Goal: Task Accomplishment & Management: Manage account settings

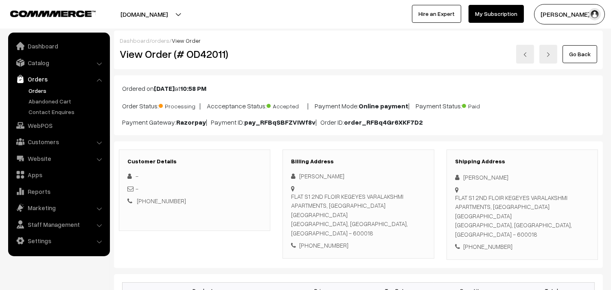
click at [39, 90] on link "Orders" at bounding box center [66, 90] width 81 height 9
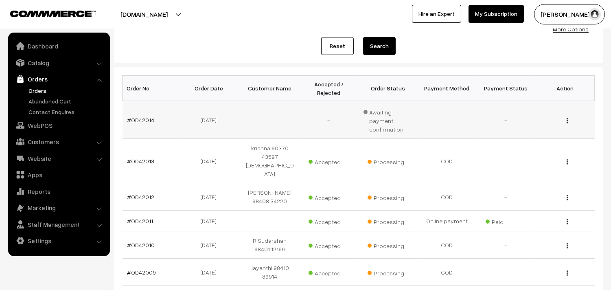
scroll to position [45, 0]
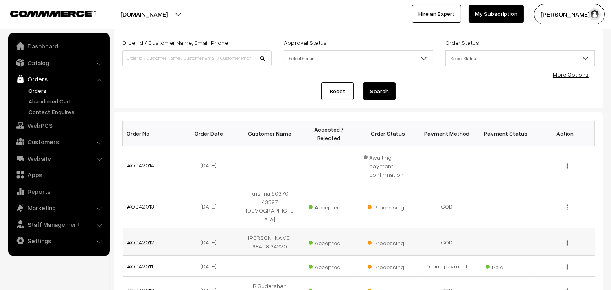
click at [145, 239] on link "#OD42012" at bounding box center [140, 242] width 27 height 7
click at [149, 263] on link "#OD42011" at bounding box center [140, 266] width 26 height 7
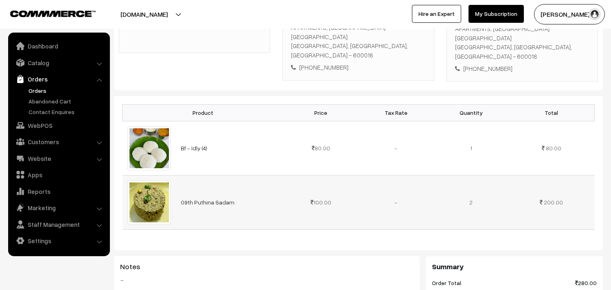
scroll to position [181, 0]
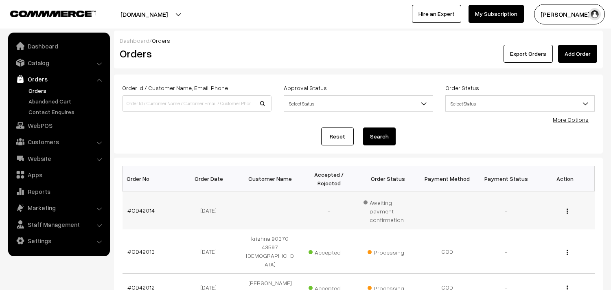
scroll to position [90, 0]
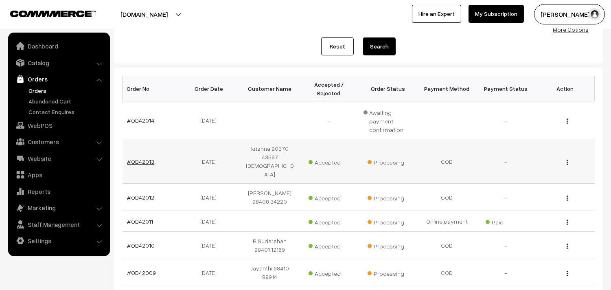
click at [147, 158] on link "#OD42013" at bounding box center [140, 161] width 27 height 7
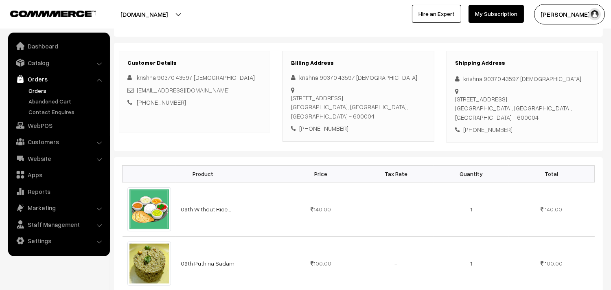
scroll to position [90, 0]
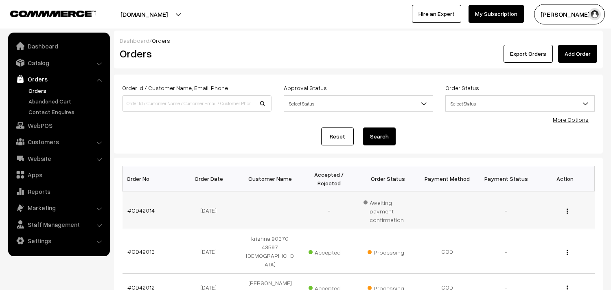
scroll to position [90, 0]
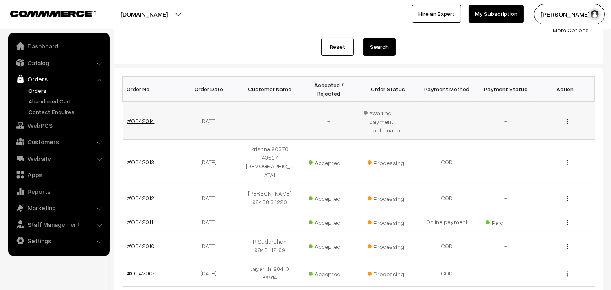
click at [141, 117] on link "#OD42014" at bounding box center [140, 120] width 27 height 7
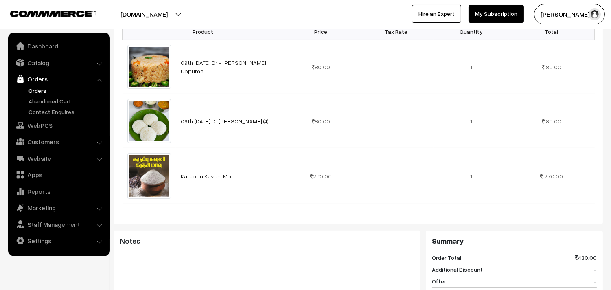
scroll to position [214, 0]
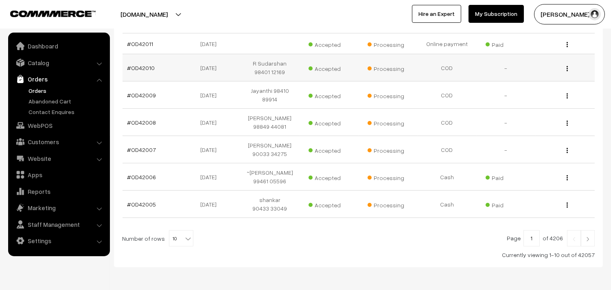
scroll to position [268, 0]
click at [591, 236] on img at bounding box center [587, 238] width 7 height 5
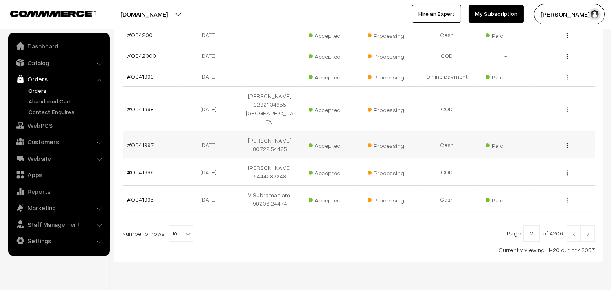
scroll to position [229, 0]
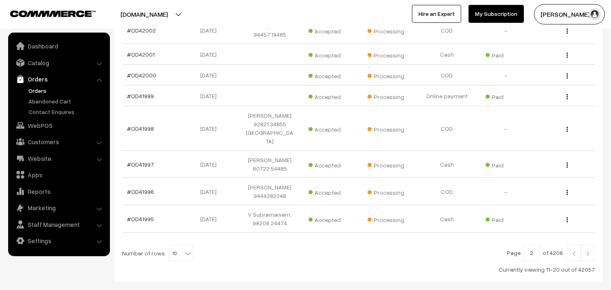
click at [588, 252] on img at bounding box center [587, 253] width 7 height 5
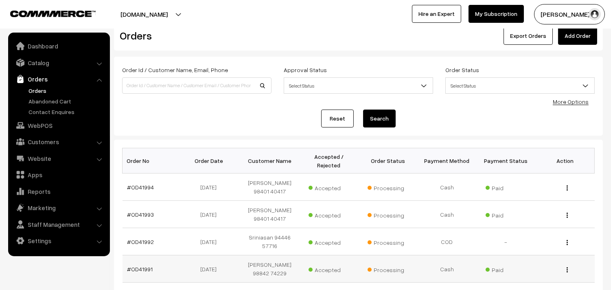
scroll to position [45, 0]
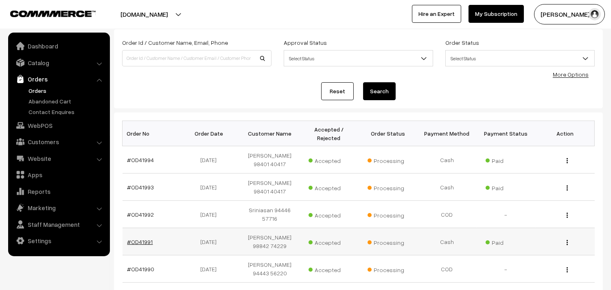
click at [151, 243] on link "#OD41991" at bounding box center [140, 241] width 26 height 7
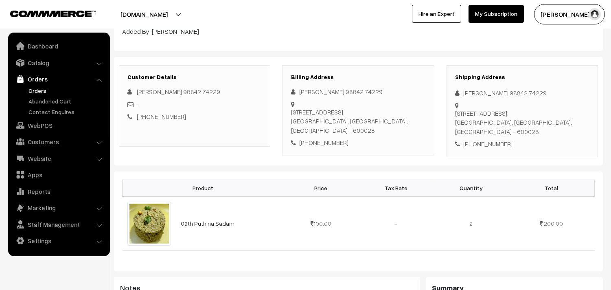
scroll to position [90, 0]
drag, startPoint x: 309, startPoint y: 152, endPoint x: 360, endPoint y: 153, distance: 50.9
click at [360, 148] on div "+91 9884274229" at bounding box center [358, 142] width 134 height 9
drag, startPoint x: 300, startPoint y: 91, endPoint x: 398, endPoint y: 94, distance: 98.6
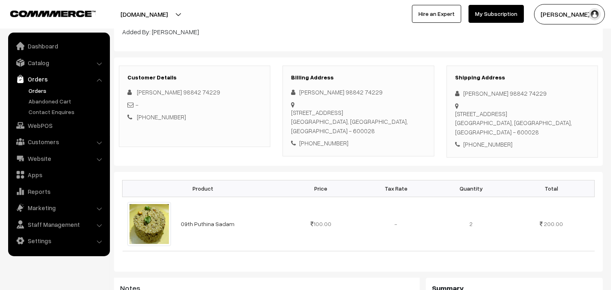
click at [398, 94] on div "Sobhana Jeyaraman 98842 74229" at bounding box center [358, 92] width 134 height 9
copy div "Sobhana Jeyaraman 98842 74229"
click at [266, 166] on div "Customer Details Sobhana Jeyaraman 98842 74229 - +91 9884274229 Billing Address…" at bounding box center [358, 111] width 489 height 108
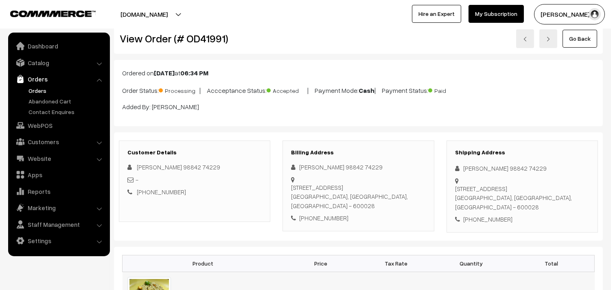
scroll to position [0, 0]
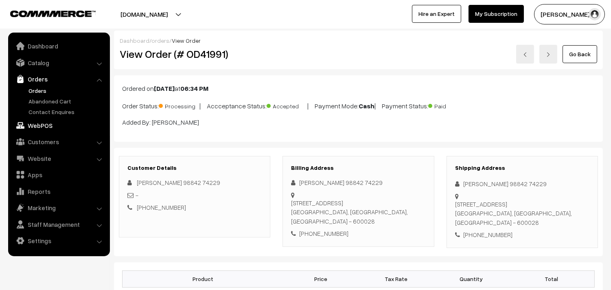
click at [34, 125] on link "WebPOS" at bounding box center [58, 125] width 97 height 15
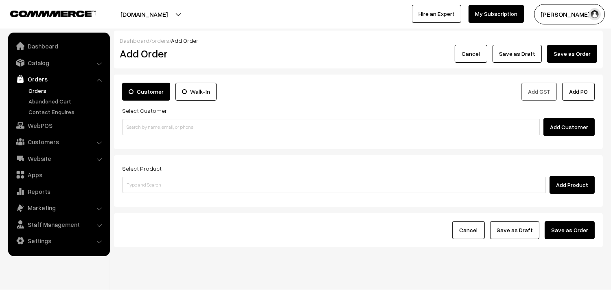
click at [41, 77] on link "Orders" at bounding box center [58, 79] width 97 height 15
click at [34, 92] on link "Orders" at bounding box center [66, 90] width 81 height 9
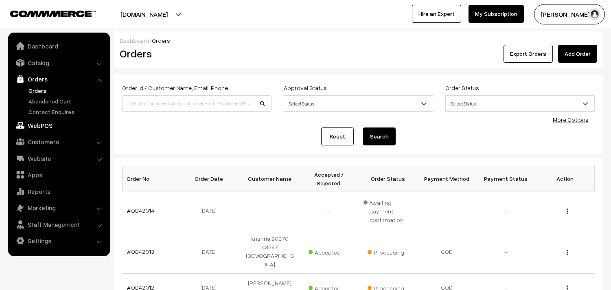
click at [52, 122] on link "WebPOS" at bounding box center [58, 125] width 97 height 15
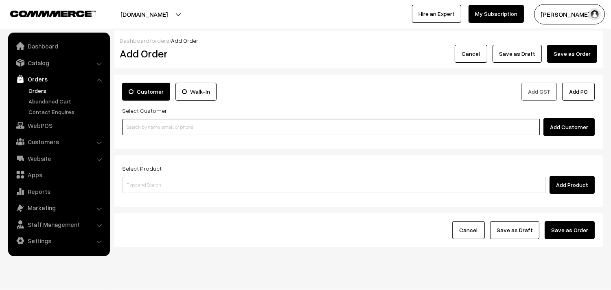
click at [254, 129] on input at bounding box center [331, 127] width 418 height 16
paste input "98487 29581"
click at [140, 127] on input "98487 29581" at bounding box center [331, 127] width 418 height 16
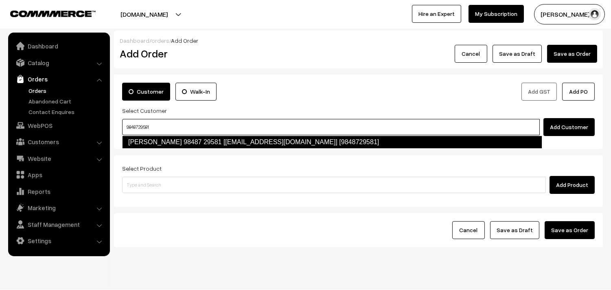
click at [184, 140] on link "vijayasarathy 98487 29581 [Annam25@gmail.com] [9848729581]" at bounding box center [332, 142] width 420 height 13
type input "9848729581"
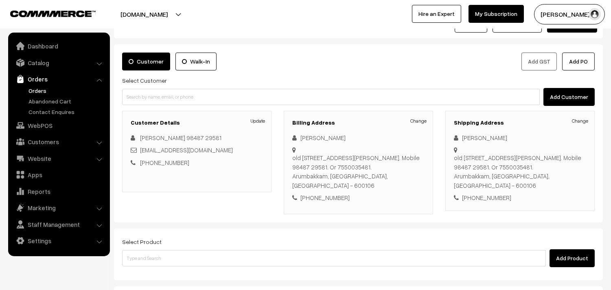
scroll to position [45, 0]
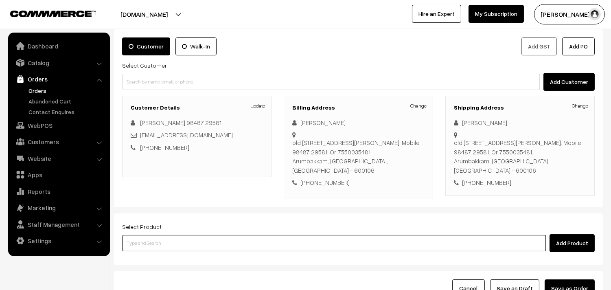
click at [220, 248] on input at bounding box center [334, 243] width 424 height 16
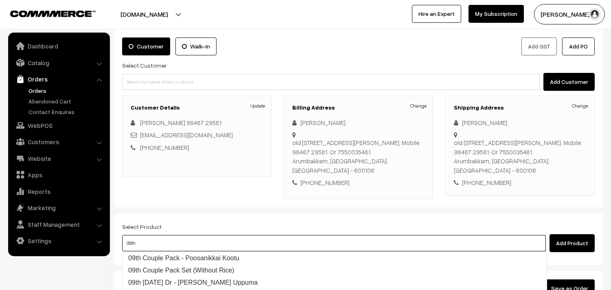
type input "09th"
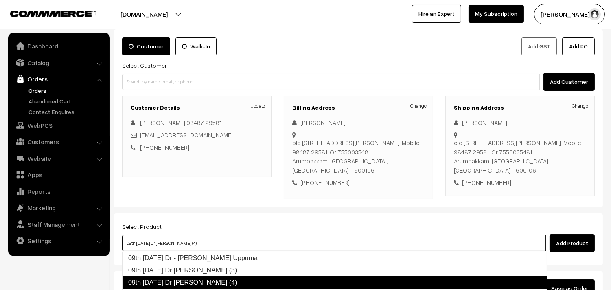
type input "09th Tuesday Dr - Plain Dosa (2)"
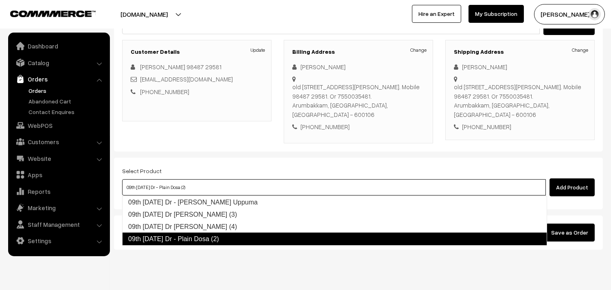
scroll to position [120, 0]
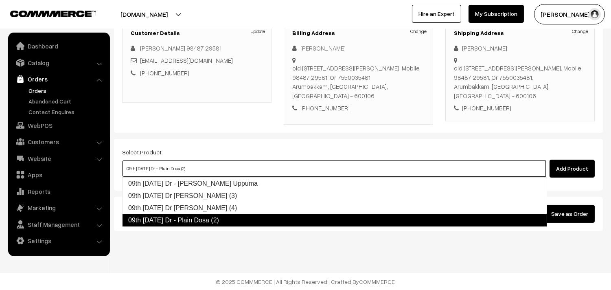
click at [261, 215] on link "09th Tuesday Dr - Plain Dosa (2)" at bounding box center [334, 220] width 425 height 13
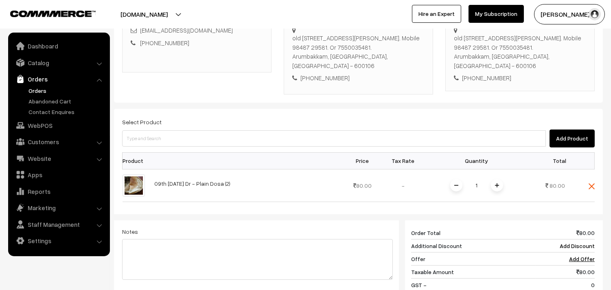
scroll to position [165, 0]
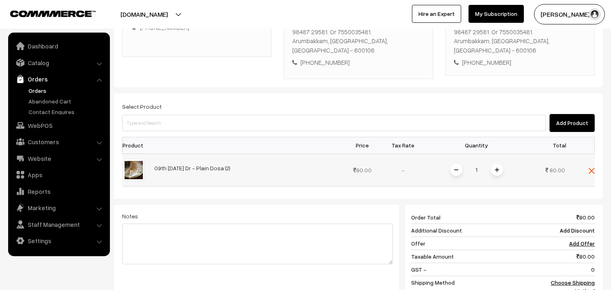
click at [494, 170] on span at bounding box center [497, 170] width 12 height 12
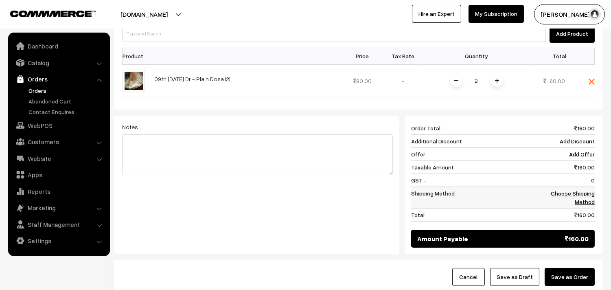
scroll to position [256, 0]
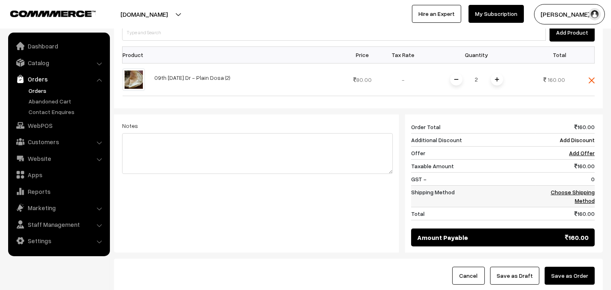
click at [589, 193] on link "Choose Shipping Method" at bounding box center [573, 196] width 44 height 15
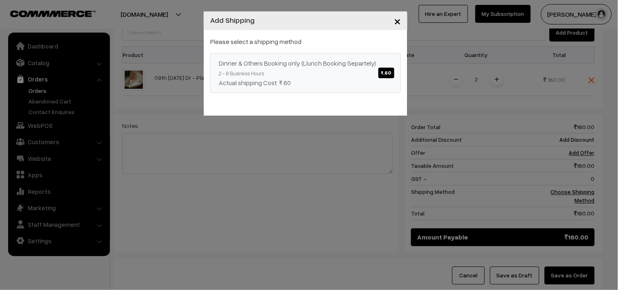
click at [386, 72] on span "₹.60" at bounding box center [386, 73] width 16 height 11
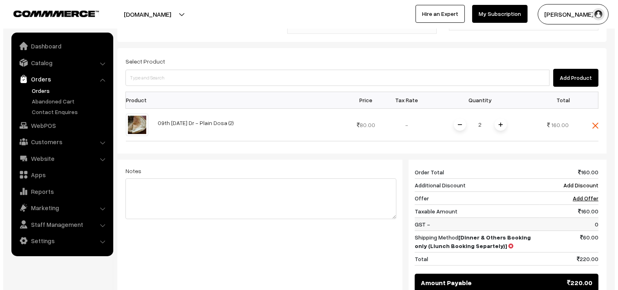
scroll to position [301, 0]
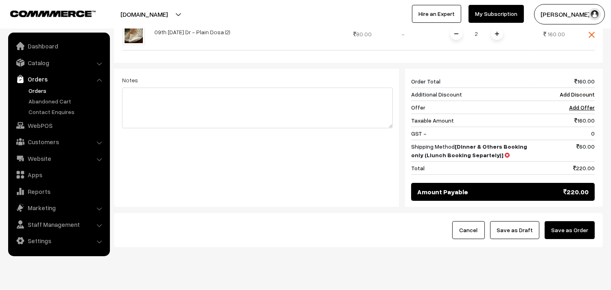
click at [554, 230] on button "Save as Order" at bounding box center [570, 230] width 50 height 18
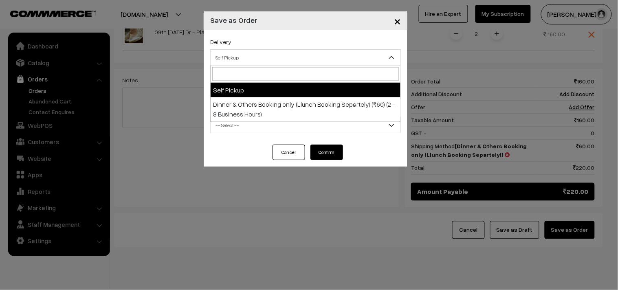
click at [278, 52] on span "Self Pickup" at bounding box center [305, 57] width 190 height 14
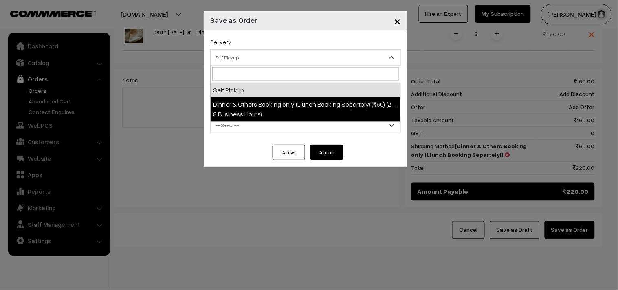
select select "DOB3"
select select "3"
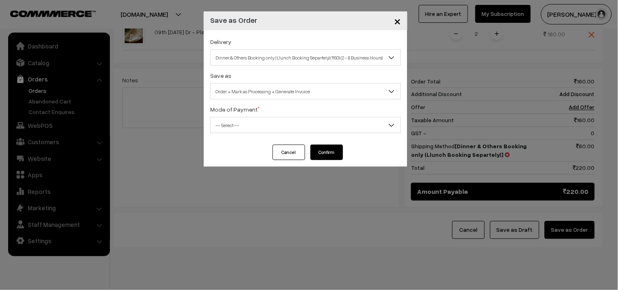
click at [251, 121] on span "-- Select --" at bounding box center [305, 125] width 190 height 14
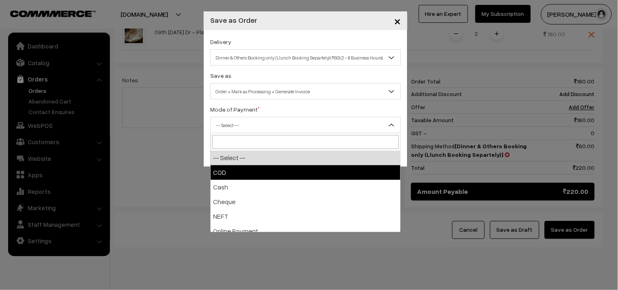
select select "1"
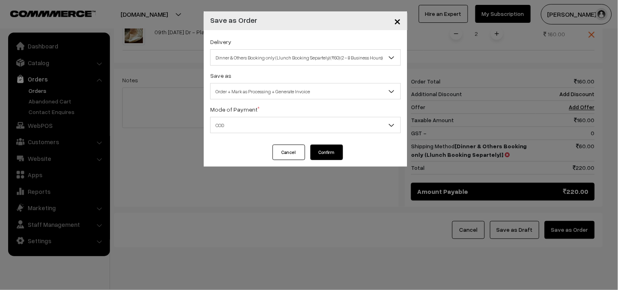
click at [327, 156] on button "Confirm" at bounding box center [326, 152] width 33 height 15
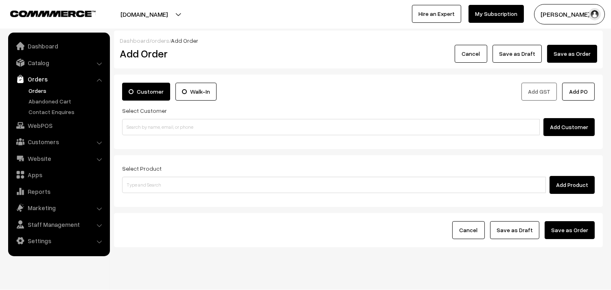
click at [28, 90] on link "Orders" at bounding box center [66, 90] width 81 height 9
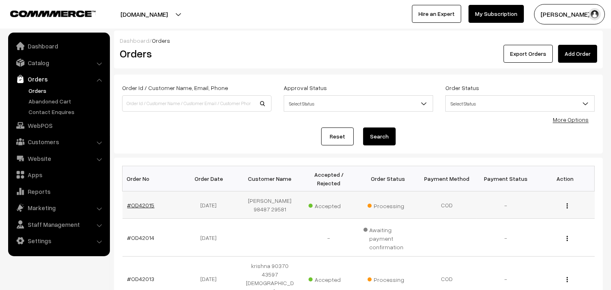
click at [134, 207] on link "#OD42015" at bounding box center [140, 205] width 27 height 7
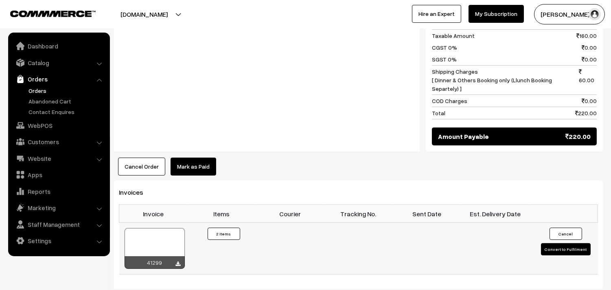
scroll to position [407, 0]
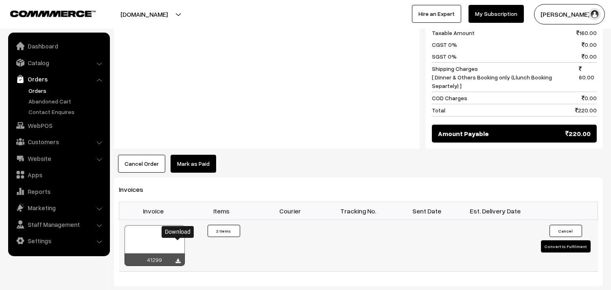
click at [176, 259] on icon at bounding box center [178, 261] width 5 height 5
click at [36, 127] on link "WebPOS" at bounding box center [58, 125] width 97 height 15
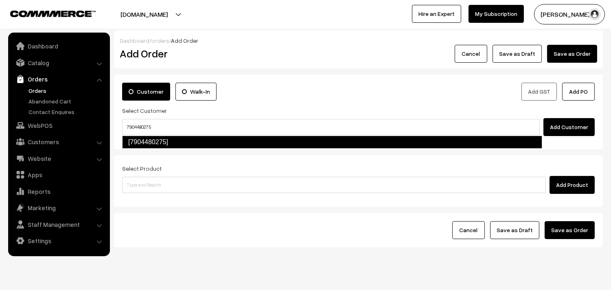
click at [160, 141] on link "[7904480275]" at bounding box center [332, 142] width 420 height 13
type input "7904480275"
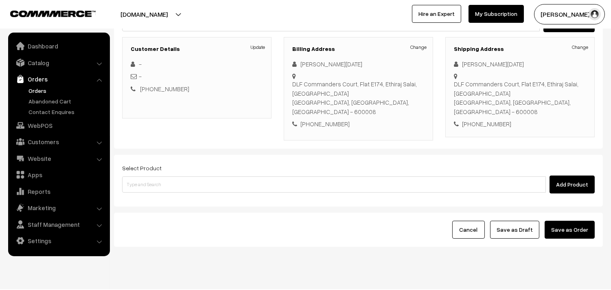
scroll to position [111, 0]
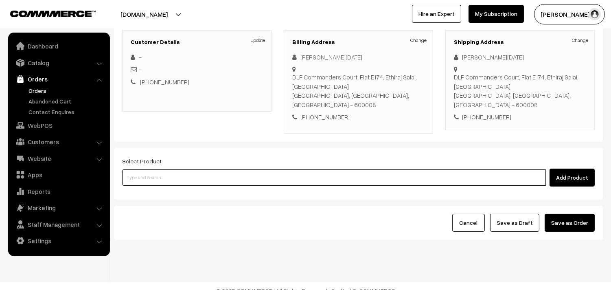
click at [202, 173] on input at bounding box center [334, 177] width 424 height 16
click at [258, 169] on input at bounding box center [334, 177] width 424 height 16
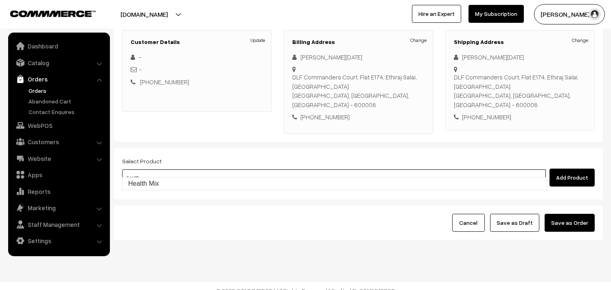
type input "Health Mix"
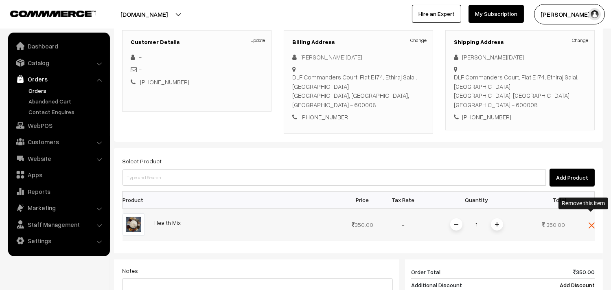
click at [593, 222] on img at bounding box center [592, 225] width 6 height 6
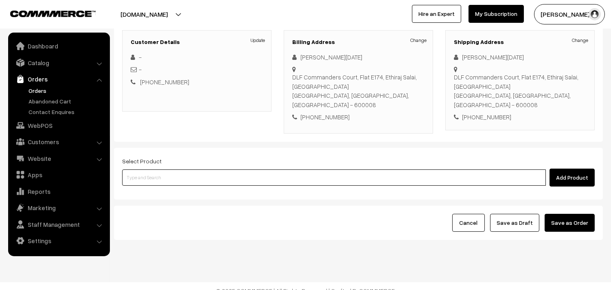
click at [355, 171] on input at bounding box center [334, 177] width 424 height 16
type input "m"
click at [237, 169] on input at bounding box center [334, 177] width 424 height 16
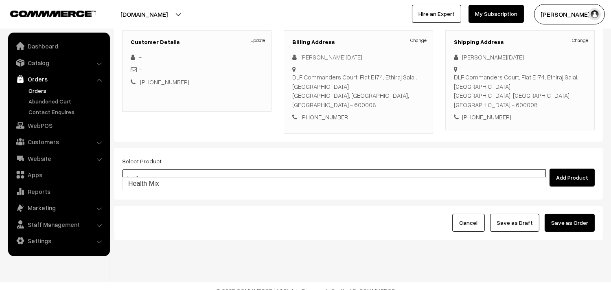
type input "Health Mix"
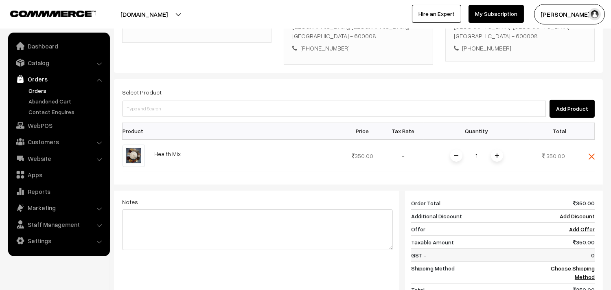
scroll to position [201, 0]
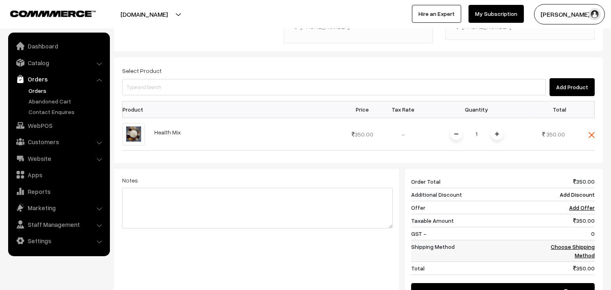
click at [585, 244] on link "Choose Shipping Method" at bounding box center [573, 250] width 44 height 15
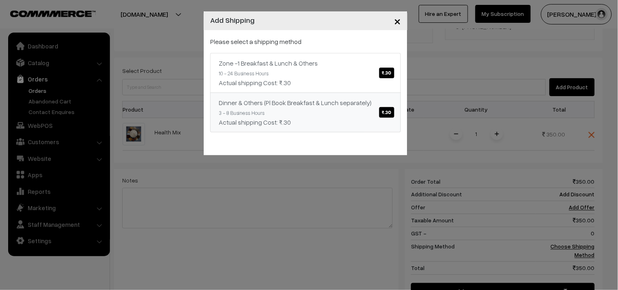
click at [388, 109] on span "₹.30" at bounding box center [386, 112] width 15 height 11
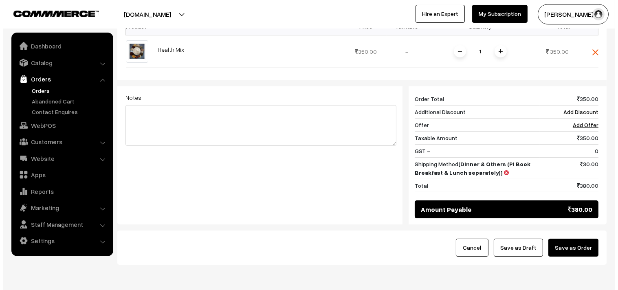
scroll to position [309, 0]
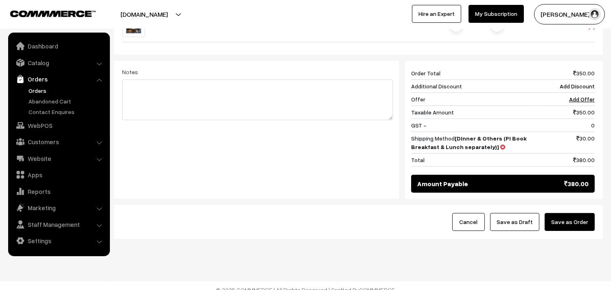
click at [572, 215] on button "Save as Order" at bounding box center [570, 222] width 50 height 18
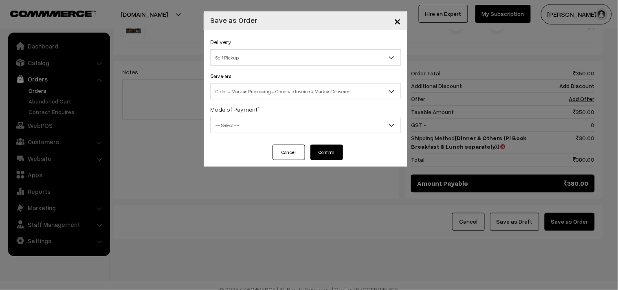
click at [296, 56] on span "Self Pickup" at bounding box center [305, 57] width 190 height 14
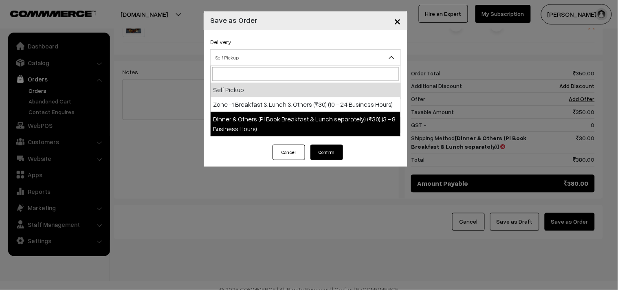
select select "DOP1"
select select "3"
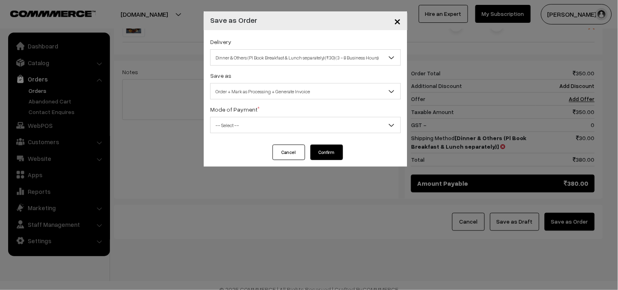
click at [298, 119] on span "-- Select --" at bounding box center [305, 125] width 190 height 14
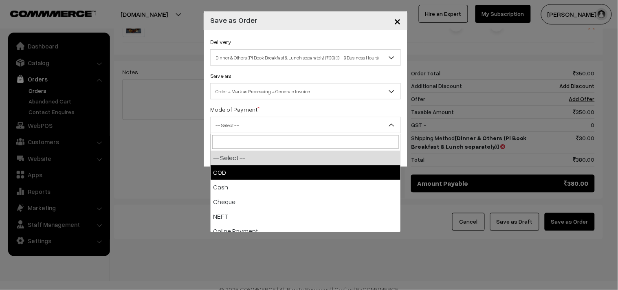
select select "1"
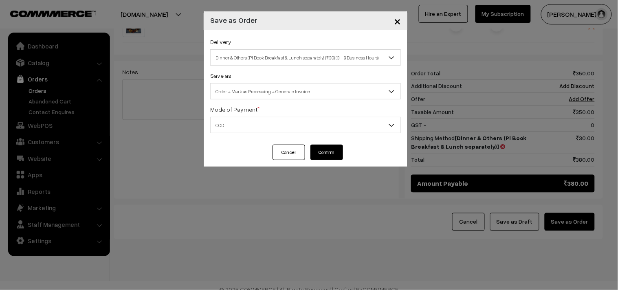
click at [329, 151] on button "Confirm" at bounding box center [326, 152] width 33 height 15
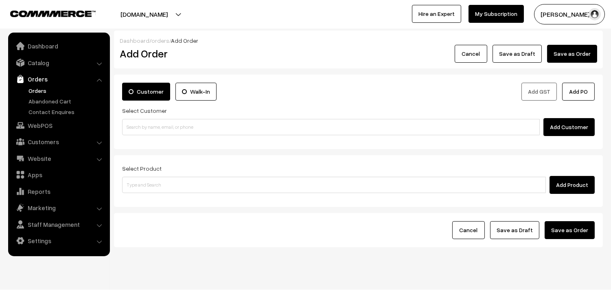
click at [41, 90] on link "Orders" at bounding box center [66, 90] width 81 height 9
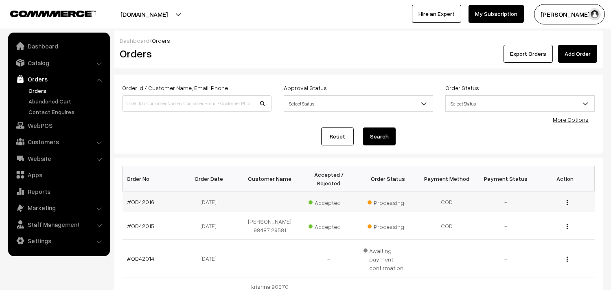
click at [142, 206] on td "#OD42016" at bounding box center [152, 201] width 59 height 21
click at [145, 200] on link "#OD42016" at bounding box center [140, 201] width 27 height 7
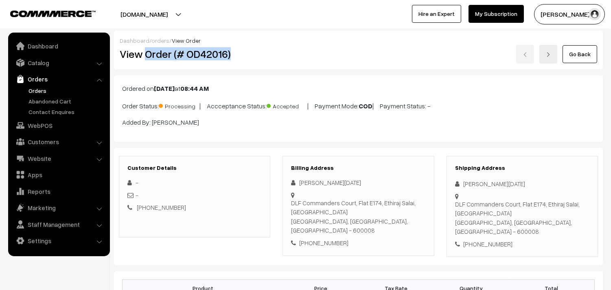
drag, startPoint x: 145, startPoint y: 54, endPoint x: 234, endPoint y: 50, distance: 89.2
click at [234, 50] on h2 "View Order (# OD42016)" at bounding box center [195, 54] width 151 height 13
copy h2 "Order (# OD42016)"
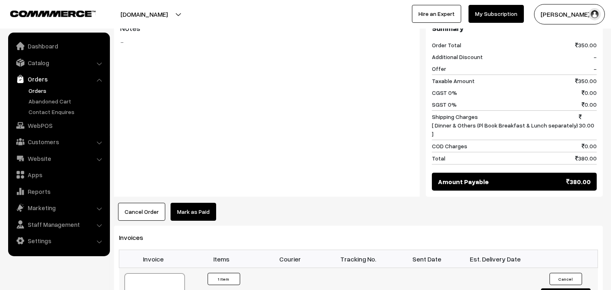
scroll to position [362, 0]
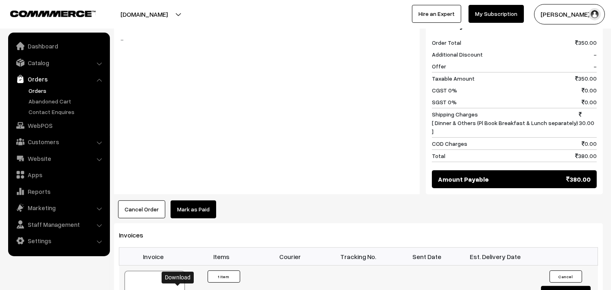
click at [28, 123] on link "WebPOS" at bounding box center [58, 125] width 97 height 15
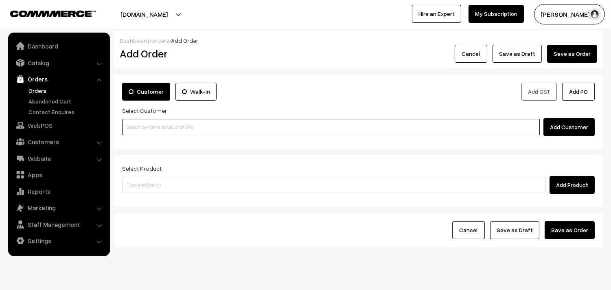
click at [221, 124] on input at bounding box center [331, 127] width 418 height 16
click at [198, 122] on input at bounding box center [331, 127] width 418 height 16
paste input "+91 98845 18491"
click at [149, 127] on input "+91 98845 18491" at bounding box center [331, 127] width 418 height 16
click at [135, 127] on input "+91 9884518491" at bounding box center [331, 127] width 418 height 16
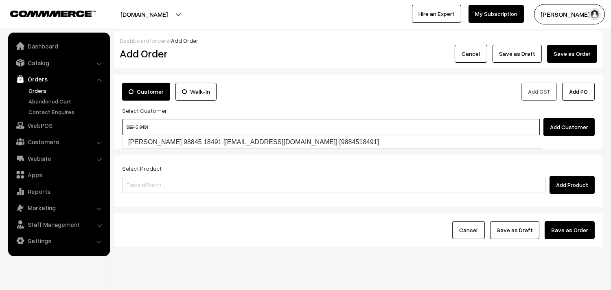
click at [160, 140] on link "Karthik 98845 18491 [test940@gmail.com] [9884518491]" at bounding box center [332, 142] width 419 height 12
type input "9884518491"
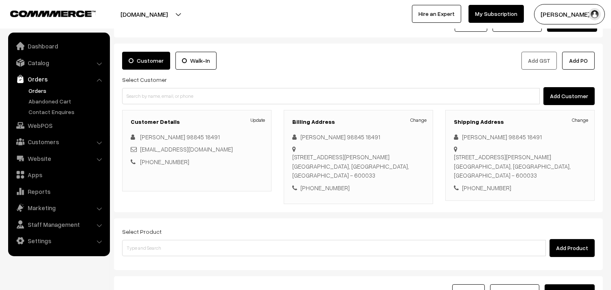
scroll to position [45, 0]
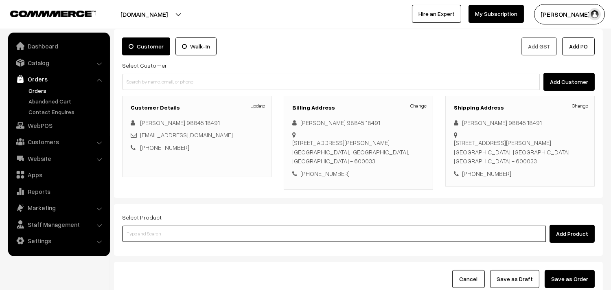
click at [349, 233] on input at bounding box center [334, 234] width 424 height 16
click at [262, 237] on input at bounding box center [334, 234] width 424 height 16
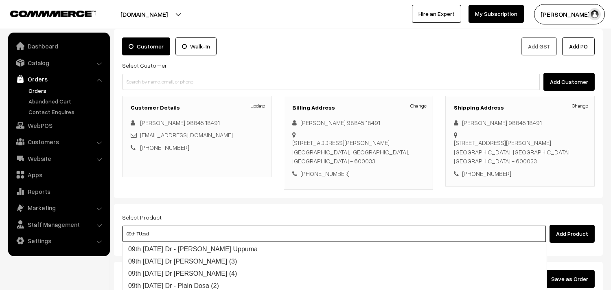
type input "09th Tuesday Dr - Wheat Rava Uppuma"
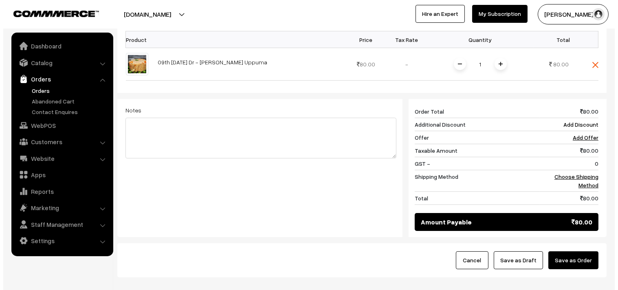
scroll to position [271, 0]
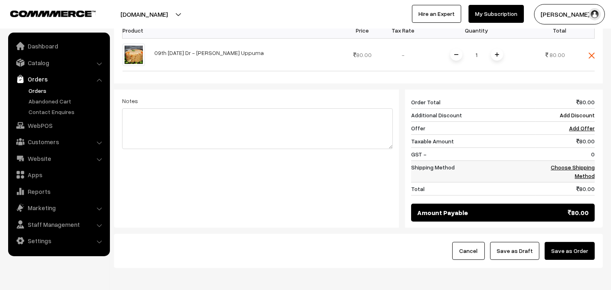
click at [585, 164] on link "Choose Shipping Method" at bounding box center [573, 171] width 44 height 15
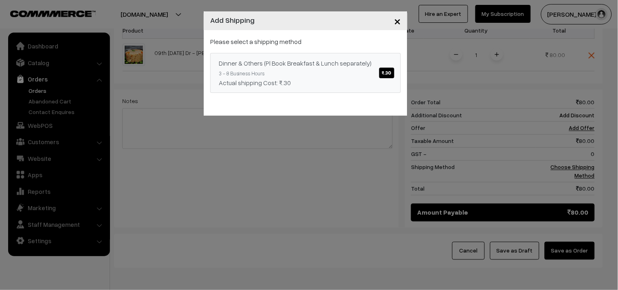
click at [389, 68] on span "₹.30" at bounding box center [386, 73] width 15 height 11
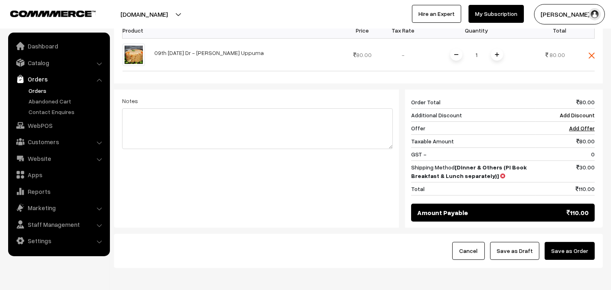
click at [570, 243] on button "Save as Order" at bounding box center [570, 251] width 50 height 18
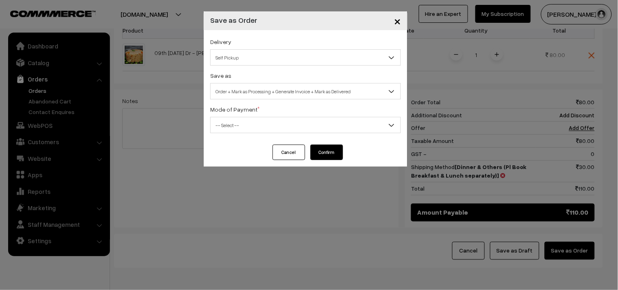
click at [306, 52] on span "Self Pickup" at bounding box center [305, 57] width 190 height 14
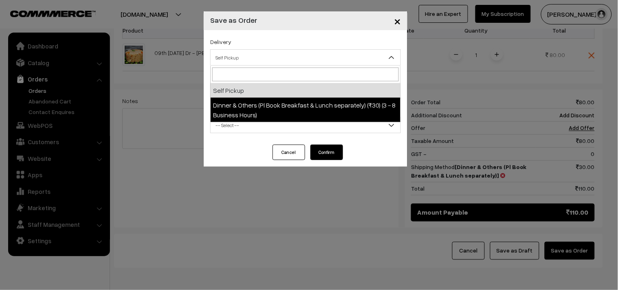
select select "DOP1"
select select "3"
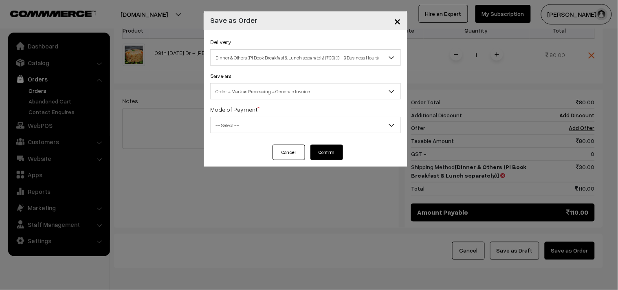
click at [303, 127] on span "-- Select --" at bounding box center [305, 125] width 190 height 14
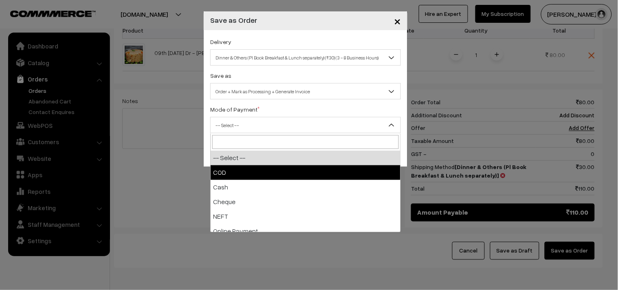
select select "1"
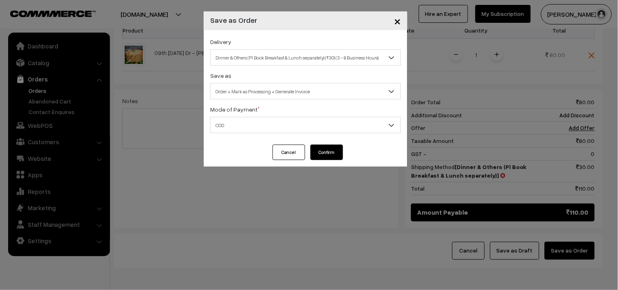
click at [318, 150] on button "Confirm" at bounding box center [326, 152] width 33 height 15
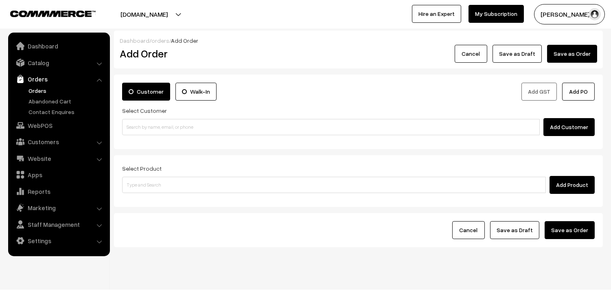
click at [37, 89] on link "Orders" at bounding box center [66, 90] width 81 height 9
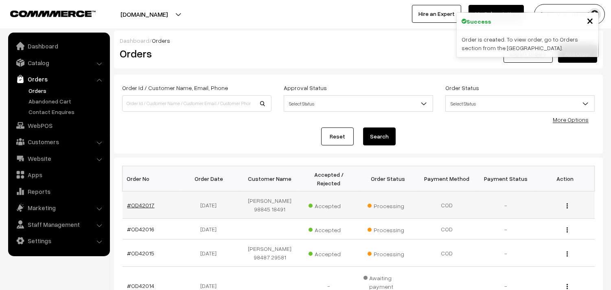
click at [143, 202] on link "#OD42017" at bounding box center [140, 205] width 27 height 7
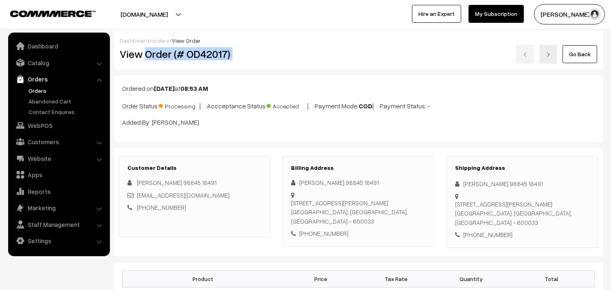
drag, startPoint x: 145, startPoint y: 54, endPoint x: 315, endPoint y: 54, distance: 170.2
click at [315, 54] on div "View Order (# OD42017) Go Back" at bounding box center [359, 54] width 490 height 19
copy div "Order (# OD42017)"
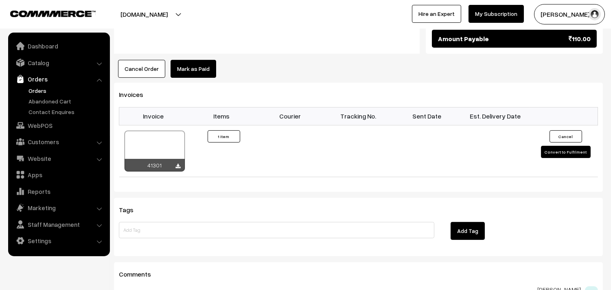
scroll to position [498, 0]
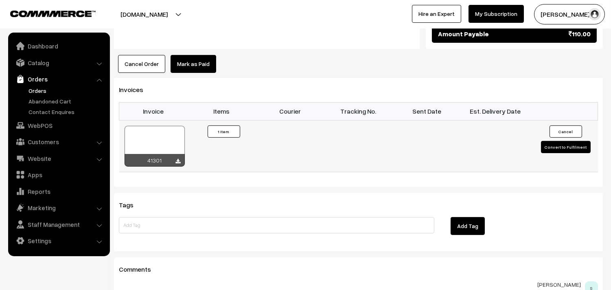
click at [174, 154] on div "41301" at bounding box center [155, 160] width 60 height 13
click at [175, 154] on div "41301" at bounding box center [155, 160] width 60 height 13
click at [180, 159] on icon at bounding box center [178, 161] width 5 height 5
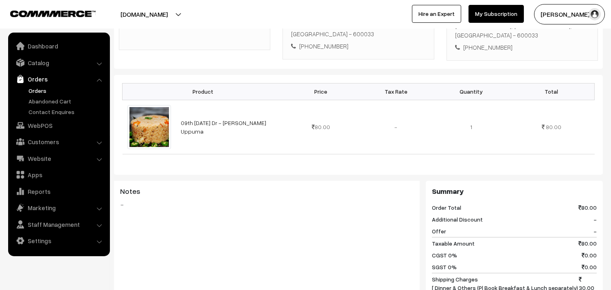
scroll to position [181, 0]
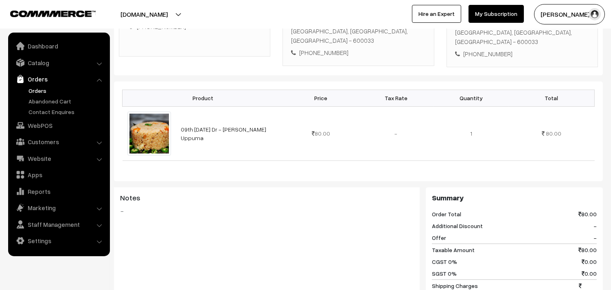
click at [309, 248] on div "Notes -" at bounding box center [267, 227] width 306 height 81
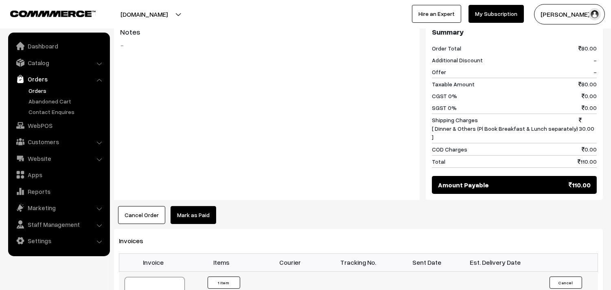
scroll to position [362, 0]
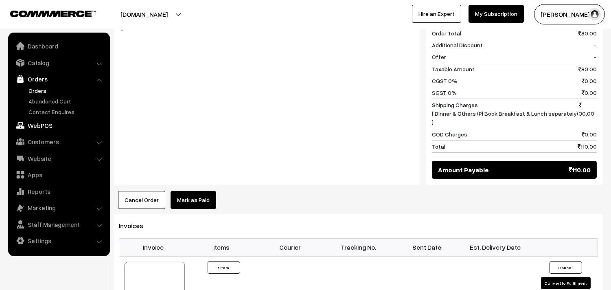
click at [45, 125] on link "WebPOS" at bounding box center [58, 125] width 97 height 15
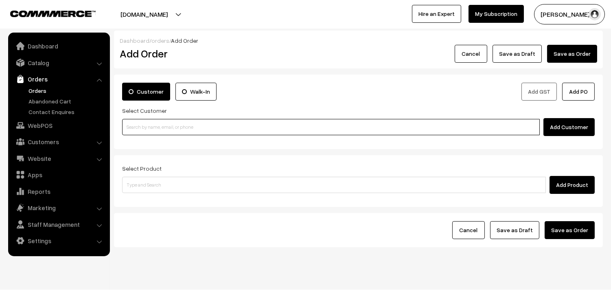
click at [221, 123] on input at bounding box center [331, 127] width 418 height 16
paste input "93206 66425"
click at [141, 128] on input "93206 66425" at bounding box center [331, 127] width 418 height 16
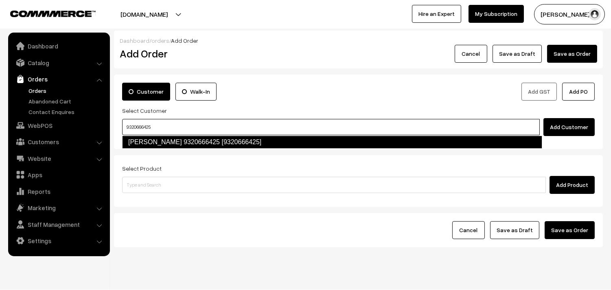
click at [166, 142] on link "[PERSON_NAME] 9320666425 [9320666425]" at bounding box center [332, 142] width 420 height 13
type input "9320666425"
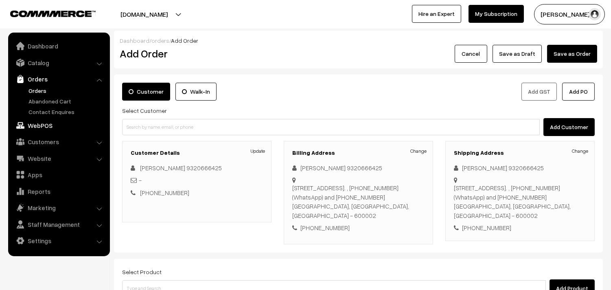
click at [49, 125] on link "WebPOS" at bounding box center [58, 125] width 97 height 15
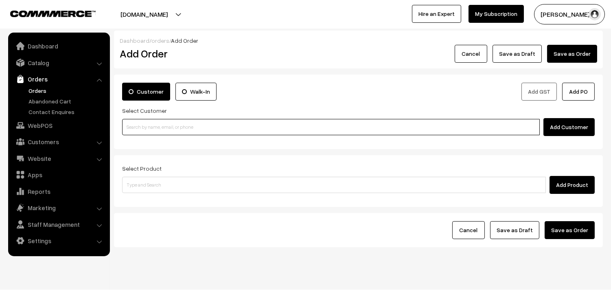
click at [229, 127] on input at bounding box center [331, 127] width 418 height 16
paste input "[PHONE_NUMBER]"
click at [149, 128] on input "[PHONE_NUMBER]" at bounding box center [331, 127] width 418 height 16
click at [135, 128] on input "[PHONE_NUMBER]" at bounding box center [331, 127] width 418 height 16
type input "9884001174"
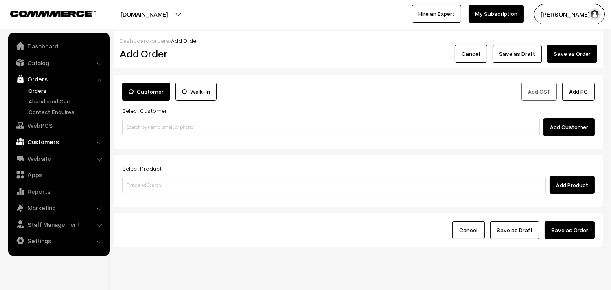
click at [58, 139] on link "Customers" at bounding box center [58, 141] width 97 height 15
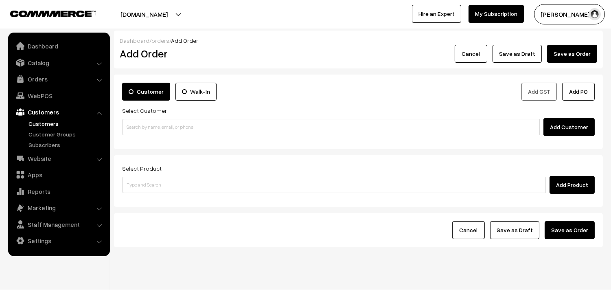
click at [50, 119] on link "Customers" at bounding box center [66, 123] width 81 height 9
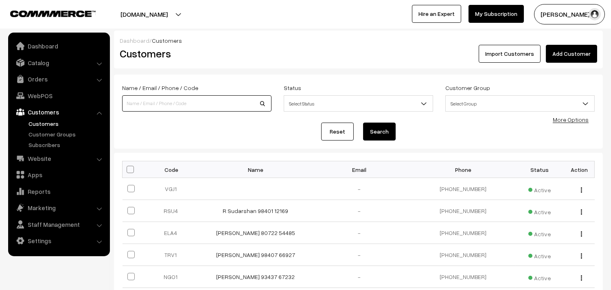
click at [197, 103] on input at bounding box center [196, 103] width 149 height 16
paste input "[PHONE_NUMBER]"
click at [148, 104] on input "[PHONE_NUMBER]" at bounding box center [196, 103] width 149 height 16
click at [134, 104] on input "[PHONE_NUMBER]" at bounding box center [196, 103] width 149 height 16
click at [135, 103] on input "[PHONE_NUMBER]" at bounding box center [196, 103] width 149 height 16
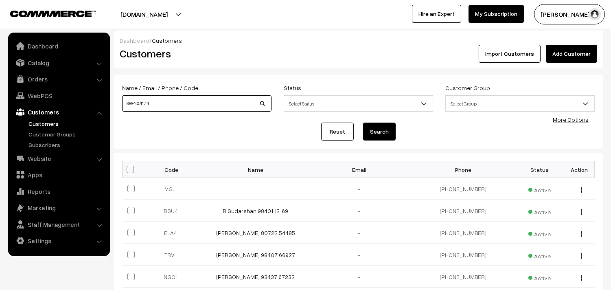
type input "9884001174"
click at [378, 129] on button "Search" at bounding box center [379, 132] width 33 height 18
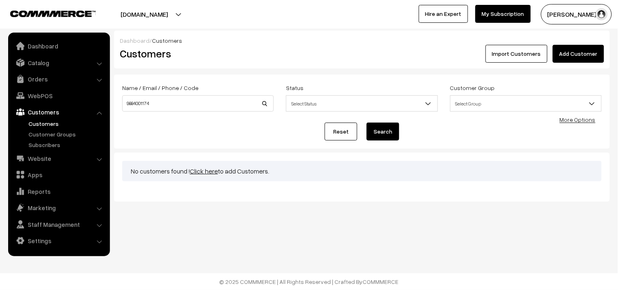
click at [592, 59] on link "Add Customer" at bounding box center [577, 54] width 51 height 18
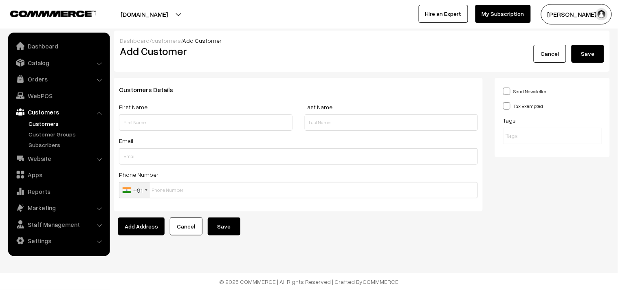
click at [219, 127] on input "text" at bounding box center [205, 122] width 173 height 16
click at [144, 124] on input "+91 98840 01174" at bounding box center [205, 122] width 173 height 16
click at [132, 123] on input "+91 9884001174" at bounding box center [205, 122] width 173 height 16
paste input "Sheila rajakumari"
type input "Sheila rajakumari 9884001174"
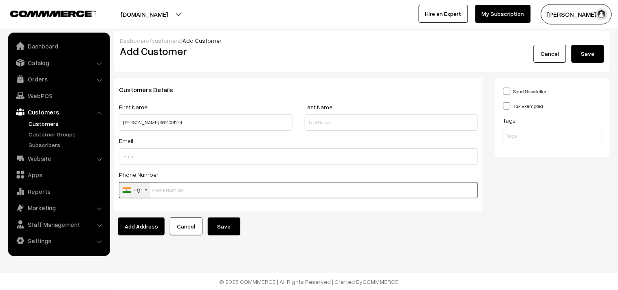
click at [229, 191] on input "text" at bounding box center [298, 190] width 359 height 16
drag, startPoint x: 157, startPoint y: 124, endPoint x: 186, endPoint y: 124, distance: 28.5
click at [186, 124] on input "[PERSON_NAME] 9884001174" at bounding box center [205, 122] width 173 height 16
click at [202, 120] on input "[PERSON_NAME] 9884001174" at bounding box center [205, 122] width 173 height 16
drag, startPoint x: 158, startPoint y: 123, endPoint x: 188, endPoint y: 125, distance: 30.6
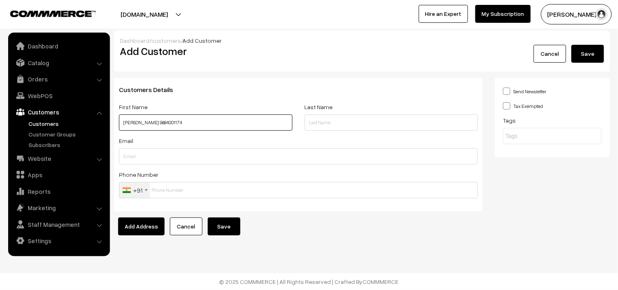
click at [188, 125] on input "[PERSON_NAME] 9884001174" at bounding box center [205, 122] width 173 height 16
click at [192, 123] on input "[PERSON_NAME] 9884001174" at bounding box center [205, 122] width 173 height 16
drag, startPoint x: 182, startPoint y: 123, endPoint x: 160, endPoint y: 123, distance: 22.4
click at [160, 123] on input "[PERSON_NAME] 9884001174" at bounding box center [205, 122] width 173 height 16
click at [163, 188] on input "text" at bounding box center [298, 190] width 359 height 16
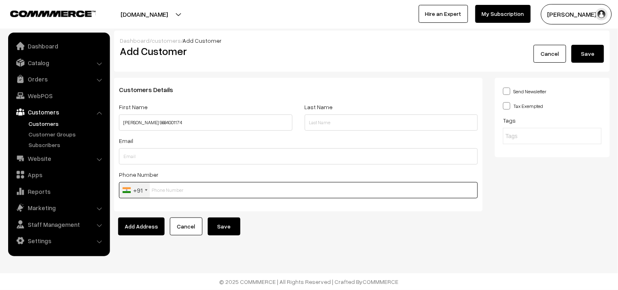
paste input "9884001174"
type input "9884001174"
click at [225, 226] on button "Save" at bounding box center [224, 226] width 33 height 18
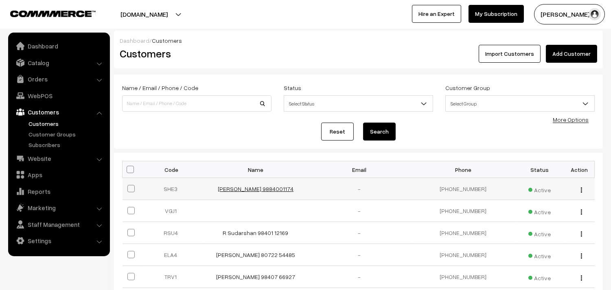
click at [265, 187] on link "[PERSON_NAME] 9884001174" at bounding box center [256, 188] width 76 height 7
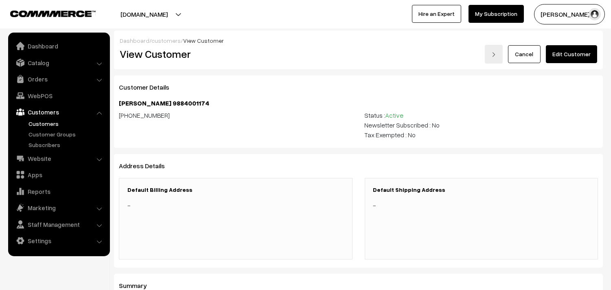
click at [581, 56] on link "Edit Customer" at bounding box center [571, 54] width 51 height 18
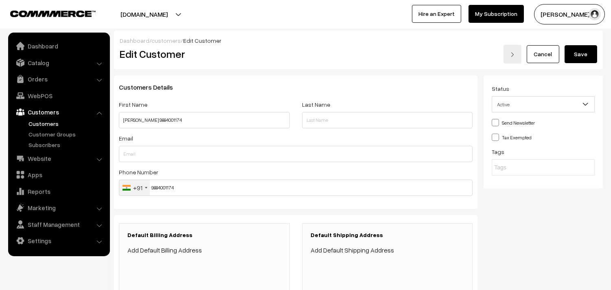
click at [176, 248] on link "Add Default Billing Address" at bounding box center [164, 250] width 75 height 8
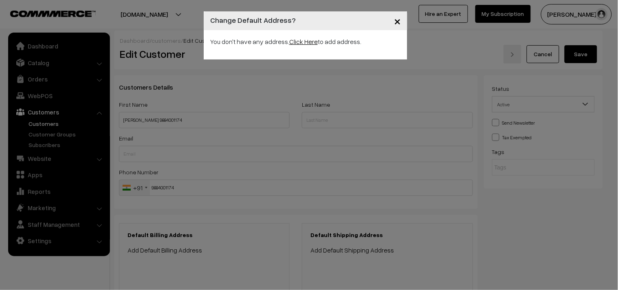
click at [299, 41] on link "Click Here" at bounding box center [303, 41] width 28 height 8
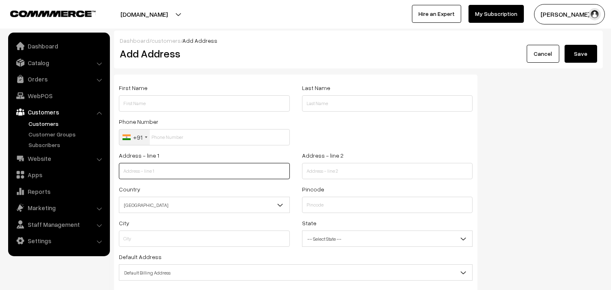
click at [203, 168] on input "text" at bounding box center [204, 171] width 171 height 16
paste input "Devapartment prem Eden flat 1a"
type input "Devapartment prem Eden flat 1a"
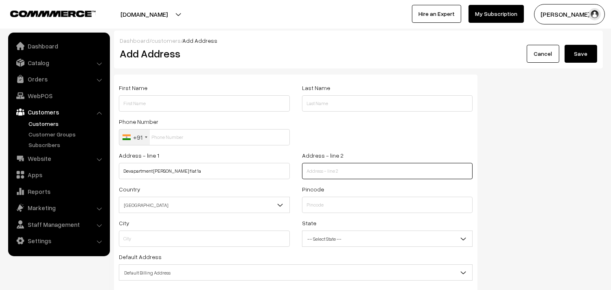
click at [316, 173] on input "text" at bounding box center [387, 171] width 171 height 16
paste input "28th cross street INDRA NAGAR Adyar"
type input "28th cross street INDRA NAGAR Adyar"
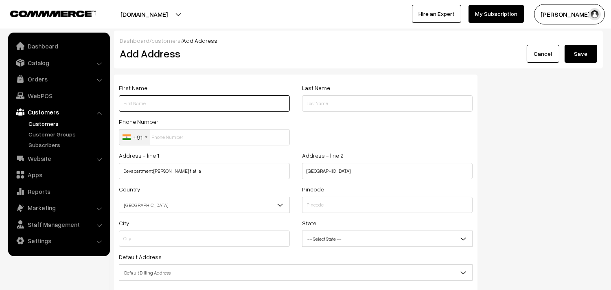
click at [160, 105] on input "text" at bounding box center [204, 103] width 171 height 16
paste input "Sheila rajakumari"
paste input "+91 98840 01174"
click at [165, 103] on input "Sheila rajakumari +91 98840 01174" at bounding box center [204, 103] width 171 height 16
click at [173, 103] on input "Sheila rajakumari 98840 01174" at bounding box center [204, 103] width 171 height 16
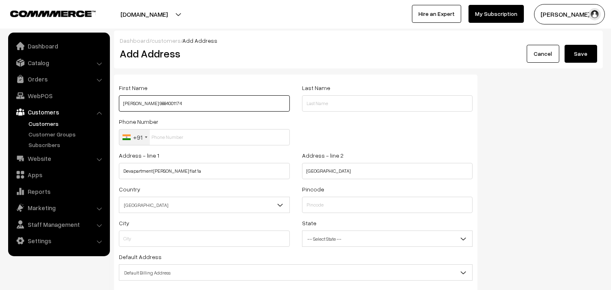
type input "Sheila rajakumari 9884001174"
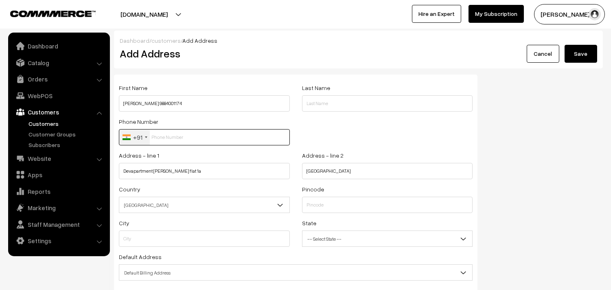
click at [165, 136] on input "text" at bounding box center [204, 137] width 171 height 16
paste input "+91 98840"
type input "+"
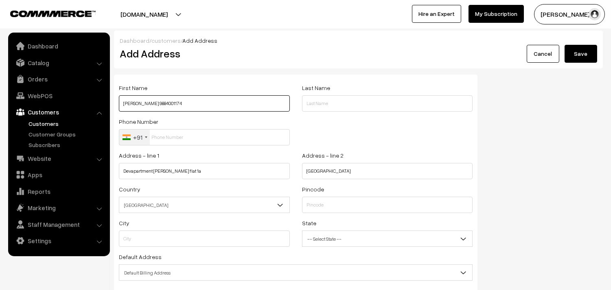
drag, startPoint x: 182, startPoint y: 105, endPoint x: 159, endPoint y: 106, distance: 22.9
click at [159, 106] on input "Sheila rajakumari 9884001174" at bounding box center [204, 103] width 171 height 16
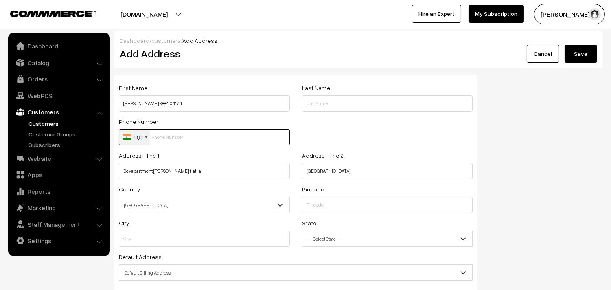
click at [168, 135] on input "text" at bounding box center [204, 137] width 171 height 16
paste input "9884001174"
type input "9884001174"
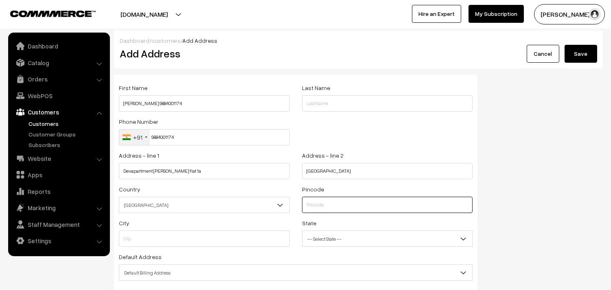
click at [310, 204] on input "text" at bounding box center [387, 205] width 171 height 16
type input "600020"
type input "Chennai"
select select "Tamil Nadu"
type input "600020"
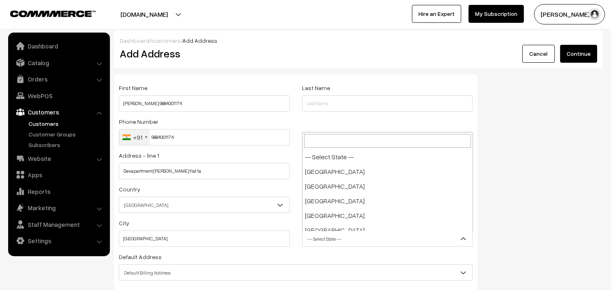
click at [309, 237] on span "-- Select State --" at bounding box center [388, 239] width 170 height 14
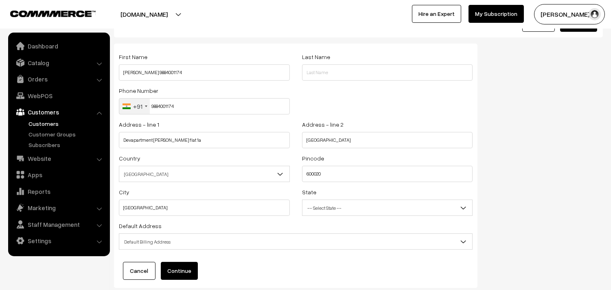
scroll to position [45, 0]
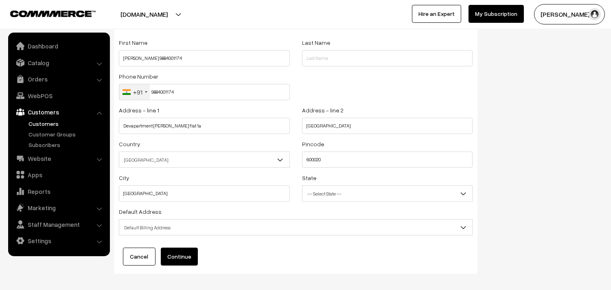
click at [260, 233] on span "Default Billing Address" at bounding box center [295, 227] width 353 height 14
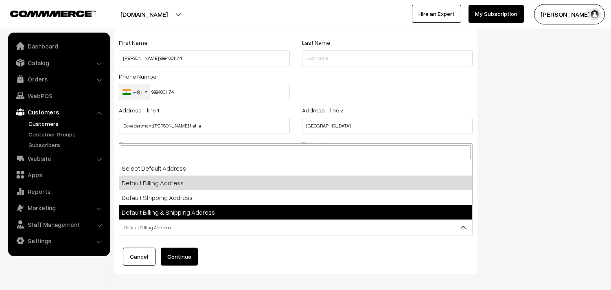
select select "3"
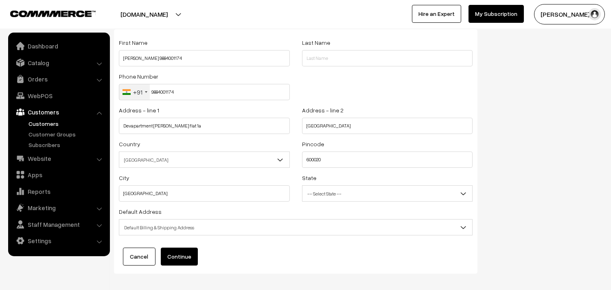
click at [180, 253] on button "Continue" at bounding box center [179, 257] width 37 height 18
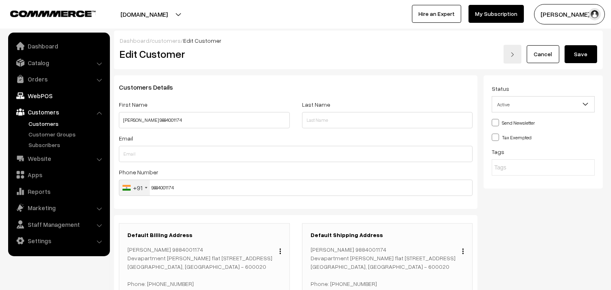
click at [34, 92] on link "WebPOS" at bounding box center [58, 95] width 97 height 15
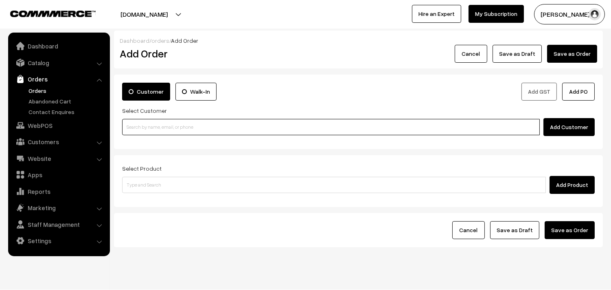
click at [202, 127] on input at bounding box center [331, 127] width 418 height 16
paste input "[PHONE_NUMBER]"
click at [149, 129] on input "[PHONE_NUMBER]" at bounding box center [331, 127] width 418 height 16
click at [135, 129] on input "+91 9884001174" at bounding box center [331, 127] width 418 height 16
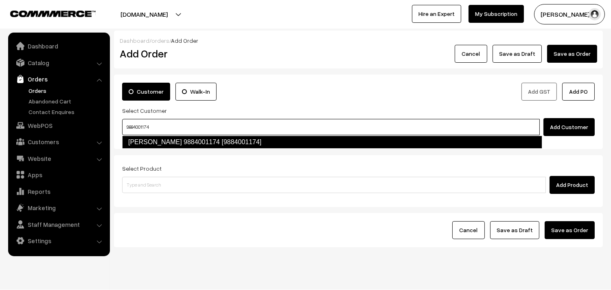
click at [155, 139] on link "Sheila rajakumari 9884001174 [9884001174]" at bounding box center [332, 142] width 420 height 13
type input "9884001174"
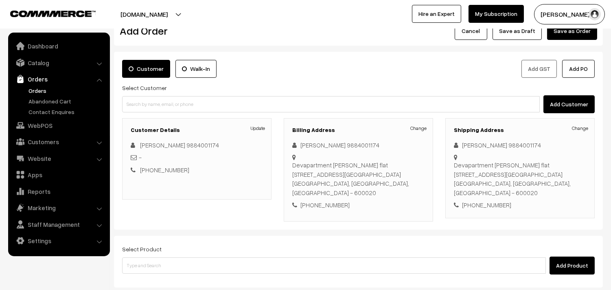
scroll to position [45, 0]
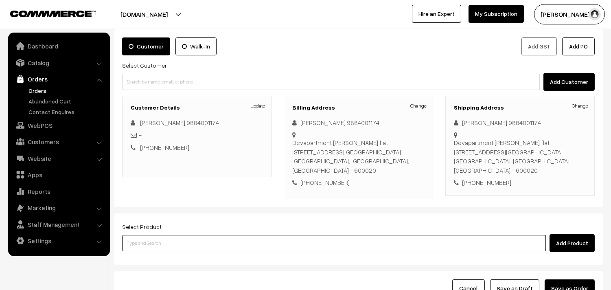
click at [250, 235] on input at bounding box center [334, 243] width 424 height 16
click at [278, 237] on input at bounding box center [334, 243] width 424 height 16
type input "onam nendram chips"
click at [258, 238] on input at bounding box center [334, 243] width 424 height 16
type input "onam - n"
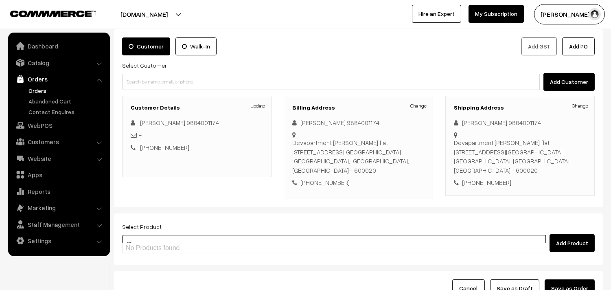
type input "o"
type input "Onam -"
click at [198, 237] on input at bounding box center [334, 243] width 424 height 16
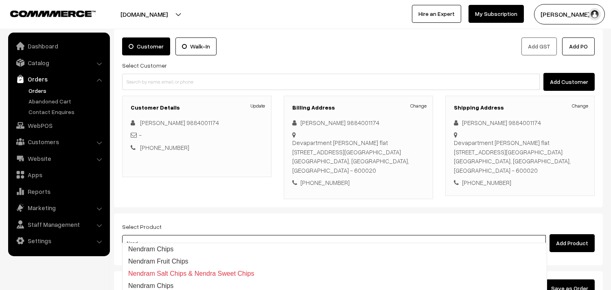
type input "Nendram Chips"
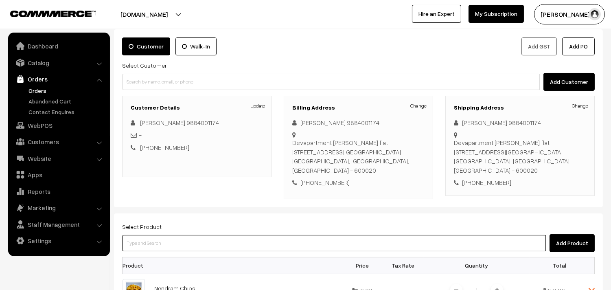
click at [224, 235] on input at bounding box center [334, 243] width 424 height 16
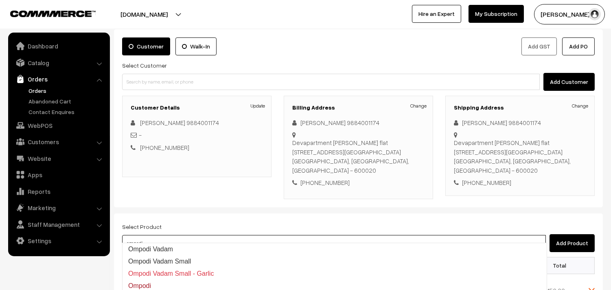
type input "ompodi"
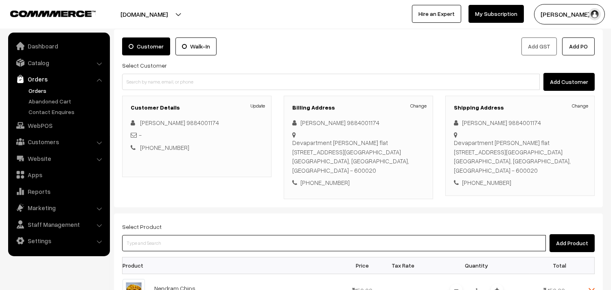
click at [238, 235] on input at bounding box center [334, 243] width 424 height 16
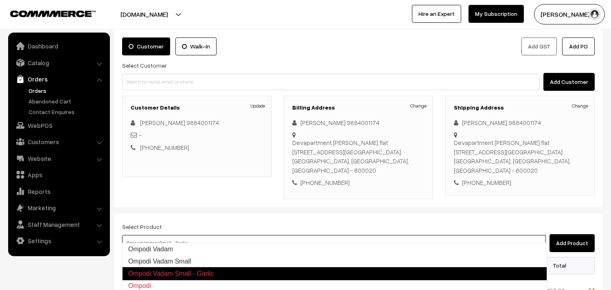
type input "Ompodi"
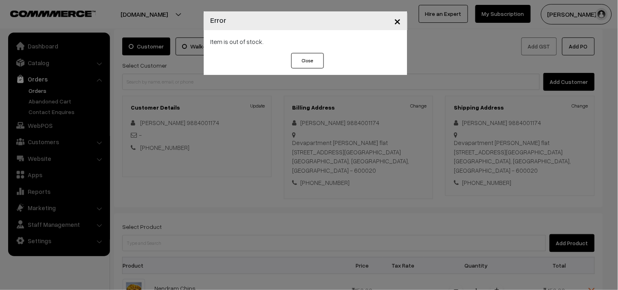
click at [405, 19] on button "×" at bounding box center [397, 20] width 20 height 25
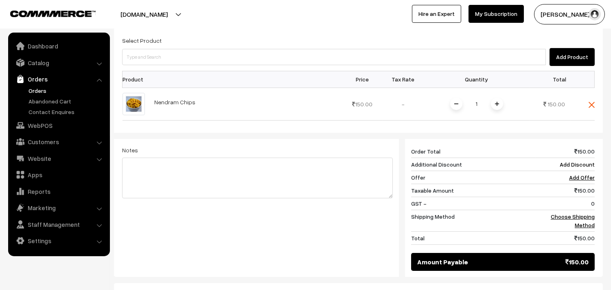
scroll to position [237, 0]
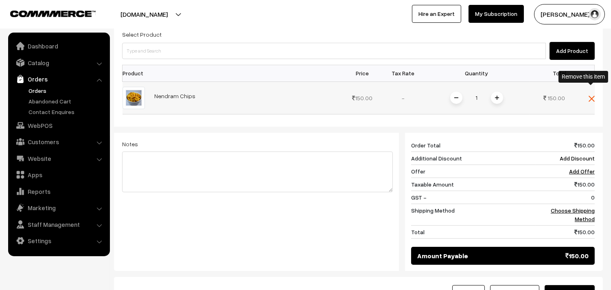
click at [592, 96] on img at bounding box center [592, 99] width 6 height 6
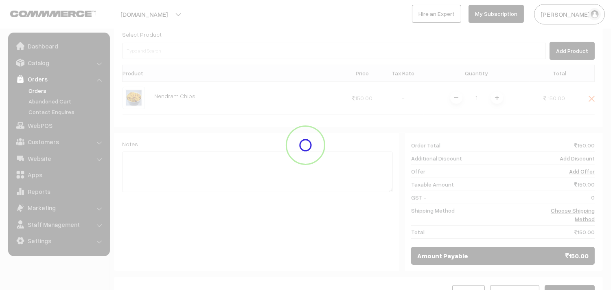
scroll to position [111, 0]
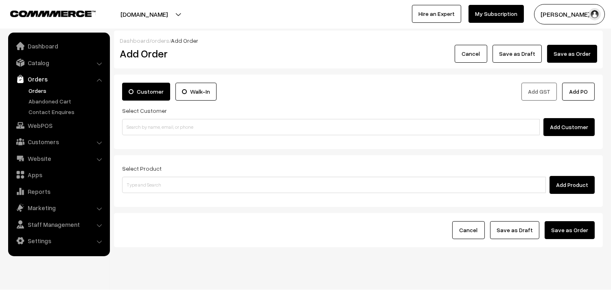
click at [34, 90] on link "Orders" at bounding box center [66, 90] width 81 height 9
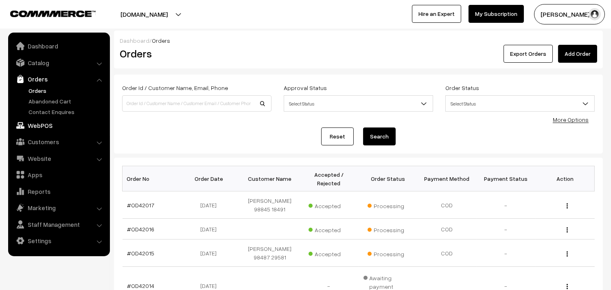
click at [43, 121] on link "WebPOS" at bounding box center [58, 125] width 97 height 15
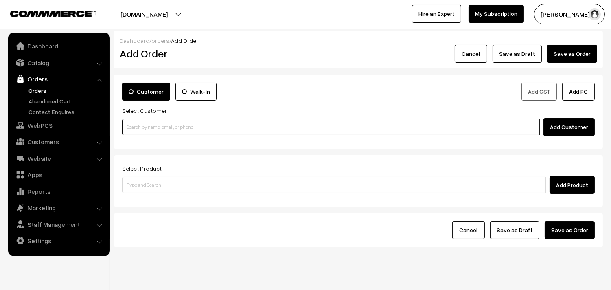
click at [171, 131] on input at bounding box center [331, 127] width 418 height 16
paste input "+91 93206 66425"
click at [149, 127] on input "+91 93206 66425" at bounding box center [331, 127] width 418 height 16
click at [135, 128] on input "+91 9320666425" at bounding box center [331, 127] width 418 height 16
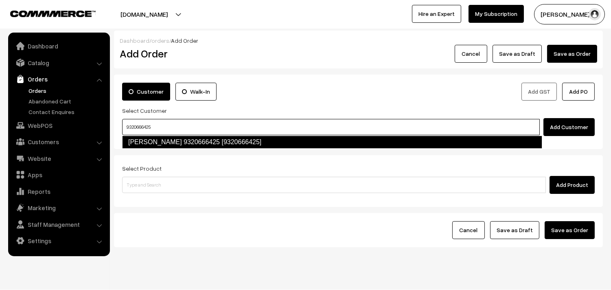
click at [165, 141] on link "Sampathkumar 9320666425 [9320666425]" at bounding box center [332, 142] width 420 height 13
type input "9320666425"
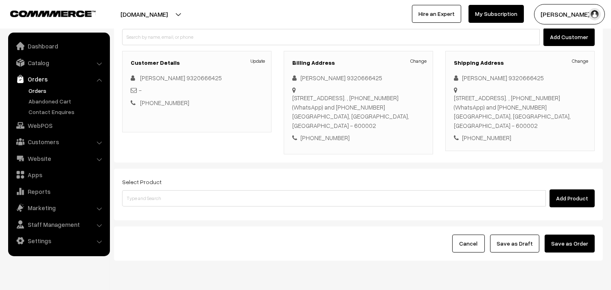
scroll to position [90, 0]
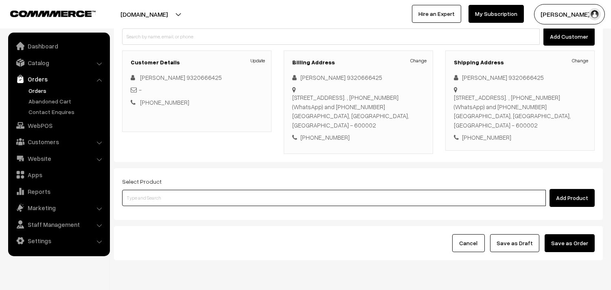
click at [199, 196] on input at bounding box center [334, 198] width 424 height 16
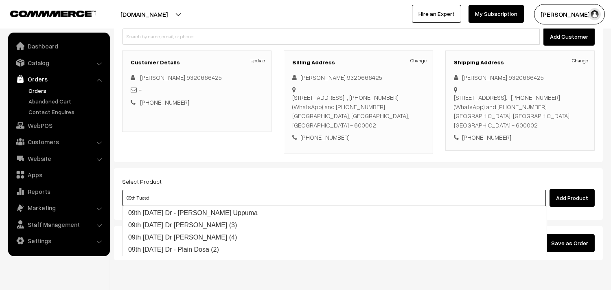
type input "09th [DATE] Dr - [PERSON_NAME] Uppuma"
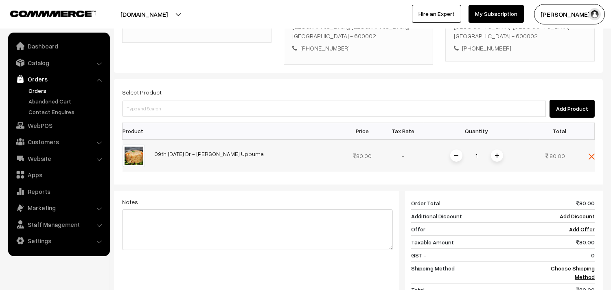
scroll to position [181, 0]
click at [500, 156] on span at bounding box center [497, 154] width 12 height 12
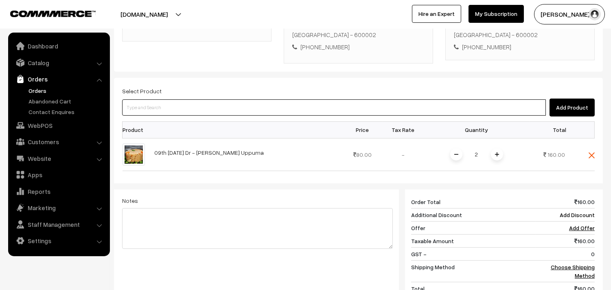
click at [363, 101] on input at bounding box center [334, 107] width 424 height 16
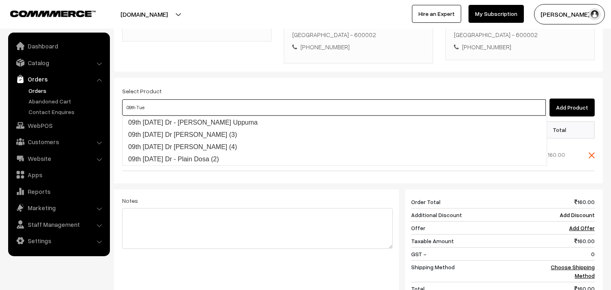
type input "09th Tues"
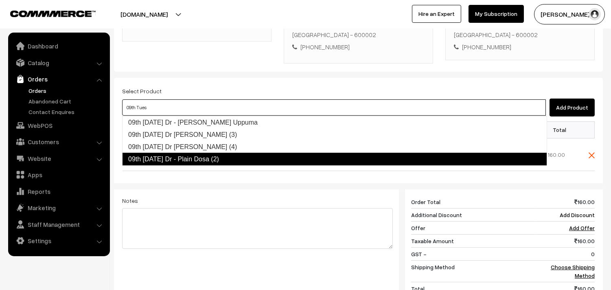
click at [334, 157] on link "09th [DATE] Dr - Plain Dosa (2)" at bounding box center [334, 159] width 425 height 13
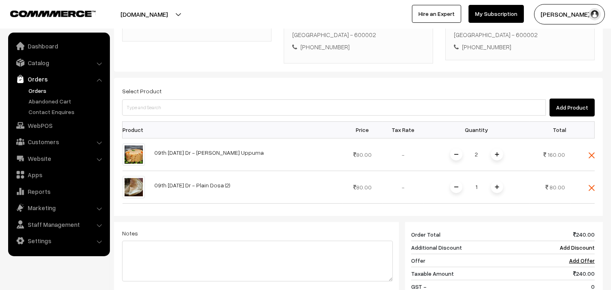
scroll to position [226, 0]
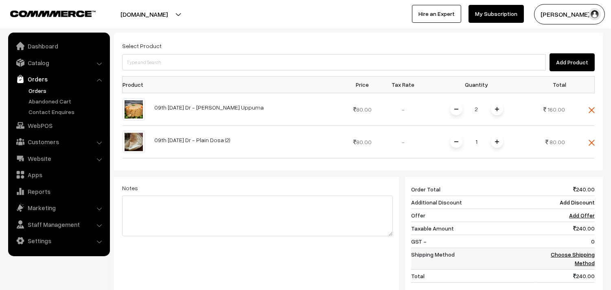
click at [583, 254] on link "Choose Shipping Method" at bounding box center [573, 258] width 44 height 15
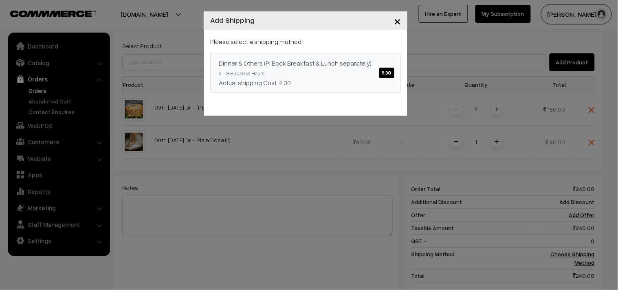
click at [384, 75] on span "₹.30" at bounding box center [386, 73] width 15 height 11
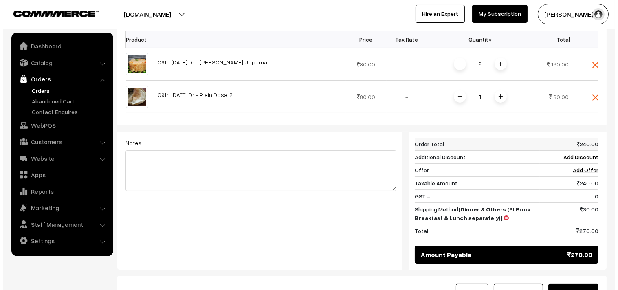
scroll to position [316, 0]
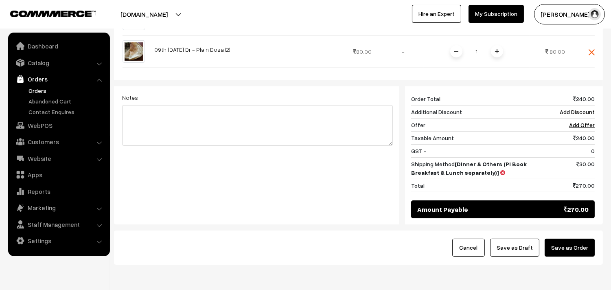
click at [568, 252] on button "Save as Order" at bounding box center [570, 248] width 50 height 18
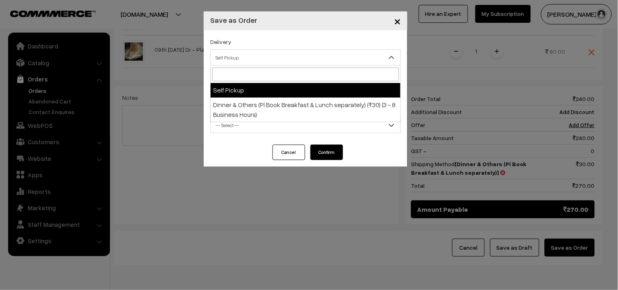
click at [309, 59] on span "Self Pickup" at bounding box center [305, 57] width 190 height 14
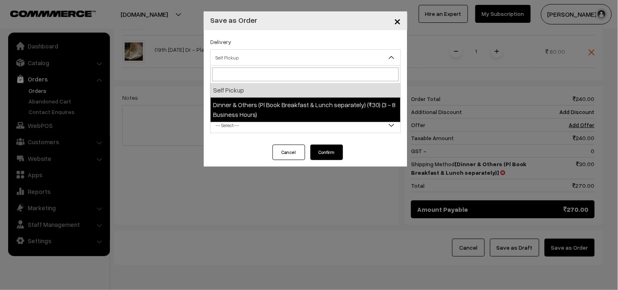
select select "DOP1"
select select "3"
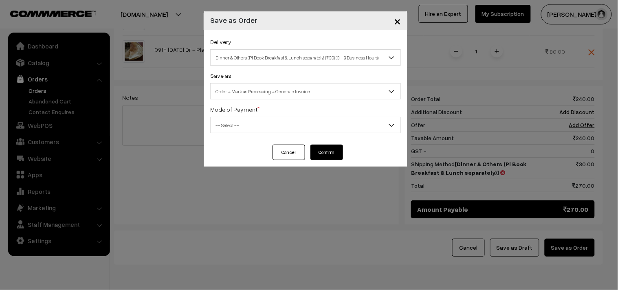
click at [290, 125] on span "-- Select --" at bounding box center [305, 125] width 190 height 14
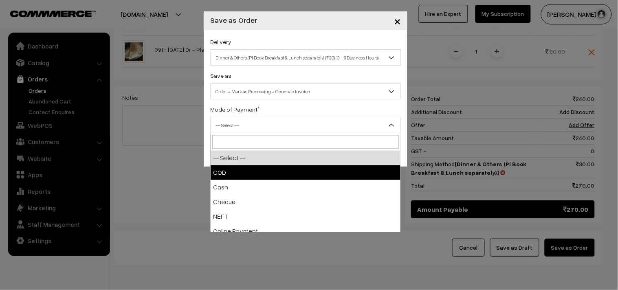
select select "1"
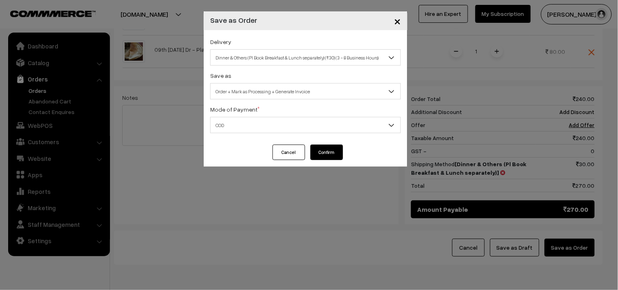
click at [318, 151] on button "Confirm" at bounding box center [326, 152] width 33 height 15
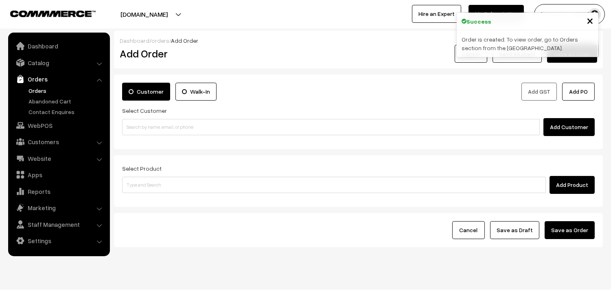
click at [34, 91] on link "Orders" at bounding box center [66, 90] width 81 height 9
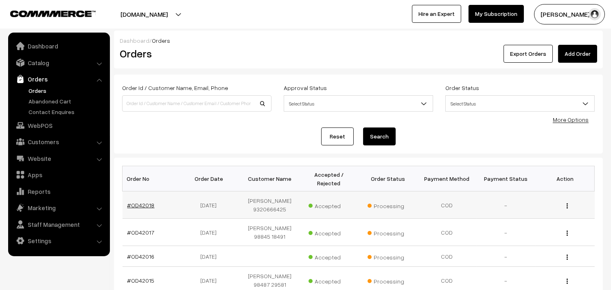
click at [142, 206] on link "#OD42018" at bounding box center [140, 205] width 27 height 7
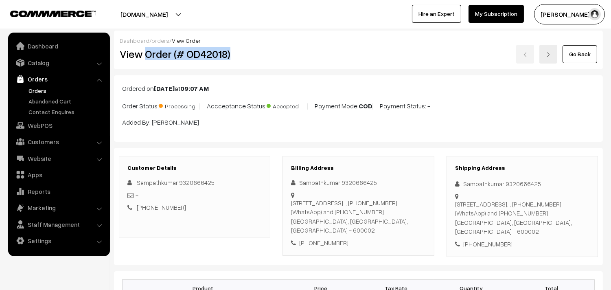
drag, startPoint x: 145, startPoint y: 55, endPoint x: 237, endPoint y: 56, distance: 91.6
click at [237, 56] on h2 "View Order (# OD42018)" at bounding box center [195, 54] width 151 height 13
copy h2 "Order (# OD42018)"
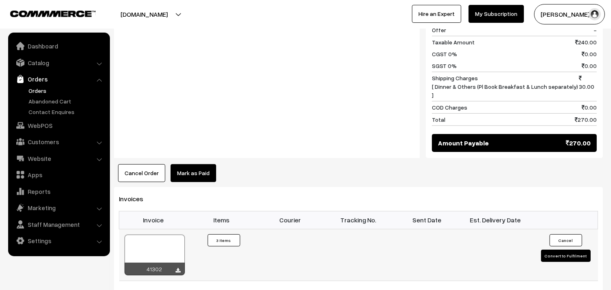
scroll to position [452, 0]
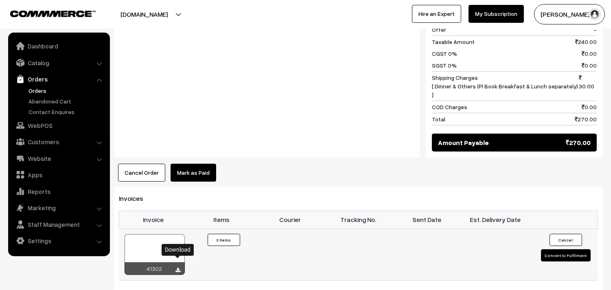
click at [179, 267] on icon at bounding box center [178, 269] width 5 height 5
click at [34, 127] on link "WebPOS" at bounding box center [58, 125] width 97 height 15
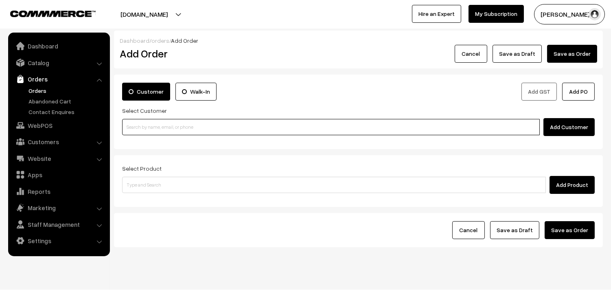
click at [151, 131] on input at bounding box center [331, 127] width 418 height 16
paste input "97907 93478"
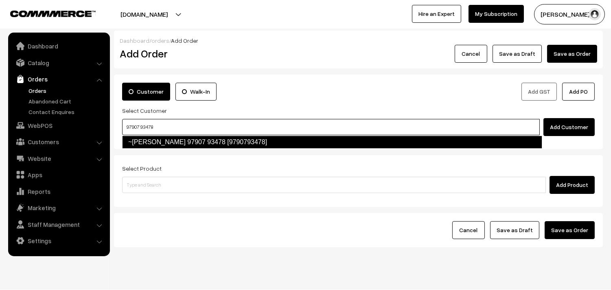
click at [152, 145] on link "~[PERSON_NAME] 97907 93478 [9790793478]" at bounding box center [332, 142] width 420 height 13
type input "97907 93478"
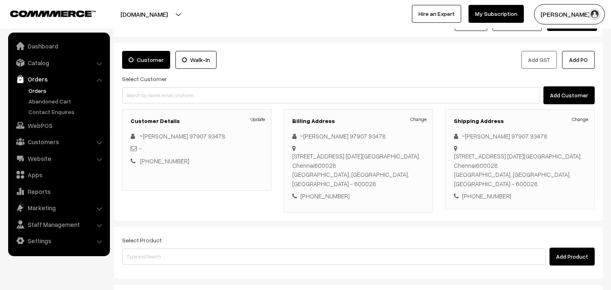
scroll to position [45, 0]
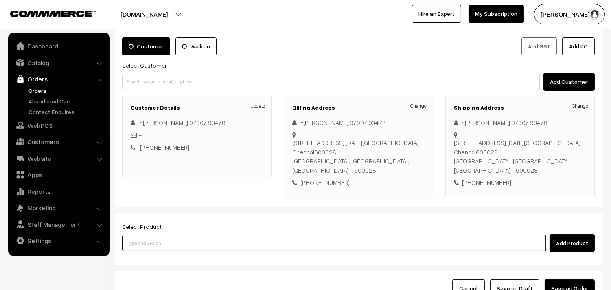
click at [306, 235] on input at bounding box center [334, 243] width 424 height 16
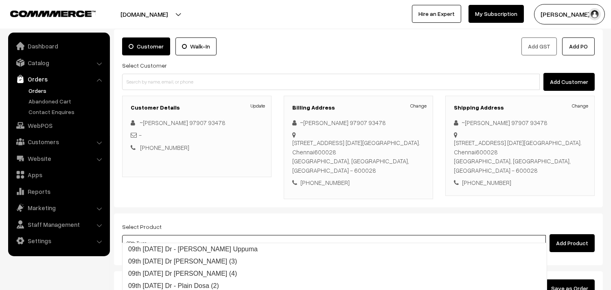
type input "09th [DATE] Dr - [PERSON_NAME] Uppuma"
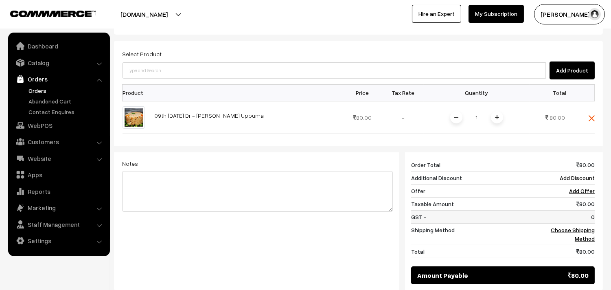
scroll to position [226, 0]
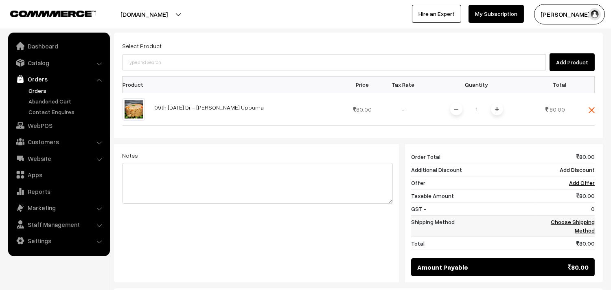
click at [583, 217] on td "Choose Shipping Method" at bounding box center [565, 226] width 59 height 22
click at [585, 218] on link "Choose Shipping Method" at bounding box center [573, 225] width 44 height 15
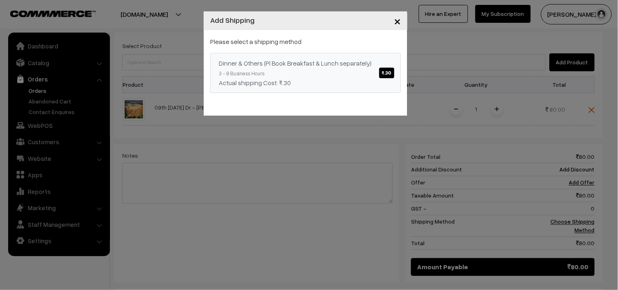
click at [384, 70] on span "₹.30" at bounding box center [386, 73] width 15 height 11
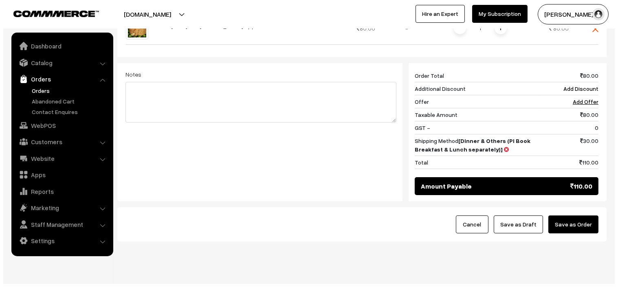
scroll to position [309, 0]
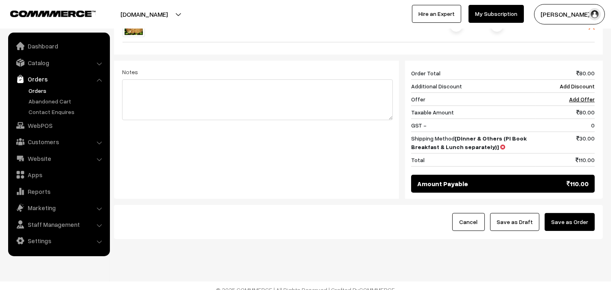
click at [571, 217] on button "Save as Order" at bounding box center [570, 222] width 50 height 18
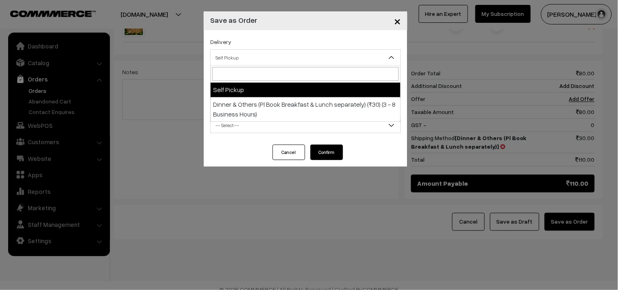
click at [312, 60] on span "Self Pickup" at bounding box center [305, 57] width 190 height 14
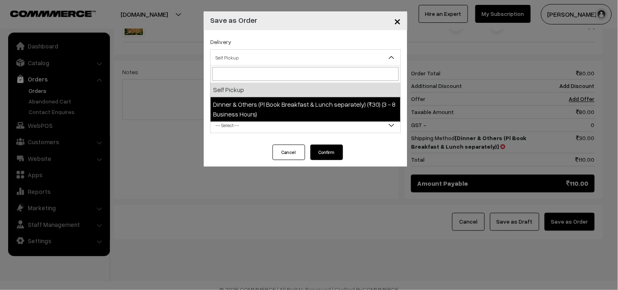
select select "DOP1"
select select "3"
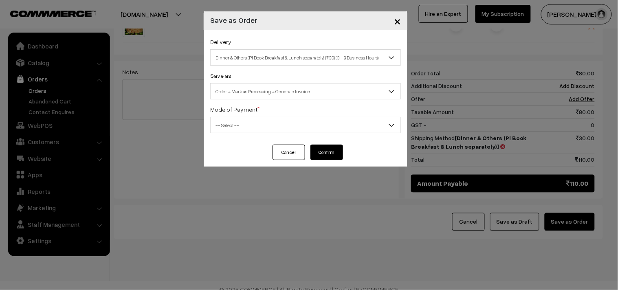
click at [298, 125] on span "-- Select --" at bounding box center [305, 125] width 190 height 14
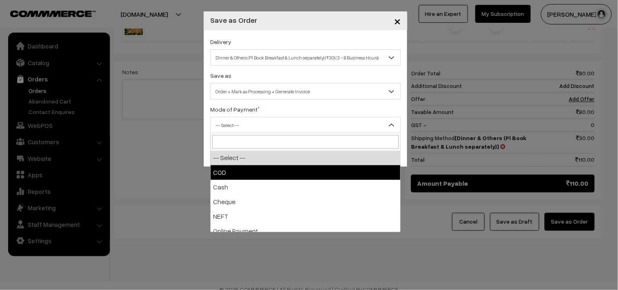
select select "1"
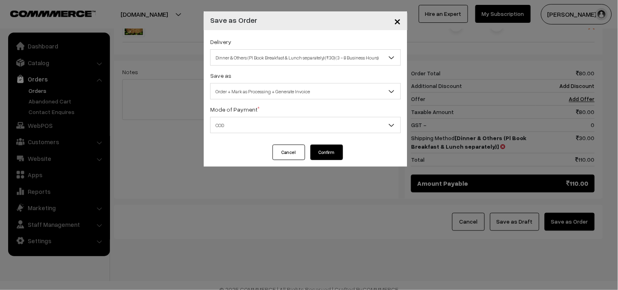
click at [330, 148] on button "Confirm" at bounding box center [326, 152] width 33 height 15
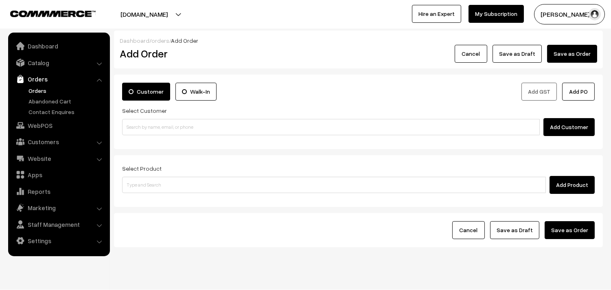
click at [41, 89] on link "Orders" at bounding box center [66, 90] width 81 height 9
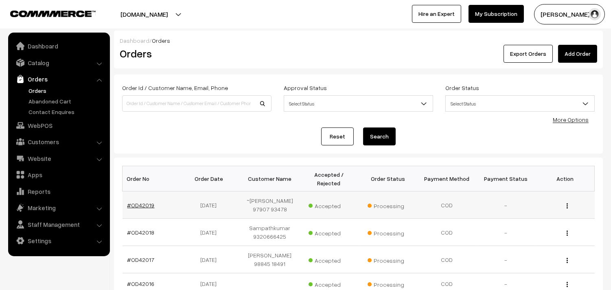
click at [139, 204] on link "#OD42019" at bounding box center [140, 205] width 27 height 7
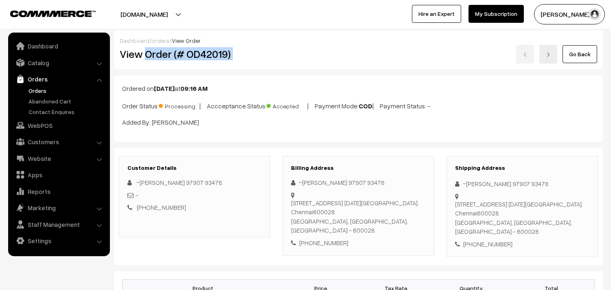
drag, startPoint x: 0, startPoint y: 0, endPoint x: 279, endPoint y: 57, distance: 284.7
click at [279, 57] on div "View Order (# OD42019) Go Back" at bounding box center [359, 54] width 490 height 19
copy div "Order (# OD42019)"
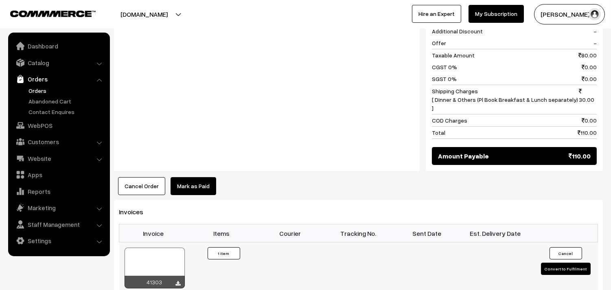
scroll to position [407, 0]
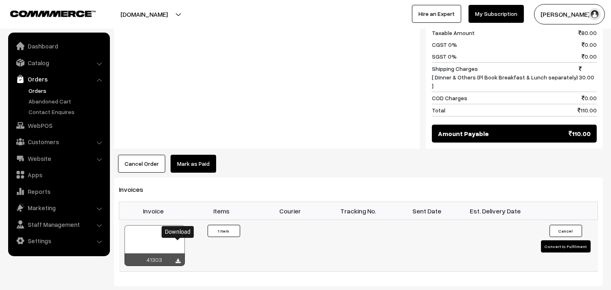
click at [180, 259] on icon at bounding box center [178, 261] width 5 height 5
drag, startPoint x: 46, startPoint y: 125, endPoint x: 55, endPoint y: 121, distance: 8.8
click at [47, 125] on link "WebPOS" at bounding box center [58, 125] width 97 height 15
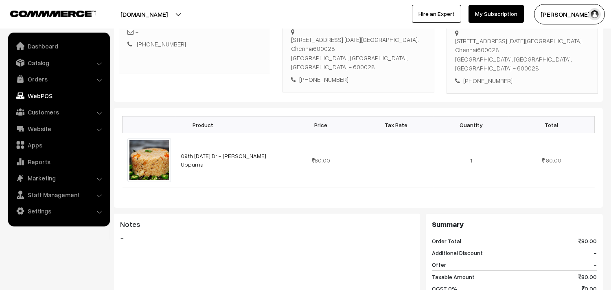
scroll to position [45, 0]
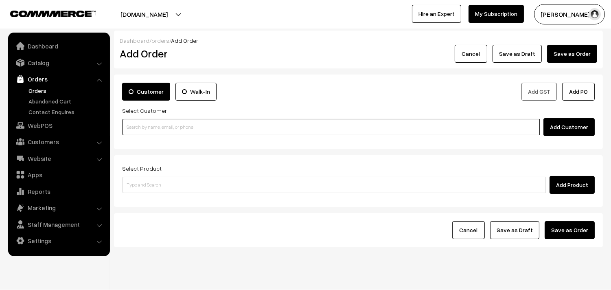
click at [208, 134] on input at bounding box center [331, 127] width 418 height 16
paste input "94436 51537"
click at [140, 129] on input "94436 51537" at bounding box center [331, 127] width 418 height 16
type input "9443651537"
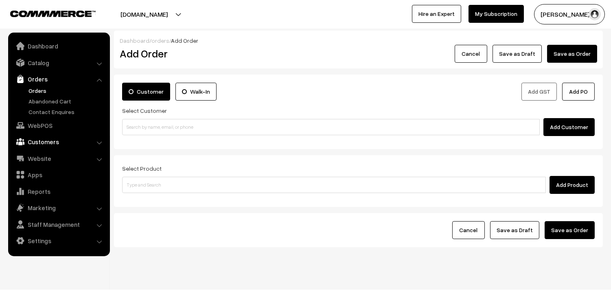
click at [45, 139] on link "Customers" at bounding box center [58, 141] width 97 height 15
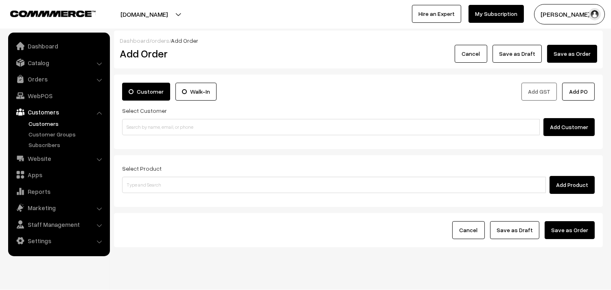
click at [54, 119] on link "Customers" at bounding box center [66, 123] width 81 height 9
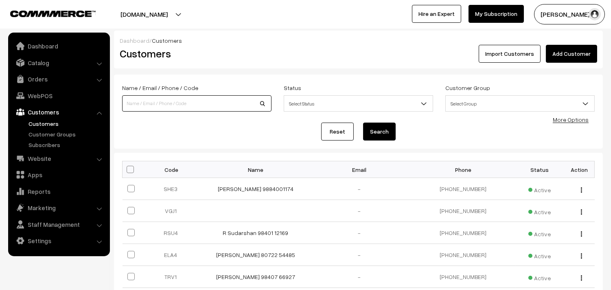
click at [221, 102] on input at bounding box center [196, 103] width 149 height 16
paste input "94436 51537"
click at [140, 103] on input "94436 51537" at bounding box center [196, 103] width 149 height 16
click at [125, 103] on input "9443651537" at bounding box center [196, 103] width 149 height 16
paste input "[PERSON_NAME]"
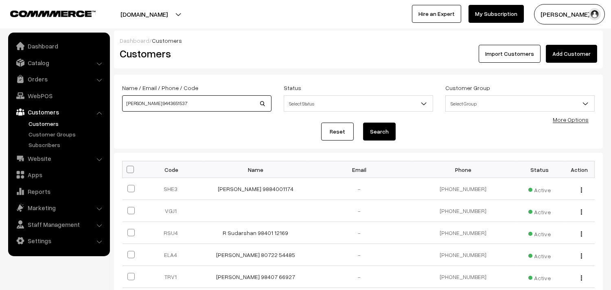
type input "[PERSON_NAME] 9443651537"
click at [383, 133] on button "Search" at bounding box center [379, 132] width 33 height 18
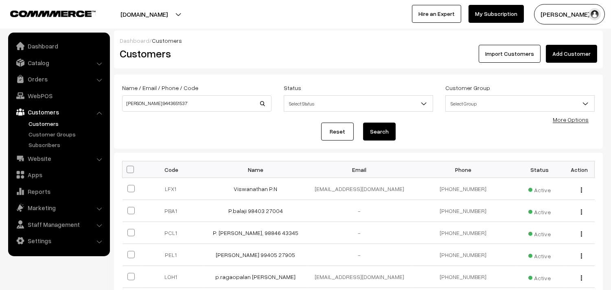
click at [385, 133] on button "Search" at bounding box center [379, 132] width 33 height 18
click at [53, 121] on link "Customers" at bounding box center [66, 123] width 81 height 9
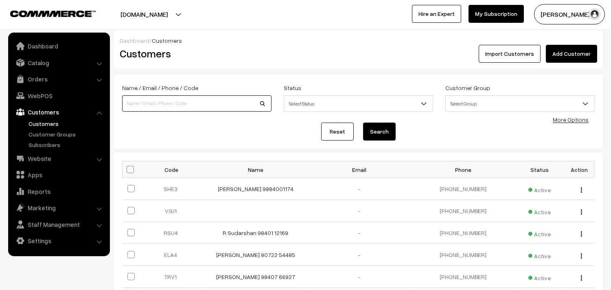
click at [181, 108] on input at bounding box center [196, 103] width 149 height 16
paste input "[PERSON_NAME]"
click at [129, 103] on input "[PERSON_NAME]" at bounding box center [196, 103] width 149 height 16
click at [161, 102] on input "[PERSON_NAME]" at bounding box center [196, 103] width 149 height 16
click at [194, 104] on input "[PERSON_NAME]" at bounding box center [196, 103] width 149 height 16
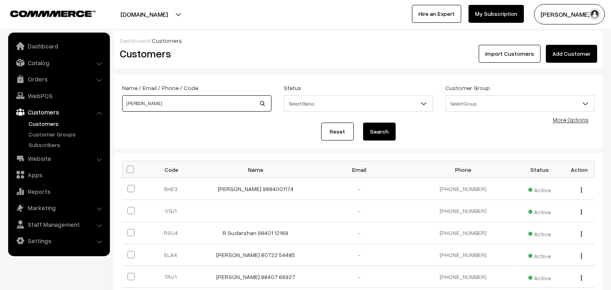
paste input "[PHONE_NUMBER]"
click at [178, 103] on input "P. Thanabalan +91 94436 51537" at bounding box center [196, 103] width 149 height 16
click at [163, 104] on input "P. Thanabalan +91 9443651537" at bounding box center [196, 103] width 149 height 16
type input "[PERSON_NAME] 9443651537"
click at [363, 123] on button "Search" at bounding box center [379, 132] width 33 height 18
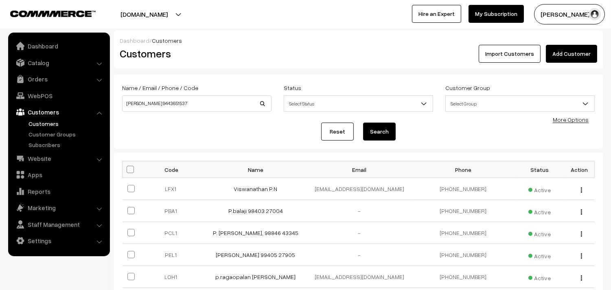
click at [383, 128] on button "Search" at bounding box center [379, 132] width 33 height 18
click at [588, 55] on link "Add Customer" at bounding box center [571, 54] width 51 height 18
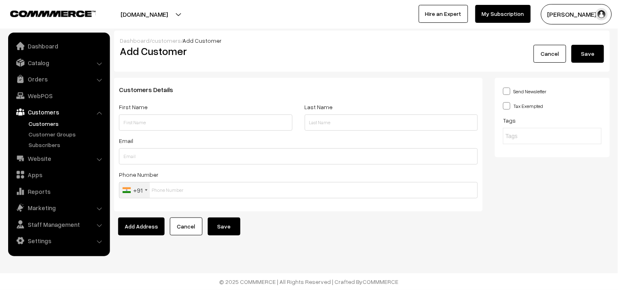
click at [281, 123] on input "text" at bounding box center [205, 122] width 173 height 16
paste input "[PHONE_NUMBER]"
click at [145, 123] on input "[PHONE_NUMBER]" at bounding box center [205, 122] width 173 height 16
click at [132, 123] on input "[PHONE_NUMBER]" at bounding box center [205, 122] width 173 height 16
paste input "[PERSON_NAME]"
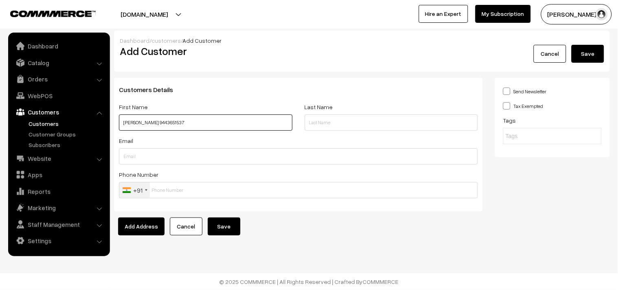
drag, startPoint x: 151, startPoint y: 125, endPoint x: 182, endPoint y: 123, distance: 30.6
click at [182, 123] on input "[PERSON_NAME] 9443651537" at bounding box center [205, 122] width 173 height 16
click at [188, 123] on input "[PERSON_NAME] 9443651537" at bounding box center [205, 122] width 173 height 16
click at [180, 122] on input "[PERSON_NAME] 9443651537" at bounding box center [205, 122] width 173 height 16
click at [175, 122] on input "[PERSON_NAME] 9443651537" at bounding box center [205, 122] width 173 height 16
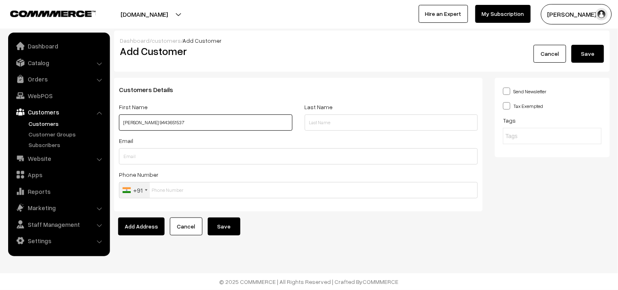
drag, startPoint x: 180, startPoint y: 123, endPoint x: 167, endPoint y: 123, distance: 13.0
click at [169, 123] on input "P. Thanabalan 9443651537" at bounding box center [205, 122] width 173 height 16
click at [179, 123] on input "P. Thanabalan 9443651537" at bounding box center [205, 122] width 173 height 16
click at [176, 123] on input "P. Thanabalan 9443651537" at bounding box center [205, 122] width 173 height 16
drag, startPoint x: 176, startPoint y: 123, endPoint x: 161, endPoint y: 123, distance: 14.7
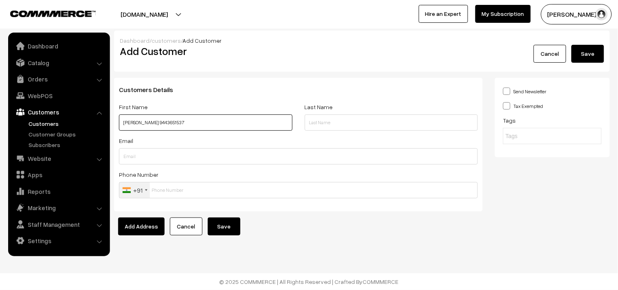
click at [161, 123] on input "[PERSON_NAME] 9443651537" at bounding box center [205, 122] width 173 height 16
type input "[PERSON_NAME] 9443651537"
click at [205, 184] on input "text" at bounding box center [298, 190] width 359 height 16
paste input "9443651537"
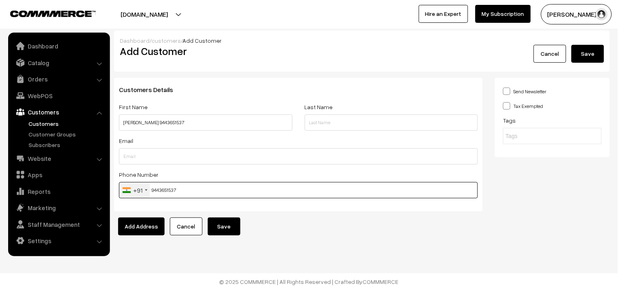
type input "9443651537"
click at [226, 224] on button "Save" at bounding box center [224, 226] width 33 height 18
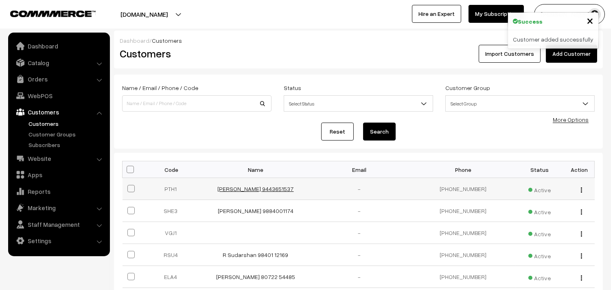
click at [259, 186] on link "[PERSON_NAME] 9443651537" at bounding box center [256, 188] width 76 height 7
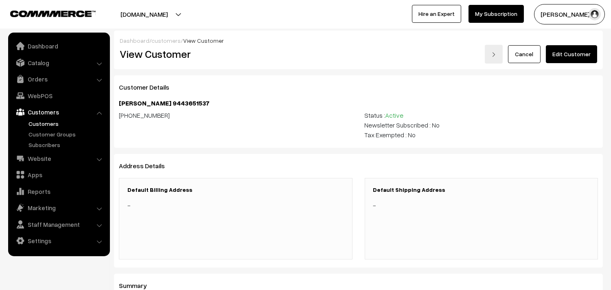
click at [590, 54] on link "Edit Customer" at bounding box center [571, 54] width 51 height 18
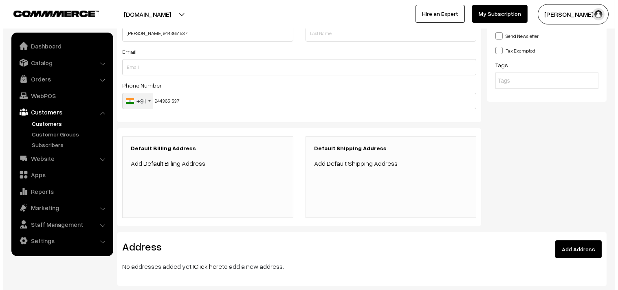
scroll to position [90, 0]
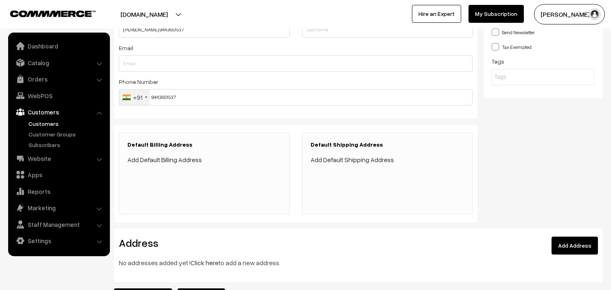
click at [180, 163] on link "Add Default Billing Address" at bounding box center [164, 160] width 75 height 8
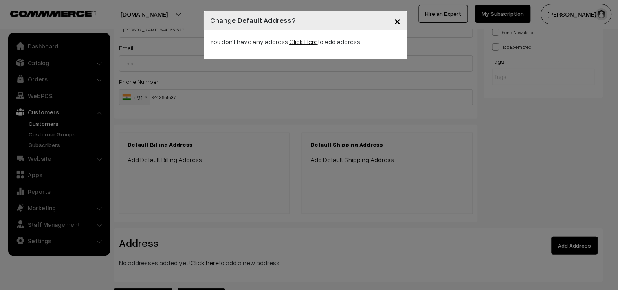
click at [300, 42] on link "Click Here" at bounding box center [303, 41] width 28 height 8
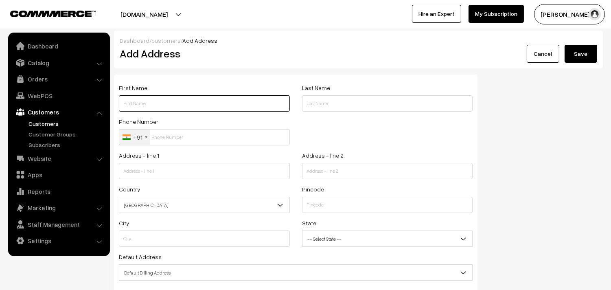
click at [165, 103] on input "text" at bounding box center [204, 103] width 171 height 16
paste input "9443651537"
type input "9443651537"
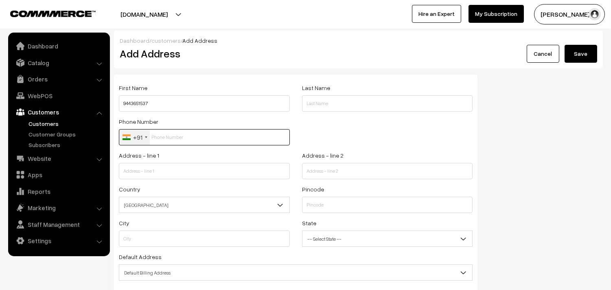
click at [170, 137] on input "text" at bounding box center [204, 137] width 171 height 16
paste input "9443651537"
type input "9443651537"
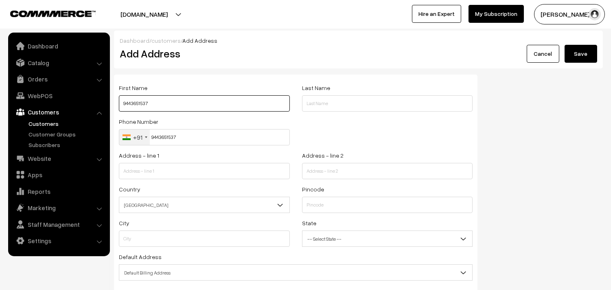
drag, startPoint x: 122, startPoint y: 105, endPoint x: 147, endPoint y: 116, distance: 26.8
click at [123, 106] on input "9443651537" at bounding box center [204, 103] width 171 height 16
paste input "P. Thanabalan"
type input "[PERSON_NAME] 9443651537"
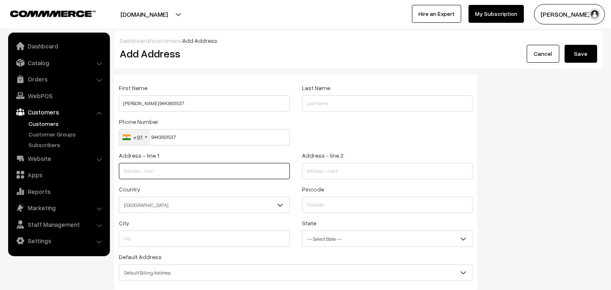
click at [167, 170] on input "text" at bounding box center [204, 171] width 171 height 16
paste input "SE-2 PWD Government Quaters Todd Hunter Nagar"
type input "SE-2 PWD Government Quaters Todd Hunter Nagar"
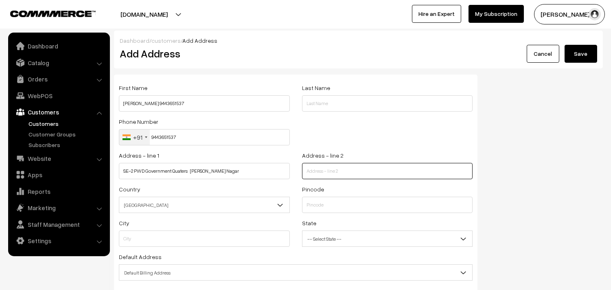
click at [334, 170] on input "text" at bounding box center [387, 171] width 171 height 16
paste input "Saidapet Metro station back side"
paste input "Saidapet"
type input "Saidapet Metro station back side Saidapet"
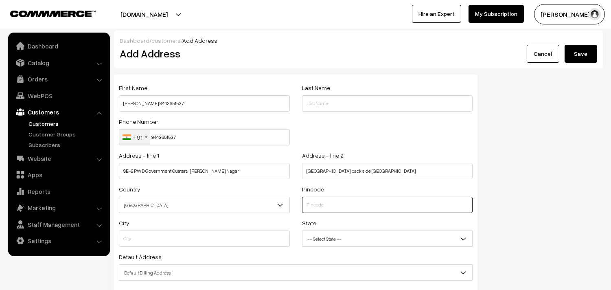
click at [366, 206] on input "text" at bounding box center [387, 205] width 171 height 16
click at [228, 204] on span "[GEOGRAPHIC_DATA]" at bounding box center [204, 205] width 170 height 14
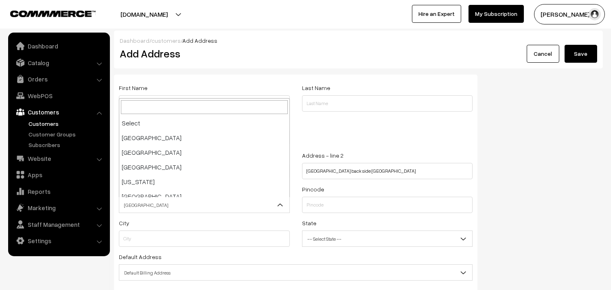
scroll to position [1421, 0]
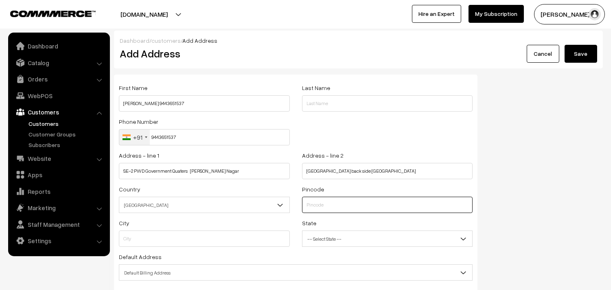
click at [321, 204] on input "text" at bounding box center [387, 205] width 171 height 16
click at [328, 208] on input "text" at bounding box center [387, 205] width 171 height 16
paste input "600014"
type input "600014"
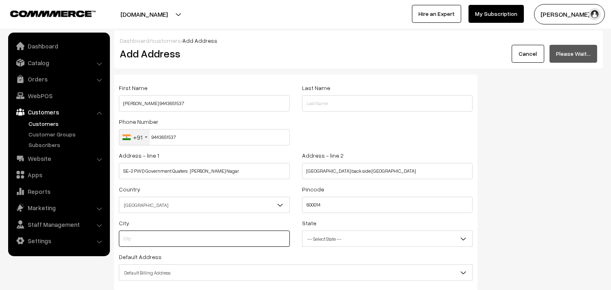
click at [276, 234] on input "text" at bounding box center [204, 238] width 171 height 16
type input "Chennai"
select select "Tamil Nadu"
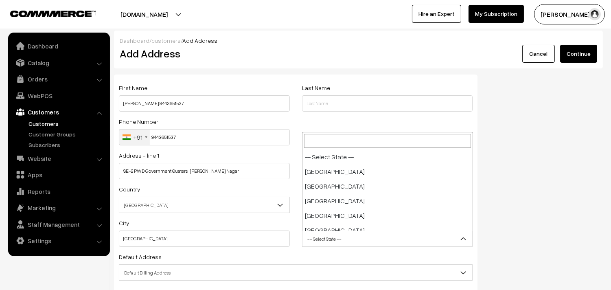
click at [399, 235] on span "-- Select State --" at bounding box center [388, 239] width 170 height 14
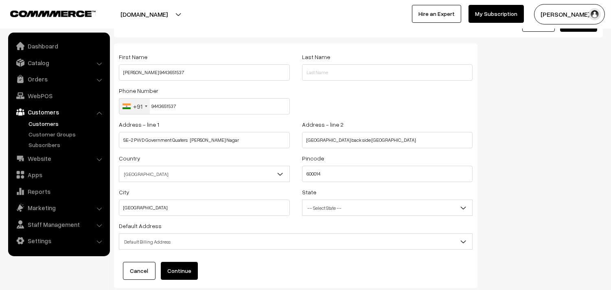
scroll to position [45, 0]
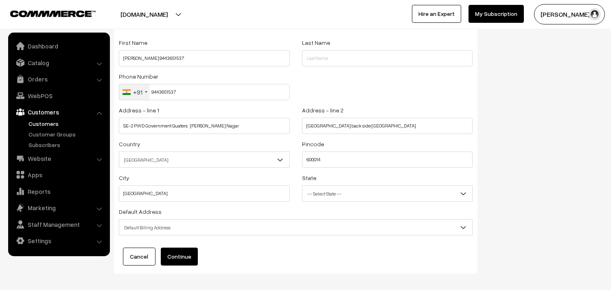
click at [254, 229] on span "Default Billing Address" at bounding box center [295, 227] width 353 height 14
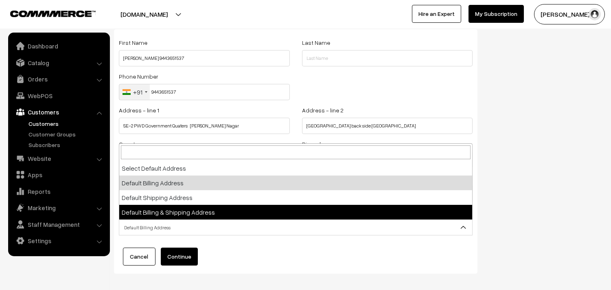
select select "3"
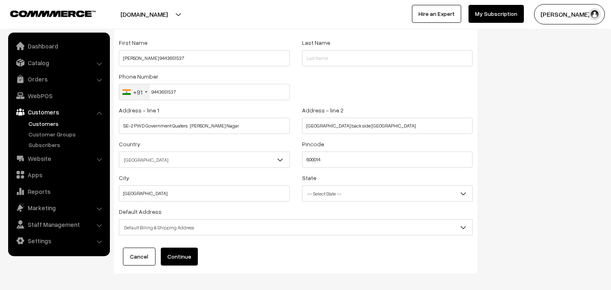
click at [186, 258] on button "Continue" at bounding box center [179, 257] width 37 height 18
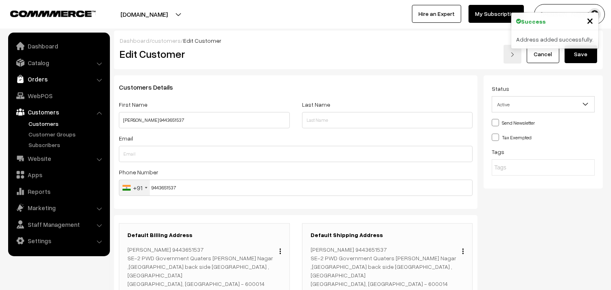
click at [36, 80] on link "Orders" at bounding box center [58, 79] width 97 height 15
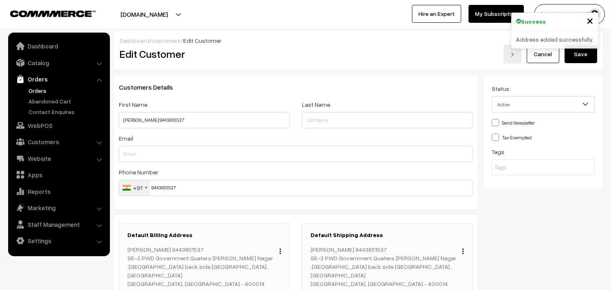
click at [39, 90] on link "Orders" at bounding box center [66, 90] width 81 height 9
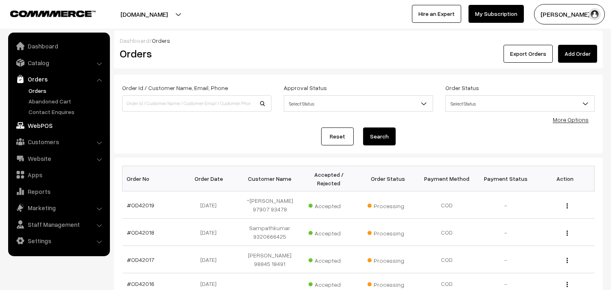
click at [47, 125] on link "WebPOS" at bounding box center [58, 125] width 97 height 15
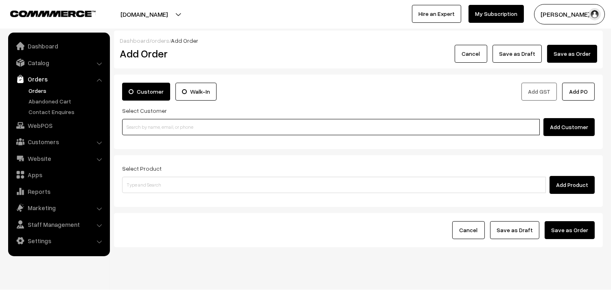
click at [208, 122] on input at bounding box center [331, 127] width 418 height 16
click at [266, 129] on input at bounding box center [331, 127] width 418 height 16
paste input "[PHONE_NUMBER]"
click at [148, 127] on input "[PHONE_NUMBER]" at bounding box center [331, 127] width 418 height 16
click at [135, 127] on input "[PHONE_NUMBER]" at bounding box center [331, 127] width 418 height 16
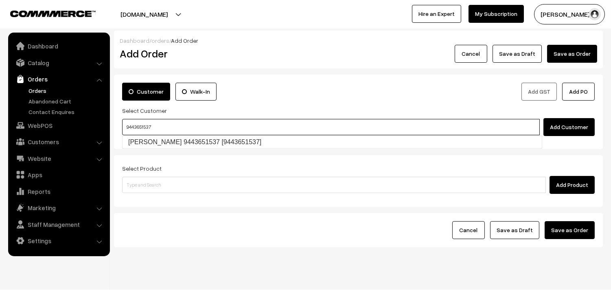
click at [153, 141] on link "[PERSON_NAME] 9443651537 [9443651537]" at bounding box center [332, 142] width 419 height 12
type input "9443651537"
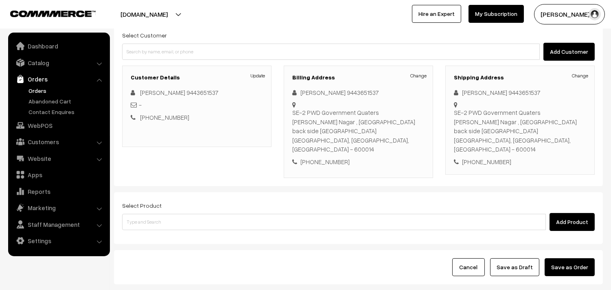
scroll to position [90, 0]
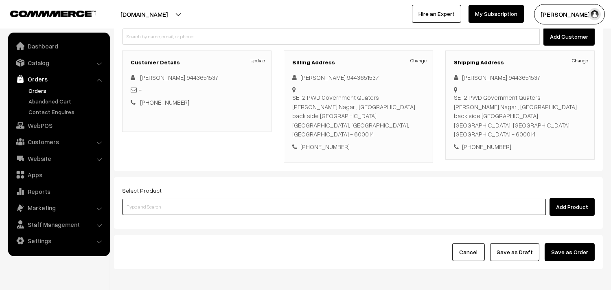
click at [239, 199] on input at bounding box center [334, 207] width 424 height 16
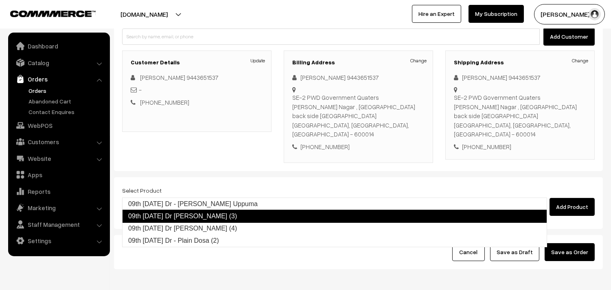
type input "09th [DATE] Dr [PERSON_NAME] (4)"
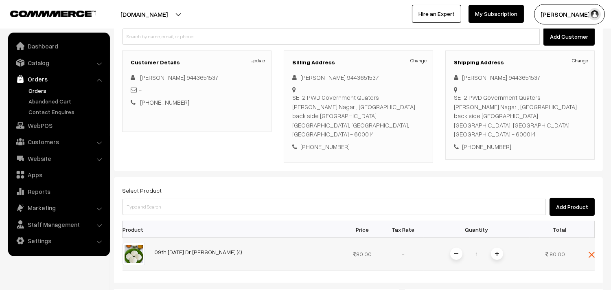
click at [494, 247] on div "1" at bounding box center [476, 254] width 61 height 14
click at [494, 248] on span at bounding box center [497, 254] width 12 height 12
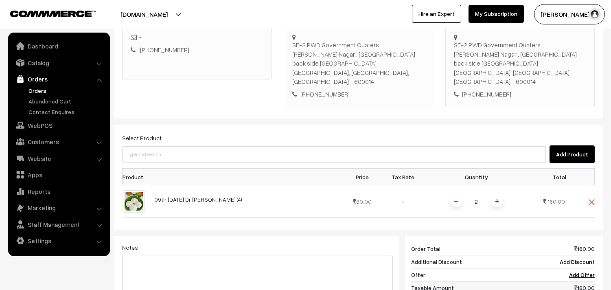
scroll to position [226, 0]
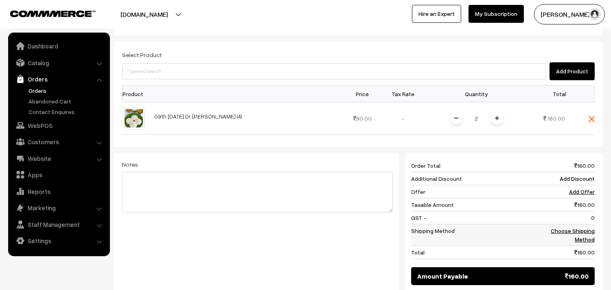
click at [561, 227] on link "Choose Shipping Method" at bounding box center [573, 234] width 44 height 15
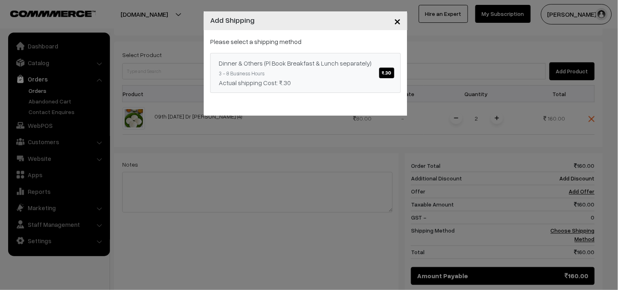
click at [383, 70] on span "₹.30" at bounding box center [386, 73] width 15 height 11
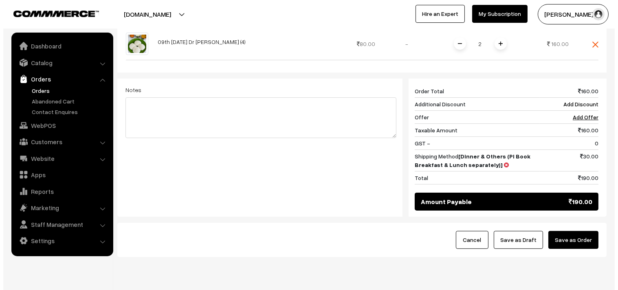
scroll to position [309, 0]
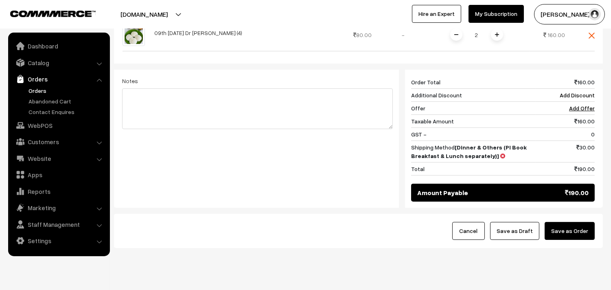
click at [565, 222] on button "Save as Order" at bounding box center [570, 231] width 50 height 18
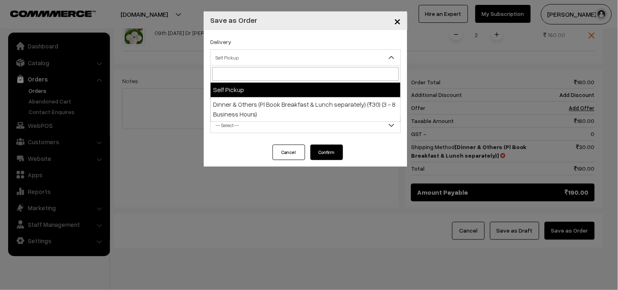
click at [308, 60] on span "Self Pickup" at bounding box center [305, 57] width 190 height 14
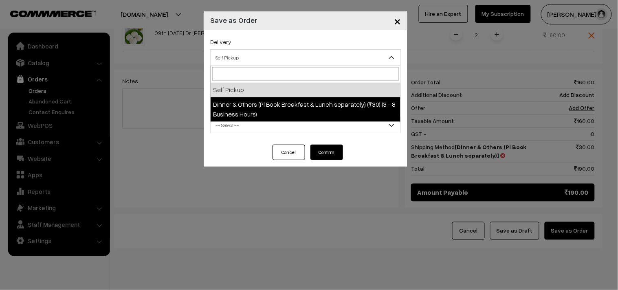
select select "DOP1"
select select "3"
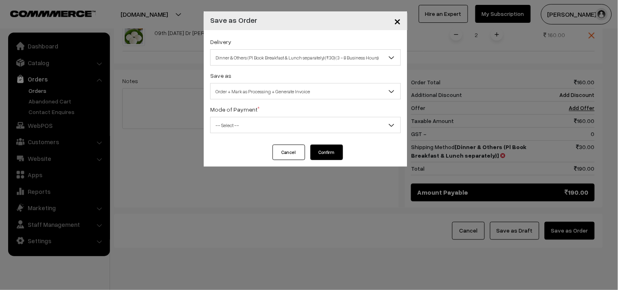
click at [286, 124] on span "-- Select --" at bounding box center [305, 125] width 190 height 14
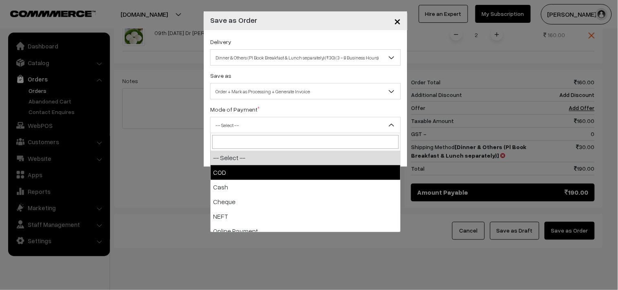
select select "1"
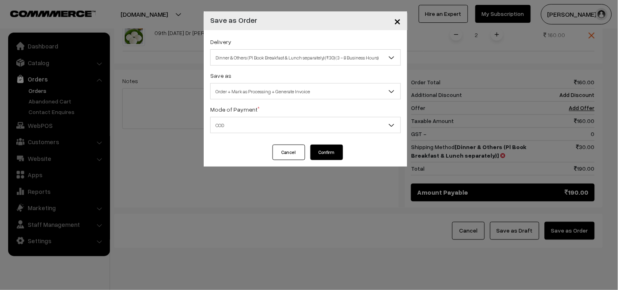
click at [317, 151] on button "Confirm" at bounding box center [326, 152] width 33 height 15
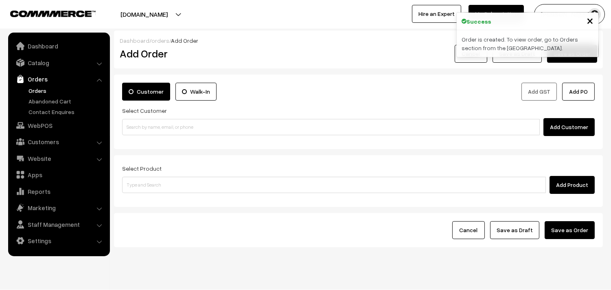
click at [42, 90] on link "Orders" at bounding box center [66, 90] width 81 height 9
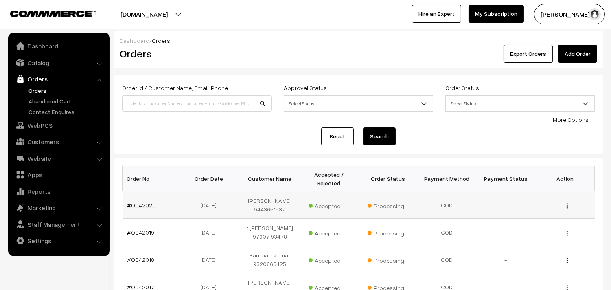
click at [142, 205] on link "#OD42020" at bounding box center [141, 205] width 29 height 7
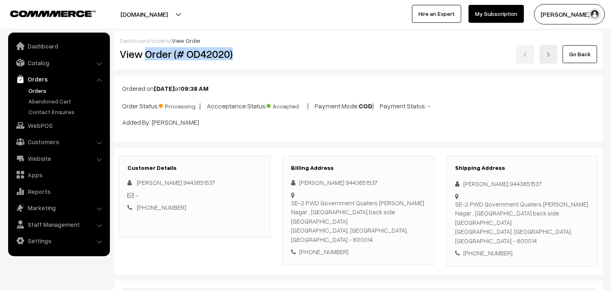
drag, startPoint x: 145, startPoint y: 55, endPoint x: 243, endPoint y: 62, distance: 98.4
click at [243, 62] on div "View Order (# OD42020)" at bounding box center [195, 54] width 163 height 19
copy h2 "Order (# OD42020)"
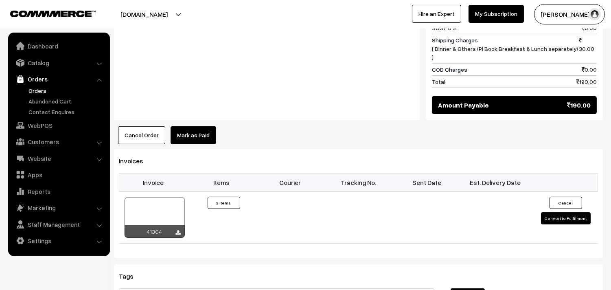
scroll to position [452, 0]
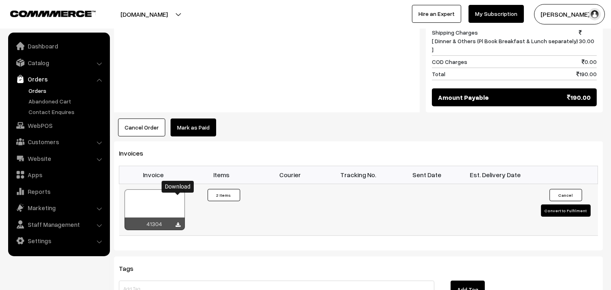
click at [176, 222] on icon at bounding box center [178, 224] width 5 height 5
click at [40, 121] on link "WebPOS" at bounding box center [58, 125] width 97 height 15
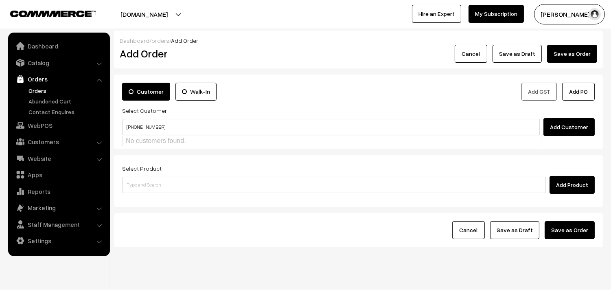
click at [134, 127] on input "+91 9943025778" at bounding box center [331, 127] width 418 height 16
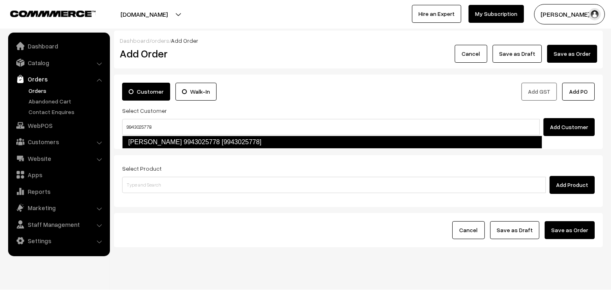
click at [157, 139] on link "Rengarajan 9943025778 [9943025778]" at bounding box center [332, 142] width 420 height 13
type input "9943025778"
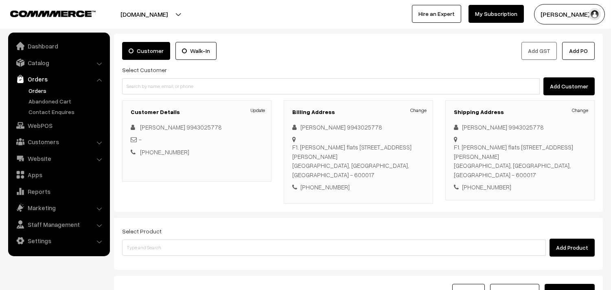
scroll to position [90, 0]
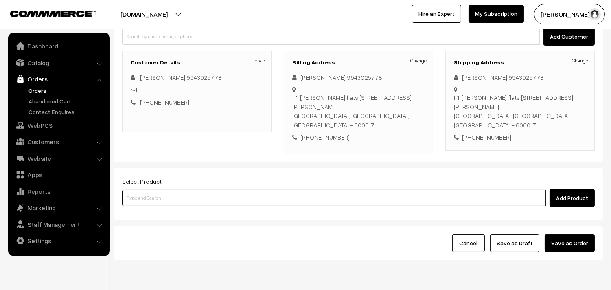
click input
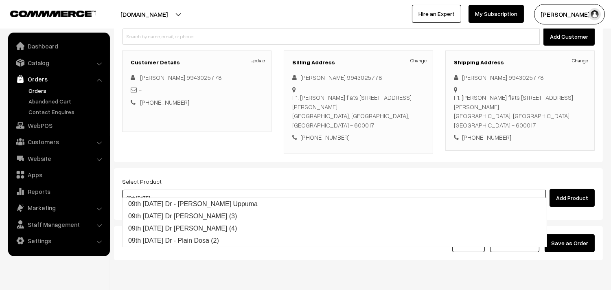
type input "09th Tuesday Dr - Wheat Rava Uppuma"
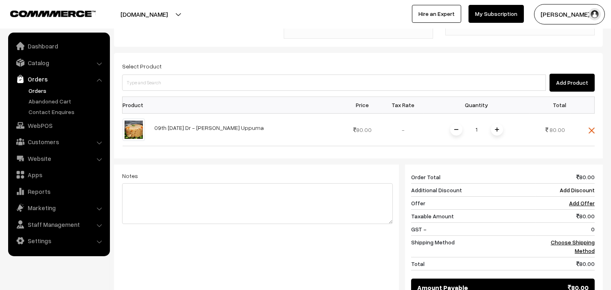
scroll to position [226, 0]
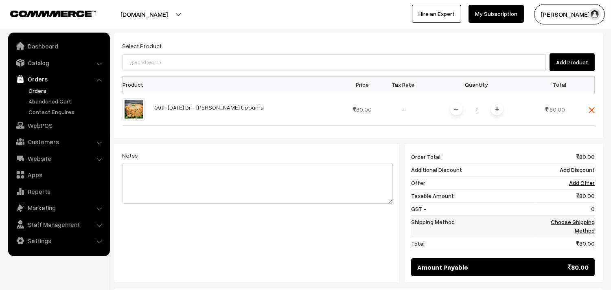
click link "Choose Shipping Method"
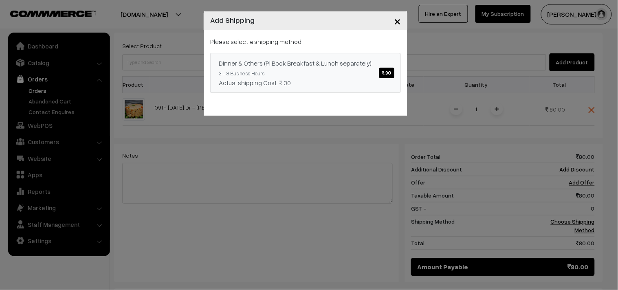
click span "₹.30"
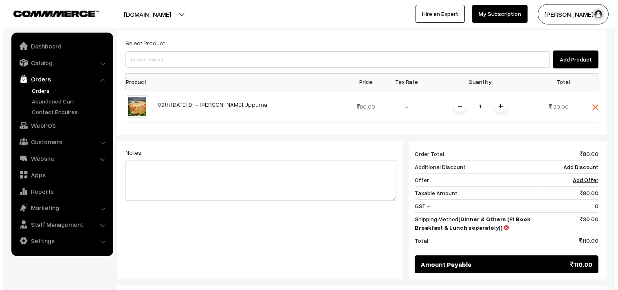
scroll to position [309, 0]
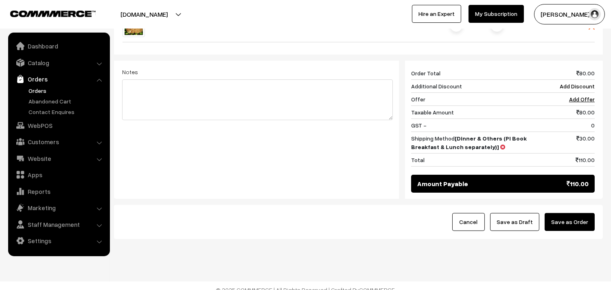
click button "Save as Order"
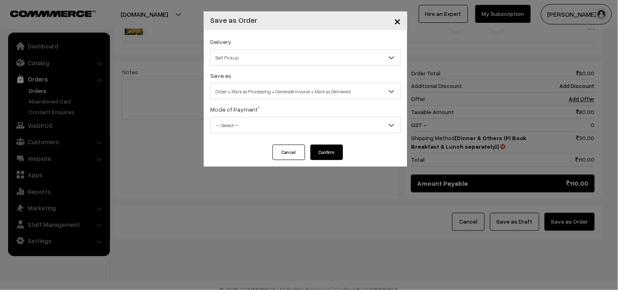
click body "Thank you for showing interest. Our team will call you shortly. Close annamfood…"
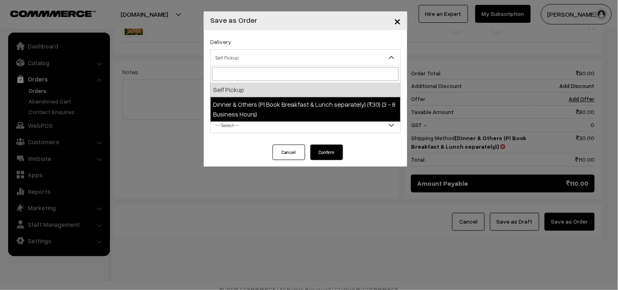
select select "DOP1"
select select "3"
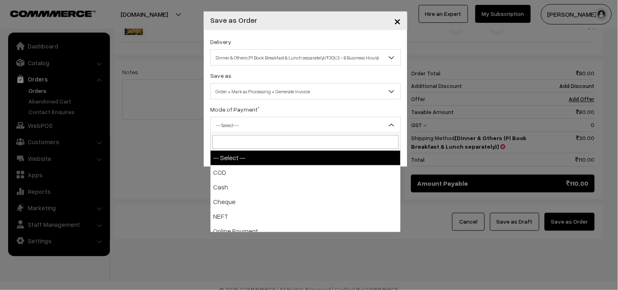
click span "-- Select --"
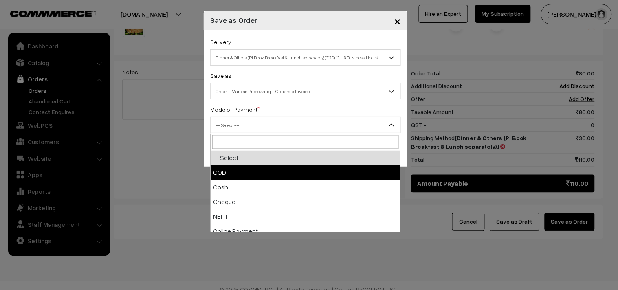
select select "1"
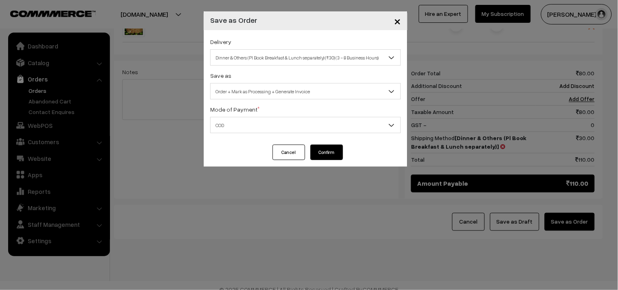
click button "Confirm"
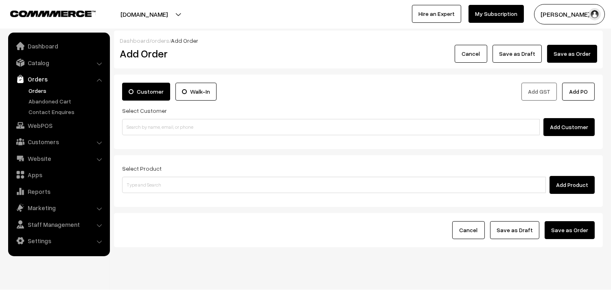
click at [37, 86] on link "Orders" at bounding box center [66, 90] width 81 height 9
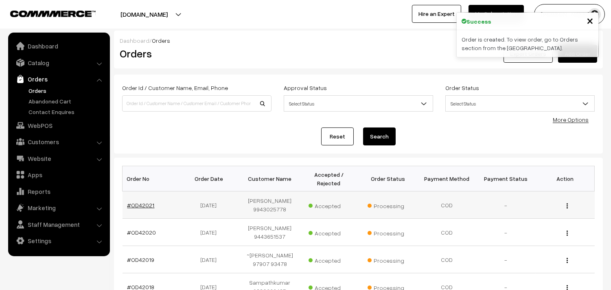
click at [151, 205] on link "#OD42021" at bounding box center [140, 205] width 27 height 7
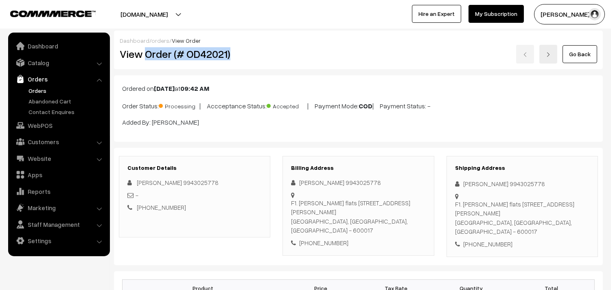
drag, startPoint x: 144, startPoint y: 53, endPoint x: 237, endPoint y: 62, distance: 94.1
click at [237, 62] on div "View Order (# OD42021)" at bounding box center [195, 54] width 163 height 19
copy h2 "Order (# OD42021)"
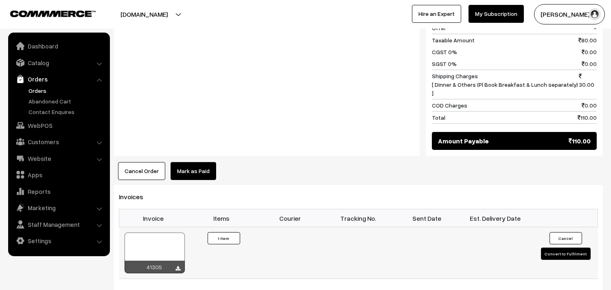
scroll to position [407, 0]
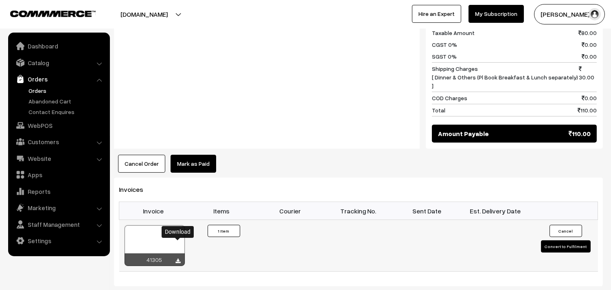
click at [176, 259] on icon at bounding box center [178, 261] width 5 height 5
click at [45, 125] on link "WebPOS" at bounding box center [58, 125] width 97 height 15
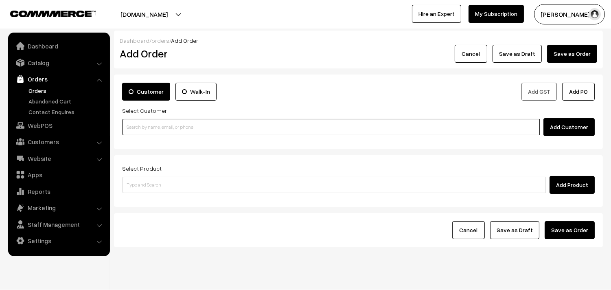
click at [159, 127] on input at bounding box center [331, 127] width 418 height 16
paste input "93983 84775"
click at [140, 128] on input "93983 84775" at bounding box center [331, 127] width 418 height 16
click at [155, 139] on link "harivam 93983 84775 [9398384775]" at bounding box center [332, 142] width 419 height 12
type input "9398384775"
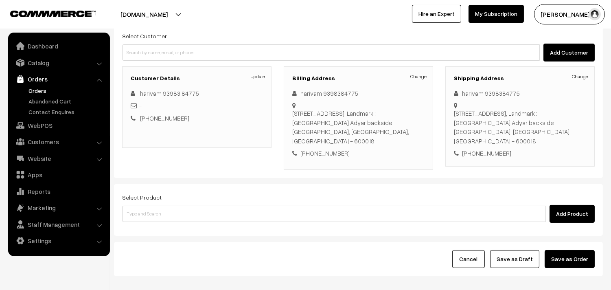
scroll to position [90, 0]
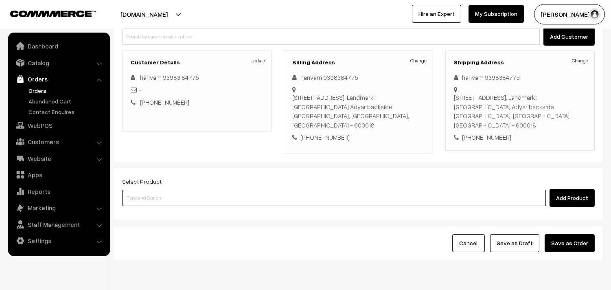
click at [231, 190] on input at bounding box center [334, 198] width 424 height 16
click at [218, 190] on input at bounding box center [334, 198] width 424 height 16
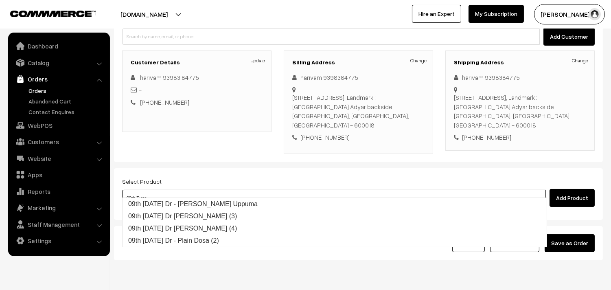
type input "09th [DATE] Dr - [PERSON_NAME] Uppuma"
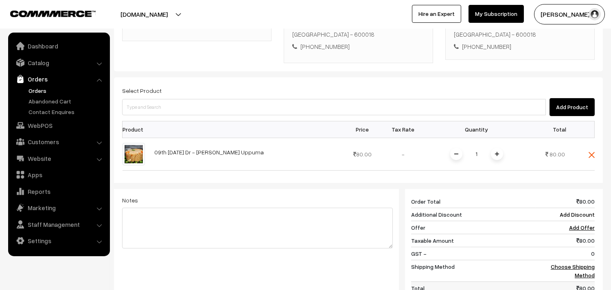
scroll to position [226, 0]
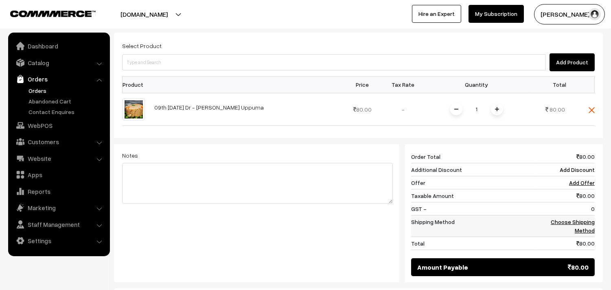
click at [585, 218] on link "Choose Shipping Method" at bounding box center [573, 225] width 44 height 15
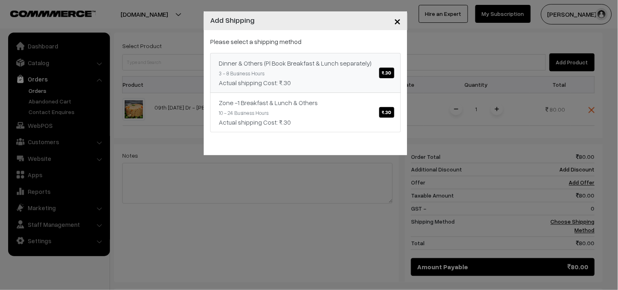
click at [384, 72] on span "₹.30" at bounding box center [386, 73] width 15 height 11
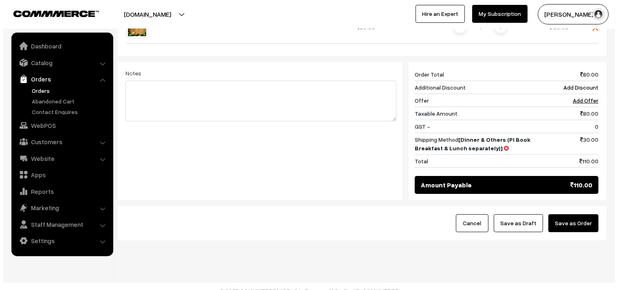
scroll to position [309, 0]
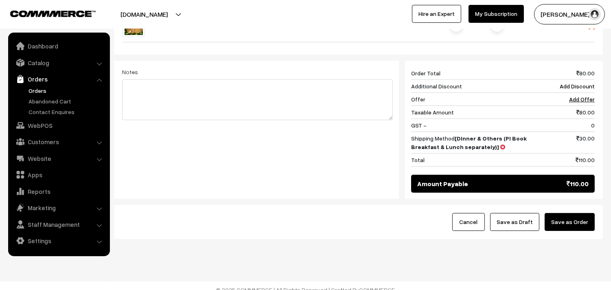
click at [561, 218] on button "Save as Order" at bounding box center [570, 222] width 50 height 18
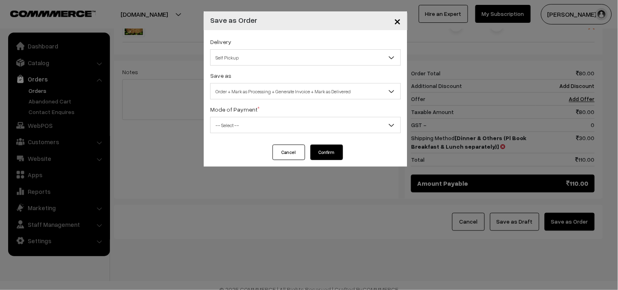
click at [262, 58] on span "Self Pickup" at bounding box center [305, 57] width 190 height 14
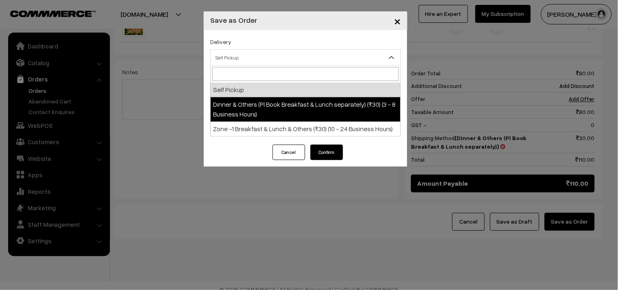
select select "DOP1"
select select "3"
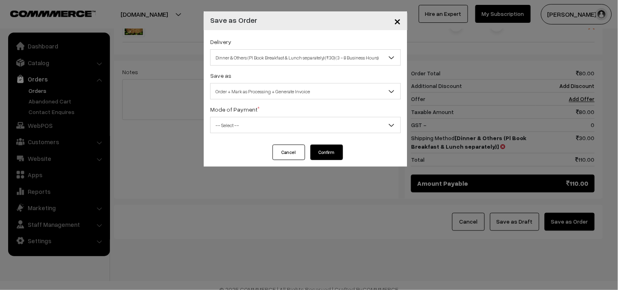
click at [274, 124] on span "-- Select --" at bounding box center [305, 125] width 190 height 14
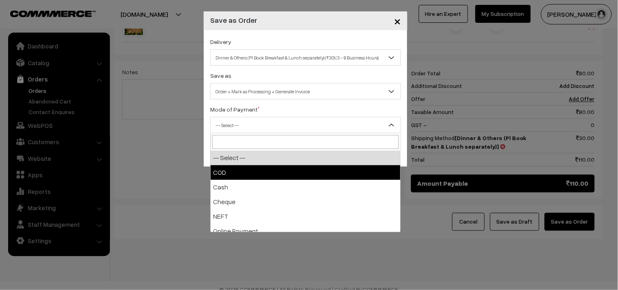
select select "1"
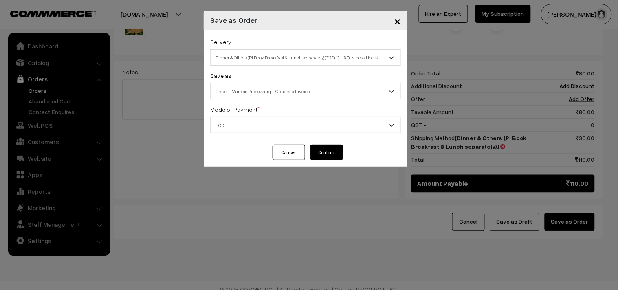
click at [320, 151] on button "Confirm" at bounding box center [326, 152] width 33 height 15
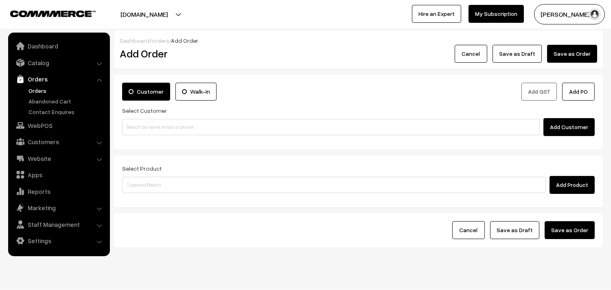
click at [41, 88] on link "Orders" at bounding box center [66, 90] width 81 height 9
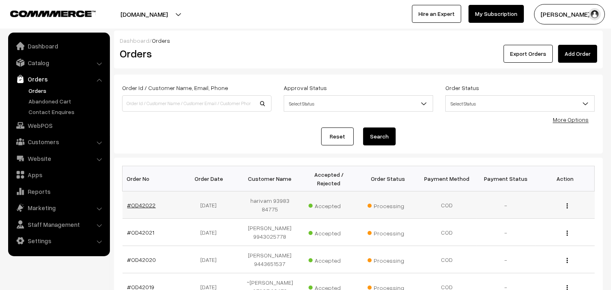
click at [143, 207] on link "#OD42022" at bounding box center [141, 205] width 28 height 7
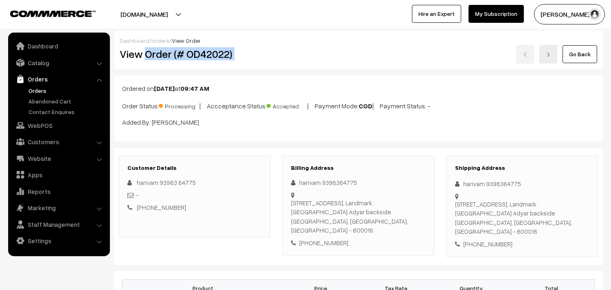
drag, startPoint x: 145, startPoint y: 55, endPoint x: 330, endPoint y: 52, distance: 184.9
click at [330, 52] on div "View Order (# OD42022) Go Back" at bounding box center [359, 54] width 490 height 19
copy div "Order (# OD42022)"
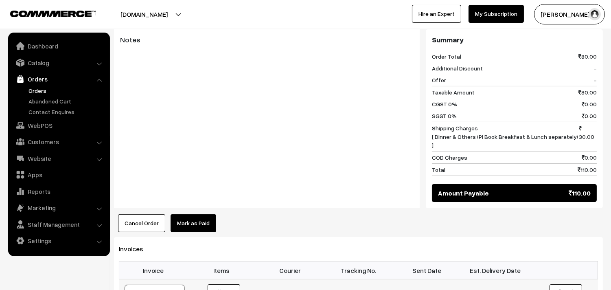
scroll to position [362, 0]
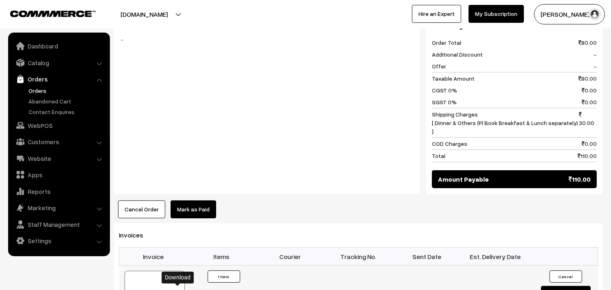
click at [39, 120] on link "WebPOS" at bounding box center [58, 125] width 97 height 15
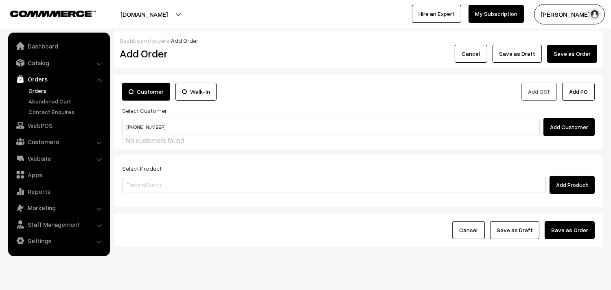
click at [149, 127] on input "[PHONE_NUMBER]" at bounding box center [331, 127] width 418 height 16
click at [134, 128] on input "[PHONE_NUMBER]" at bounding box center [331, 127] width 418 height 16
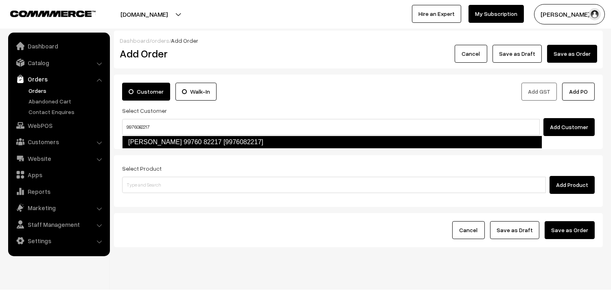
click at [160, 140] on link "[PERSON_NAME] 99760 82217 [9976082217]" at bounding box center [332, 142] width 420 height 13
type input "9976082217"
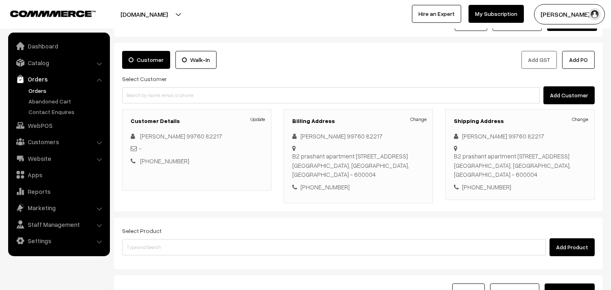
scroll to position [45, 0]
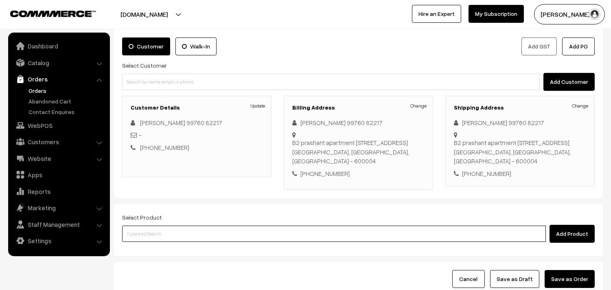
click at [298, 235] on input at bounding box center [334, 234] width 424 height 16
type input "Health Mix"
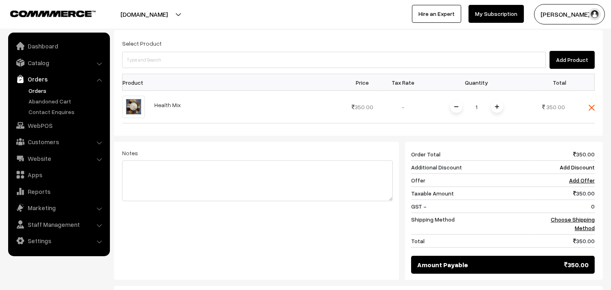
scroll to position [271, 0]
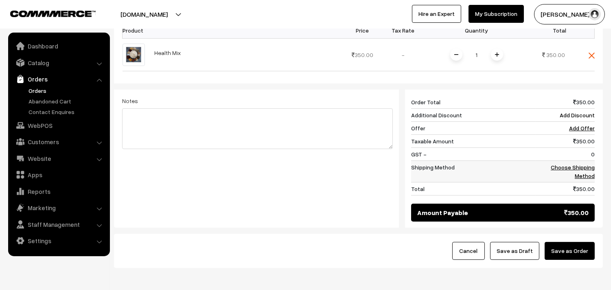
click at [587, 164] on link "Choose Shipping Method" at bounding box center [573, 171] width 44 height 15
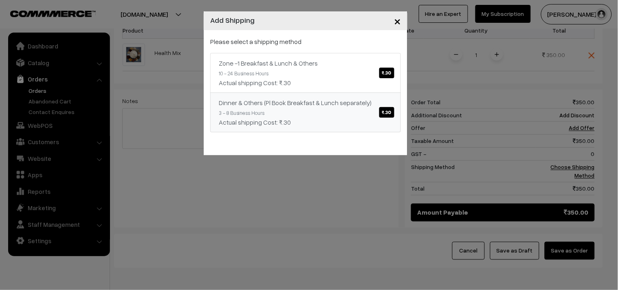
click at [387, 116] on span "₹.30" at bounding box center [386, 112] width 15 height 11
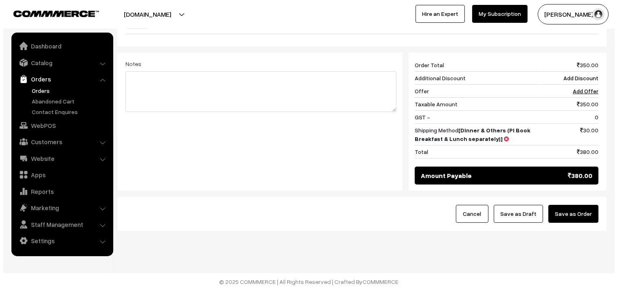
scroll to position [309, 0]
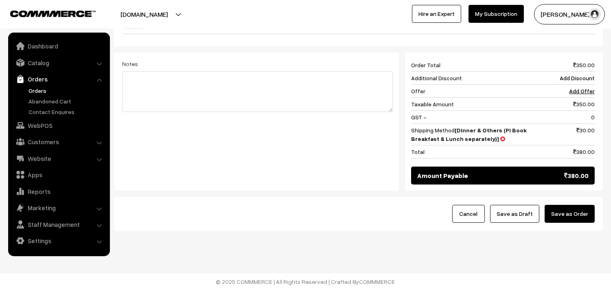
click at [558, 210] on button "Save as Order" at bounding box center [570, 214] width 50 height 18
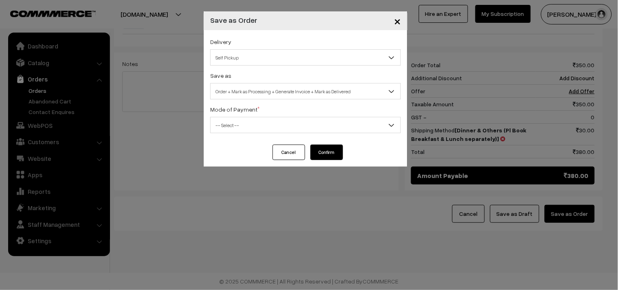
click at [296, 55] on span "Self Pickup" at bounding box center [305, 57] width 190 height 14
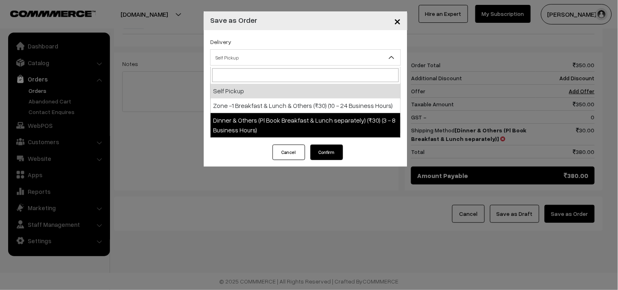
select select "DOP1"
select select "3"
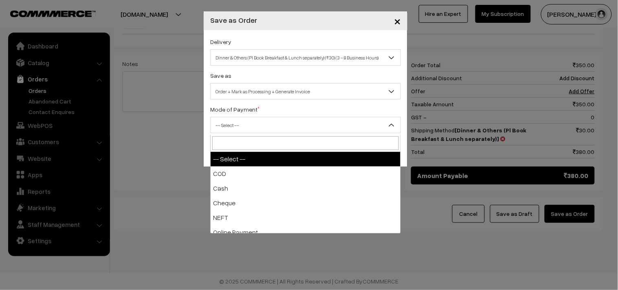
click at [301, 121] on span "-- Select --" at bounding box center [305, 125] width 190 height 14
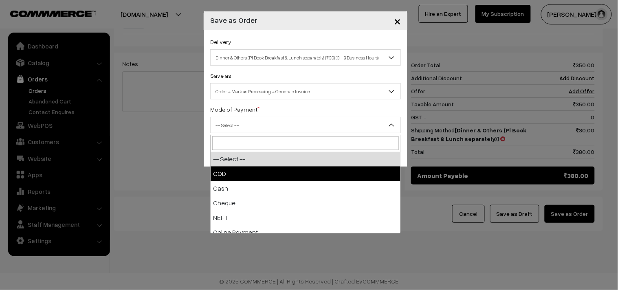
select select "1"
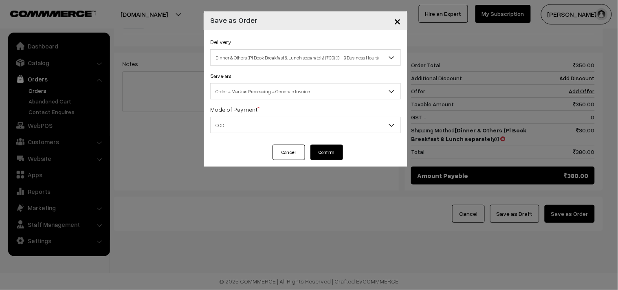
click at [323, 152] on button "Confirm" at bounding box center [326, 152] width 33 height 15
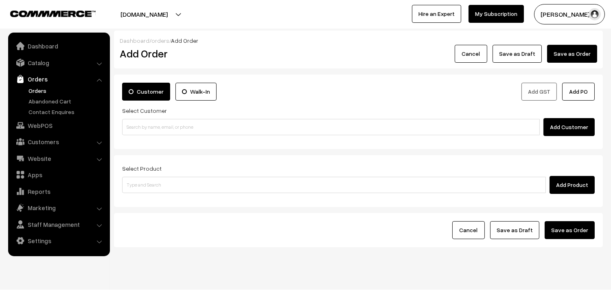
click at [35, 93] on link "Orders" at bounding box center [66, 90] width 81 height 9
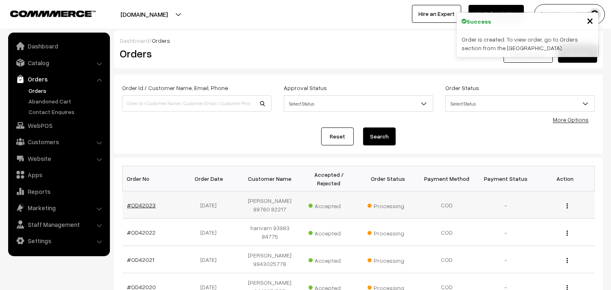
click at [150, 206] on link "#OD42023" at bounding box center [141, 205] width 28 height 7
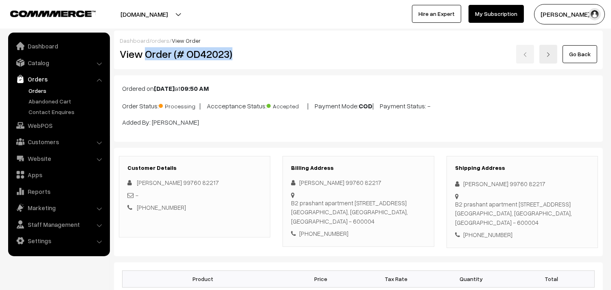
drag, startPoint x: 147, startPoint y: 56, endPoint x: 235, endPoint y: 68, distance: 88.8
click at [235, 68] on div "Dashboard / orders / View Order View Order (# OD42023) Go Back" at bounding box center [358, 50] width 489 height 39
copy h2 "Order (# OD42023)"
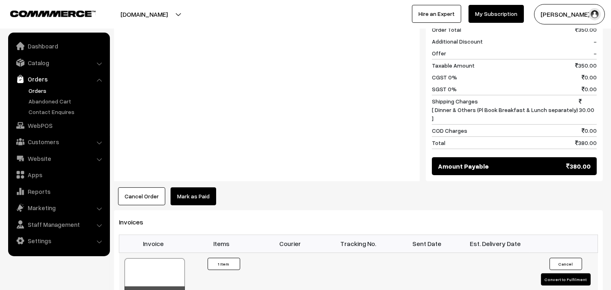
scroll to position [407, 0]
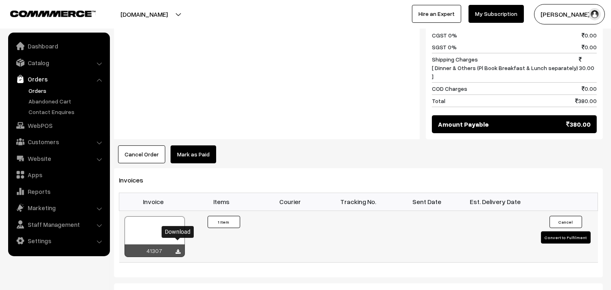
click at [178, 249] on icon at bounding box center [178, 251] width 5 height 5
click at [39, 121] on link "WebPOS" at bounding box center [58, 125] width 97 height 15
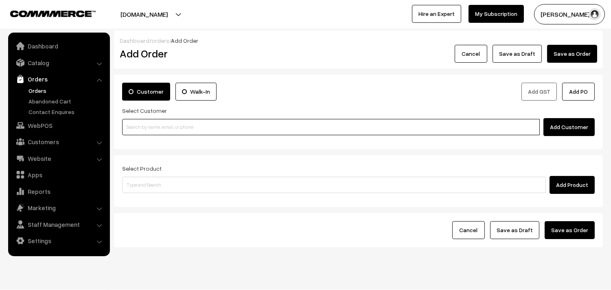
click at [174, 131] on input at bounding box center [331, 127] width 418 height 16
paste input "98401 02573"
click at [140, 128] on input "98401 02573" at bounding box center [331, 127] width 418 height 16
click at [155, 125] on input "9840102573" at bounding box center [331, 127] width 418 height 16
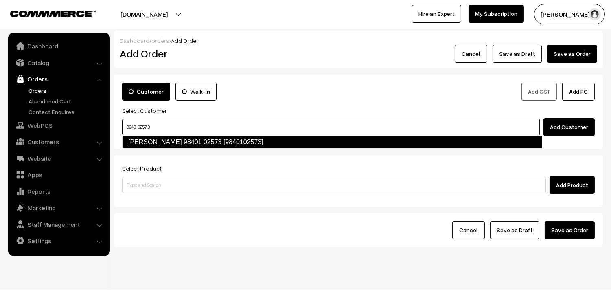
click at [316, 138] on link "[PERSON_NAME] 98401 02573 [9840102573]" at bounding box center [332, 142] width 420 height 13
type input "9840102573"
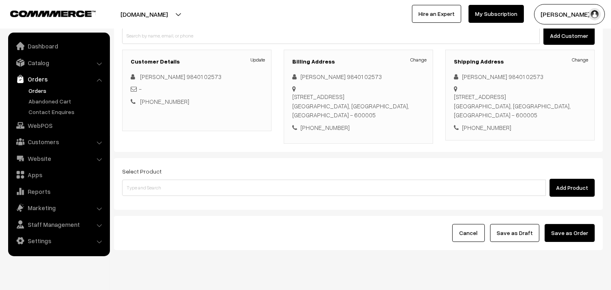
scroll to position [111, 0]
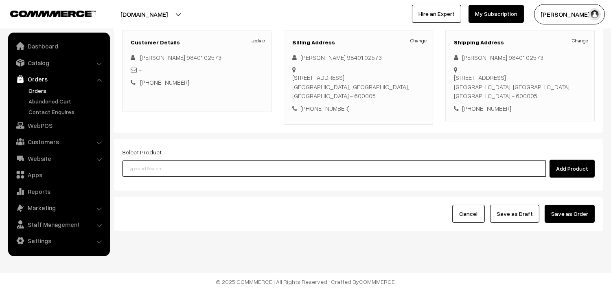
click at [267, 167] on input at bounding box center [334, 168] width 424 height 16
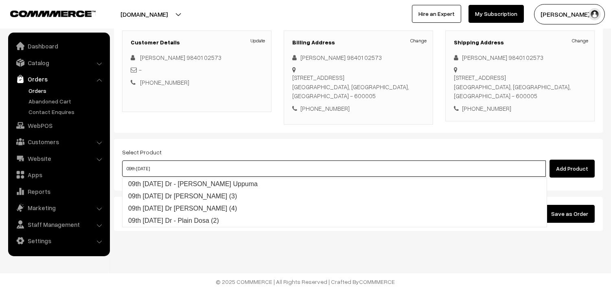
type input "09th [DATE] Dr - [PERSON_NAME] Uppuma"
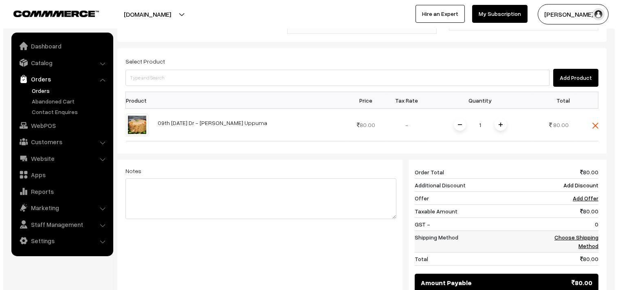
scroll to position [246, 0]
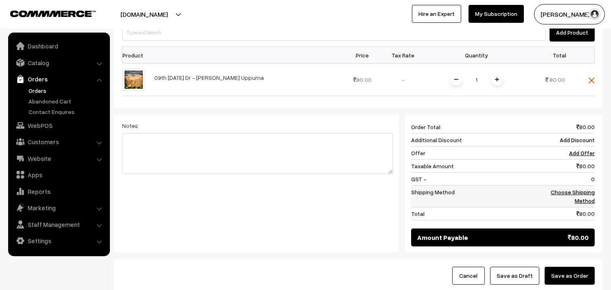
click at [587, 197] on link "Choose Shipping Method" at bounding box center [573, 196] width 44 height 15
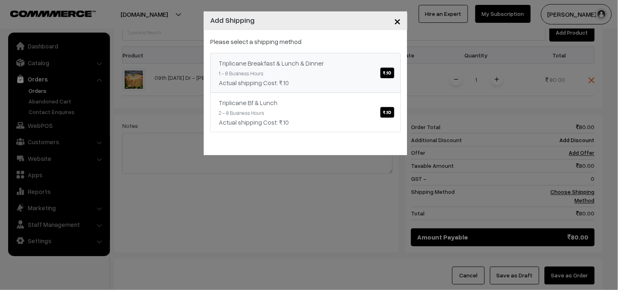
click at [386, 75] on span "₹.10" at bounding box center [387, 73] width 14 height 11
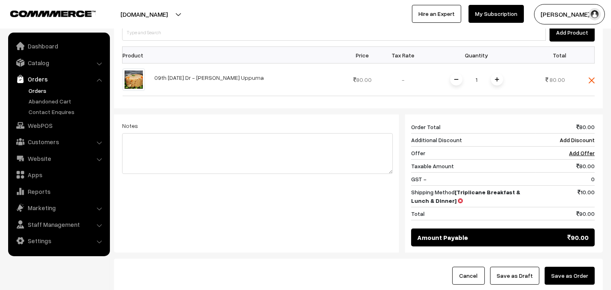
click at [579, 279] on button "Save as Order" at bounding box center [570, 276] width 50 height 18
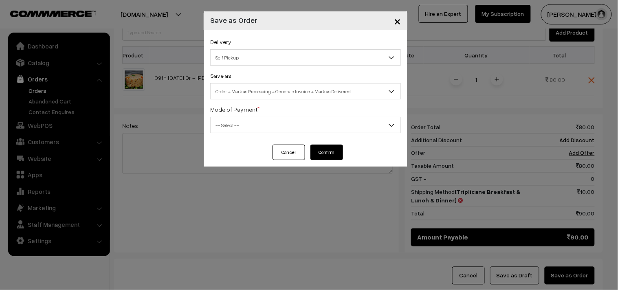
click at [305, 59] on span "Self Pickup" at bounding box center [305, 57] width 190 height 14
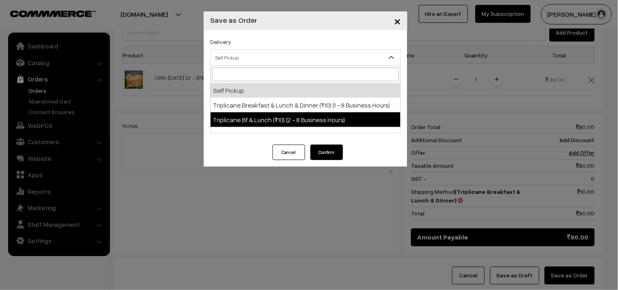
select select "TO1"
select select "3"
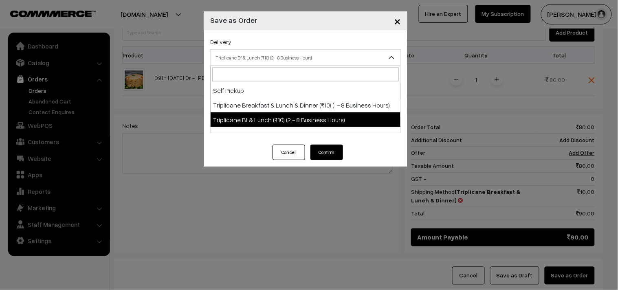
click at [298, 60] on span "Triplicane Bf & Lunch (₹10) (2 - 8 Business Hours)" at bounding box center [305, 57] width 190 height 14
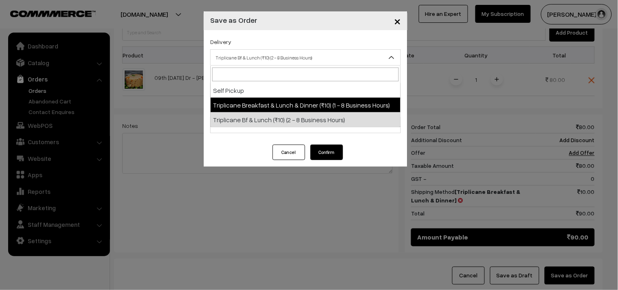
select select "TBL1"
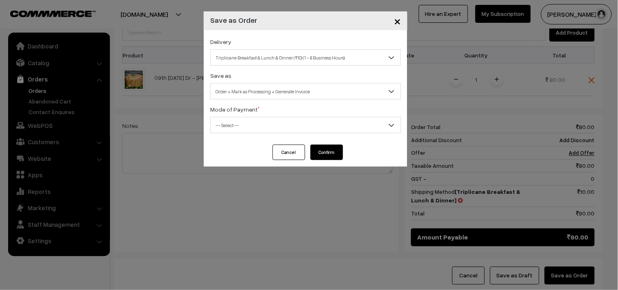
click at [307, 119] on span "-- Select --" at bounding box center [305, 125] width 190 height 14
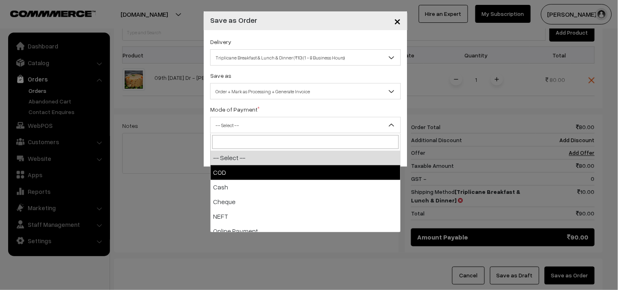
select select "1"
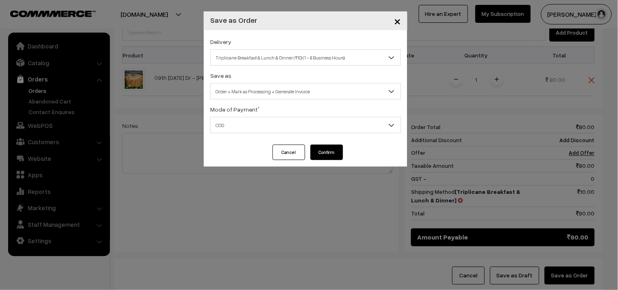
click at [324, 151] on button "Confirm" at bounding box center [326, 152] width 33 height 15
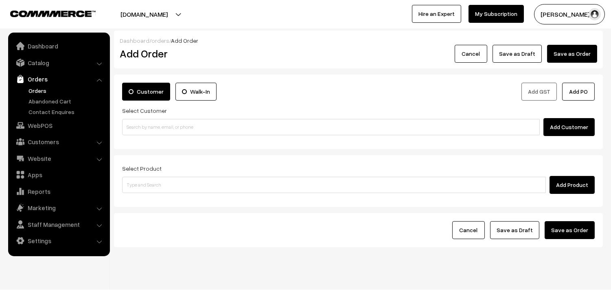
click at [35, 90] on link "Orders" at bounding box center [66, 90] width 81 height 9
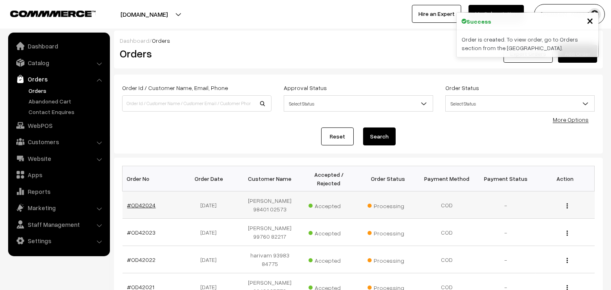
click at [141, 204] on link "#OD42024" at bounding box center [141, 205] width 28 height 7
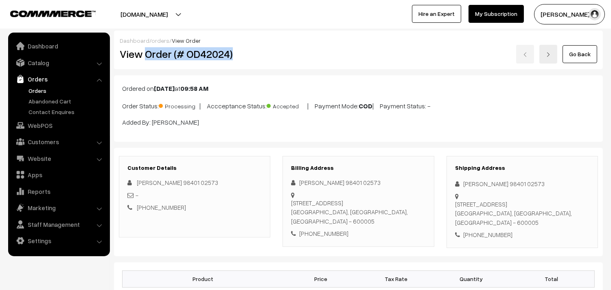
drag, startPoint x: 145, startPoint y: 53, endPoint x: 252, endPoint y: 48, distance: 106.8
click at [252, 48] on h2 "View Order (# OD42024)" at bounding box center [195, 54] width 151 height 13
copy h2 "Order (# OD42024)"
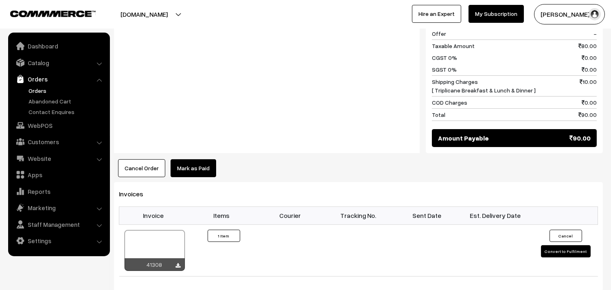
scroll to position [407, 0]
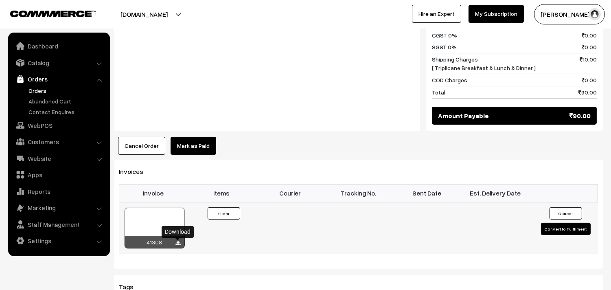
click link
click link "Orders"
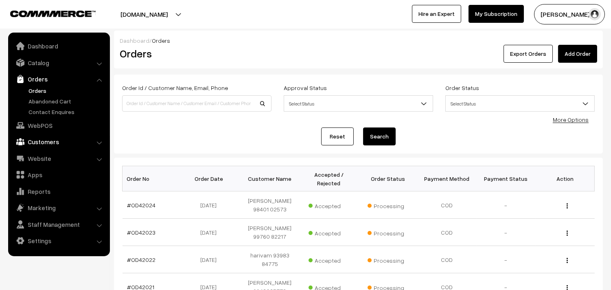
click at [49, 140] on link "Customers" at bounding box center [58, 141] width 97 height 15
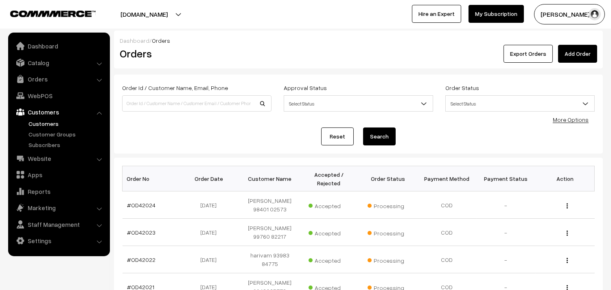
click at [54, 119] on link "Customers" at bounding box center [66, 123] width 81 height 9
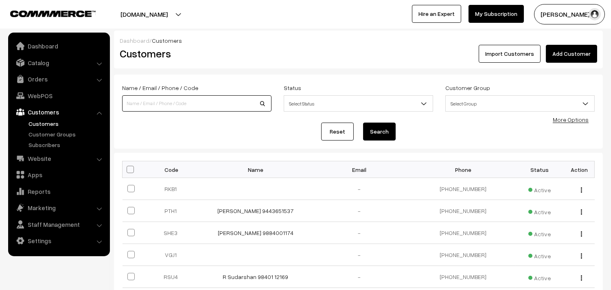
click at [140, 101] on input at bounding box center [196, 103] width 149 height 16
paste input "99944 45984"
click at [140, 103] on input "99944 45984" at bounding box center [196, 103] width 149 height 16
type input "9994445984"
click at [363, 123] on button "Search" at bounding box center [379, 132] width 33 height 18
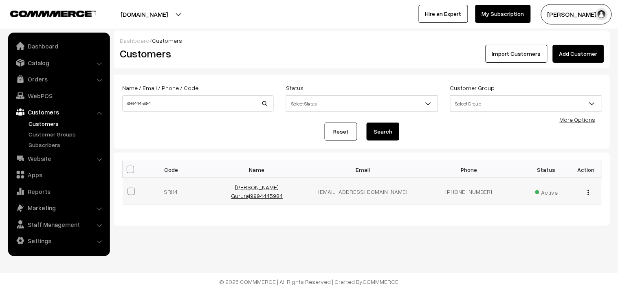
click at [278, 187] on link "[PERSON_NAME] Gururaj9994445984" at bounding box center [257, 191] width 52 height 15
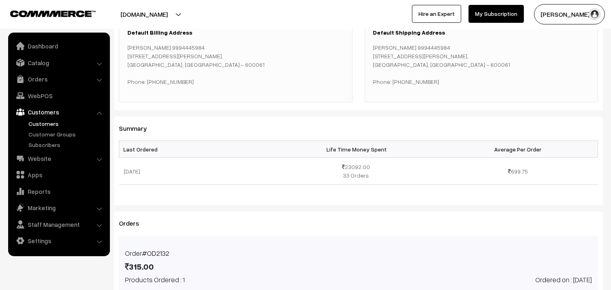
scroll to position [136, 0]
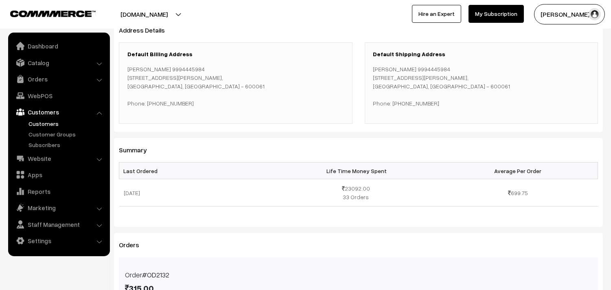
click at [140, 168] on th "Last Ordered" at bounding box center [199, 170] width 160 height 17
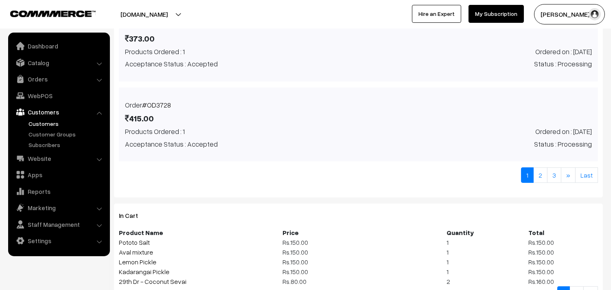
scroll to position [678, 0]
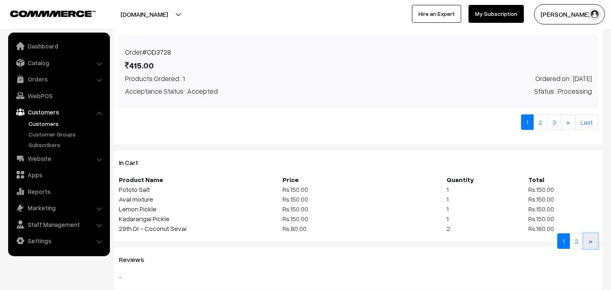
click at [590, 246] on link "»" at bounding box center [590, 240] width 15 height 15
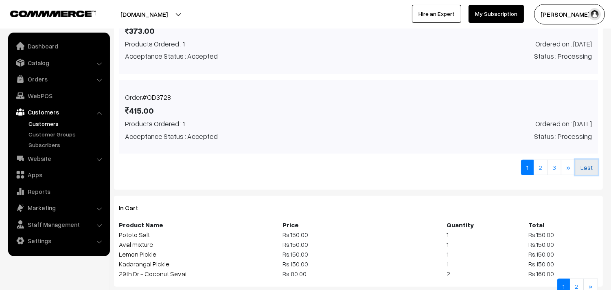
click at [580, 168] on link "Last" at bounding box center [586, 167] width 23 height 15
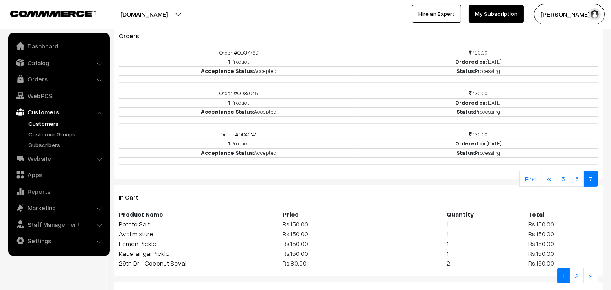
scroll to position [313, 0]
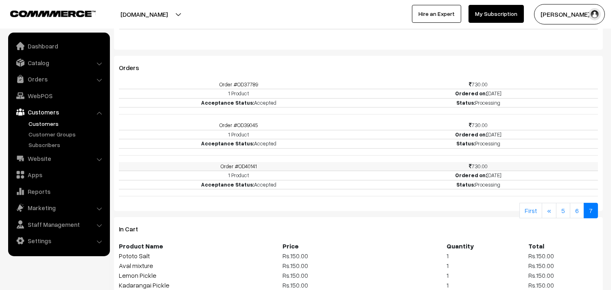
click at [228, 165] on link "Order #OD40141" at bounding box center [239, 166] width 36 height 7
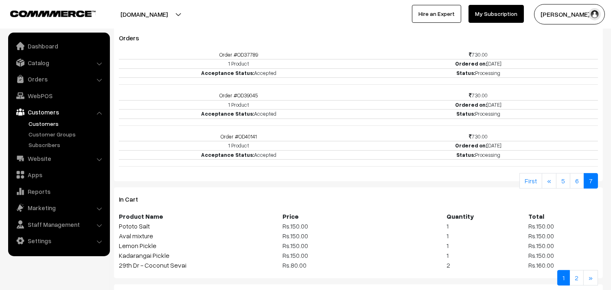
scroll to position [358, 0]
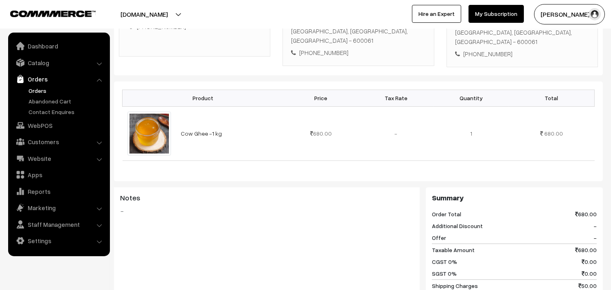
scroll to position [136, 0]
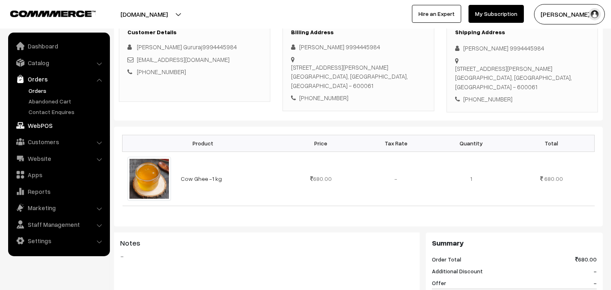
click at [40, 124] on link "WebPOS" at bounding box center [58, 125] width 97 height 15
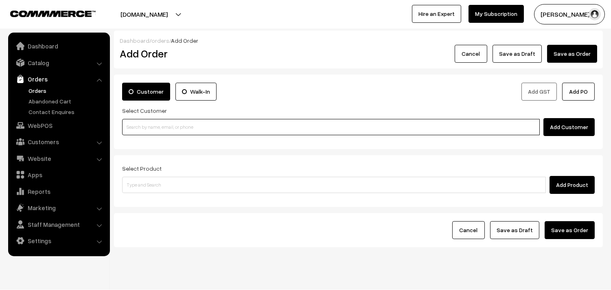
click at [261, 124] on input at bounding box center [331, 127] width 418 height 16
paste input "+91 97908 14375"
click at [148, 129] on input "+91 97908 14375" at bounding box center [331, 127] width 418 height 16
click at [135, 128] on input "+91 9790814375" at bounding box center [331, 127] width 418 height 16
click at [178, 141] on link "SETHUMADHAVAN 97908 14375 [9790814375]" at bounding box center [332, 142] width 419 height 12
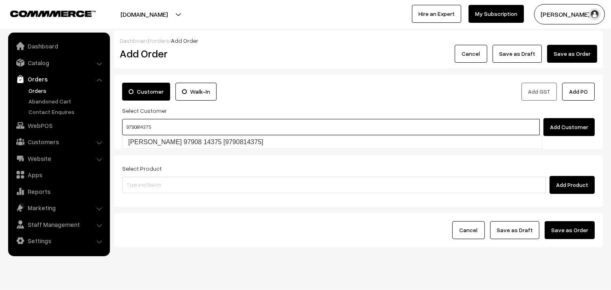
type input "9790814375"
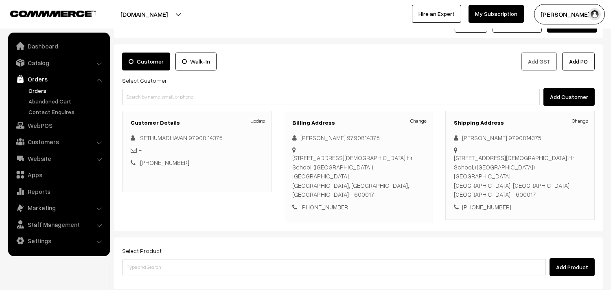
scroll to position [45, 0]
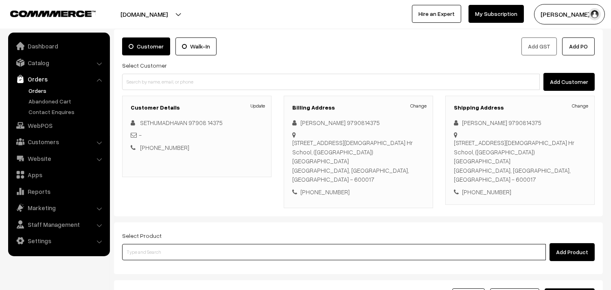
click at [284, 244] on input at bounding box center [334, 252] width 424 height 16
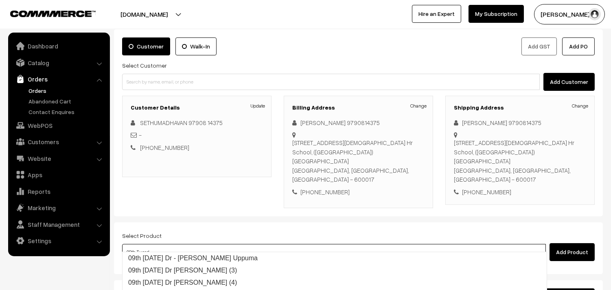
type input "09th Tuesday Dr - Wheat Rava Uppuma"
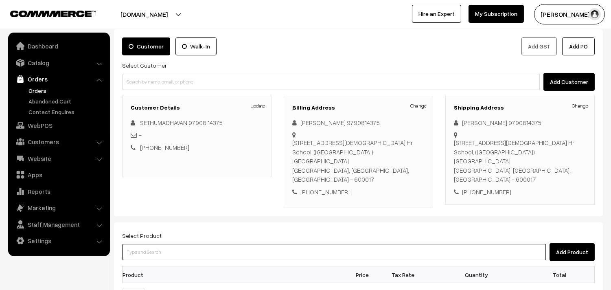
click at [202, 244] on input at bounding box center [334, 252] width 424 height 16
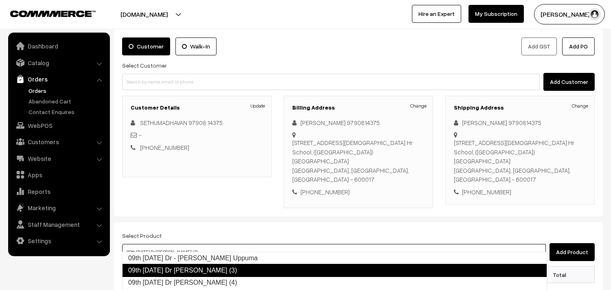
type input "09th Tuesday Dr Idly (4)"
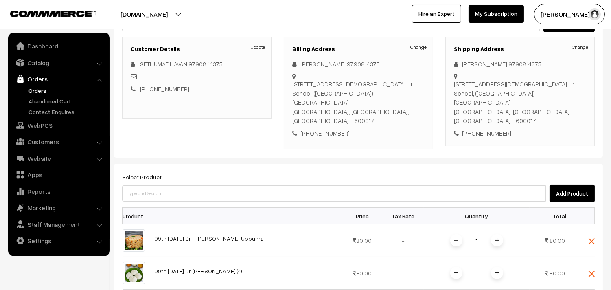
scroll to position [136, 0]
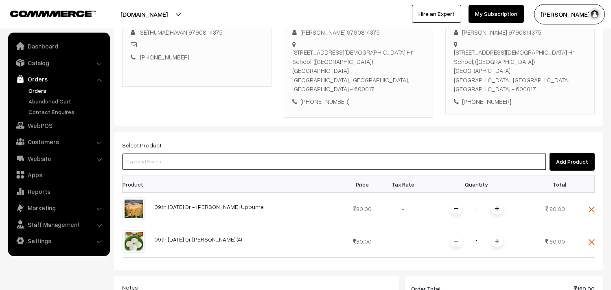
click at [213, 155] on input at bounding box center [334, 161] width 424 height 16
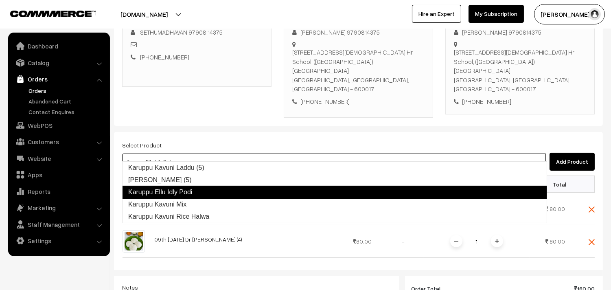
type input "Karuppu Kavuni Mix"
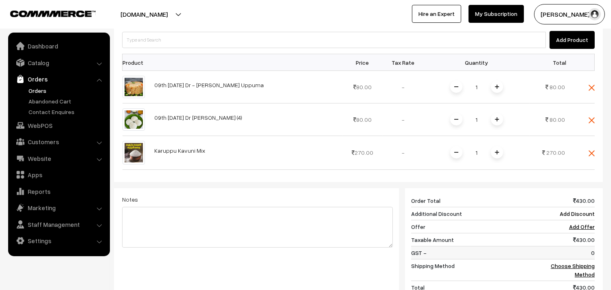
scroll to position [271, 0]
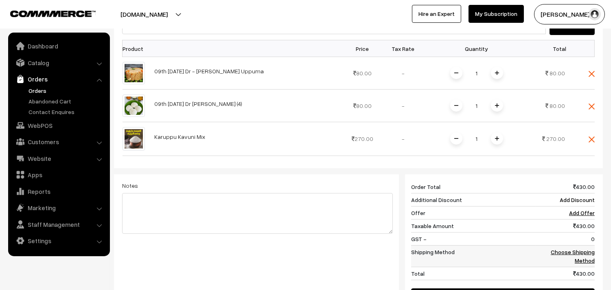
click at [584, 248] on link "Choose Shipping Method" at bounding box center [573, 255] width 44 height 15
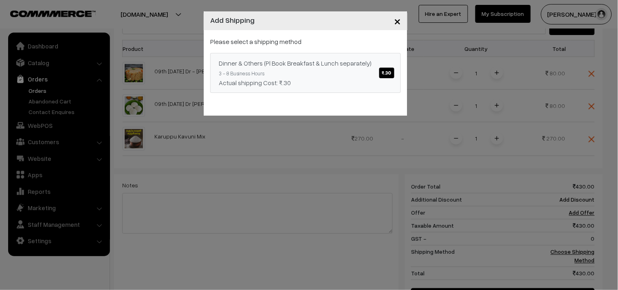
click at [387, 70] on span "₹.30" at bounding box center [386, 73] width 15 height 11
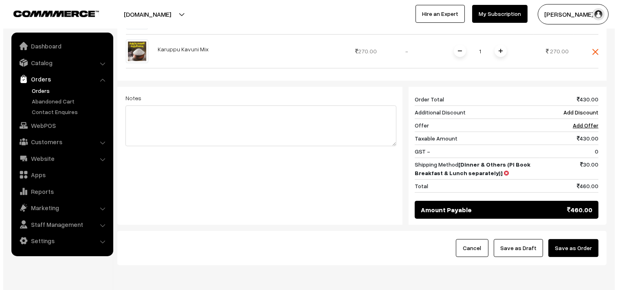
scroll to position [362, 0]
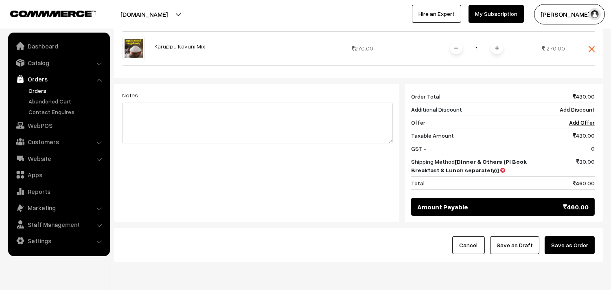
click at [574, 237] on button "Save as Order" at bounding box center [570, 245] width 50 height 18
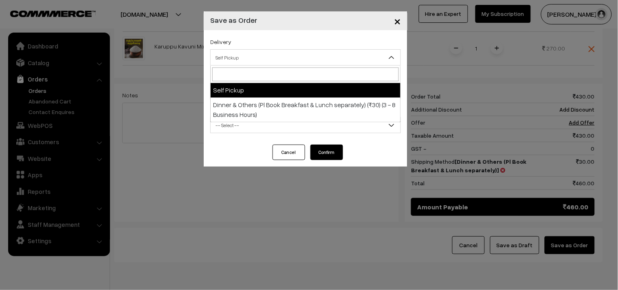
click at [262, 55] on span "Self Pickup" at bounding box center [305, 57] width 190 height 14
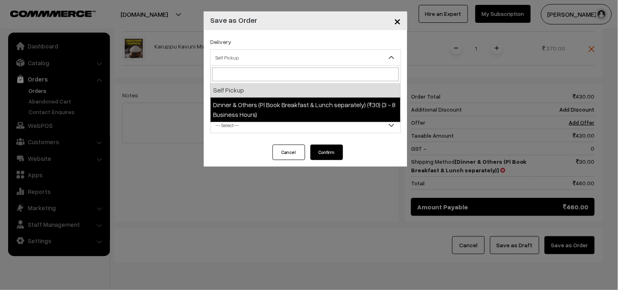
select select "DOP1"
select select "3"
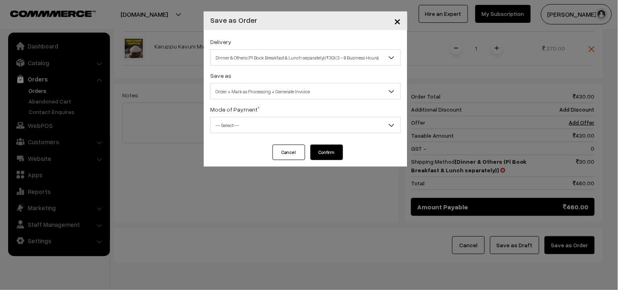
drag, startPoint x: 283, startPoint y: 125, endPoint x: 283, endPoint y: 131, distance: 5.3
click at [283, 127] on span "-- Select --" at bounding box center [305, 125] width 190 height 14
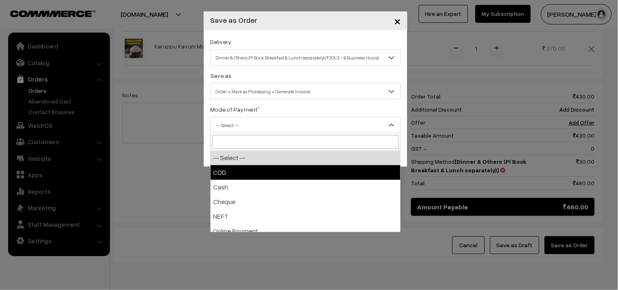
select select "1"
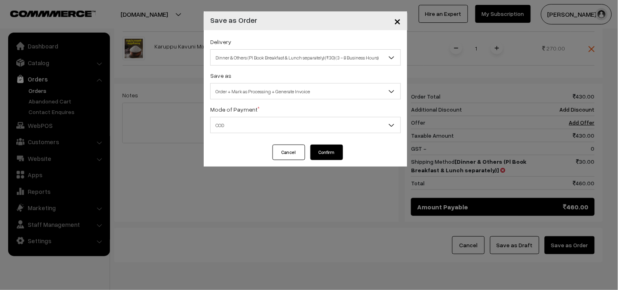
click at [333, 154] on button "Confirm" at bounding box center [326, 152] width 33 height 15
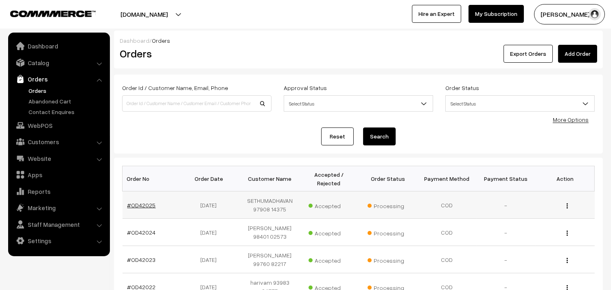
click at [144, 208] on link "#OD42025" at bounding box center [141, 205] width 28 height 7
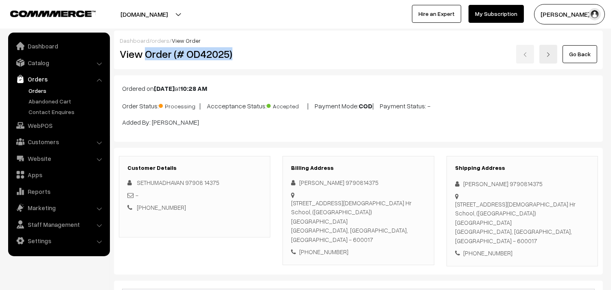
drag, startPoint x: 145, startPoint y: 55, endPoint x: 255, endPoint y: 63, distance: 111.1
click at [255, 63] on div "View Order (# OD42025)" at bounding box center [195, 54] width 163 height 19
copy h2 "Order (# OD42025)"
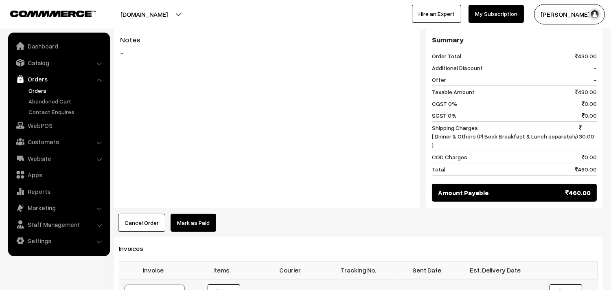
scroll to position [498, 0]
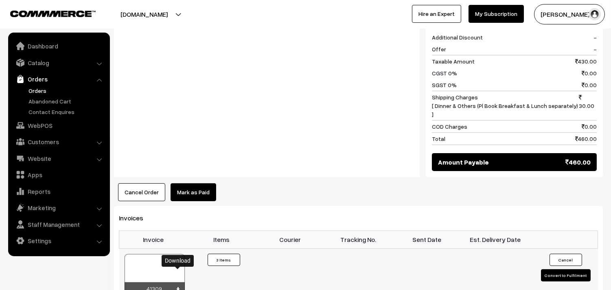
click at [178, 286] on link at bounding box center [178, 289] width 5 height 7
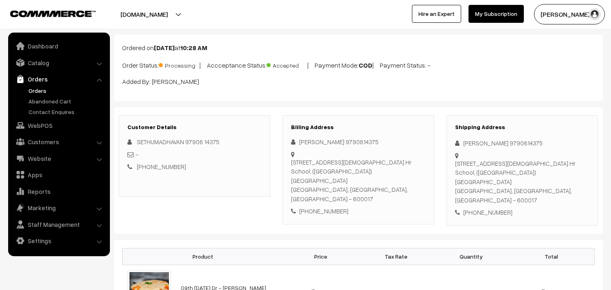
scroll to position [0, 0]
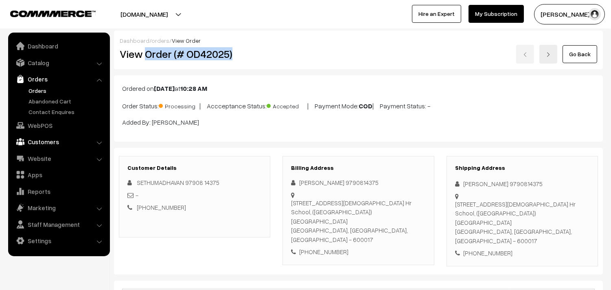
click at [44, 140] on link "Customers" at bounding box center [58, 141] width 97 height 15
click at [29, 80] on link "Orders" at bounding box center [58, 79] width 97 height 15
click at [39, 88] on link "Orders" at bounding box center [66, 90] width 81 height 9
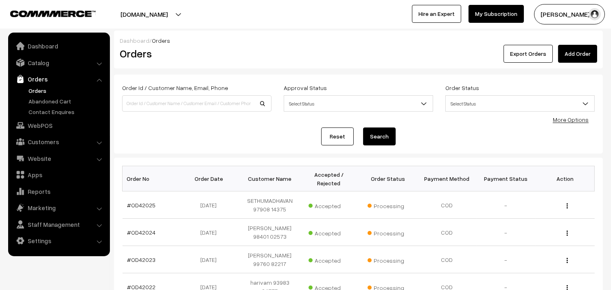
click at [151, 134] on div "Reset Search" at bounding box center [358, 136] width 473 height 18
drag, startPoint x: 43, startPoint y: 127, endPoint x: 49, endPoint y: 116, distance: 12.4
click at [42, 127] on link "WebPOS" at bounding box center [58, 125] width 97 height 15
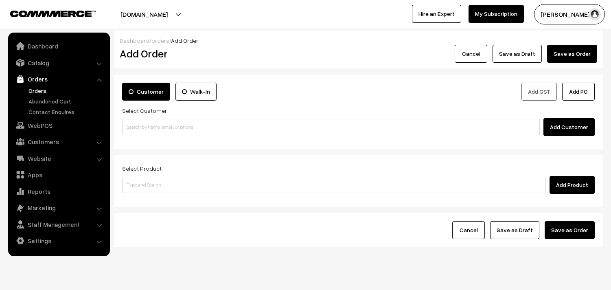
click at [178, 129] on input at bounding box center [331, 127] width 418 height 16
click at [140, 127] on input "98840 01174" at bounding box center [331, 127] width 418 height 16
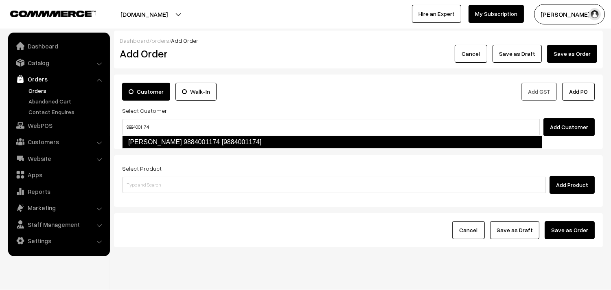
click at [169, 140] on link "[PERSON_NAME] 9884001174 [9884001174]" at bounding box center [332, 142] width 420 height 13
type input "9884001174"
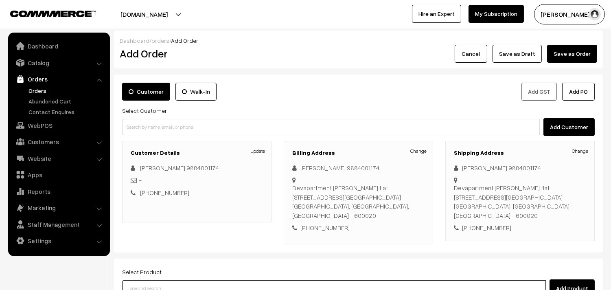
click at [219, 280] on input at bounding box center [334, 288] width 424 height 16
type input "manogaram"
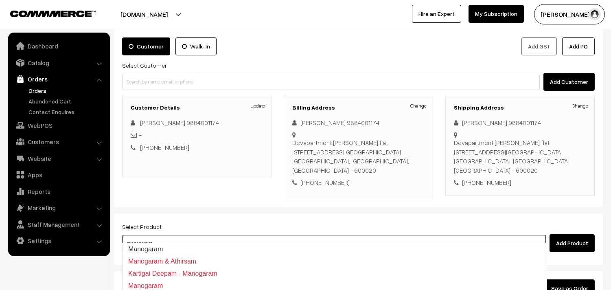
scroll to position [90, 0]
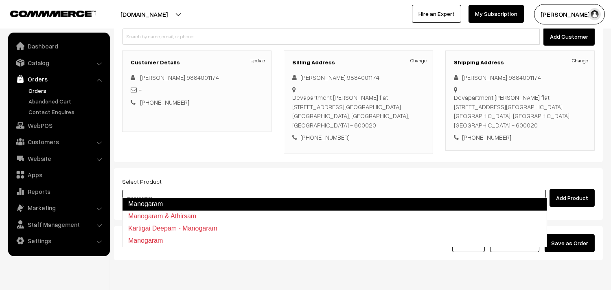
click at [197, 202] on link "Manogaram" at bounding box center [334, 203] width 425 height 13
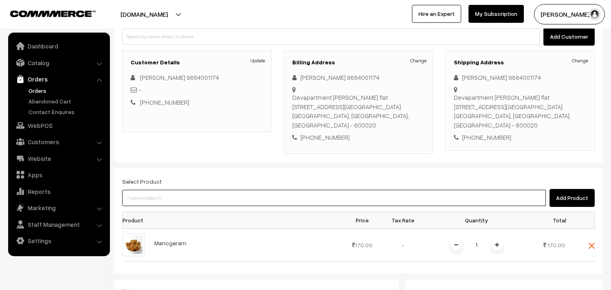
click at [189, 190] on input at bounding box center [334, 198] width 424 height 16
type input "m"
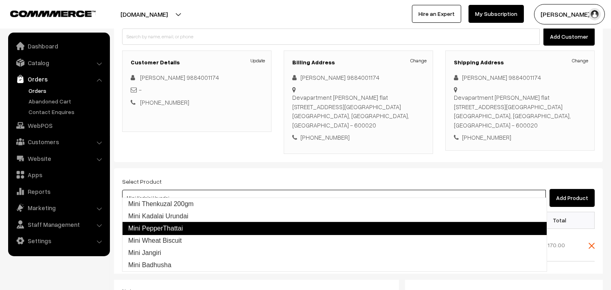
type input "Mini PepperThattai"
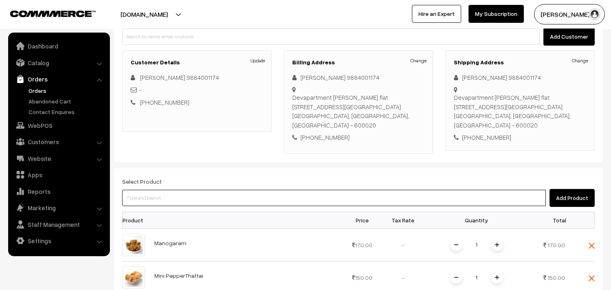
click at [172, 190] on input at bounding box center [334, 198] width 424 height 16
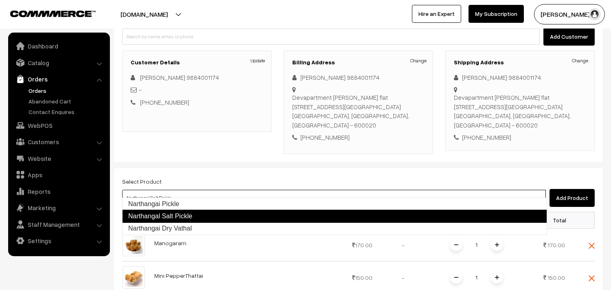
type input "Narthangai Dry Vathal"
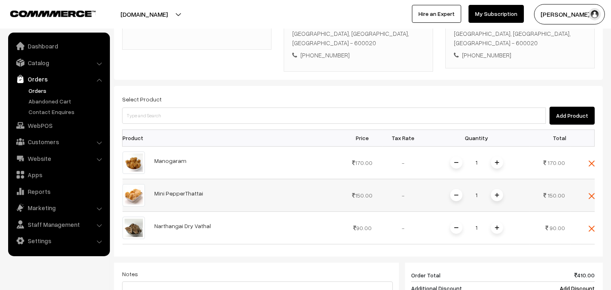
scroll to position [181, 0]
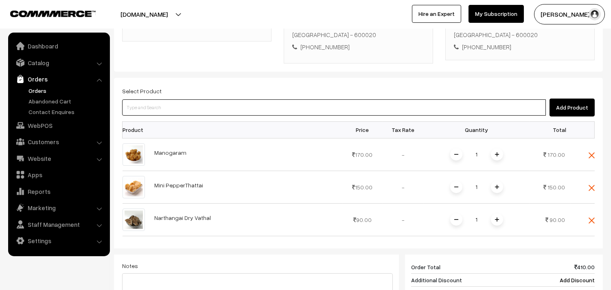
click at [285, 103] on input at bounding box center [334, 107] width 424 height 16
click at [221, 100] on input at bounding box center [334, 107] width 424 height 16
type input "o"
click at [182, 100] on input at bounding box center [334, 107] width 424 height 16
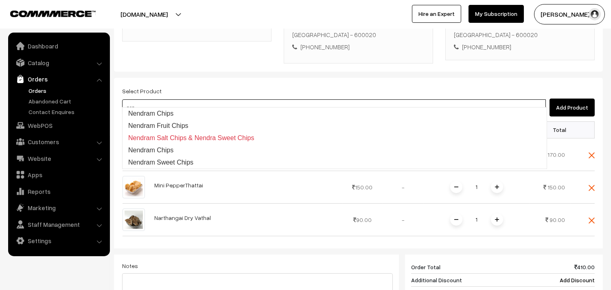
type input "Nendram Chips"
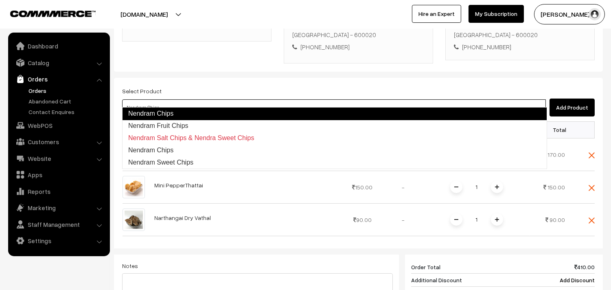
click at [164, 115] on link "Nendram Chips" at bounding box center [334, 113] width 425 height 13
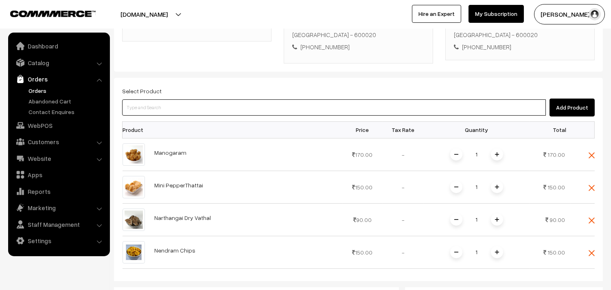
click at [214, 103] on input at bounding box center [334, 107] width 424 height 16
click at [213, 101] on input at bounding box center [334, 107] width 424 height 16
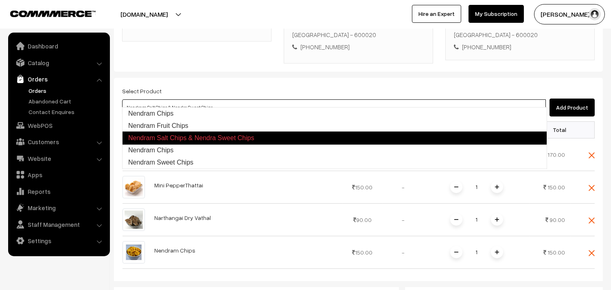
type input "Nendram Chips"
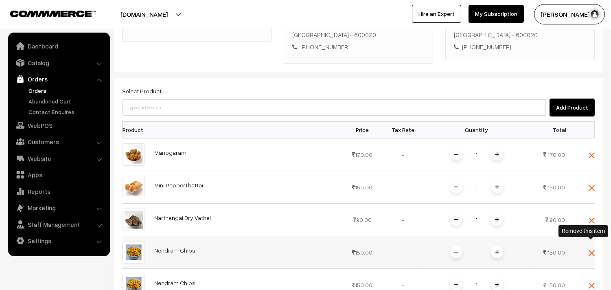
click at [592, 250] on img at bounding box center [592, 253] width 6 height 6
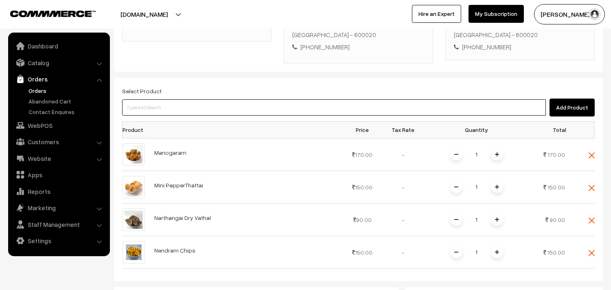
click at [273, 101] on input at bounding box center [334, 107] width 424 height 16
type input "o"
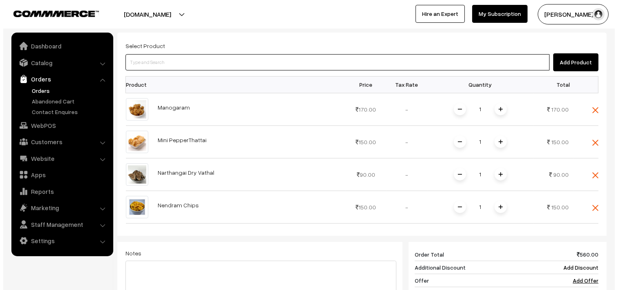
scroll to position [407, 0]
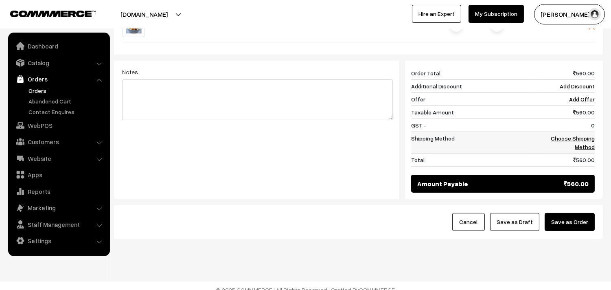
click at [580, 135] on link "Choose Shipping Method" at bounding box center [573, 142] width 44 height 15
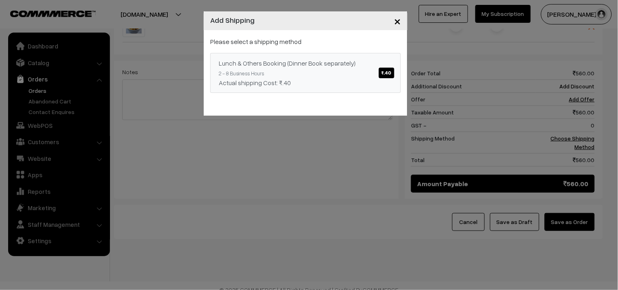
click at [384, 66] on div "Lunch & Others Booking (Dinner Book separately) ₹.40" at bounding box center [305, 63] width 173 height 10
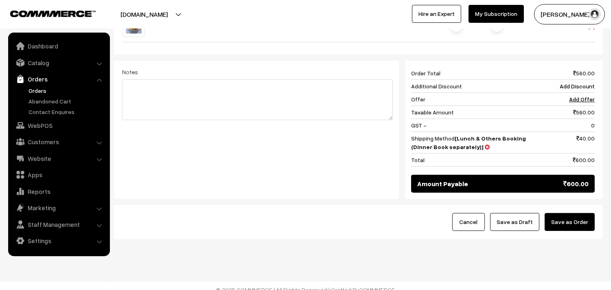
click at [564, 217] on button "Save as Order" at bounding box center [570, 222] width 50 height 18
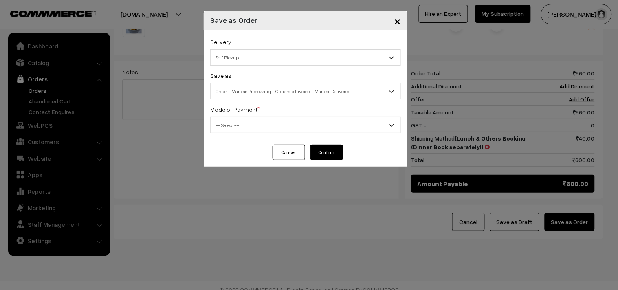
click at [322, 61] on span "Self Pickup" at bounding box center [305, 57] width 190 height 14
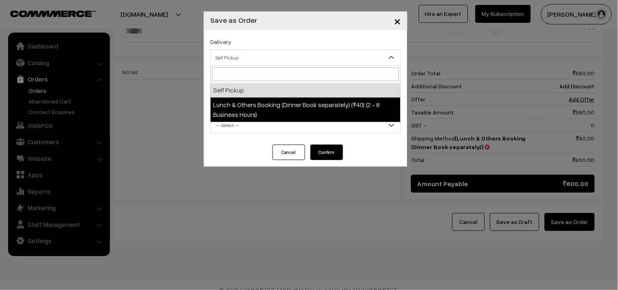
select select "LOB1"
select select "3"
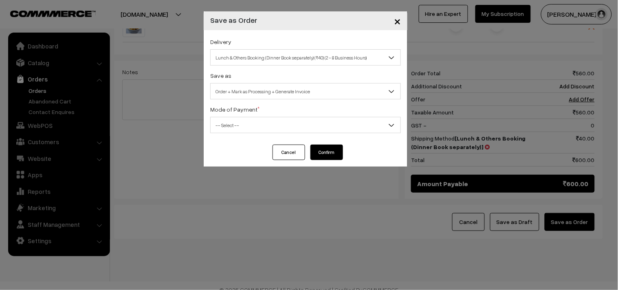
click at [311, 124] on span "-- Select --" at bounding box center [305, 125] width 190 height 14
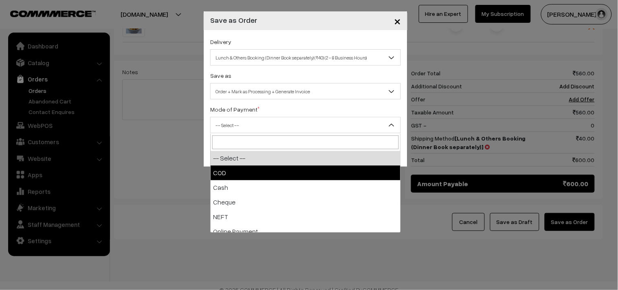
select select "1"
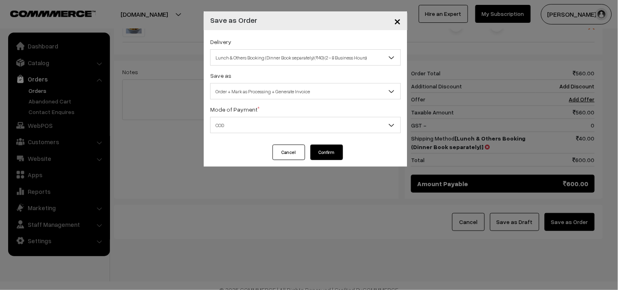
click at [334, 153] on button "Confirm" at bounding box center [326, 152] width 33 height 15
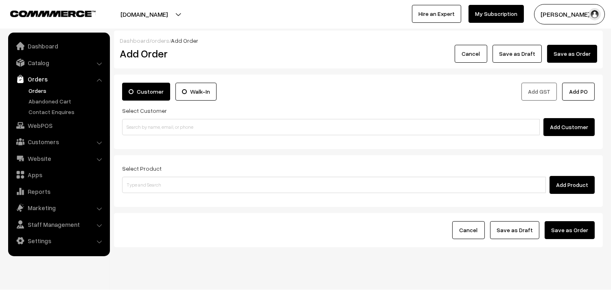
click at [34, 90] on link "Orders" at bounding box center [66, 90] width 81 height 9
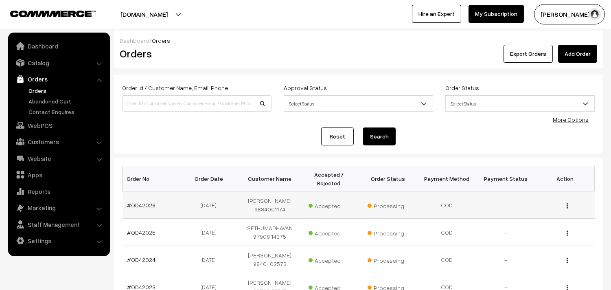
click at [140, 208] on link "#OD42026" at bounding box center [141, 205] width 28 height 7
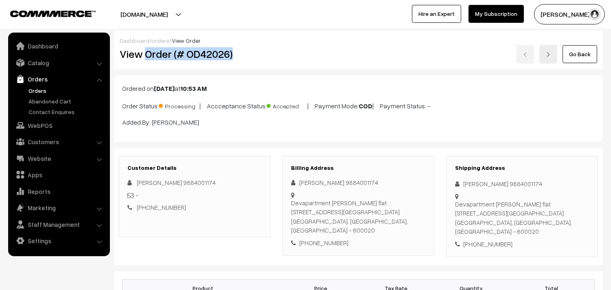
drag, startPoint x: 146, startPoint y: 54, endPoint x: 256, endPoint y: 55, distance: 109.9
click at [256, 55] on h2 "View Order (# OD42026)" at bounding box center [195, 54] width 151 height 13
copy h2 "Order (# OD42026)"
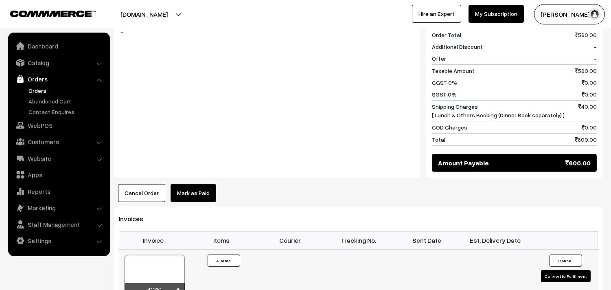
scroll to position [543, 0]
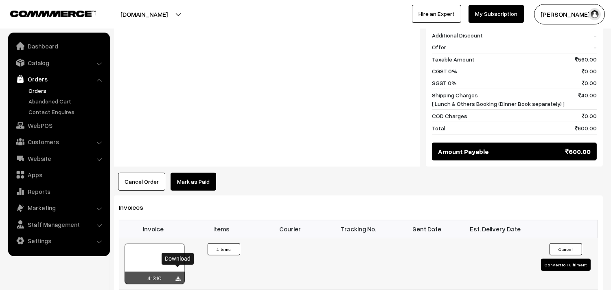
click at [176, 276] on icon at bounding box center [178, 278] width 5 height 5
click at [31, 90] on link "Orders" at bounding box center [66, 90] width 81 height 9
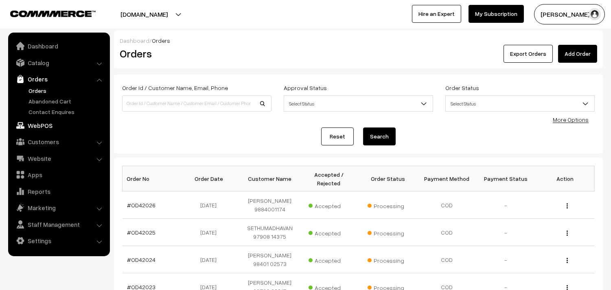
click at [43, 127] on link "WebPOS" at bounding box center [58, 125] width 97 height 15
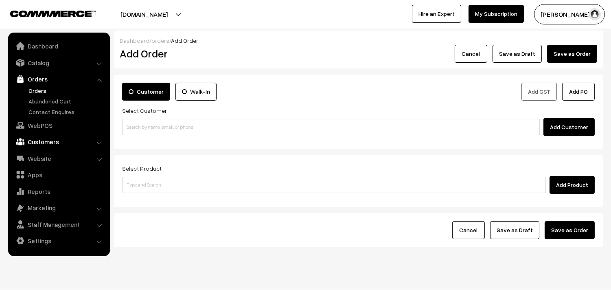
click at [45, 141] on link "Customers" at bounding box center [58, 141] width 97 height 15
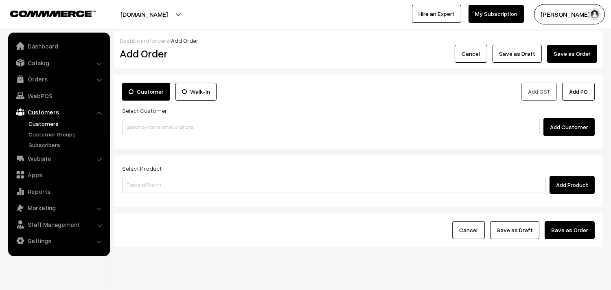
click at [39, 121] on link "Customers" at bounding box center [66, 123] width 81 height 9
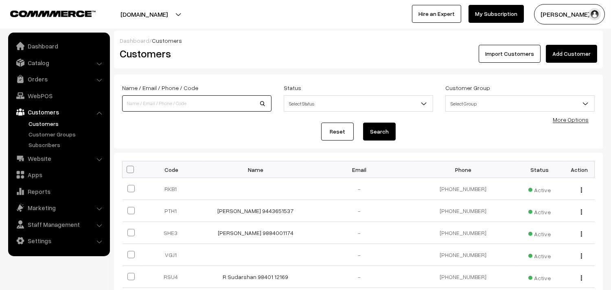
click at [181, 99] on input at bounding box center [196, 103] width 149 height 16
paste input "+91 77699 40769"
click at [148, 105] on input "+91 77699 40769" at bounding box center [196, 103] width 149 height 16
click at [134, 104] on input "+91 7769940769" at bounding box center [196, 103] width 149 height 16
type input "7769940769"
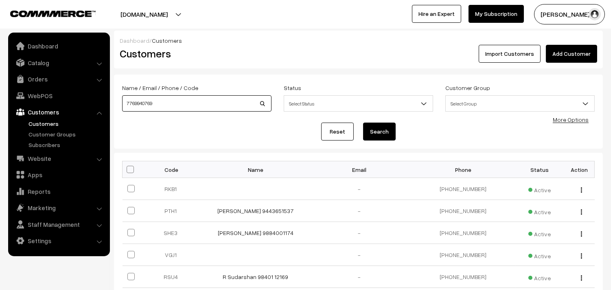
click at [363, 123] on button "Search" at bounding box center [379, 132] width 33 height 18
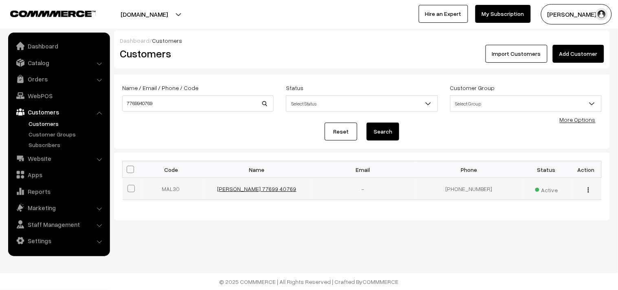
click at [273, 185] on link "[PERSON_NAME] 77699 40769" at bounding box center [256, 188] width 79 height 7
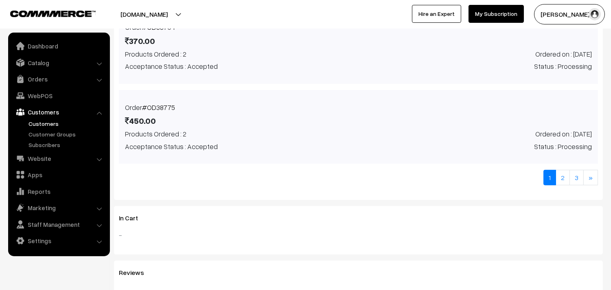
scroll to position [678, 0]
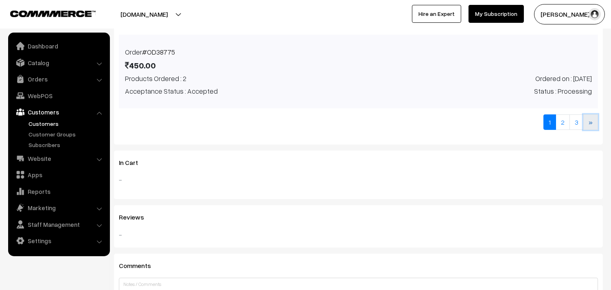
click at [593, 118] on link "»" at bounding box center [590, 121] width 15 height 15
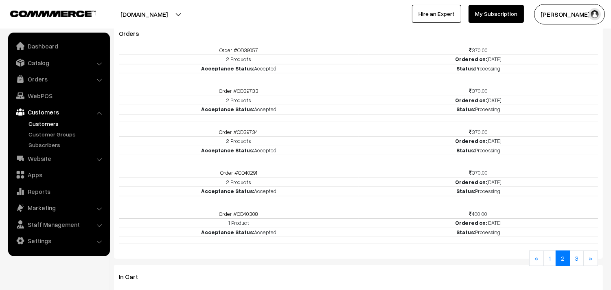
scroll to position [353, 0]
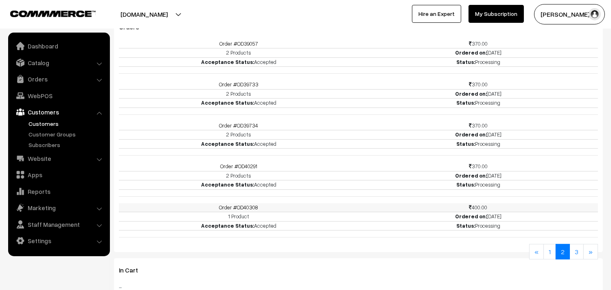
click at [241, 206] on link "Order #OD40308" at bounding box center [238, 207] width 39 height 7
click at [249, 165] on link "Order #OD40291" at bounding box center [238, 166] width 37 height 7
click at [45, 92] on link "WebPOS" at bounding box center [58, 95] width 97 height 15
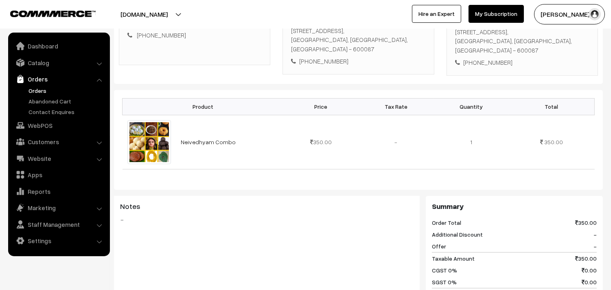
scroll to position [181, 0]
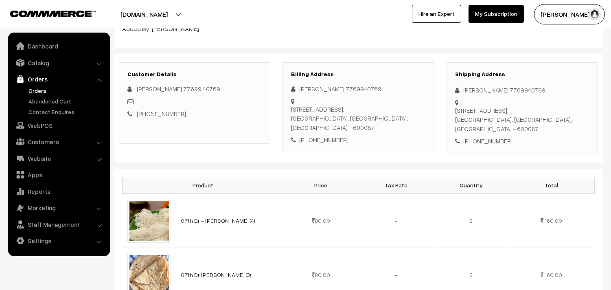
scroll to position [90, 0]
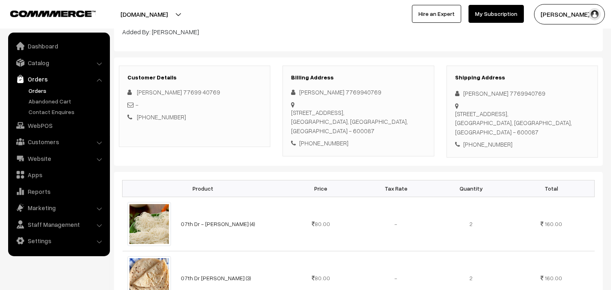
drag, startPoint x: 362, startPoint y: 132, endPoint x: 395, endPoint y: 135, distance: 33.5
click at [395, 135] on div "[STREET_ADDRESS]" at bounding box center [358, 122] width 134 height 28
copy div "600087"
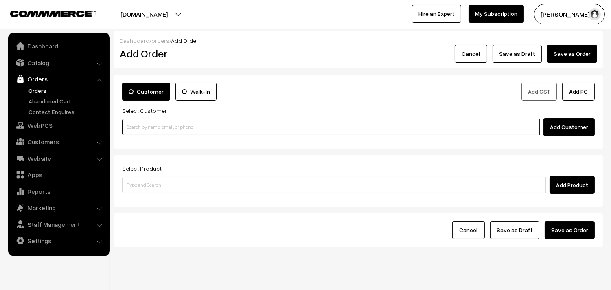
click at [233, 129] on input at bounding box center [331, 127] width 418 height 16
paste input "600087"
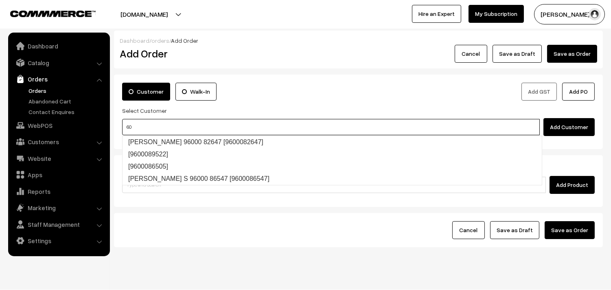
type input "6"
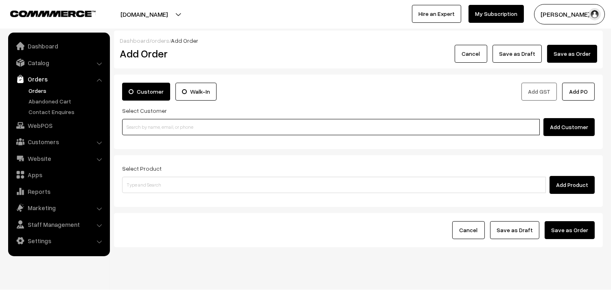
click at [228, 128] on input at bounding box center [331, 127] width 418 height 16
paste input "+91 77699 40769"
click at [149, 128] on input "+91 77699 40769" at bounding box center [331, 127] width 418 height 16
click at [134, 127] on input "[PHONE_NUMBER]" at bounding box center [331, 127] width 418 height 16
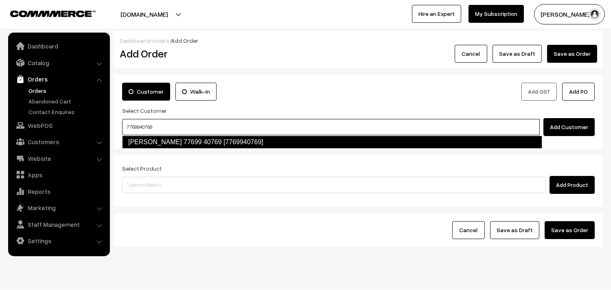
click at [178, 141] on link "Malavika Raghavan 77699 40769 [7769940769]" at bounding box center [332, 142] width 420 height 13
type input "7769940769"
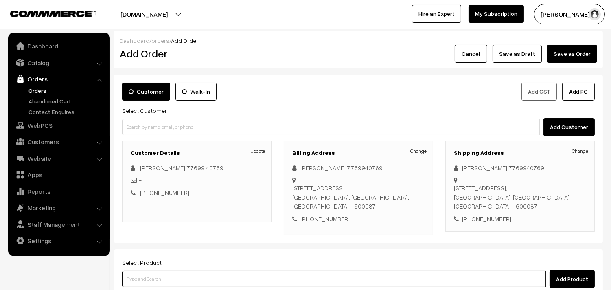
click at [246, 279] on input at bounding box center [334, 279] width 424 height 16
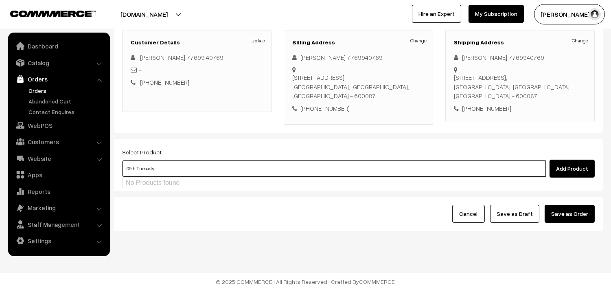
scroll to position [111, 0]
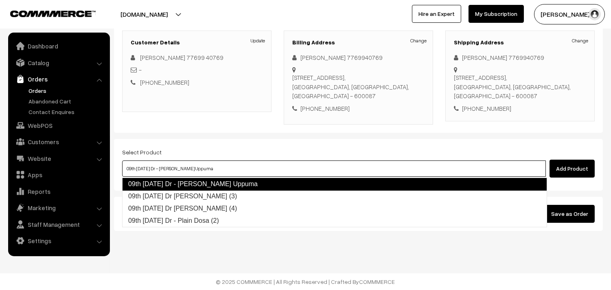
type input "09th Tuesday Dr Chapathi (3)"
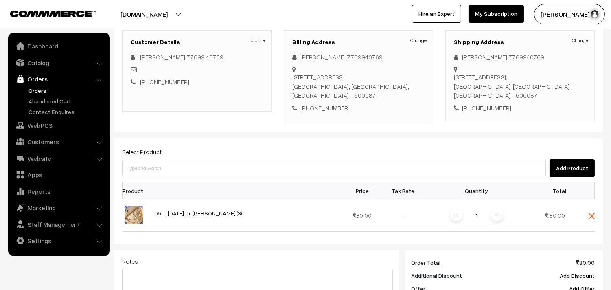
click at [498, 212] on span at bounding box center [497, 215] width 12 height 12
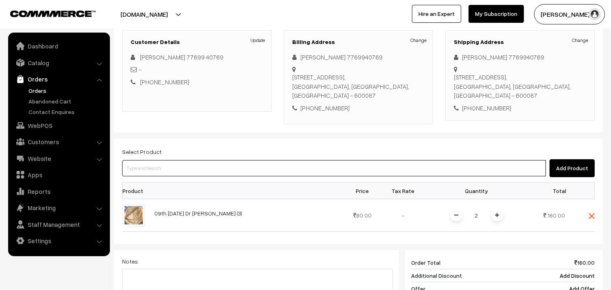
drag, startPoint x: 208, startPoint y: 166, endPoint x: 213, endPoint y: 169, distance: 5.0
click at [208, 166] on input at bounding box center [334, 168] width 424 height 16
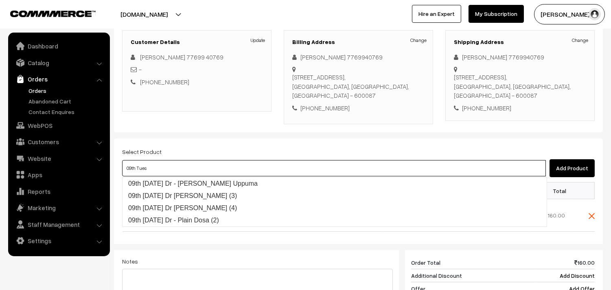
type input "09th Tuesday Dr - Wheat Rava Uppuma"
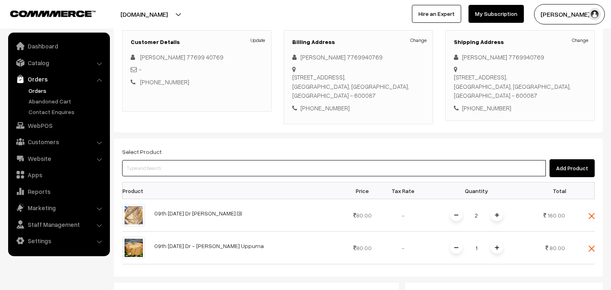
click at [226, 171] on input at bounding box center [334, 168] width 424 height 16
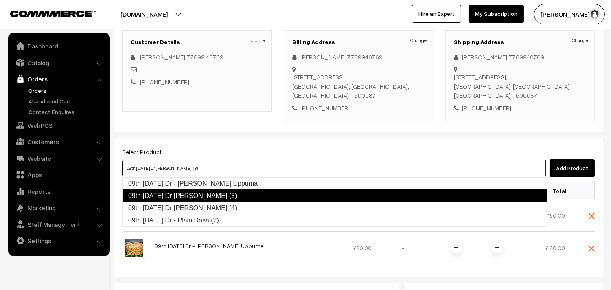
type input "09th Tuesday Dr Idly (4)"
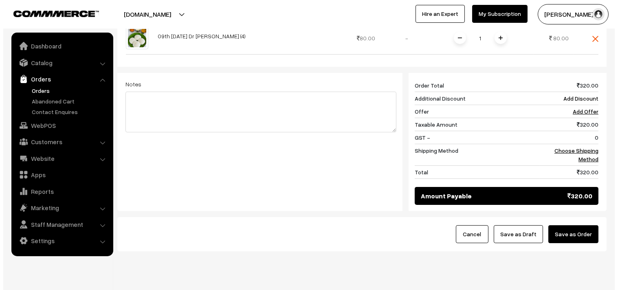
scroll to position [375, 0]
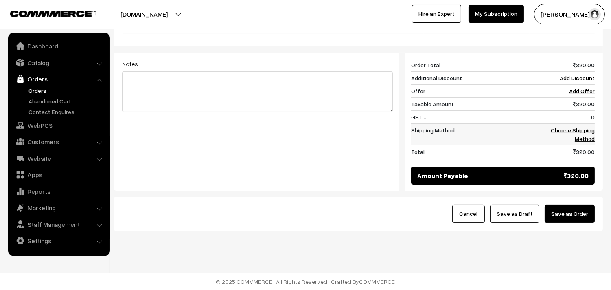
click at [568, 131] on link "Choose Shipping Method" at bounding box center [573, 134] width 44 height 15
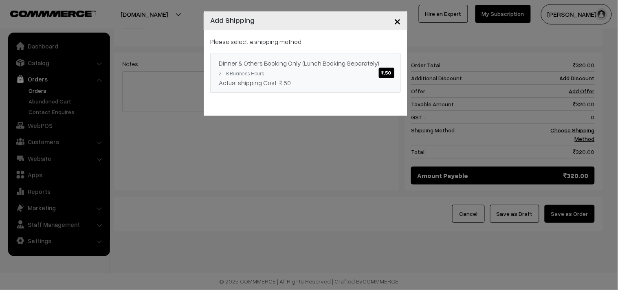
click at [384, 72] on span "₹.50" at bounding box center [386, 73] width 15 height 11
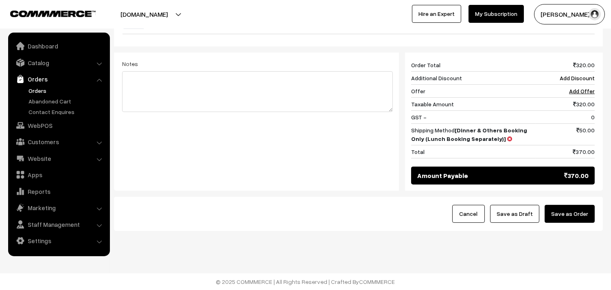
click at [564, 216] on button "Save as Order" at bounding box center [570, 214] width 50 height 18
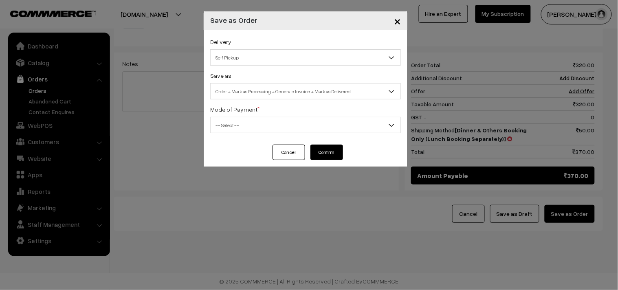
click at [338, 62] on span "Self Pickup" at bounding box center [305, 57] width 190 height 14
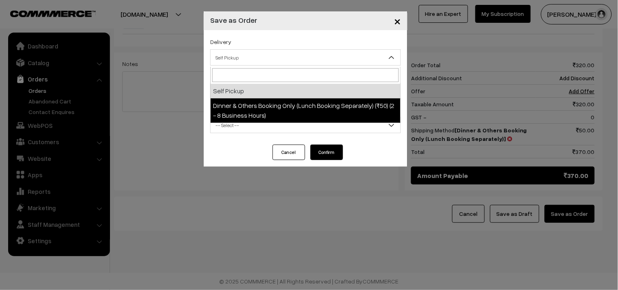
select select "DOB2"
select select "3"
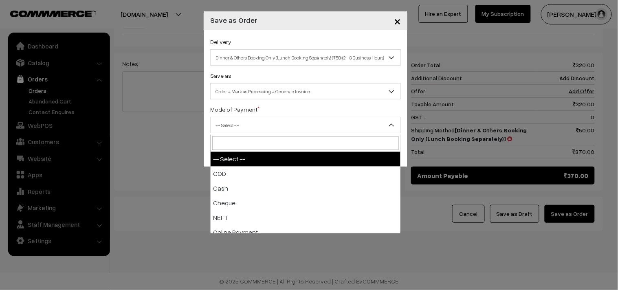
click at [282, 130] on span "-- Select --" at bounding box center [305, 125] width 190 height 14
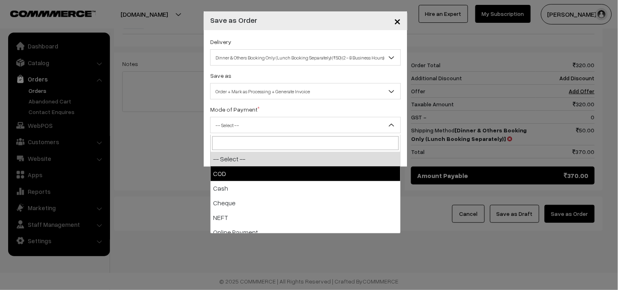
select select "1"
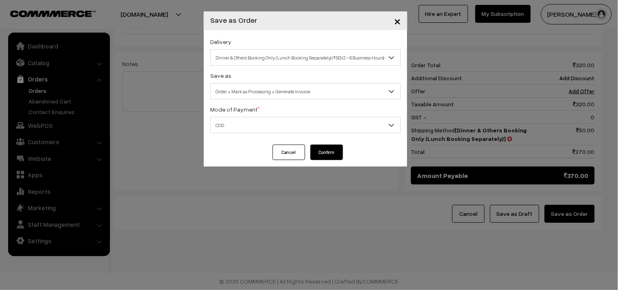
drag, startPoint x: 334, startPoint y: 147, endPoint x: 335, endPoint y: 141, distance: 5.8
click at [335, 141] on div "× Save as Order Delivery Self Pickup Dinner & Others Booking Only (Lunch Bookin…" at bounding box center [306, 88] width 204 height 155
click at [329, 152] on button "Confirm" at bounding box center [326, 152] width 33 height 15
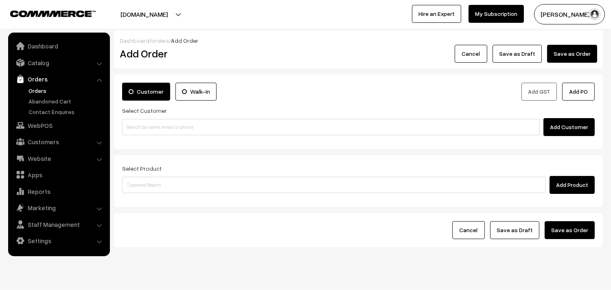
click at [45, 92] on link "Orders" at bounding box center [66, 90] width 81 height 9
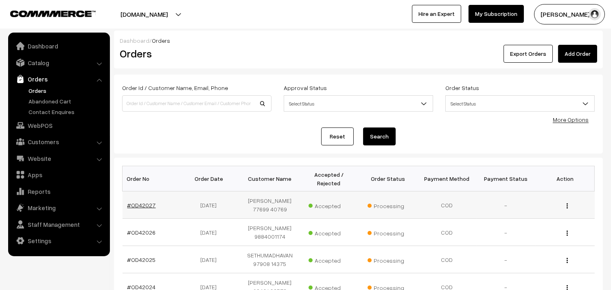
click at [148, 206] on link "#OD42027" at bounding box center [141, 205] width 28 height 7
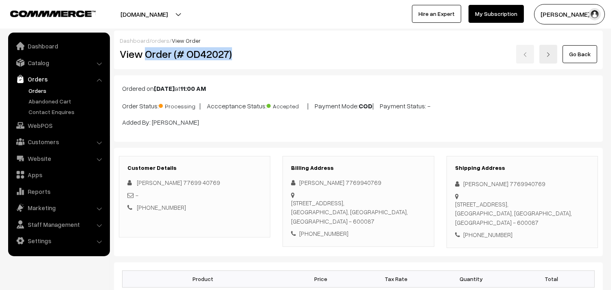
drag, startPoint x: 145, startPoint y: 55, endPoint x: 238, endPoint y: 57, distance: 92.9
click at [238, 57] on h2 "View Order (# OD42027)" at bounding box center [195, 54] width 151 height 13
copy h2 "Order (# OD42027)"
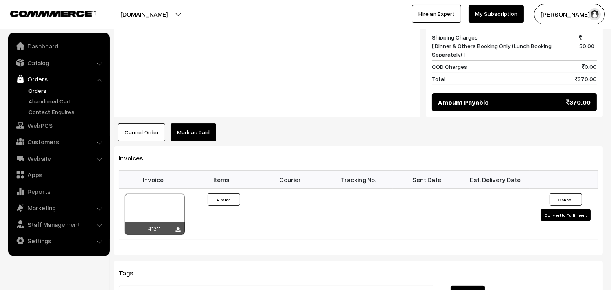
scroll to position [543, 0]
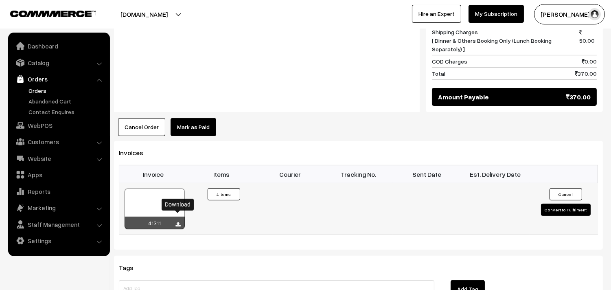
click at [176, 222] on icon at bounding box center [178, 224] width 5 height 5
click at [36, 87] on link "Orders" at bounding box center [66, 90] width 81 height 9
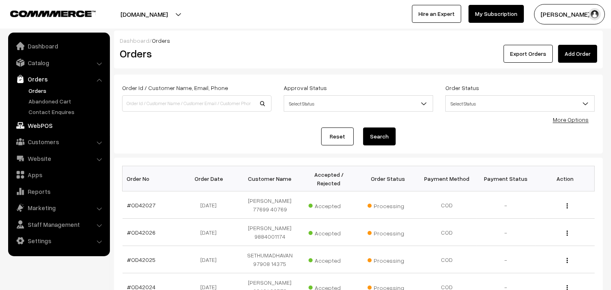
click at [41, 123] on link "WebPOS" at bounding box center [58, 125] width 97 height 15
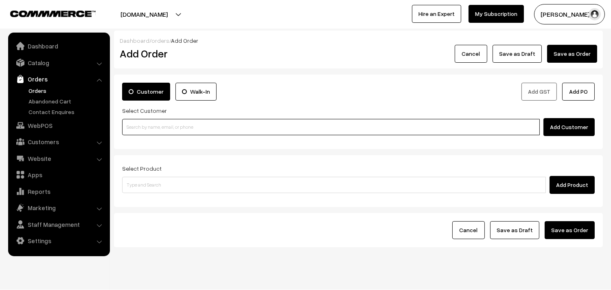
click at [237, 127] on input at bounding box center [331, 127] width 418 height 16
paste input "+91 97013 85004"
click at [147, 128] on input "+91 97013 85004" at bounding box center [331, 127] width 418 height 16
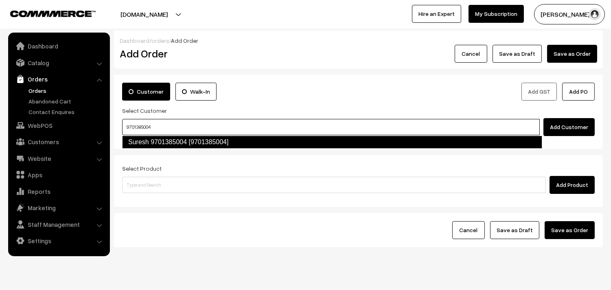
click at [259, 147] on link "Suresh 9701385004 [9701385004]" at bounding box center [332, 142] width 420 height 13
type input "9701385004"
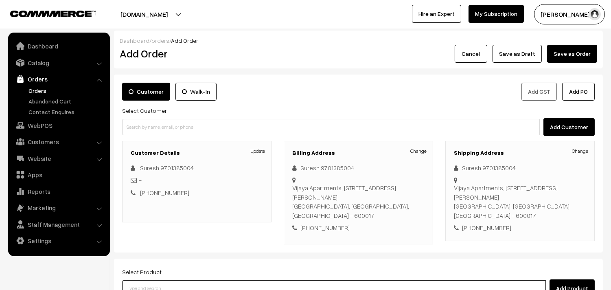
click at [284, 280] on input at bounding box center [334, 288] width 424 height 16
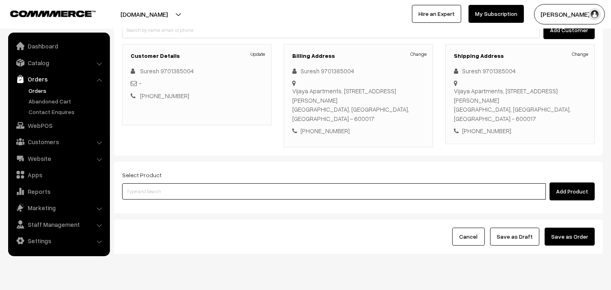
scroll to position [111, 0]
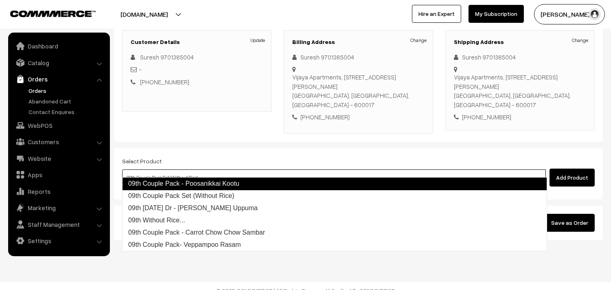
type input "09th Tuesday Dr - Wheat Rava Uppuma"
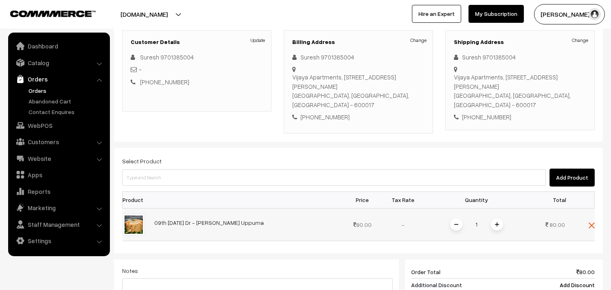
click at [501, 218] on span at bounding box center [497, 224] width 12 height 12
click at [500, 218] on span at bounding box center [497, 224] width 12 height 12
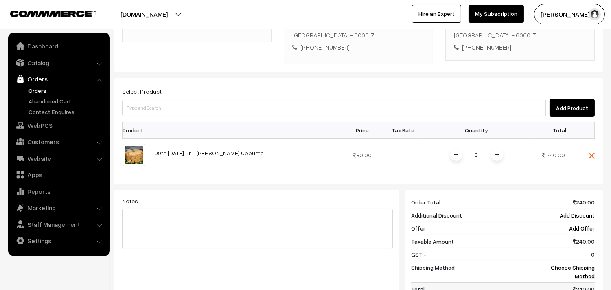
scroll to position [246, 0]
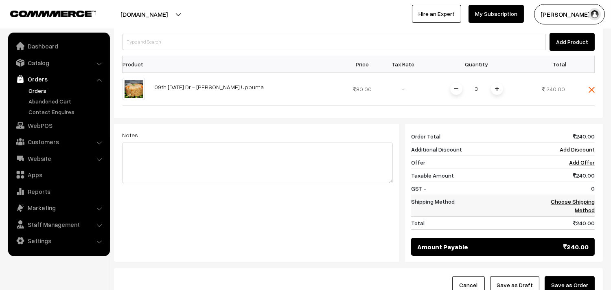
click at [575, 197] on td "Choose Shipping Method" at bounding box center [565, 206] width 59 height 22
click at [583, 198] on link "Choose Shipping Method" at bounding box center [573, 205] width 44 height 15
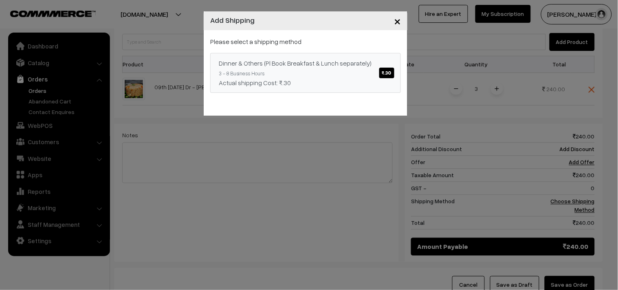
click at [386, 75] on span "₹.30" at bounding box center [386, 73] width 15 height 11
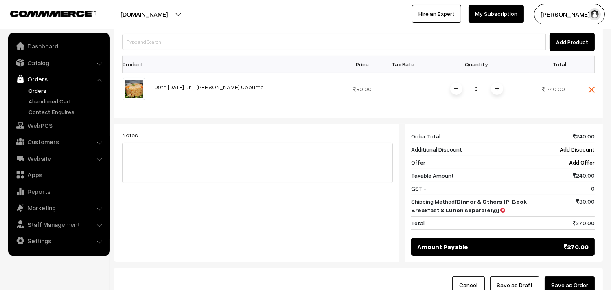
click at [581, 280] on button "Save as Order" at bounding box center [570, 285] width 50 height 18
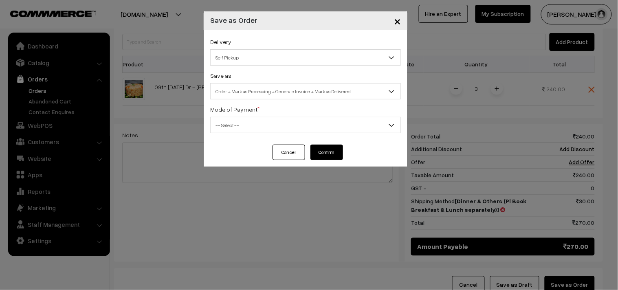
click at [296, 52] on span "Self Pickup" at bounding box center [305, 57] width 190 height 14
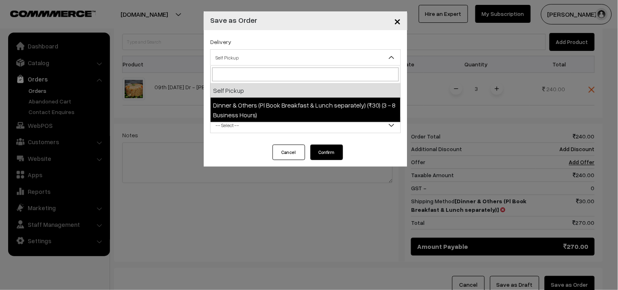
select select "DOP1"
select select "3"
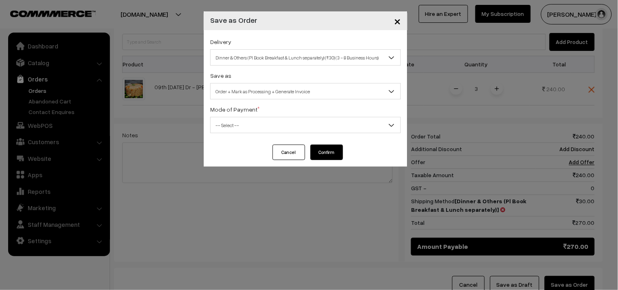
click at [294, 124] on span "-- Select --" at bounding box center [305, 125] width 190 height 14
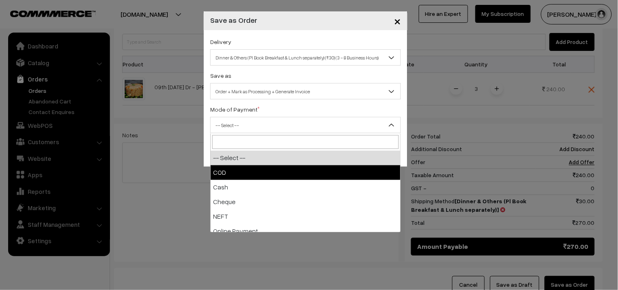
select select "1"
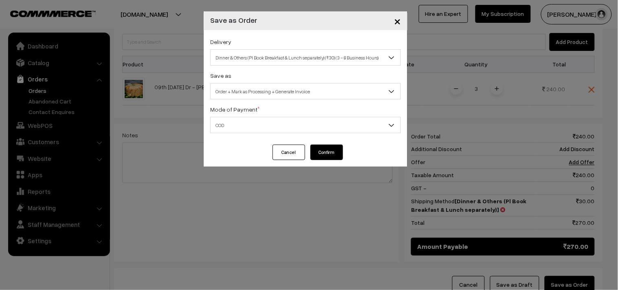
click at [315, 150] on button "Confirm" at bounding box center [326, 152] width 33 height 15
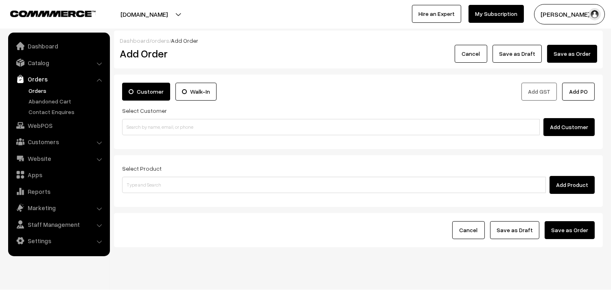
click at [34, 90] on link "Orders" at bounding box center [66, 90] width 81 height 9
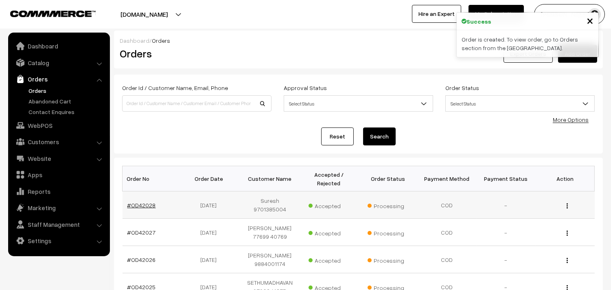
click at [151, 202] on link "#OD42028" at bounding box center [141, 205] width 28 height 7
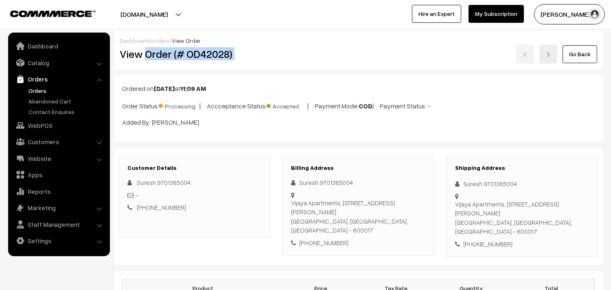
click at [369, 54] on div "View Order (# OD42028) Go Back" at bounding box center [359, 54] width 490 height 19
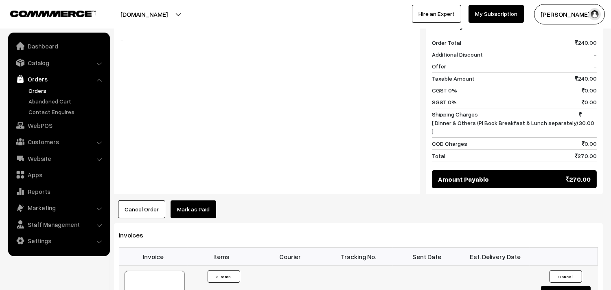
scroll to position [407, 0]
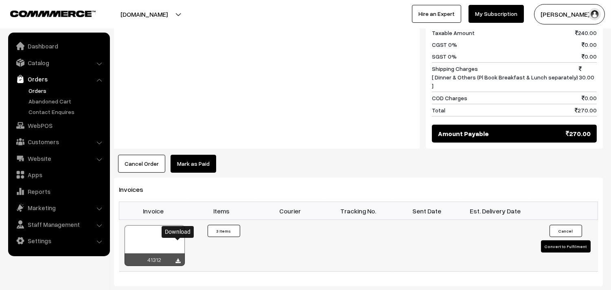
click at [177, 259] on icon at bounding box center [178, 261] width 5 height 5
click at [33, 126] on link "WebPOS" at bounding box center [58, 125] width 97 height 15
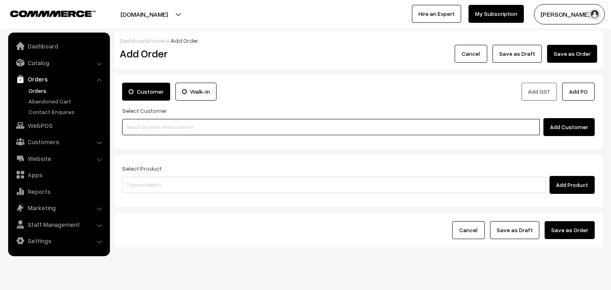
click at [173, 132] on input at bounding box center [331, 127] width 418 height 16
paste input "[PHONE_NUMBER]"
click at [148, 126] on input "[PHONE_NUMBER]" at bounding box center [331, 127] width 418 height 16
type input "9283592835"
click at [441, 144] on ul "No customers found." at bounding box center [332, 141] width 420 height 11
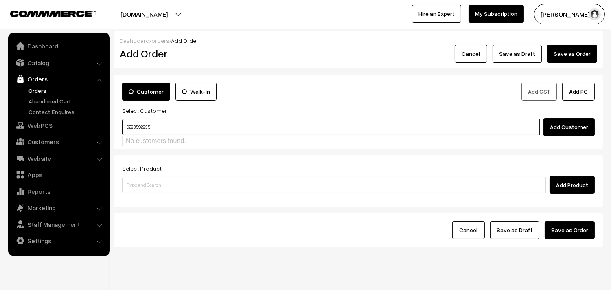
click at [355, 127] on input "9283592835" at bounding box center [331, 127] width 418 height 16
click at [153, 127] on input "9283592835" at bounding box center [331, 127] width 418 height 16
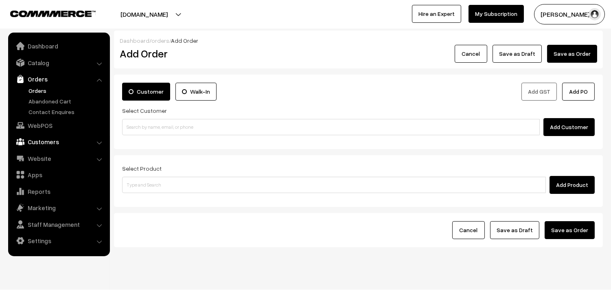
click at [48, 139] on link "Customers" at bounding box center [58, 141] width 97 height 15
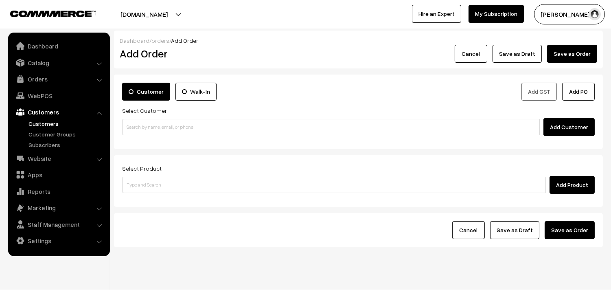
click at [40, 123] on link "Customers" at bounding box center [66, 123] width 81 height 9
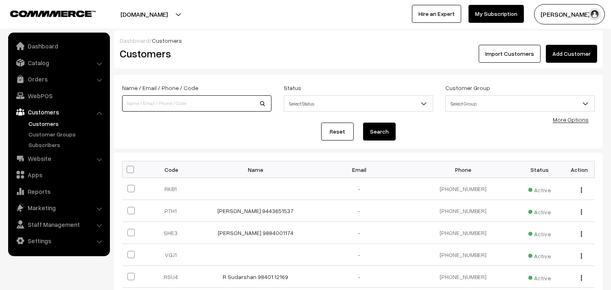
click at [156, 103] on input at bounding box center [196, 103] width 149 height 16
paste input "[PHONE_NUMBER]"
click at [149, 103] on input "[PHONE_NUMBER]" at bounding box center [196, 103] width 149 height 16
type input "9283592835"
click at [385, 130] on button "Search" at bounding box center [379, 132] width 33 height 18
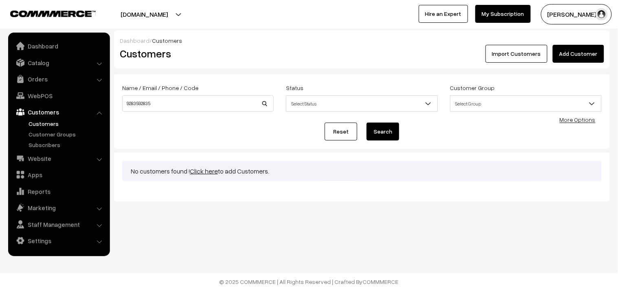
click at [202, 172] on link "Click here" at bounding box center [204, 171] width 28 height 8
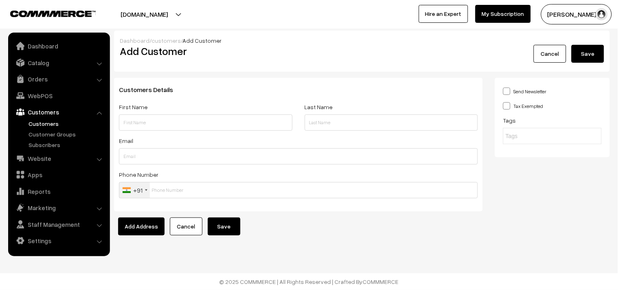
click at [48, 121] on link "Customers" at bounding box center [66, 123] width 81 height 9
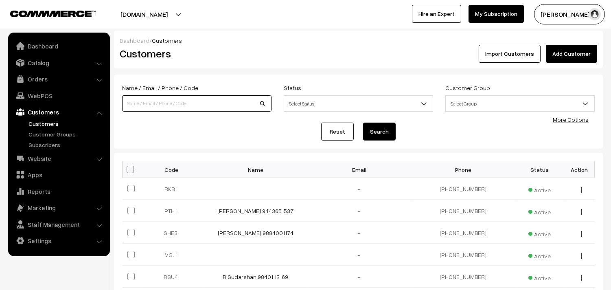
click at [182, 104] on input at bounding box center [196, 103] width 149 height 16
paste input "600024"
type input "6"
paste input "+91 92835 92835"
click at [149, 104] on input "+91 92835 92835" at bounding box center [196, 103] width 149 height 16
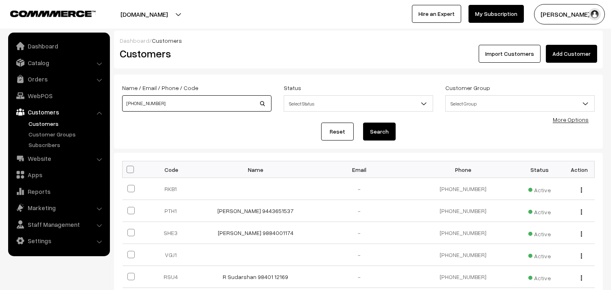
click at [135, 105] on input "+91 9283592835" at bounding box center [196, 103] width 149 height 16
type input "9283592835"
click at [384, 131] on button "Search" at bounding box center [379, 132] width 33 height 18
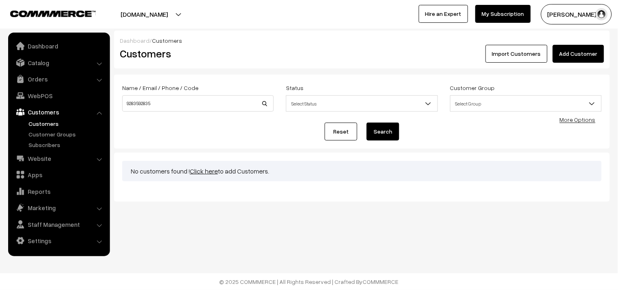
click at [203, 172] on link "Click here" at bounding box center [204, 171] width 28 height 8
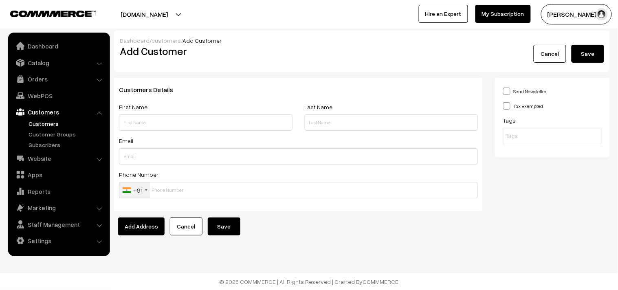
click at [198, 125] on input "text" at bounding box center [205, 122] width 173 height 16
paste input "[PHONE_NUMBER]"
click at [147, 124] on input "[PHONE_NUMBER]" at bounding box center [205, 122] width 173 height 16
click at [131, 124] on input "[PHONE_NUMBER]" at bounding box center [205, 122] width 173 height 16
paste input "Bayya Balaji"
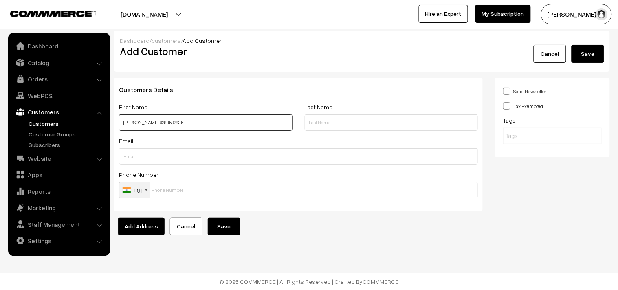
drag, startPoint x: 151, startPoint y: 123, endPoint x: 164, endPoint y: 123, distance: 13.4
click at [164, 123] on input "[PERSON_NAME] 9283592835" at bounding box center [205, 122] width 173 height 16
click at [185, 124] on input "[PERSON_NAME] 9283592835" at bounding box center [205, 122] width 173 height 16
drag, startPoint x: 149, startPoint y: 123, endPoint x: 174, endPoint y: 127, distance: 26.0
click at [174, 127] on input "[PERSON_NAME] 9283592835" at bounding box center [205, 122] width 173 height 16
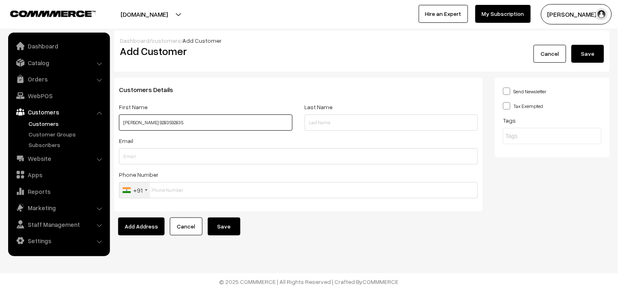
type input "[PERSON_NAME] 9283592835"
click at [174, 191] on input "text" at bounding box center [298, 190] width 359 height 16
paste input "9283592835"
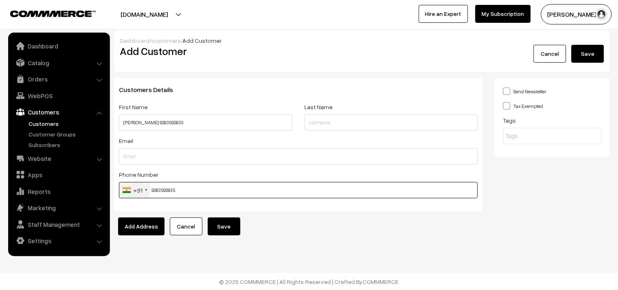
type input "9283592835"
drag, startPoint x: 123, startPoint y: 124, endPoint x: 195, endPoint y: 135, distance: 72.5
click at [195, 135] on div "First Name Bayya Balaji 9283592835" at bounding box center [206, 119] width 186 height 34
click at [217, 226] on button "Save" at bounding box center [224, 226] width 33 height 18
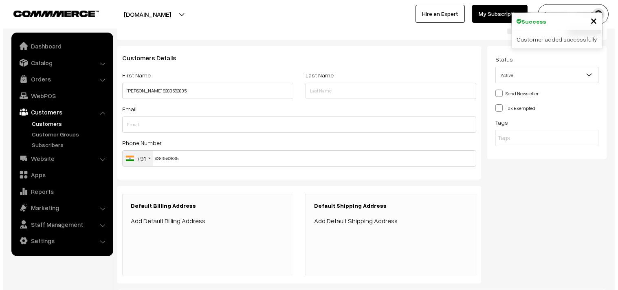
scroll to position [45, 0]
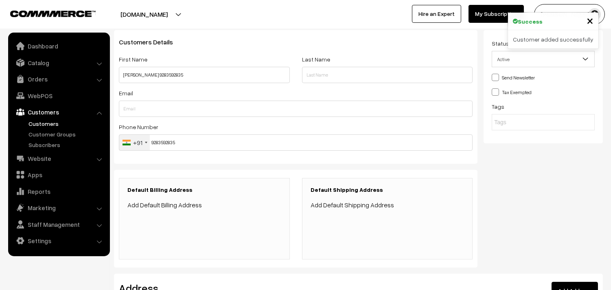
click at [175, 202] on link "Add Default Billing Address" at bounding box center [164, 205] width 75 height 8
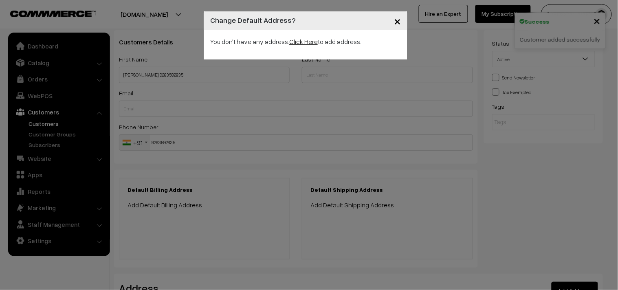
click at [304, 37] on link "Click Here" at bounding box center [303, 41] width 28 height 8
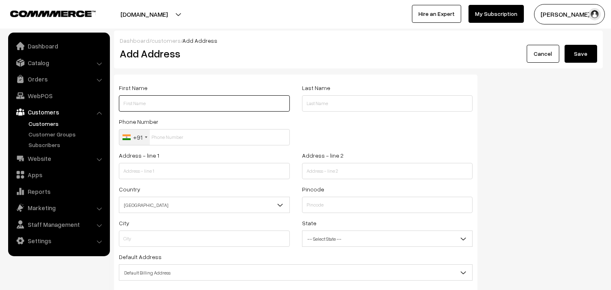
click at [157, 104] on input "text" at bounding box center [204, 103] width 171 height 16
paste input "[PERSON_NAME] 9283592835"
drag, startPoint x: 148, startPoint y: 103, endPoint x: 161, endPoint y: 103, distance: 13.0
click at [160, 103] on input "[PERSON_NAME] 9283592835" at bounding box center [204, 103] width 171 height 16
click at [192, 106] on input "[PERSON_NAME] 9283592835" at bounding box center [204, 103] width 171 height 16
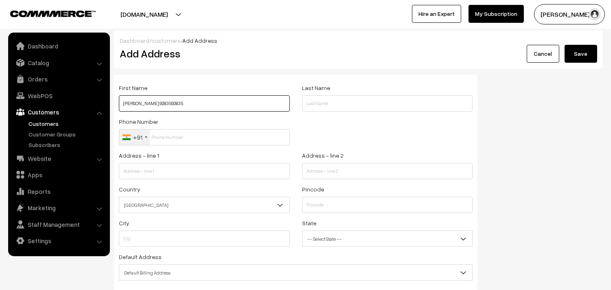
drag, startPoint x: 149, startPoint y: 103, endPoint x: 178, endPoint y: 105, distance: 29.4
click at [178, 105] on input "[PERSON_NAME] 9283592835" at bounding box center [204, 103] width 171 height 16
type input "[PERSON_NAME] 9283592835"
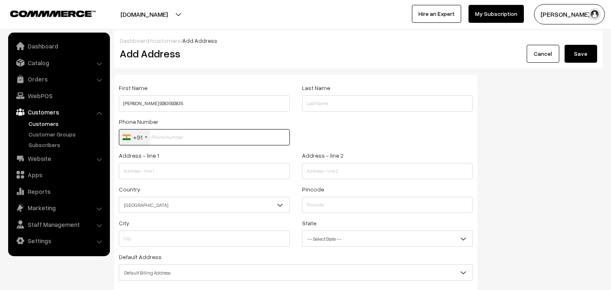
click at [179, 138] on input "text" at bounding box center [204, 137] width 171 height 16
paste input "9283592835"
type input "9283592835"
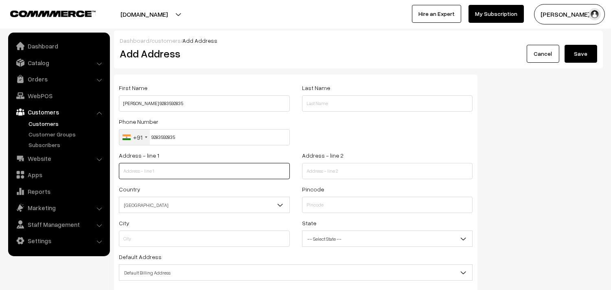
click at [187, 172] on input "text" at bounding box center [204, 171] width 171 height 16
click at [189, 174] on input "text" at bounding box center [204, 171] width 171 height 16
type input "44 Railway Border Road"
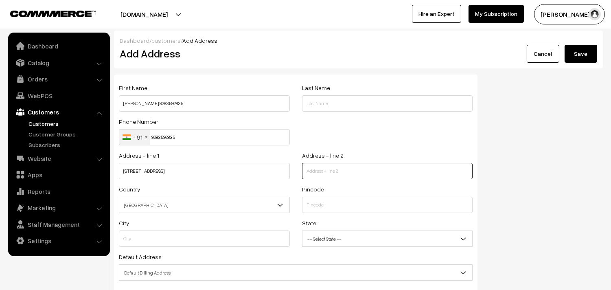
click at [363, 176] on input "text" at bounding box center [387, 171] width 171 height 16
type input "Kodambakam"
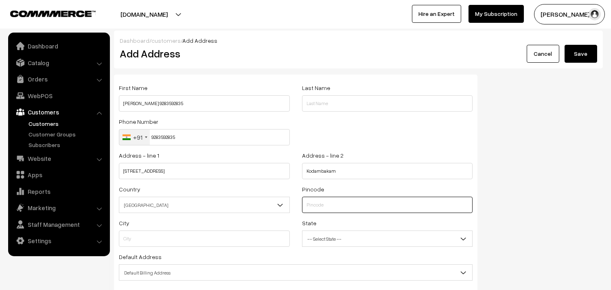
click at [305, 210] on input "text" at bounding box center [387, 205] width 171 height 16
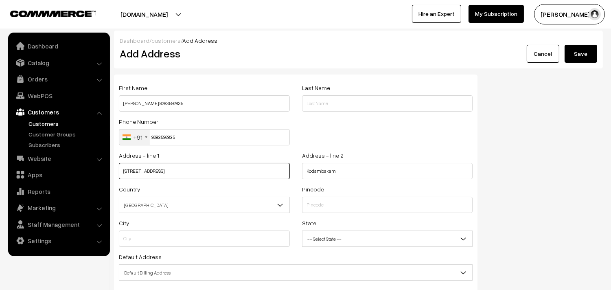
click at [128, 170] on input "44 Railway Border Road" at bounding box center [204, 171] width 171 height 16
type input "44, Railway Border Road"
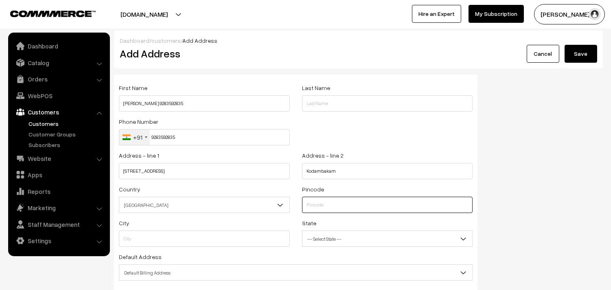
click at [326, 199] on input "text" at bounding box center [387, 205] width 171 height 16
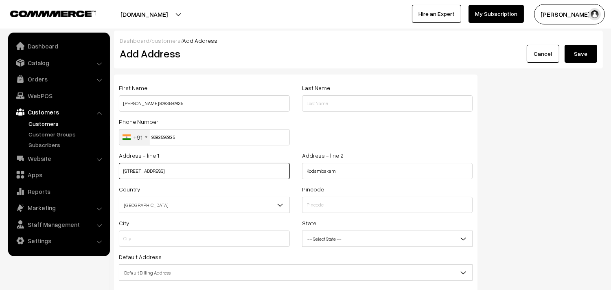
click at [195, 171] on input "44, Railway Border Road" at bounding box center [204, 171] width 171 height 16
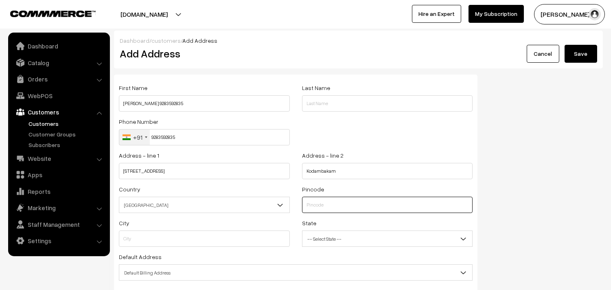
click at [330, 211] on input "text" at bounding box center [387, 205] width 171 height 16
type input "600024"
type input "Chennai"
select select "[GEOGRAPHIC_DATA]"
type input "600024"
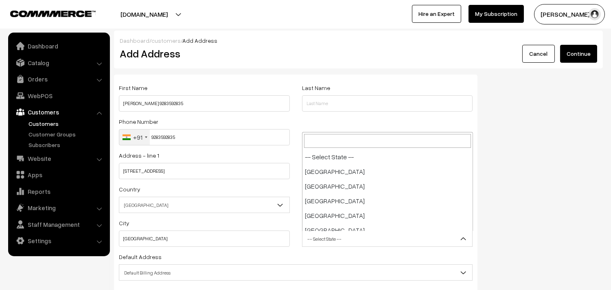
click at [316, 237] on span "-- Select State --" at bounding box center [388, 239] width 170 height 14
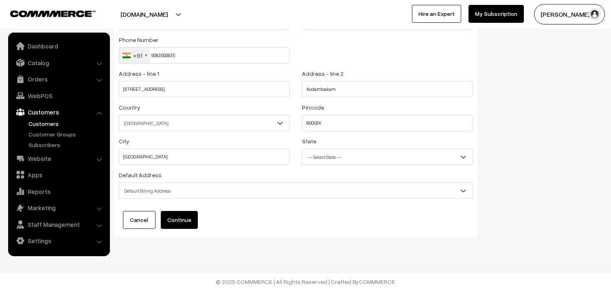
scroll to position [82, 0]
click at [189, 195] on span "Default Billing Address" at bounding box center [295, 191] width 353 height 14
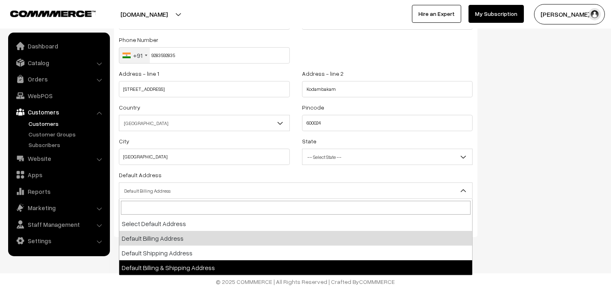
select select "3"
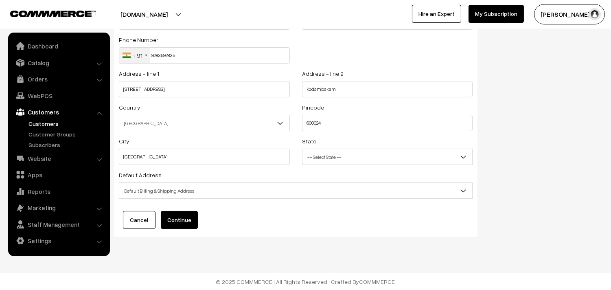
click at [171, 216] on button "Continue" at bounding box center [179, 220] width 37 height 18
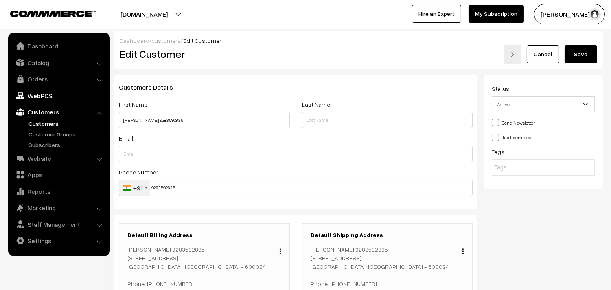
click at [46, 98] on link "WebPOS" at bounding box center [58, 95] width 97 height 15
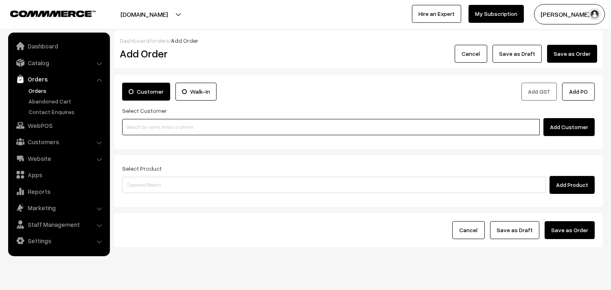
click at [157, 121] on input at bounding box center [331, 127] width 418 height 16
click at [204, 129] on input at bounding box center [331, 127] width 418 height 16
paste input "9283592835"
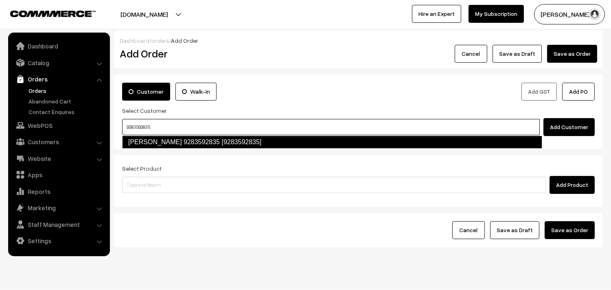
click at [174, 140] on link "[PERSON_NAME] 9283592835 [9283592835]" at bounding box center [332, 142] width 420 height 13
type input "9283592835"
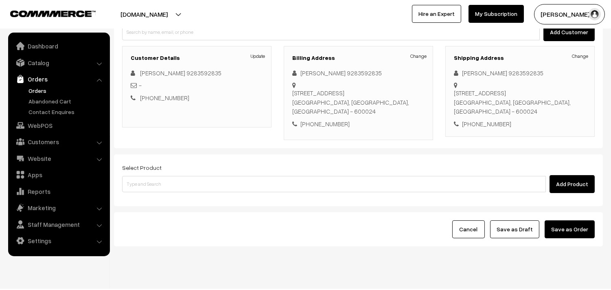
scroll to position [98, 0]
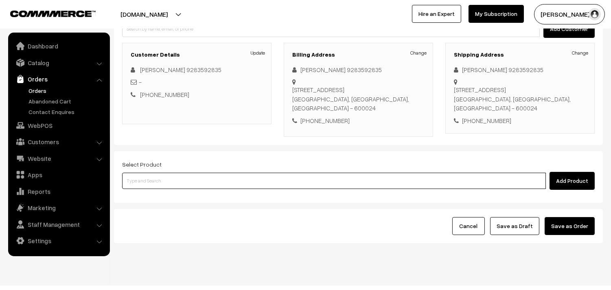
click at [270, 173] on input at bounding box center [334, 181] width 424 height 16
click at [248, 173] on input at bounding box center [334, 181] width 424 height 16
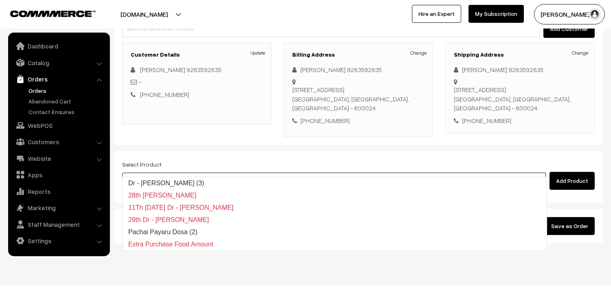
type input "c"
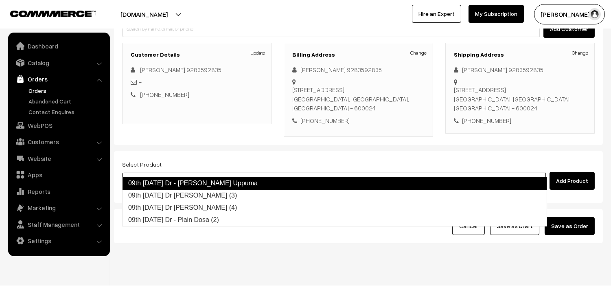
type input "09th [DATE] Dr [PERSON_NAME] (3)"
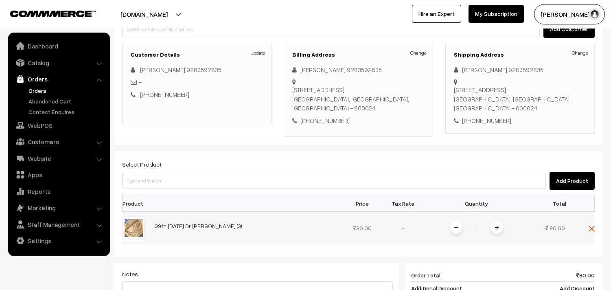
click at [497, 221] on span at bounding box center [497, 227] width 12 height 12
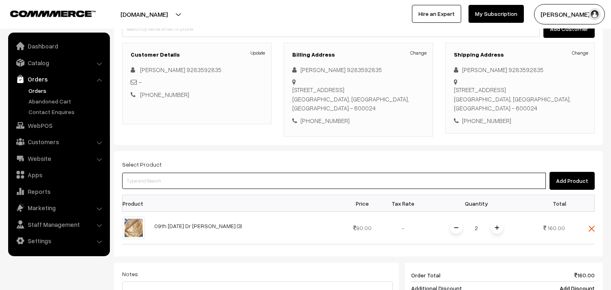
click at [226, 173] on input at bounding box center [334, 181] width 424 height 16
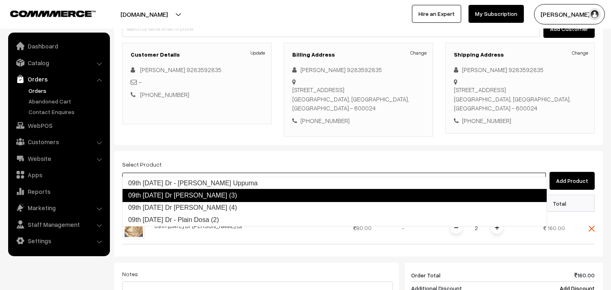
type input "09th [DATE] Dr - Plain Dosa (2)"
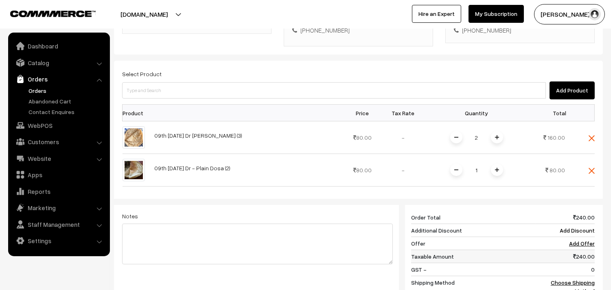
scroll to position [234, 0]
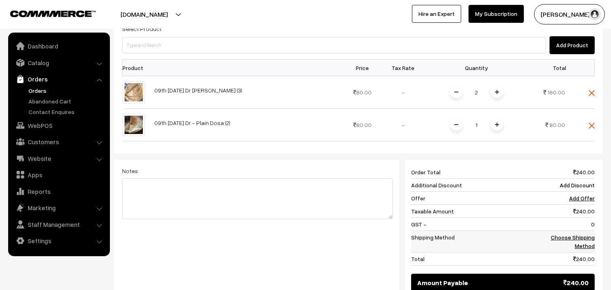
click at [580, 234] on link "Choose Shipping Method" at bounding box center [573, 241] width 44 height 15
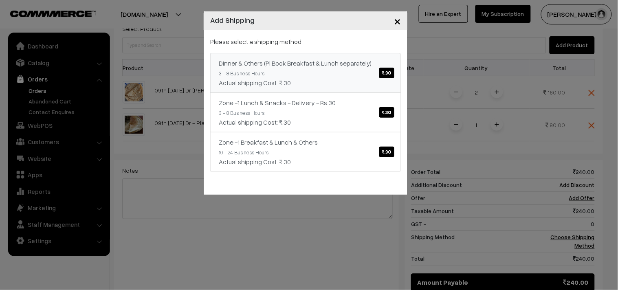
click at [381, 70] on span "₹.30" at bounding box center [386, 73] width 15 height 11
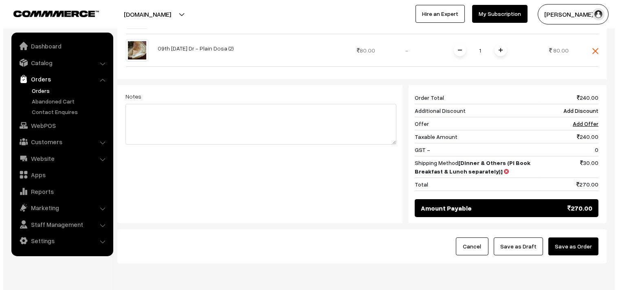
scroll to position [324, 0]
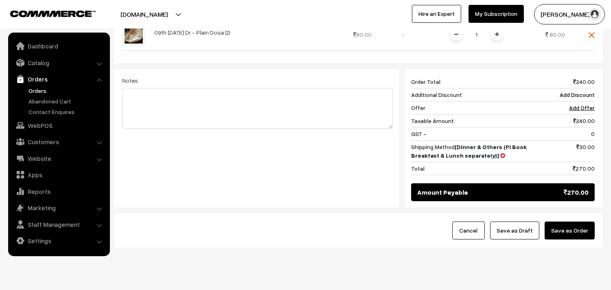
click at [583, 221] on button "Save as Order" at bounding box center [570, 230] width 50 height 18
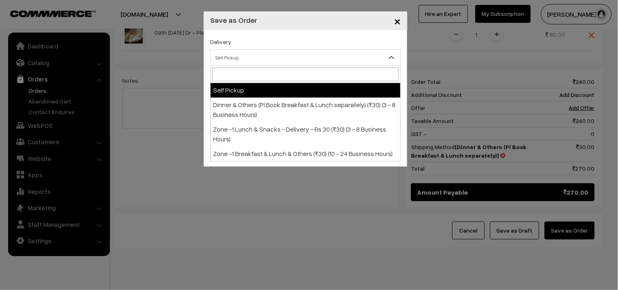
click at [331, 58] on span "Self Pickup" at bounding box center [305, 57] width 190 height 14
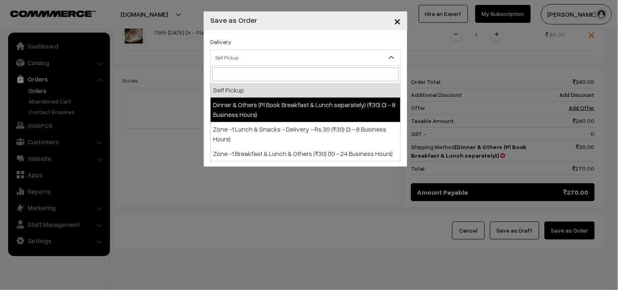
select select "DOP1"
select select "3"
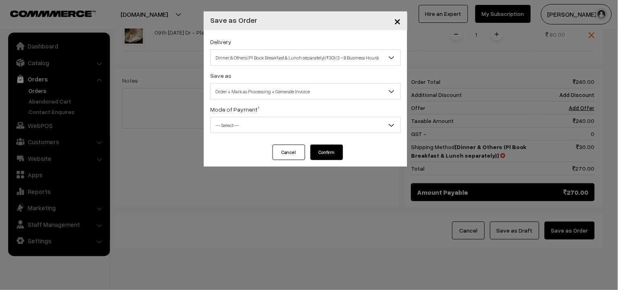
click at [327, 125] on span "-- Select --" at bounding box center [305, 125] width 190 height 14
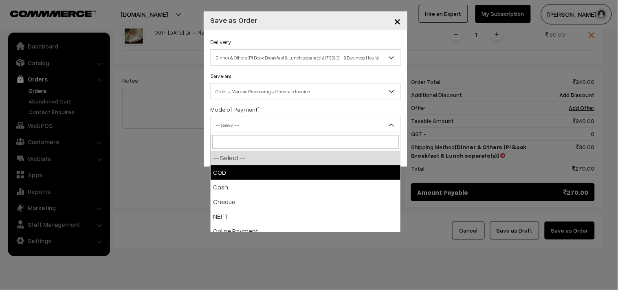
select select "1"
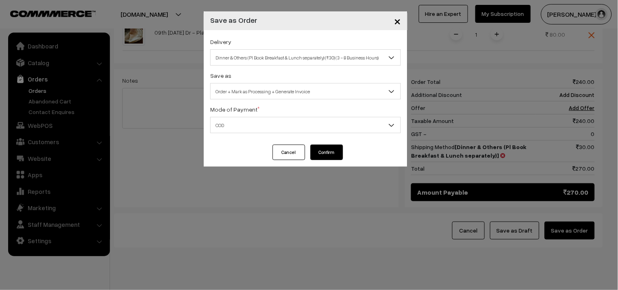
click at [324, 154] on button "Confirm" at bounding box center [326, 152] width 33 height 15
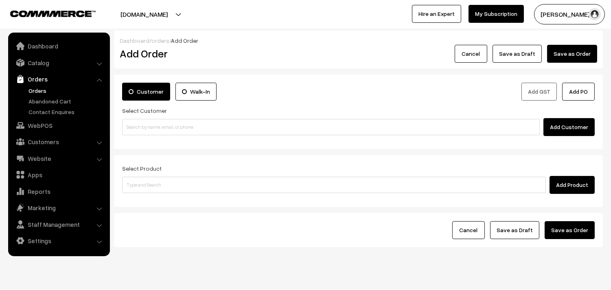
click at [40, 91] on link "Orders" at bounding box center [66, 90] width 81 height 9
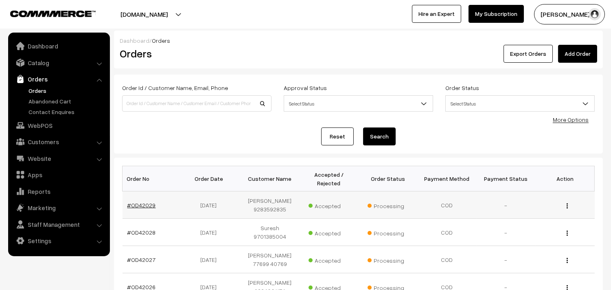
click at [141, 204] on link "#OD42029" at bounding box center [141, 205] width 28 height 7
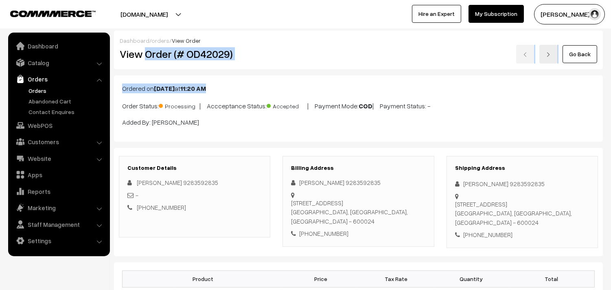
drag, startPoint x: 144, startPoint y: 52, endPoint x: 311, endPoint y: 71, distance: 167.6
click at [362, 77] on div "Ordered on Sep 09, 2025 at 11:20 AM Order Status: Processing | Accceptance Stat…" at bounding box center [358, 108] width 489 height 66
drag, startPoint x: 145, startPoint y: 54, endPoint x: 265, endPoint y: 57, distance: 120.5
click at [263, 56] on h2 "View Order (# OD42029)" at bounding box center [195, 54] width 151 height 13
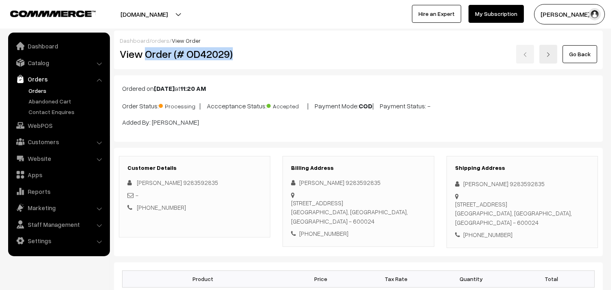
copy h2 "Order (# OD42029)"
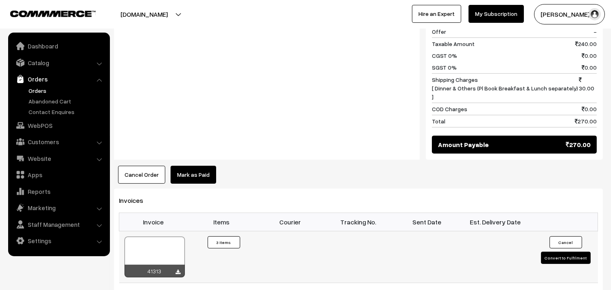
scroll to position [452, 0]
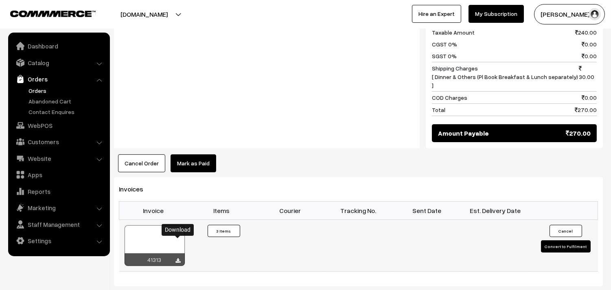
click at [179, 258] on icon at bounding box center [178, 260] width 5 height 5
click at [42, 87] on link "Orders" at bounding box center [66, 90] width 81 height 9
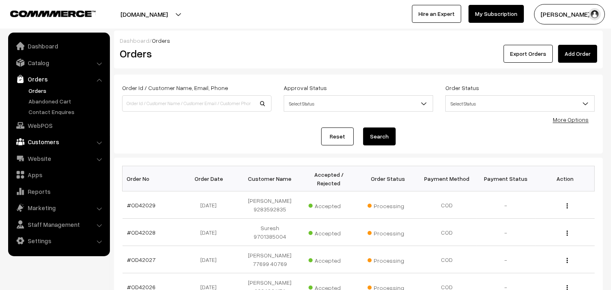
drag, startPoint x: 33, startPoint y: 124, endPoint x: 60, endPoint y: 110, distance: 30.0
click at [34, 125] on link "WebPOS" at bounding box center [58, 125] width 97 height 15
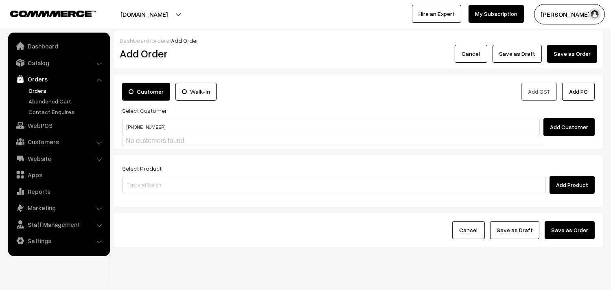
click at [135, 129] on input "[PHONE_NUMBER]" at bounding box center [331, 127] width 418 height 16
click at [178, 138] on ul "No customers found." at bounding box center [332, 141] width 420 height 11
type input "8939506256"
click at [39, 137] on link "Customers" at bounding box center [58, 141] width 97 height 15
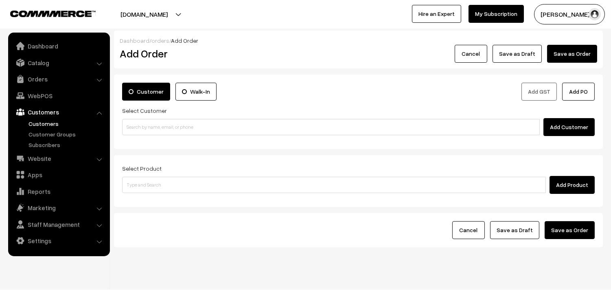
click at [50, 122] on link "Customers" at bounding box center [66, 123] width 81 height 9
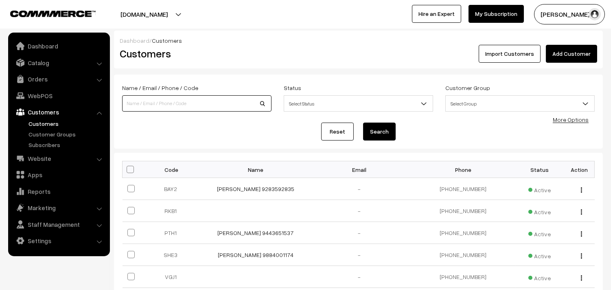
click at [200, 102] on input at bounding box center [196, 103] width 149 height 16
paste input "[PHONE_NUMBER]"
click at [148, 104] on input "[PHONE_NUMBER]" at bounding box center [196, 103] width 149 height 16
click at [135, 106] on input "[PHONE_NUMBER]" at bounding box center [196, 103] width 149 height 16
type input "8939506256"
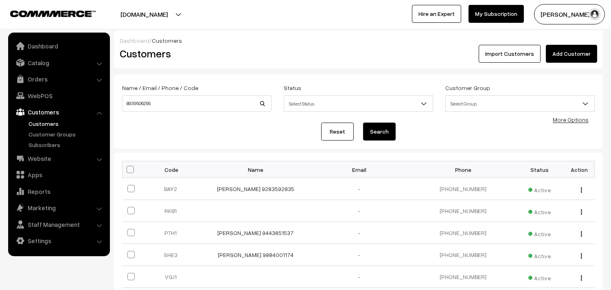
click at [389, 135] on button "Search" at bounding box center [379, 132] width 33 height 18
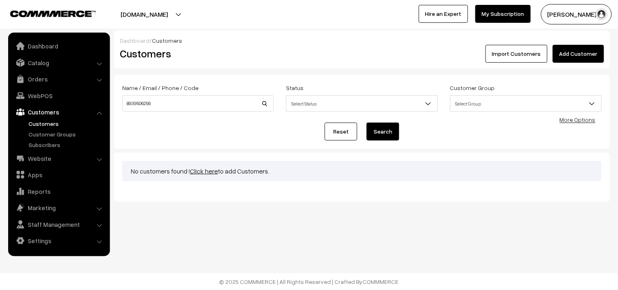
click at [213, 173] on link "Click here" at bounding box center [204, 171] width 28 height 8
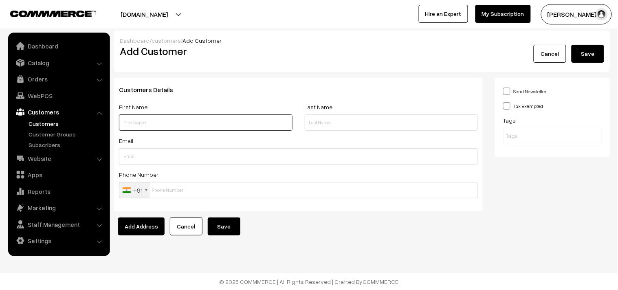
paste input "[PHONE_NUMBER]"
click at [145, 123] on input "+91 89395 06256" at bounding box center [205, 122] width 173 height 16
click at [131, 123] on input "+91 8939506256" at bounding box center [205, 122] width 173 height 16
paste input "S.Venkataramanan"
drag, startPoint x: 162, startPoint y: 123, endPoint x: 196, endPoint y: 119, distance: 34.8
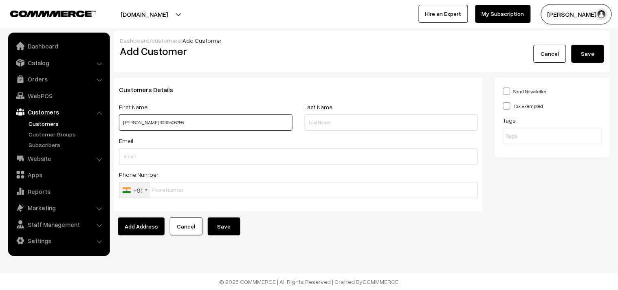
click at [196, 119] on input "S.Venkataramanan 8939506256" at bounding box center [205, 122] width 173 height 16
type input "[PERSON_NAME] 8939506256"
click at [174, 190] on input "text" at bounding box center [298, 190] width 359 height 16
paste input "8939506256"
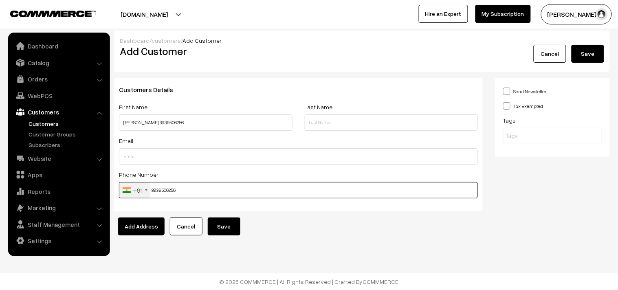
type input "8939506256"
click at [220, 226] on button "Save" at bounding box center [224, 226] width 33 height 18
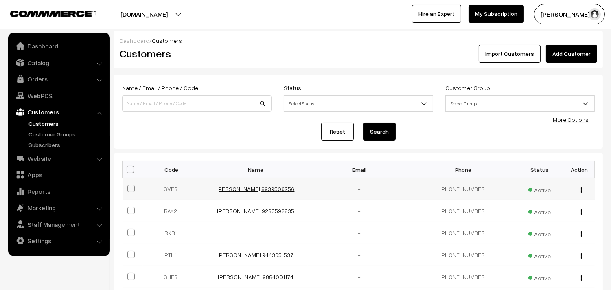
click at [253, 191] on link "[PERSON_NAME] 8939506256" at bounding box center [256, 188] width 78 height 7
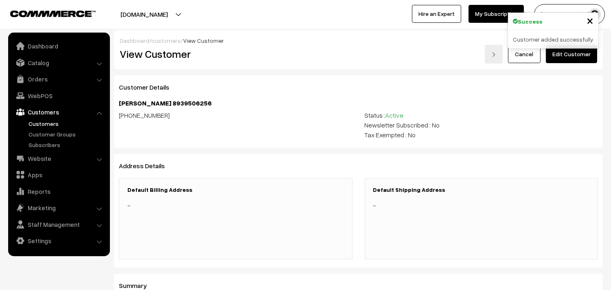
click at [574, 51] on link "Edit Customer" at bounding box center [571, 54] width 51 height 18
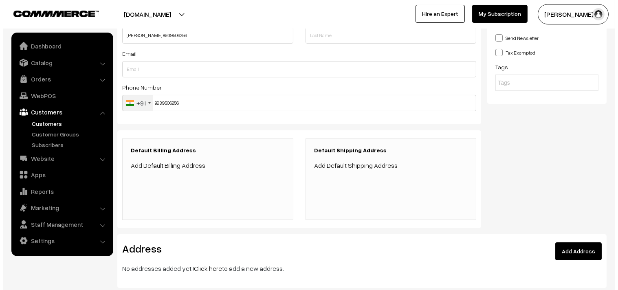
scroll to position [90, 0]
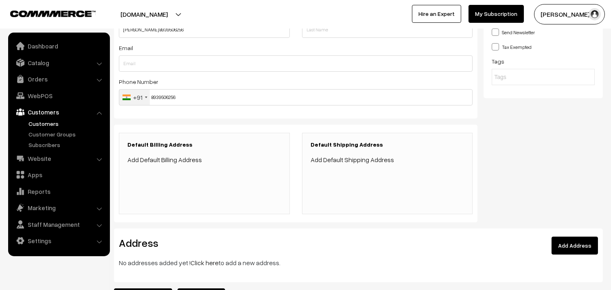
click at [172, 158] on link "Add Default Billing Address" at bounding box center [164, 160] width 75 height 8
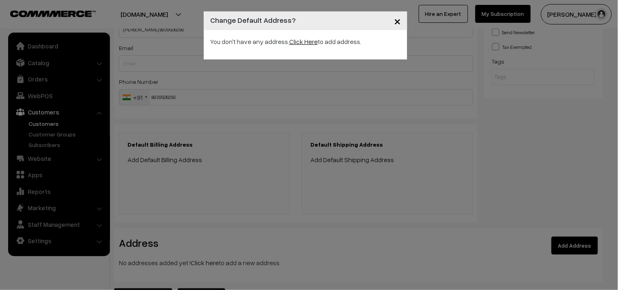
click at [309, 41] on link "Click Here" at bounding box center [303, 41] width 28 height 8
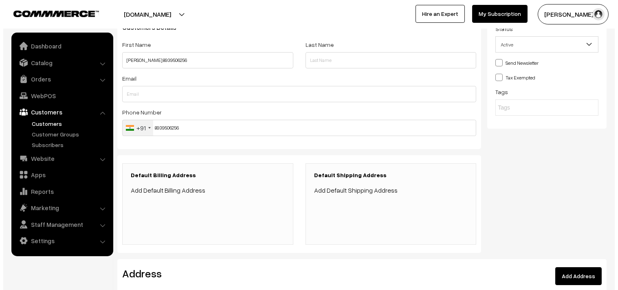
scroll to position [45, 0]
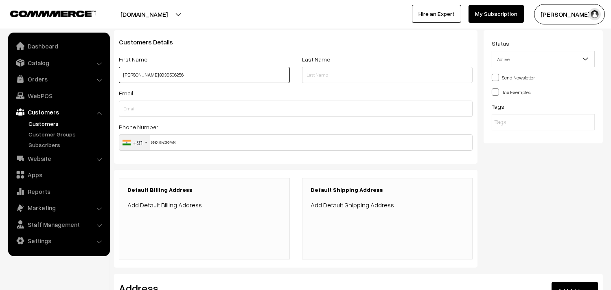
drag, startPoint x: 121, startPoint y: 77, endPoint x: 195, endPoint y: 79, distance: 74.5
click at [195, 79] on input "[PERSON_NAME] 8939506256" at bounding box center [204, 75] width 171 height 16
click at [163, 202] on link "Add Default Billing Address" at bounding box center [164, 205] width 75 height 8
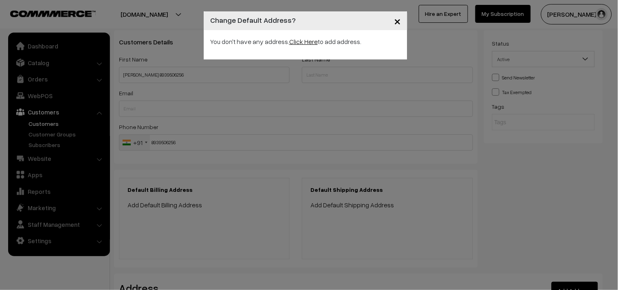
click at [292, 41] on link "Click Here" at bounding box center [303, 41] width 28 height 8
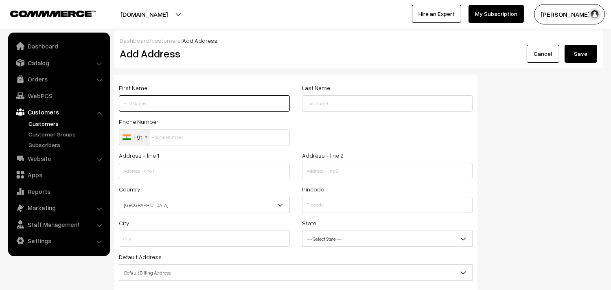
click at [202, 107] on input "text" at bounding box center [204, 103] width 171 height 16
paste input "[PERSON_NAME] 8939506256"
type input "[PERSON_NAME] 8939506256"
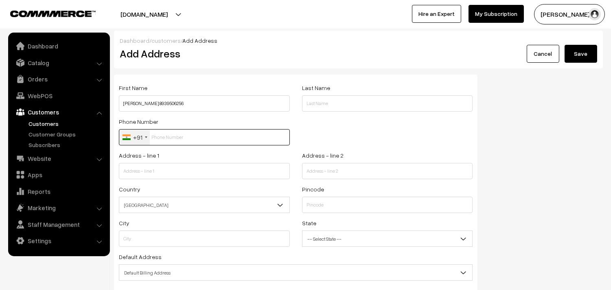
click at [172, 139] on input "text" at bounding box center [204, 137] width 171 height 16
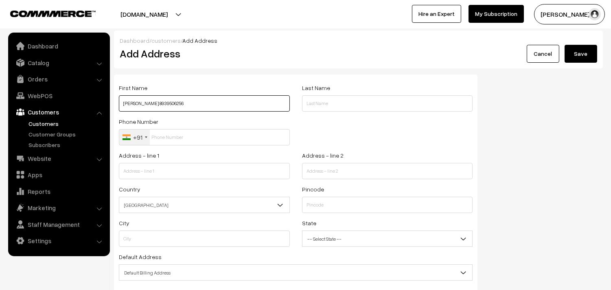
drag, startPoint x: 161, startPoint y: 104, endPoint x: 191, endPoint y: 106, distance: 29.4
click at [191, 106] on input "[PERSON_NAME] 8939506256" at bounding box center [204, 103] width 171 height 16
drag, startPoint x: 204, startPoint y: 100, endPoint x: 186, endPoint y: 102, distance: 18.4
click at [204, 100] on input "[PERSON_NAME] 8939506256" at bounding box center [204, 103] width 171 height 16
click at [216, 105] on input "[PERSON_NAME] 8939506256" at bounding box center [204, 103] width 171 height 16
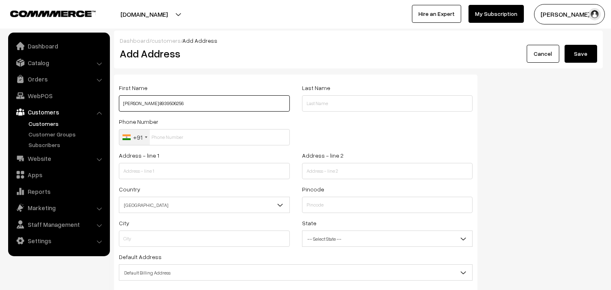
drag, startPoint x: 161, startPoint y: 103, endPoint x: 202, endPoint y: 107, distance: 40.5
click at [202, 107] on input "[PERSON_NAME] 8939506256" at bounding box center [204, 103] width 171 height 16
click at [204, 106] on input "[PERSON_NAME] 8939506256" at bounding box center [204, 103] width 171 height 16
drag, startPoint x: 161, startPoint y: 104, endPoint x: 186, endPoint y: 107, distance: 24.6
click at [186, 107] on input "S.Venkataramanan 8939506256" at bounding box center [204, 103] width 171 height 16
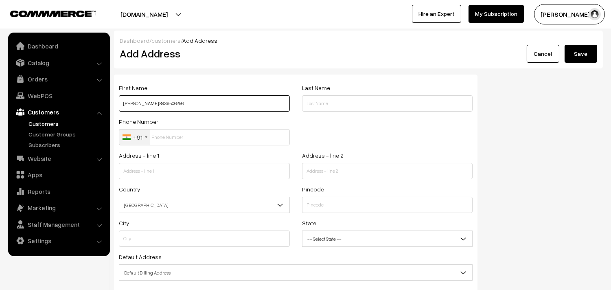
click at [199, 106] on input "S.Venkataramanan 8939506256" at bounding box center [204, 103] width 171 height 16
drag, startPoint x: 186, startPoint y: 104, endPoint x: 162, endPoint y: 104, distance: 24.8
click at [162, 104] on input "S.Venkataramanan 8939506256" at bounding box center [204, 103] width 171 height 16
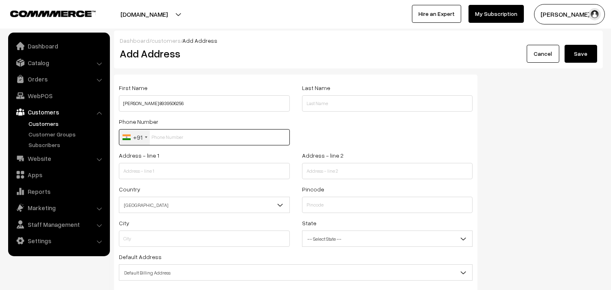
click at [168, 141] on input "text" at bounding box center [204, 137] width 171 height 16
paste input "8939506256"
type input "8939506256"
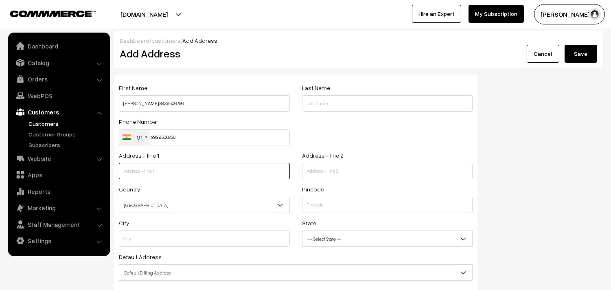
click at [170, 172] on input "text" at bounding box center [204, 171] width 171 height 16
paste input "Flat no 2, Brindavan Flats"
type input "Flat no 2, Brindavan Flats"
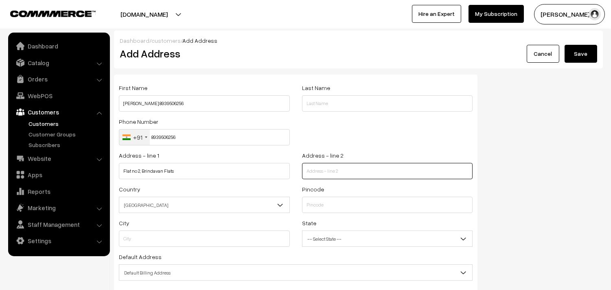
click at [309, 170] on input "text" at bounding box center [387, 171] width 171 height 16
paste input "Old no 11 and 12 Papanasam Sivan Salai"
paste input "Mylapore"
drag, startPoint x: 305, startPoint y: 172, endPoint x: 339, endPoint y: 171, distance: 34.2
click at [339, 171] on input "Old no 11 and 12 Papanasam Sivan Salai Mylapore" at bounding box center [387, 171] width 171 height 16
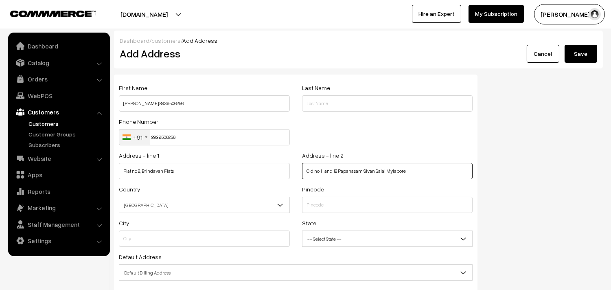
type input "Old no 11 and 12 Papanasam Sivan Salai Mylapore"
click at [199, 173] on input "Flat no 2, Brindavan Flats" at bounding box center [204, 171] width 171 height 16
paste input "Old no 11 and 12"
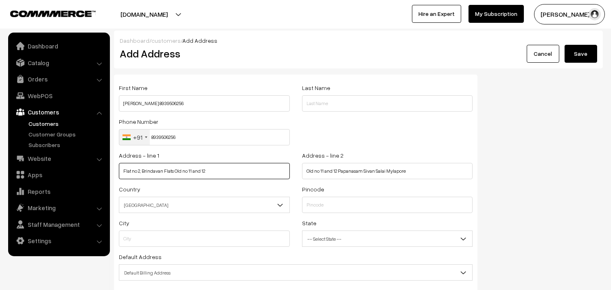
type input "Flat no 2, Brindavan Flats Old no 11 and 12"
click at [338, 173] on input "Old no 11 and 12 Papanasam Sivan Salai Mylapore" at bounding box center [387, 171] width 171 height 16
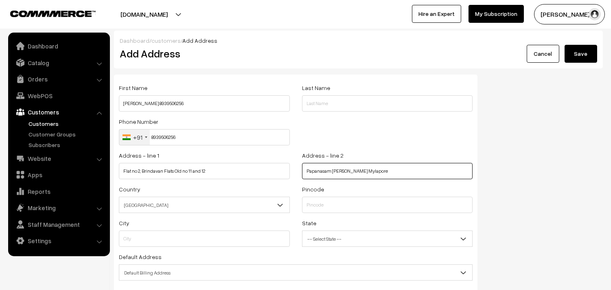
type input "Papanasam Sivan Salai Mylapore"
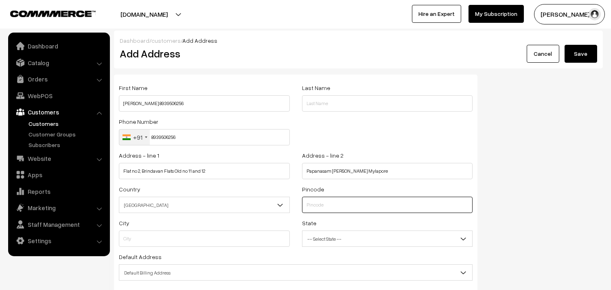
click at [353, 210] on input "text" at bounding box center [387, 205] width 171 height 16
type input "600004"
type input "Chennai"
select select "Tamil Nadu"
type input "600004"
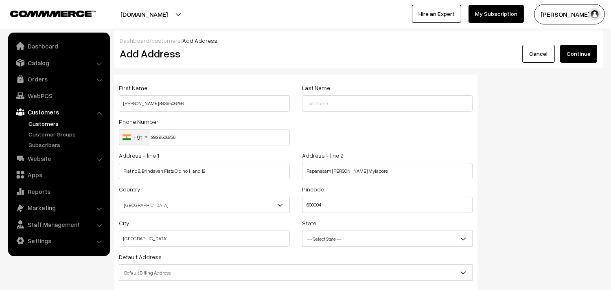
click at [244, 199] on span "[GEOGRAPHIC_DATA]" at bounding box center [204, 205] width 170 height 14
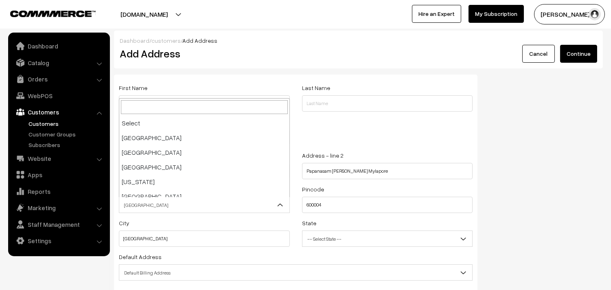
scroll to position [1421, 0]
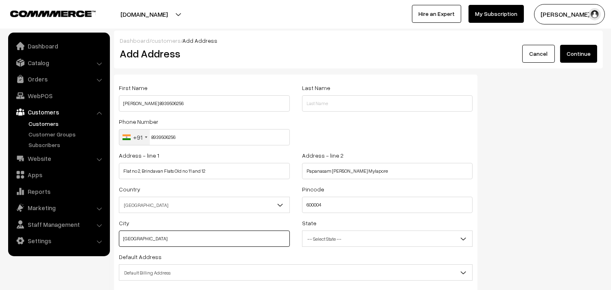
click at [198, 243] on input "Chennai" at bounding box center [204, 238] width 171 height 16
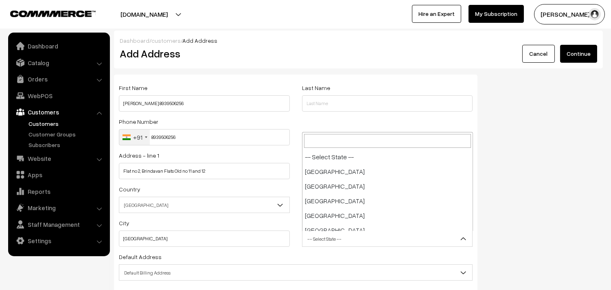
click at [342, 237] on span "-- Select State --" at bounding box center [388, 239] width 170 height 14
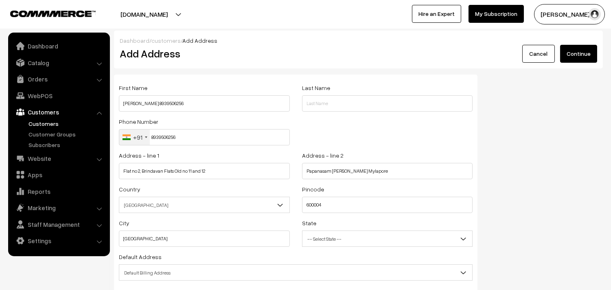
scroll to position [45, 0]
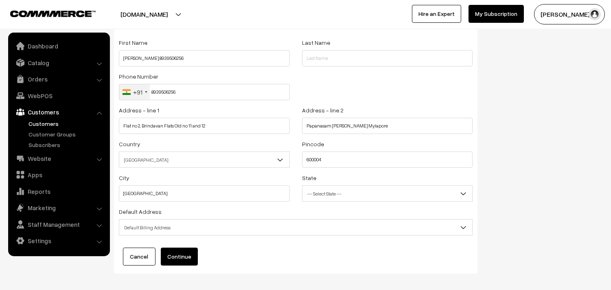
click at [156, 230] on span "Default Billing Address" at bounding box center [295, 227] width 353 height 14
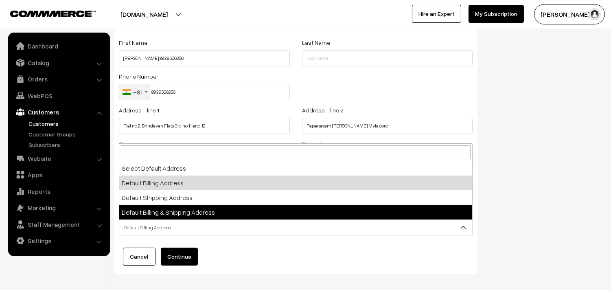
select select "3"
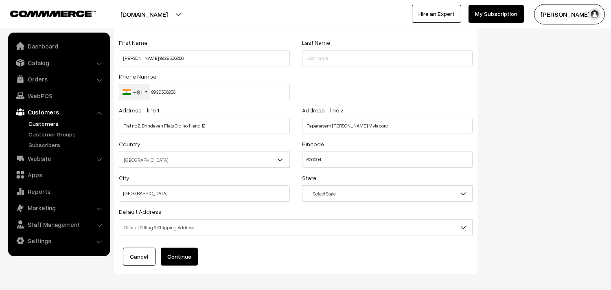
click at [185, 254] on button "Continue" at bounding box center [179, 257] width 37 height 18
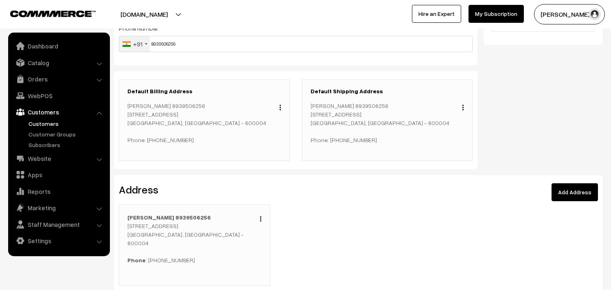
scroll to position [0, 0]
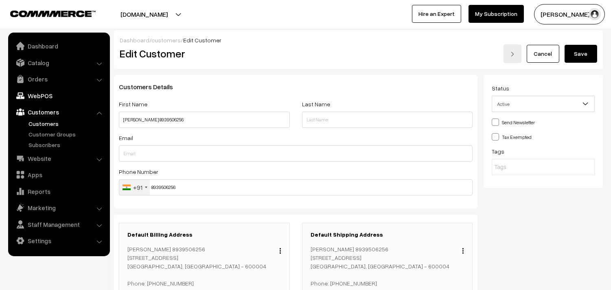
click at [37, 96] on link "WebPOS" at bounding box center [58, 95] width 97 height 15
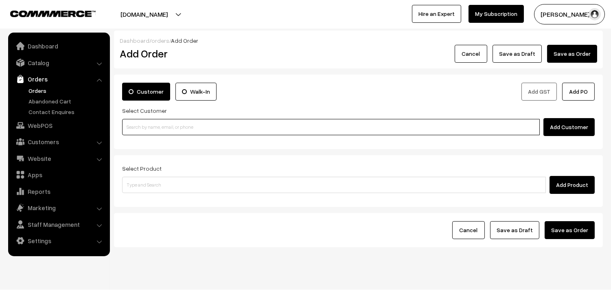
click at [192, 125] on input at bounding box center [331, 127] width 418 height 16
click at [164, 127] on input at bounding box center [331, 127] width 418 height 16
paste input "8939506256"
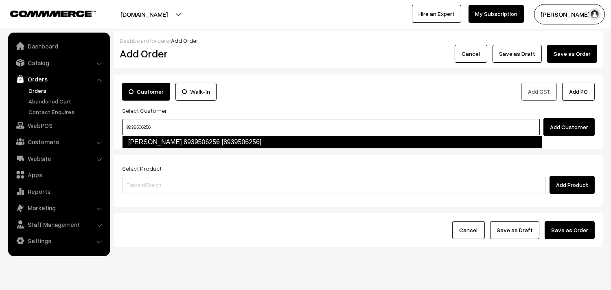
click at [221, 146] on link "S.Venkataramanan 8939506256 [8939506256]" at bounding box center [332, 142] width 420 height 13
type input "8939506256"
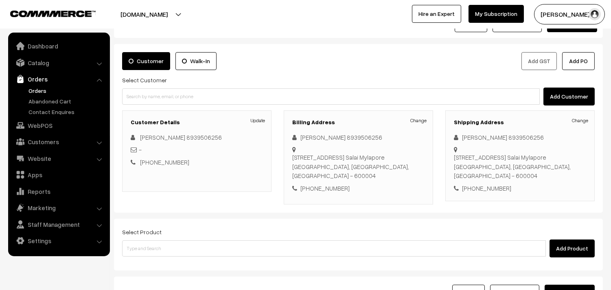
scroll to position [90, 0]
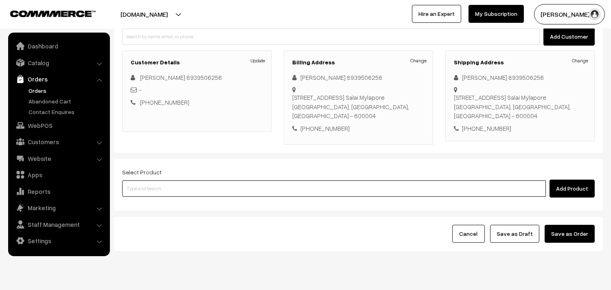
click at [434, 189] on input at bounding box center [334, 188] width 424 height 16
click at [267, 186] on input at bounding box center [334, 188] width 424 height 16
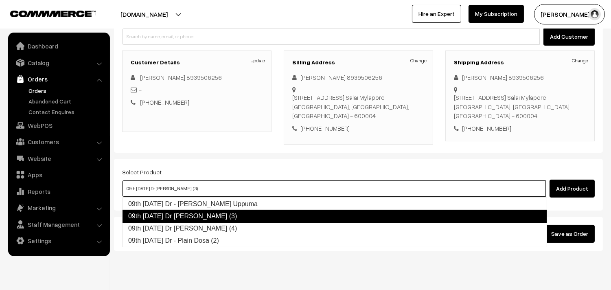
type input "09th Tuesday Dr Idly (4)"
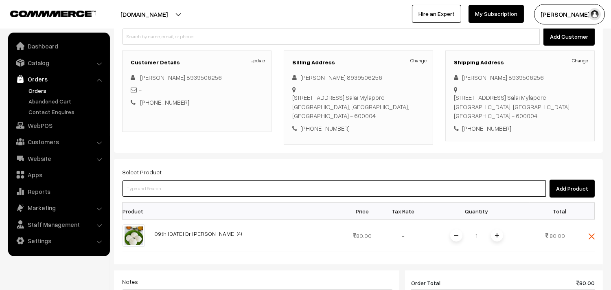
click at [206, 195] on input at bounding box center [334, 188] width 424 height 16
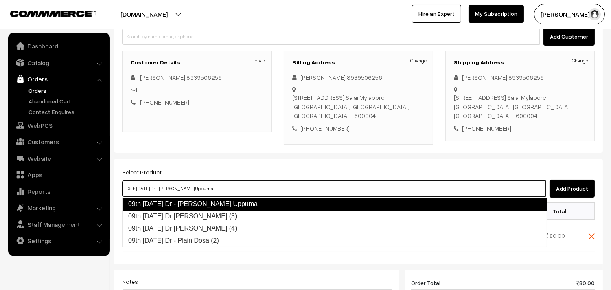
type input "09th Tuesday Dr Chapathi (3)"
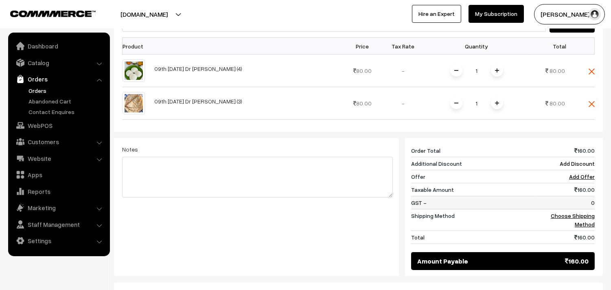
scroll to position [271, 0]
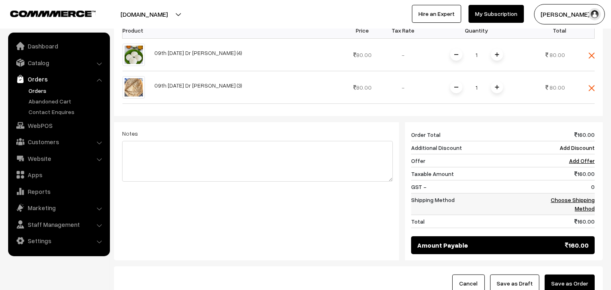
click at [572, 202] on link "Choose Shipping Method" at bounding box center [573, 203] width 44 height 15
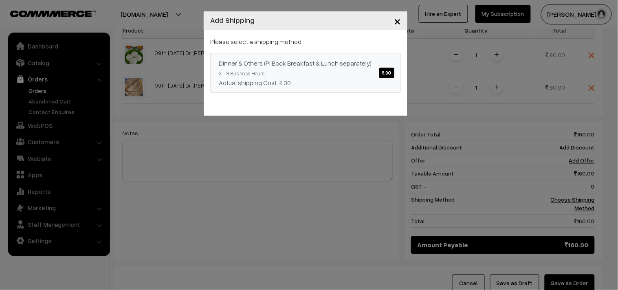
click at [380, 72] on span "₹.30" at bounding box center [386, 73] width 15 height 11
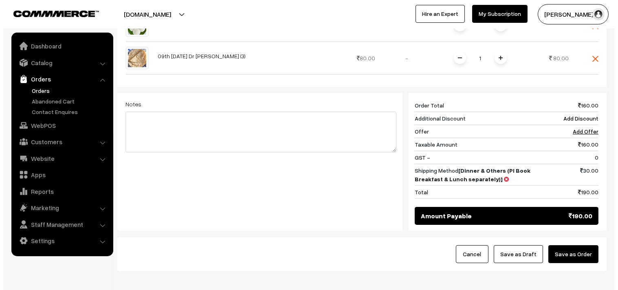
scroll to position [316, 0]
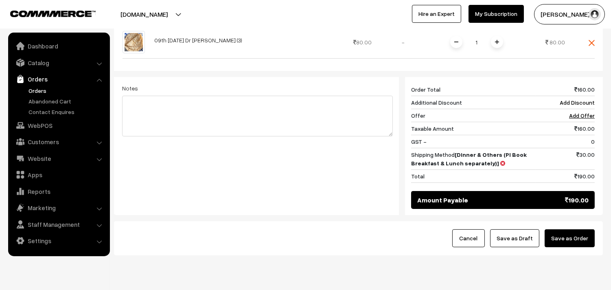
click at [570, 241] on button "Save as Order" at bounding box center [570, 238] width 50 height 18
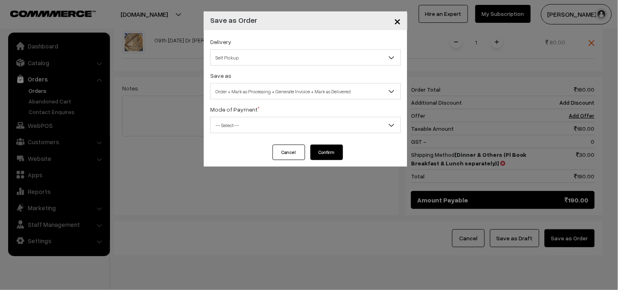
click at [344, 56] on span "Self Pickup" at bounding box center [305, 57] width 190 height 14
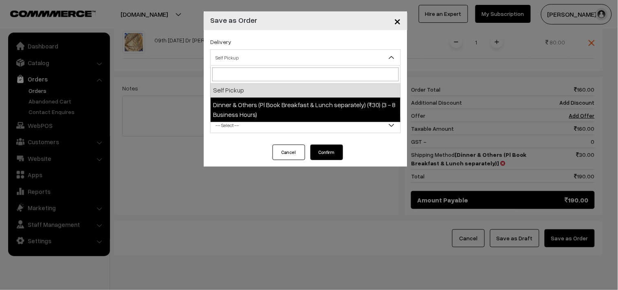
select select "DOP1"
select select "3"
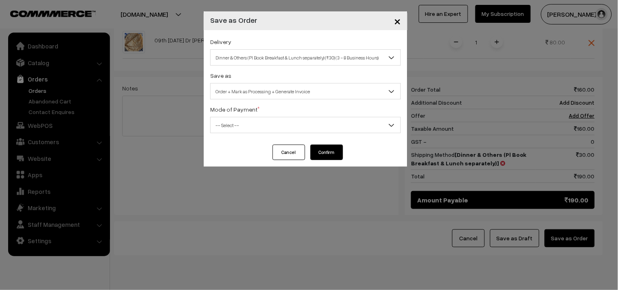
click at [318, 125] on span "-- Select --" at bounding box center [305, 125] width 190 height 14
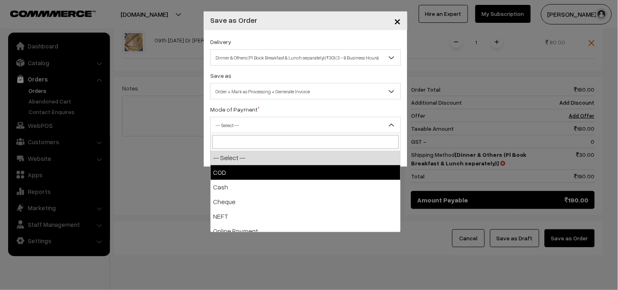
select select "1"
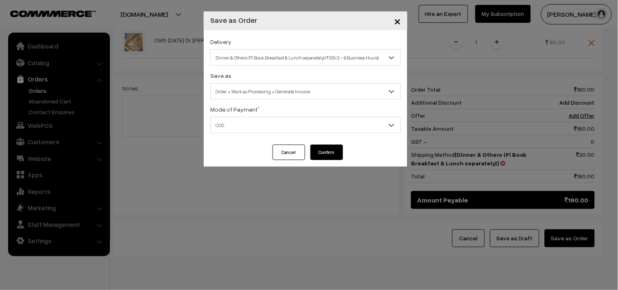
click at [331, 153] on button "Confirm" at bounding box center [326, 152] width 33 height 15
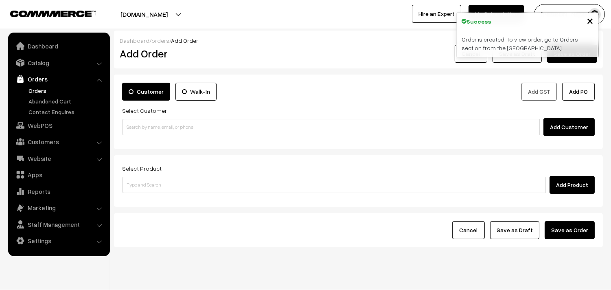
click at [39, 89] on link "Orders" at bounding box center [66, 90] width 81 height 9
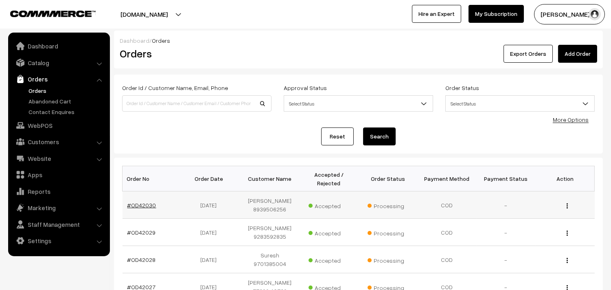
click at [148, 205] on link "#OD42030" at bounding box center [141, 205] width 29 height 7
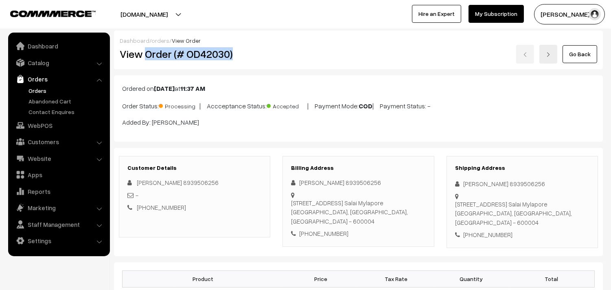
drag, startPoint x: 145, startPoint y: 53, endPoint x: 273, endPoint y: 66, distance: 128.5
click at [273, 66] on div "Dashboard / orders / View Order View Order (# OD42030) Go Back" at bounding box center [358, 50] width 489 height 39
copy h2 "Order (# OD42030)"
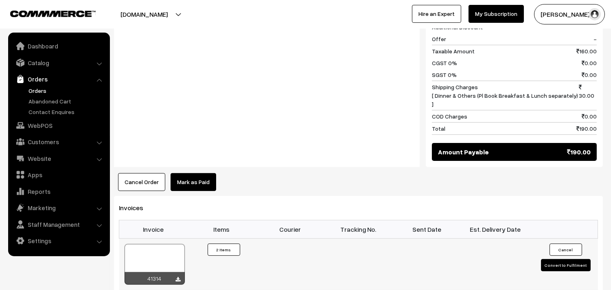
scroll to position [452, 0]
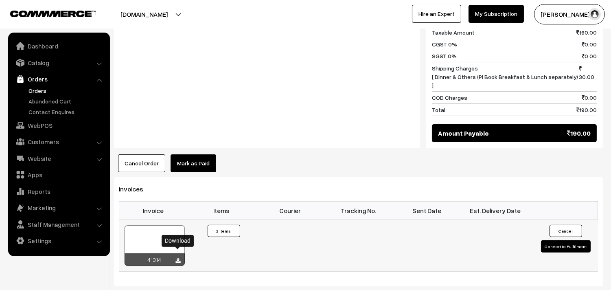
click at [177, 258] on icon at bounding box center [178, 260] width 5 height 5
click at [49, 123] on link "WebPOS" at bounding box center [58, 125] width 97 height 15
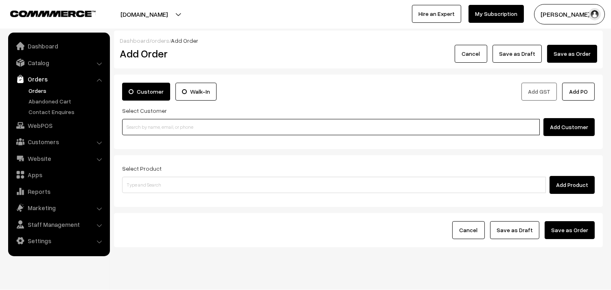
click at [205, 124] on input at bounding box center [331, 127] width 418 height 16
paste input "98844 61761"
click at [140, 127] on input "98844 61761" at bounding box center [331, 127] width 418 height 16
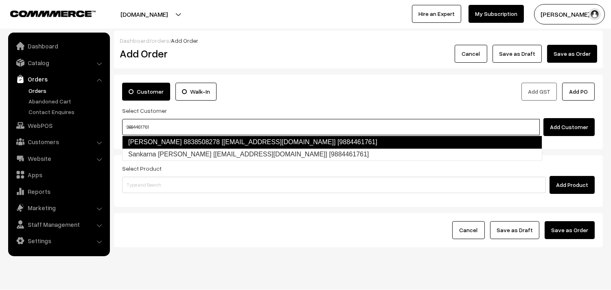
click at [208, 143] on link "Sankaran pillai 8838508278 [test14@gmail.com] [9884461761]" at bounding box center [332, 142] width 420 height 13
type input "9884461761"
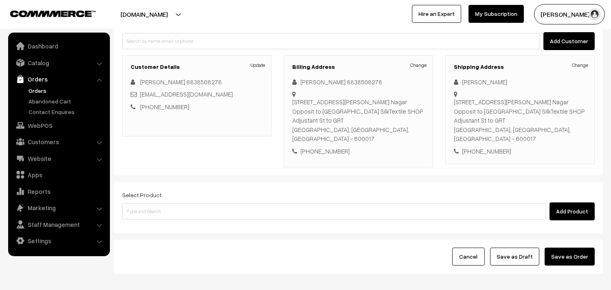
scroll to position [90, 0]
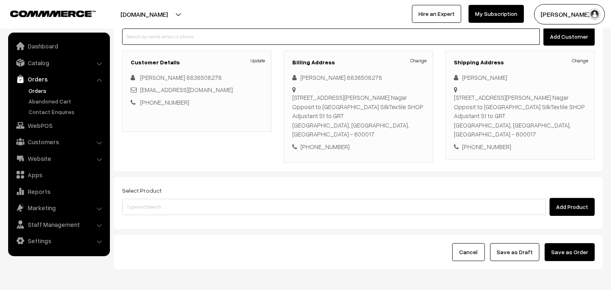
click at [226, 37] on input at bounding box center [331, 36] width 418 height 16
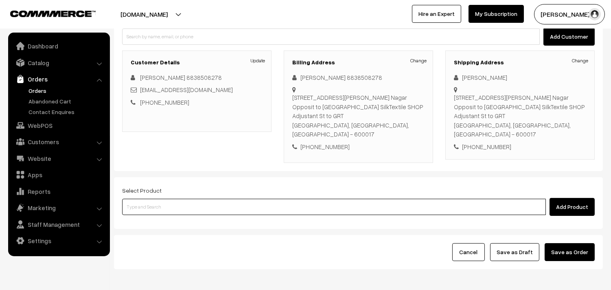
click at [394, 199] on input at bounding box center [334, 207] width 424 height 16
click at [253, 199] on input at bounding box center [334, 207] width 424 height 16
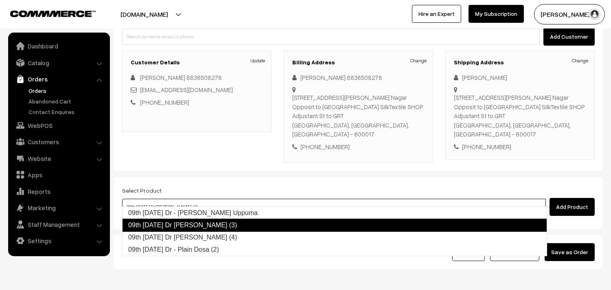
type input "09th [DATE] Dr [PERSON_NAME] (4)"
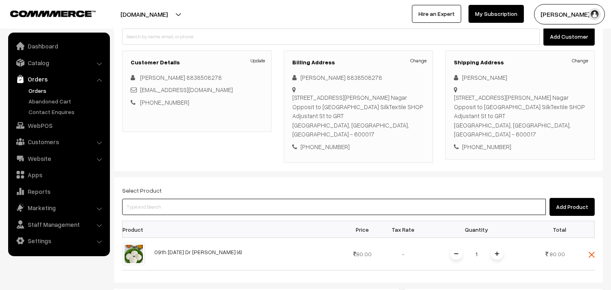
click at [248, 202] on input at bounding box center [334, 207] width 424 height 16
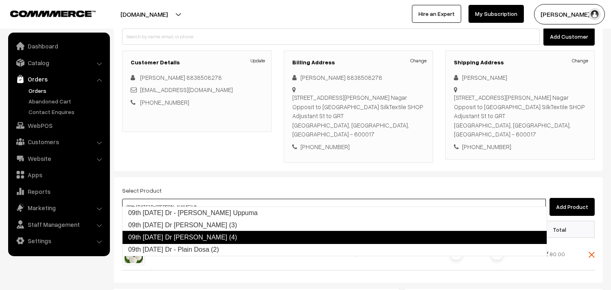
type input "09th Tuesday Dr - Plain Dosa (2)"
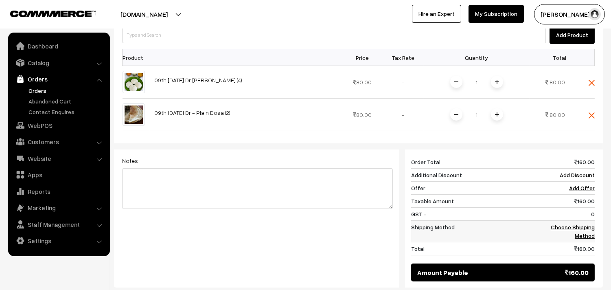
scroll to position [271, 0]
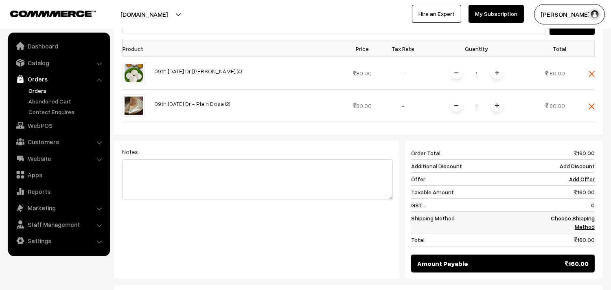
click at [573, 215] on link "Choose Shipping Method" at bounding box center [573, 222] width 44 height 15
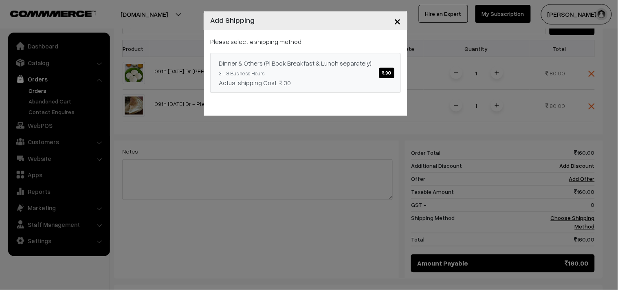
click at [387, 75] on span "₹.30" at bounding box center [386, 73] width 15 height 11
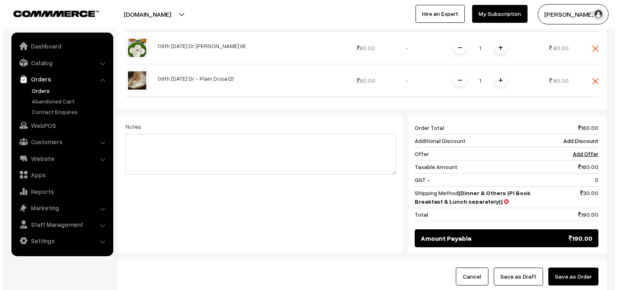
scroll to position [316, 0]
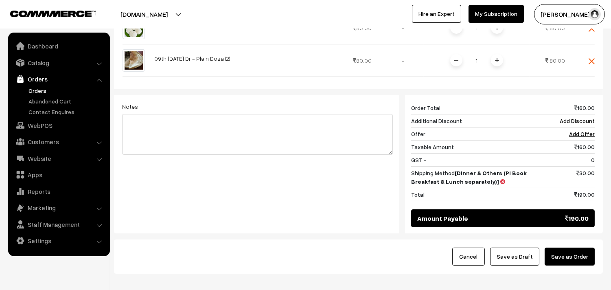
drag, startPoint x: 572, startPoint y: 248, endPoint x: 563, endPoint y: 231, distance: 18.8
click at [572, 248] on button "Save as Order" at bounding box center [570, 257] width 50 height 18
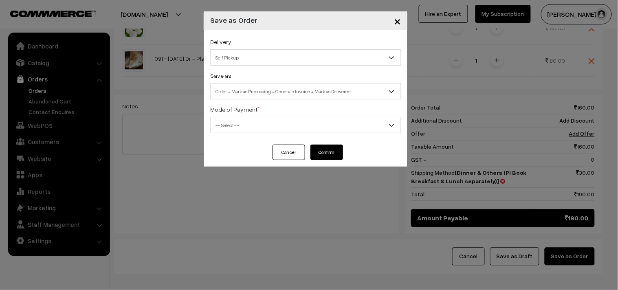
click at [335, 59] on span "Self Pickup" at bounding box center [305, 57] width 190 height 14
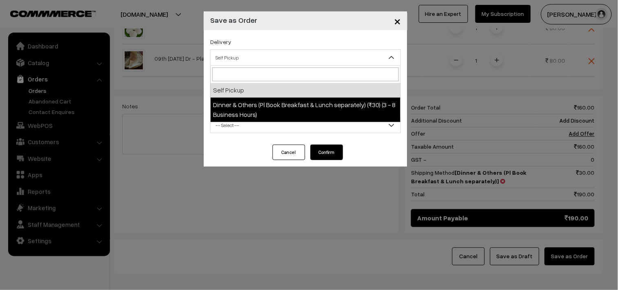
select select "DOP1"
select select "3"
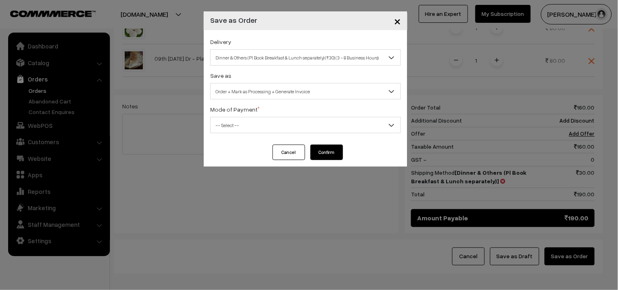
click at [311, 121] on span "-- Select --" at bounding box center [305, 125] width 190 height 14
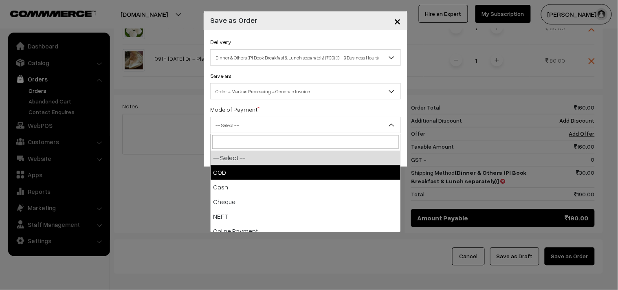
select select "1"
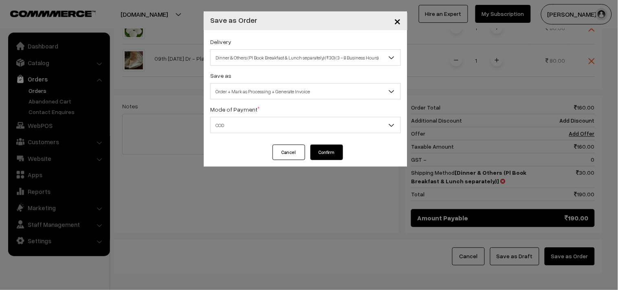
click at [324, 156] on button "Confirm" at bounding box center [326, 152] width 33 height 15
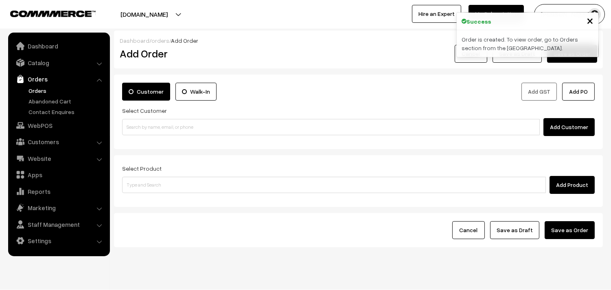
click at [38, 91] on link "Orders" at bounding box center [66, 90] width 81 height 9
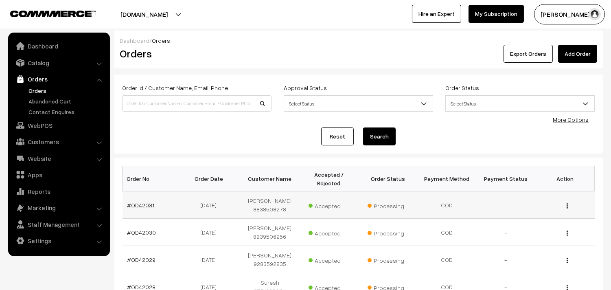
click at [138, 204] on link "#OD42031" at bounding box center [140, 205] width 27 height 7
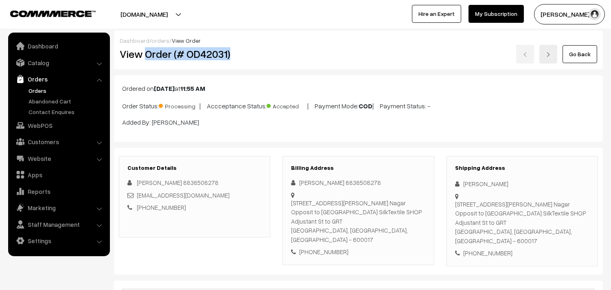
drag, startPoint x: 145, startPoint y: 56, endPoint x: 235, endPoint y: 59, distance: 89.6
click at [235, 59] on h2 "View Order (# OD42031)" at bounding box center [195, 54] width 151 height 13
copy h2 "Order (# OD42031)"
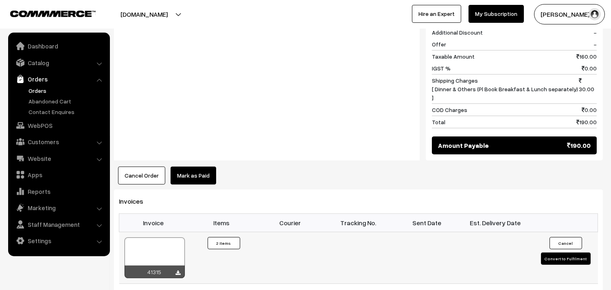
scroll to position [498, 0]
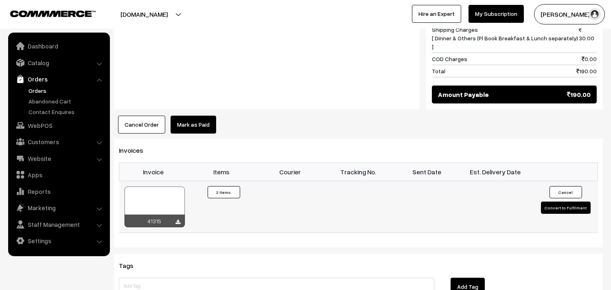
click at [174, 215] on div "41315" at bounding box center [155, 221] width 60 height 13
click at [178, 219] on icon at bounding box center [178, 221] width 5 height 5
click at [36, 92] on link "Orders" at bounding box center [66, 90] width 81 height 9
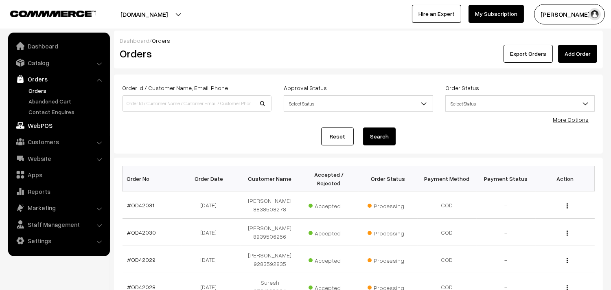
click at [37, 123] on link "WebPOS" at bounding box center [58, 125] width 97 height 15
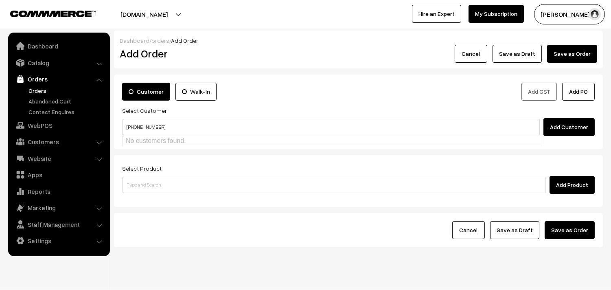
click at [147, 127] on input "+91 91235 98324" at bounding box center [331, 127] width 418 height 16
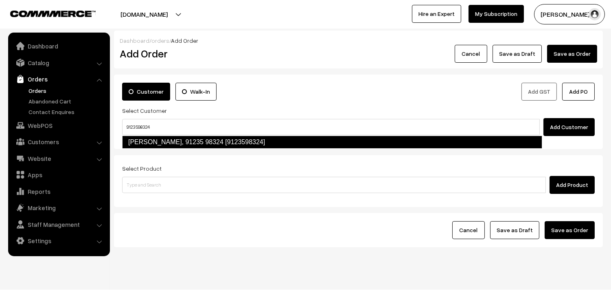
click at [185, 139] on link "C. V . Natarajan, 91235 98324 [9123598324]" at bounding box center [332, 142] width 420 height 13
type input "9123598324"
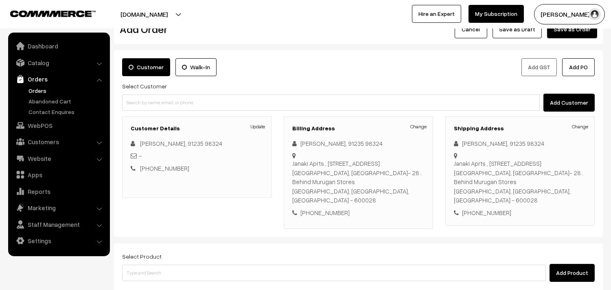
scroll to position [45, 0]
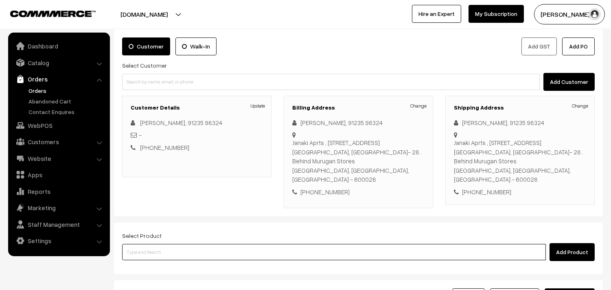
click at [308, 244] on input at bounding box center [334, 252] width 424 height 16
click at [280, 244] on input at bounding box center [334, 252] width 424 height 16
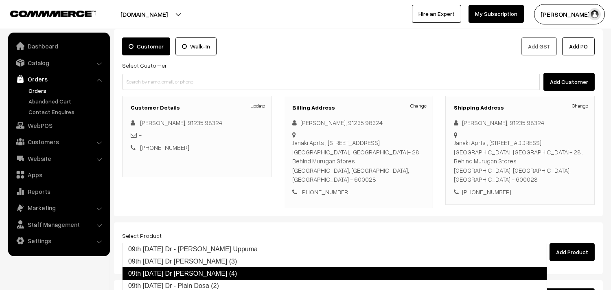
type input "09th Tuesday Dr - Plain Dosa (2)"
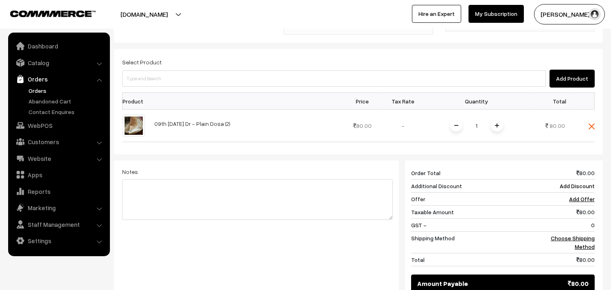
scroll to position [226, 0]
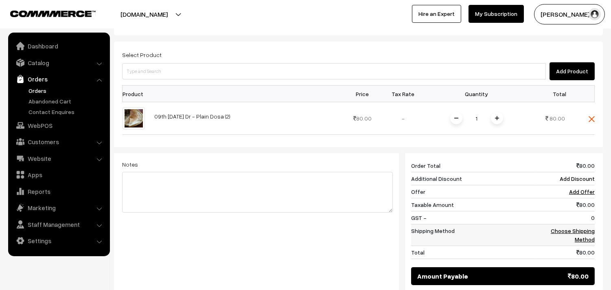
click at [579, 227] on link "Choose Shipping Method" at bounding box center [573, 234] width 44 height 15
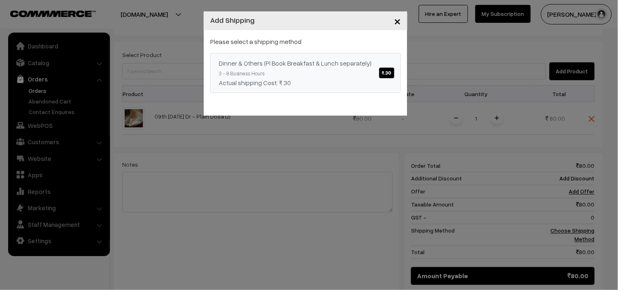
click at [380, 75] on span "₹.30" at bounding box center [386, 73] width 15 height 11
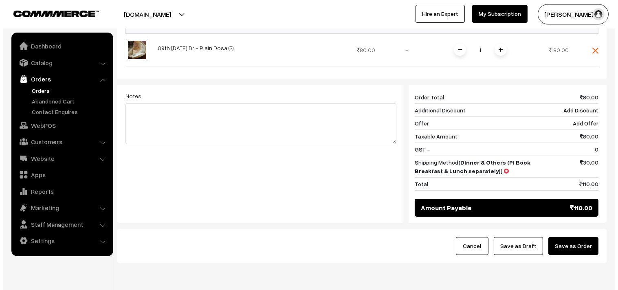
scroll to position [309, 0]
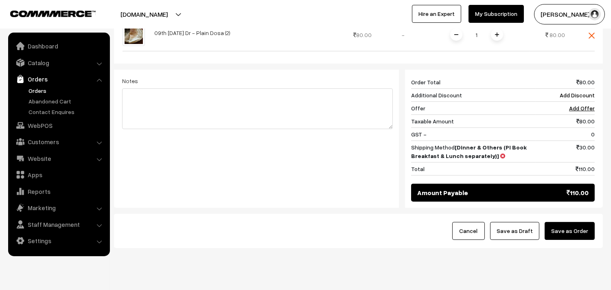
click at [586, 222] on button "Save as Order" at bounding box center [570, 231] width 50 height 18
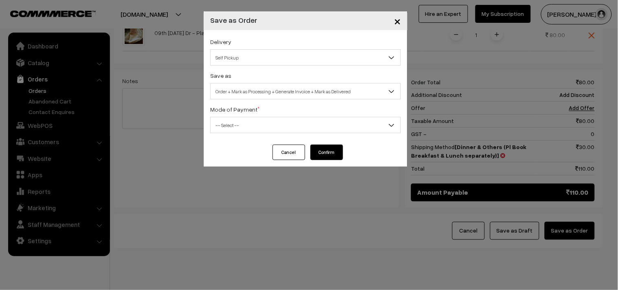
click at [292, 61] on span "Self Pickup" at bounding box center [305, 57] width 190 height 14
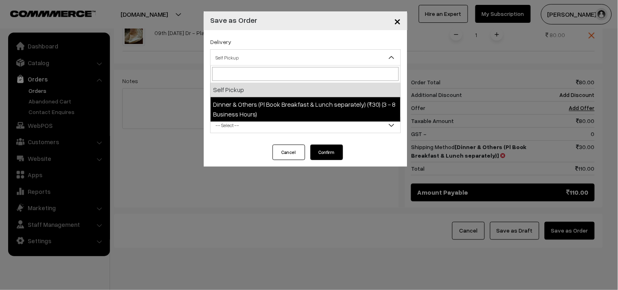
select select "DOP1"
select select "3"
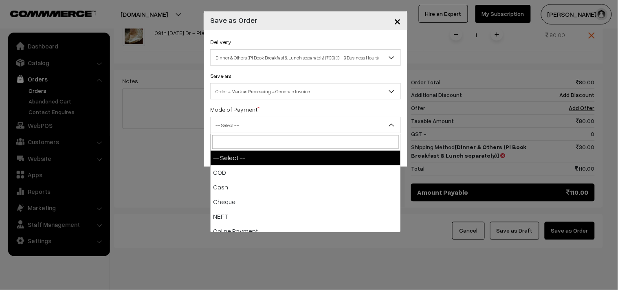
click at [263, 129] on span "-- Select --" at bounding box center [305, 125] width 190 height 14
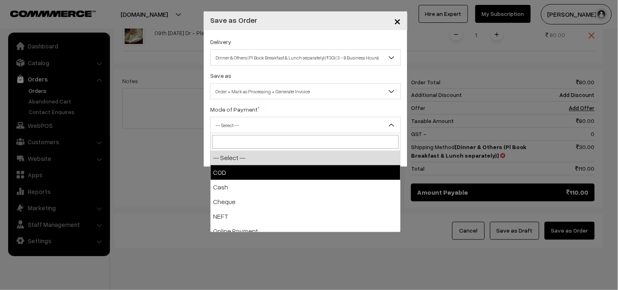
select select "1"
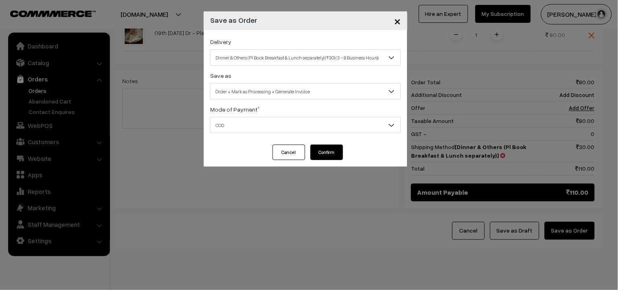
click at [322, 149] on button "Confirm" at bounding box center [326, 152] width 33 height 15
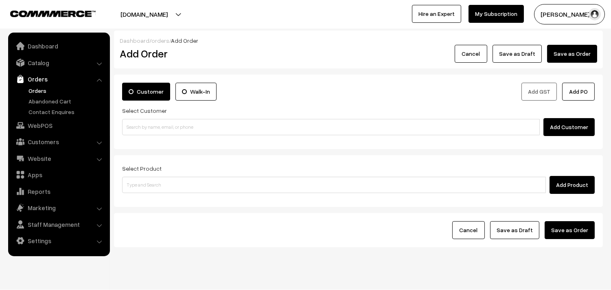
click at [31, 88] on link "Orders" at bounding box center [66, 90] width 81 height 9
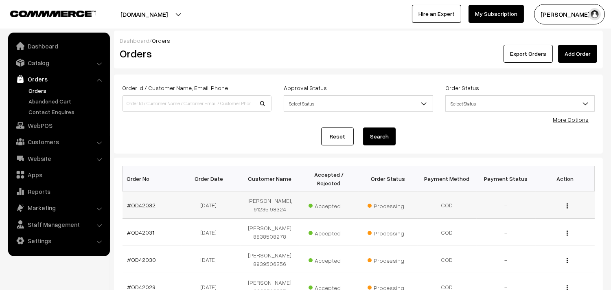
click at [149, 205] on link "#OD42032" at bounding box center [141, 205] width 28 height 7
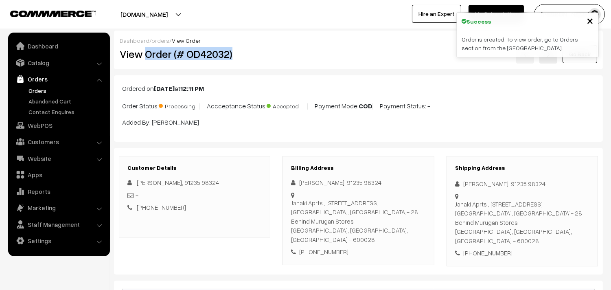
drag, startPoint x: 147, startPoint y: 55, endPoint x: 235, endPoint y: 56, distance: 88.8
click at [235, 56] on h2 "View Order (# OD42032)" at bounding box center [195, 54] width 151 height 13
copy h2 "Order (# OD42032)"
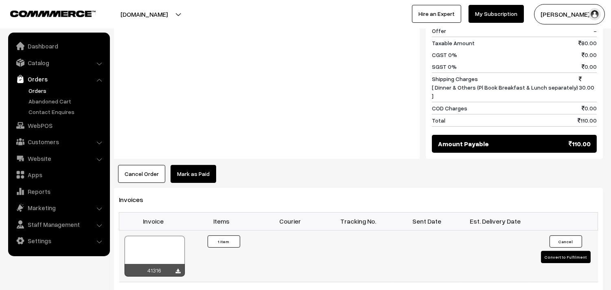
scroll to position [407, 0]
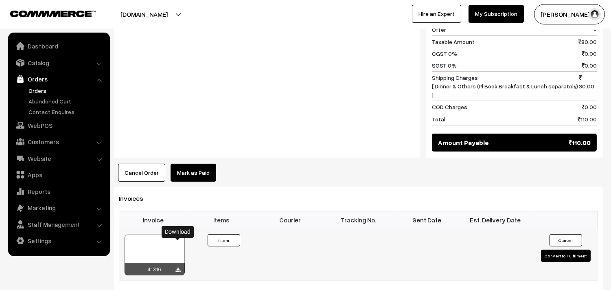
click at [176, 267] on icon at bounding box center [178, 269] width 5 height 5
click at [38, 87] on link "Orders" at bounding box center [66, 90] width 81 height 9
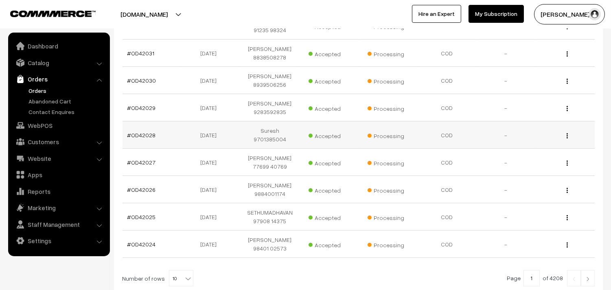
scroll to position [226, 0]
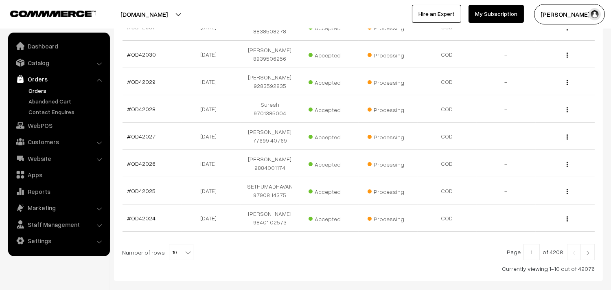
click at [592, 245] on link at bounding box center [588, 252] width 14 height 16
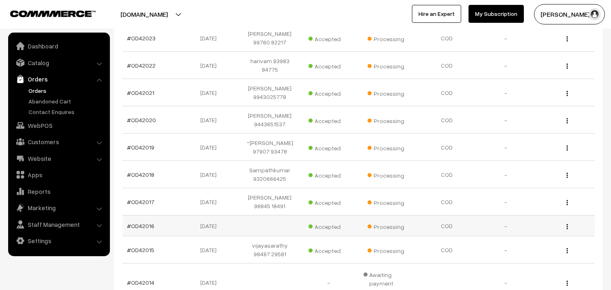
scroll to position [181, 0]
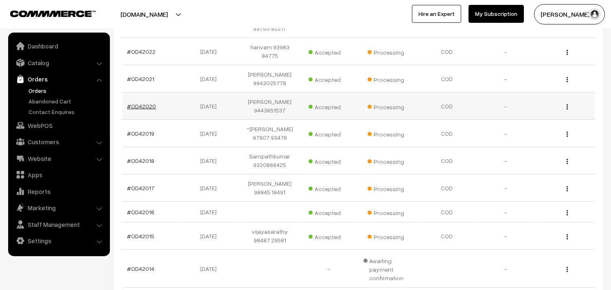
click at [149, 105] on link "#OD42020" at bounding box center [141, 106] width 29 height 7
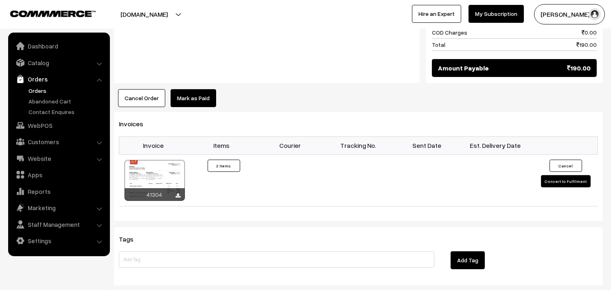
scroll to position [498, 0]
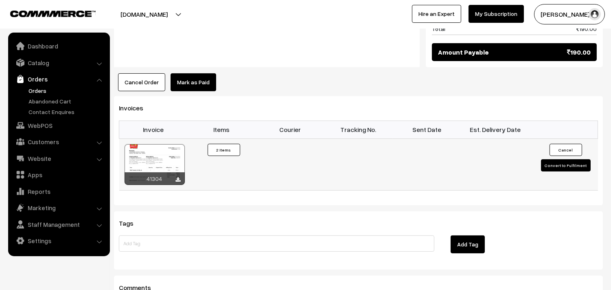
click at [162, 144] on div at bounding box center [155, 164] width 60 height 41
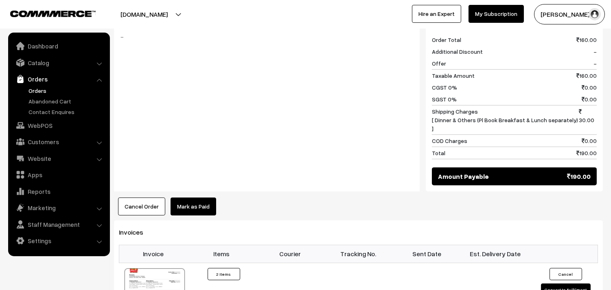
scroll to position [362, 0]
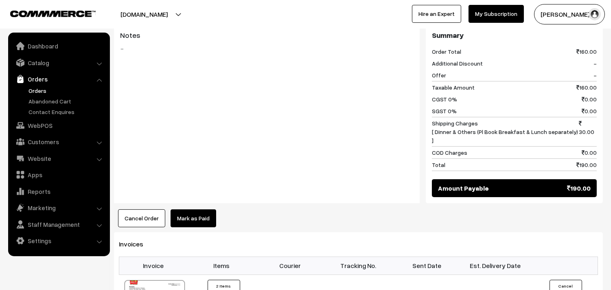
click at [44, 89] on link "Orders" at bounding box center [66, 90] width 81 height 9
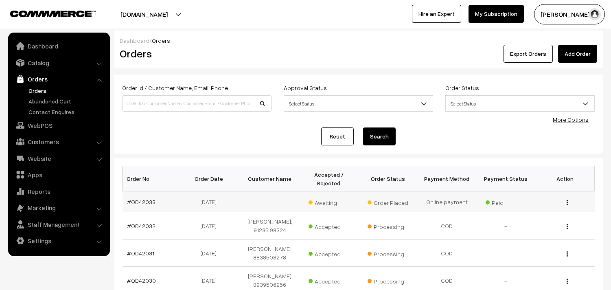
click at [331, 204] on span "Awaiting" at bounding box center [329, 201] width 41 height 11
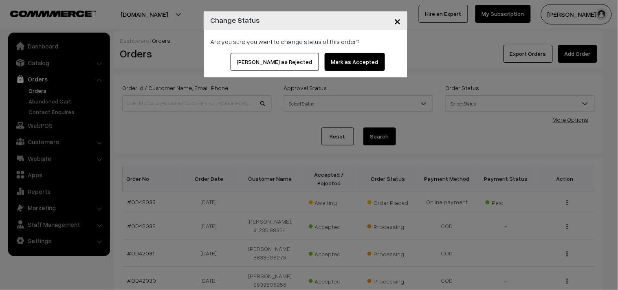
click at [396, 22] on span "×" at bounding box center [397, 20] width 7 height 15
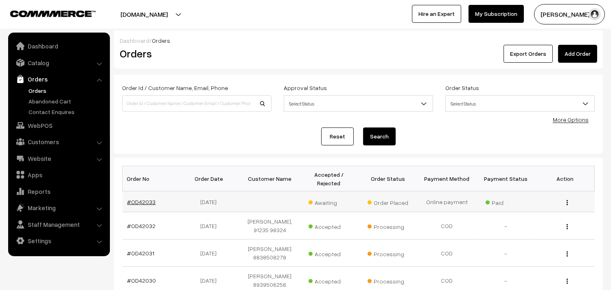
click at [145, 204] on link "#OD42033" at bounding box center [141, 201] width 28 height 7
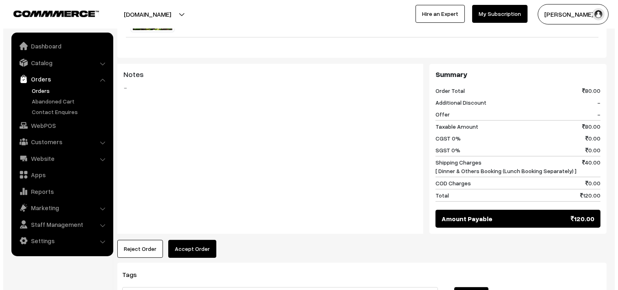
scroll to position [316, 0]
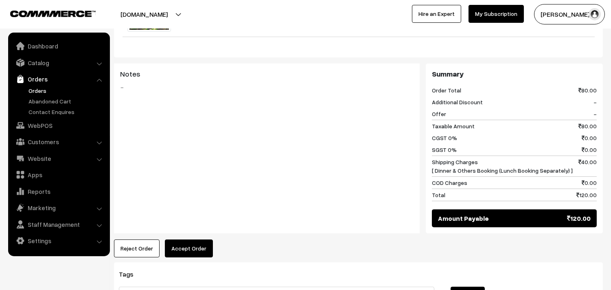
click at [195, 241] on button "Accept Order" at bounding box center [189, 248] width 48 height 18
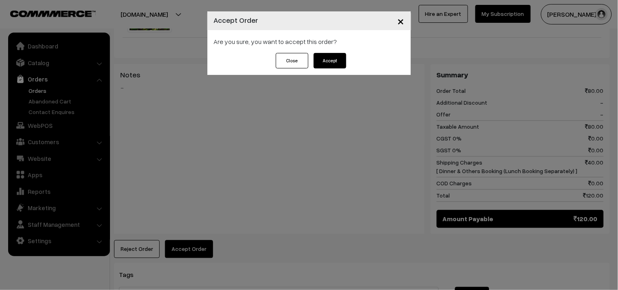
click at [327, 54] on button "Accept" at bounding box center [329, 60] width 33 height 15
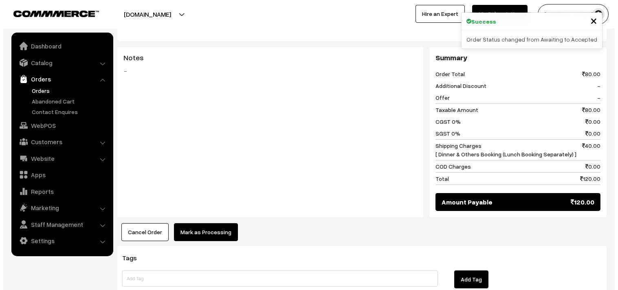
scroll to position [362, 0]
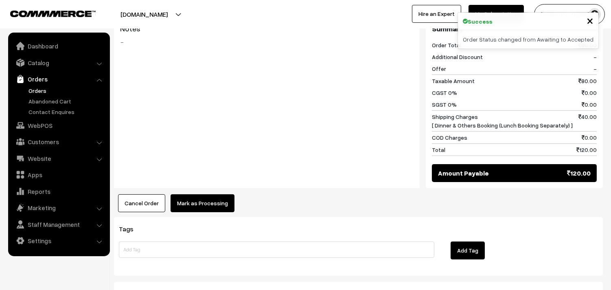
click at [197, 195] on button "Mark as Processing" at bounding box center [203, 203] width 64 height 18
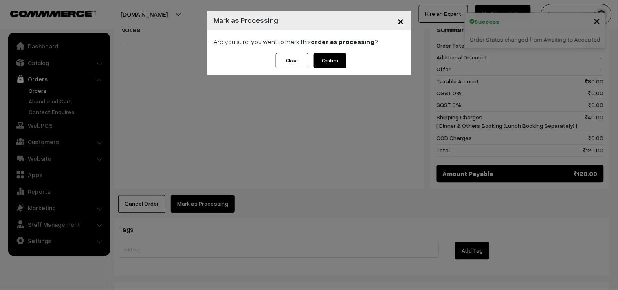
click at [327, 57] on button "Confirm" at bounding box center [329, 60] width 33 height 15
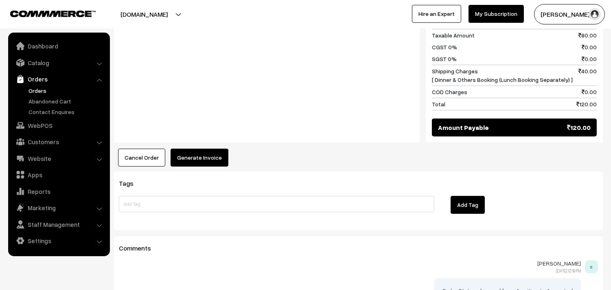
click at [191, 152] on button "Generate Invoice" at bounding box center [200, 158] width 58 height 18
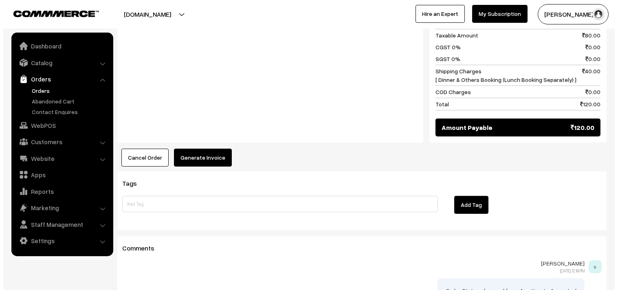
scroll to position [408, 0]
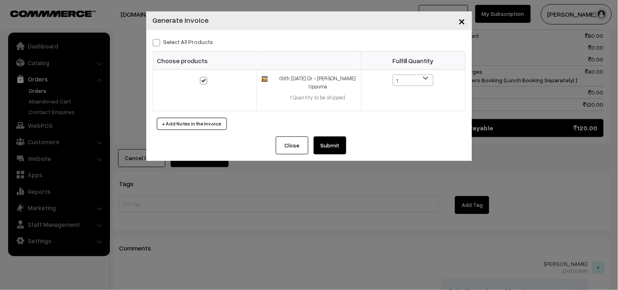
click at [173, 41] on label "Select All Products" at bounding box center [183, 41] width 61 height 9
click at [158, 41] on input "Select All Products" at bounding box center [155, 41] width 5 height 5
checkbox input "true"
click at [327, 144] on button "Submit" at bounding box center [329, 145] width 33 height 18
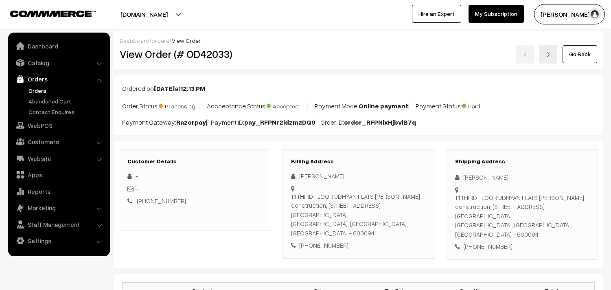
scroll to position [407, 0]
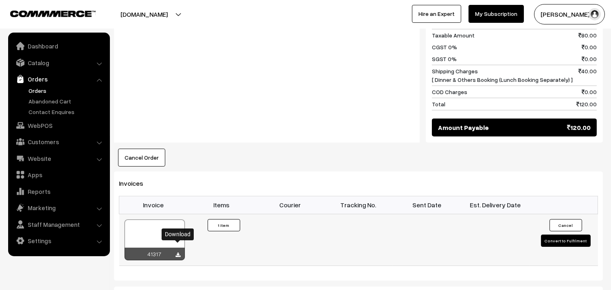
click at [180, 252] on icon at bounding box center [178, 254] width 5 height 5
click at [530, 151] on div "Cancel Order × Cancel Order Are you sure, you want to cancel this order? Close …" at bounding box center [358, 158] width 489 height 18
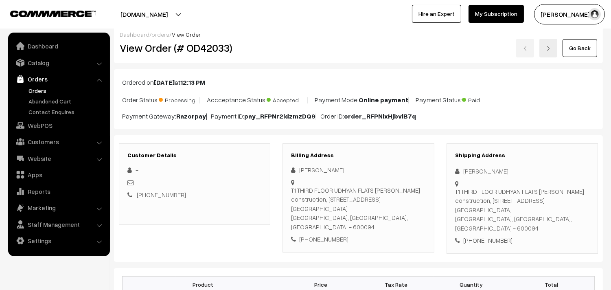
scroll to position [0, 0]
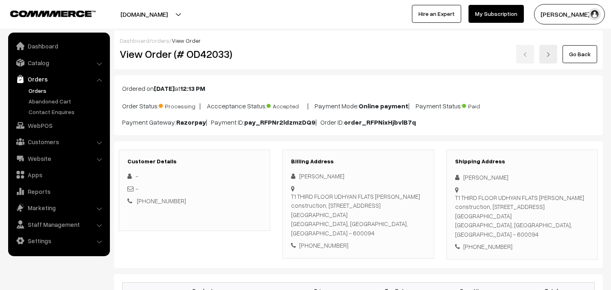
click at [35, 90] on link "Orders" at bounding box center [66, 90] width 81 height 9
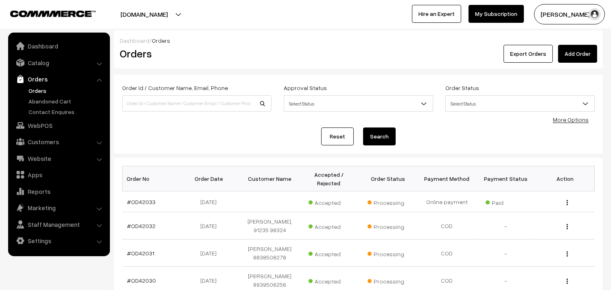
click at [42, 88] on link "Orders" at bounding box center [66, 90] width 81 height 9
click at [43, 122] on link "WebPOS" at bounding box center [58, 125] width 97 height 15
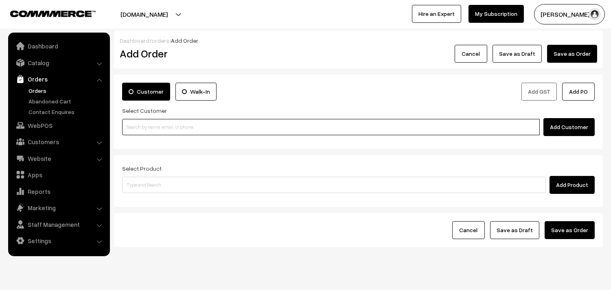
click at [165, 128] on input at bounding box center [331, 127] width 418 height 16
paste input "90941 79909"
click at [140, 127] on input "90941 79909" at bounding box center [331, 127] width 418 height 16
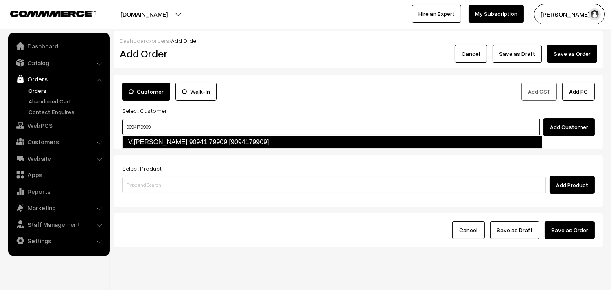
click at [177, 141] on link "V.KALAI ARASU 90941 79909 [9094179909]" at bounding box center [332, 142] width 420 height 13
type input "9094179909"
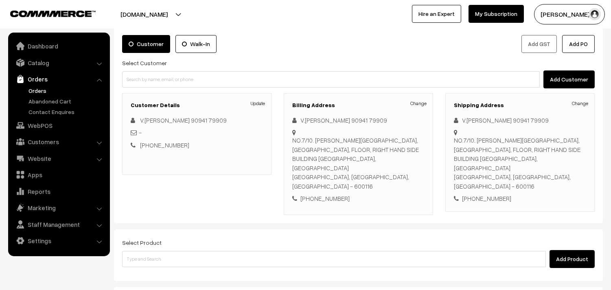
scroll to position [90, 0]
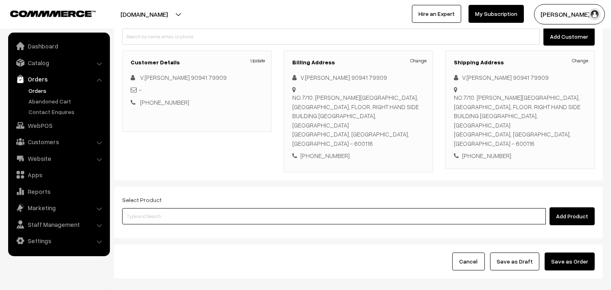
click at [217, 208] on input at bounding box center [334, 216] width 424 height 16
type input "Turmer"
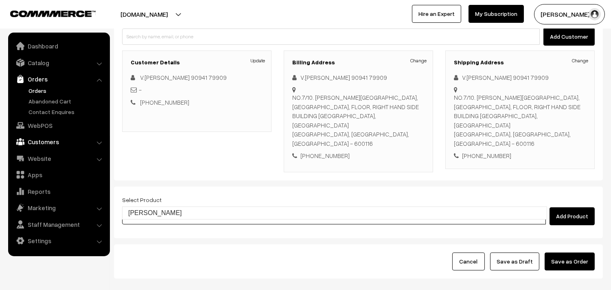
type input "[PERSON_NAME]"
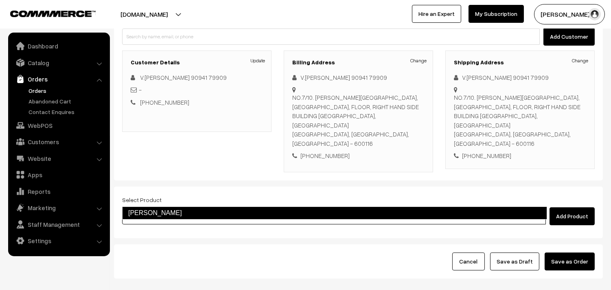
click at [180, 211] on link "[PERSON_NAME]" at bounding box center [334, 212] width 425 height 13
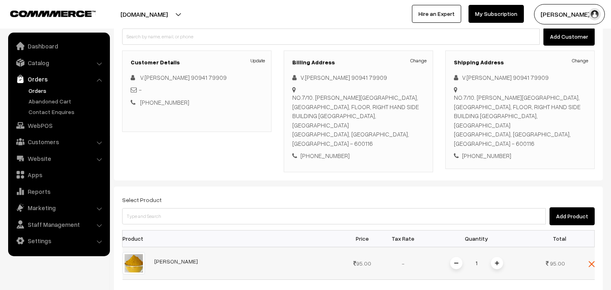
click at [502, 257] on span at bounding box center [497, 263] width 12 height 12
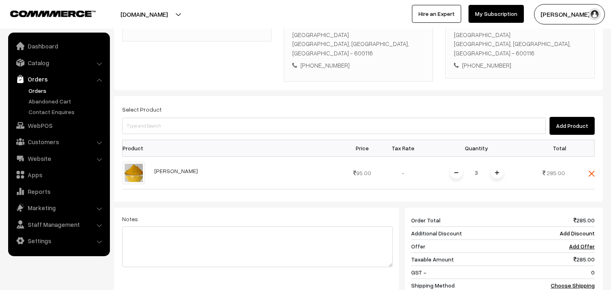
scroll to position [226, 0]
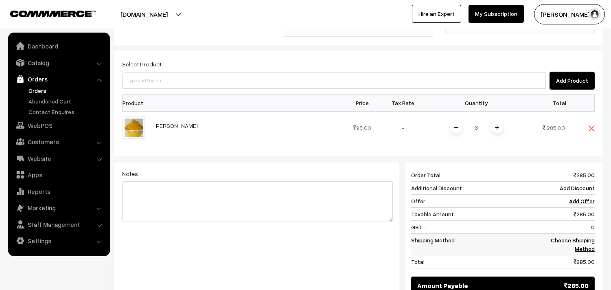
click at [583, 237] on link "Choose Shipping Method" at bounding box center [573, 244] width 44 height 15
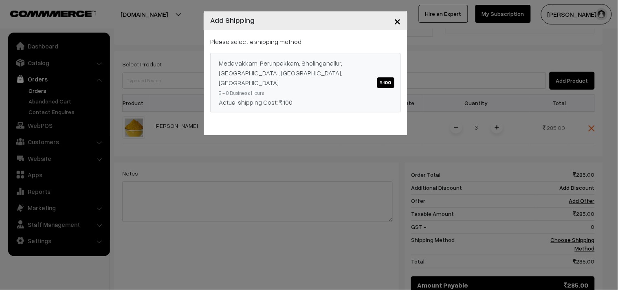
click at [389, 77] on span "₹.100" at bounding box center [385, 82] width 17 height 11
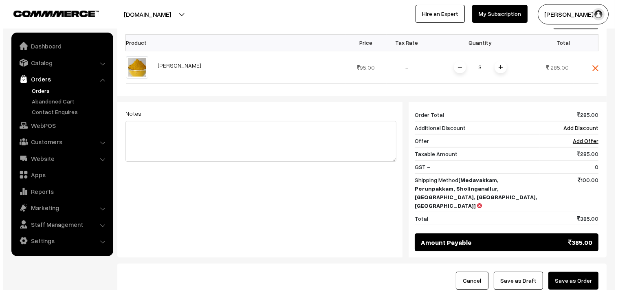
scroll to position [294, 0]
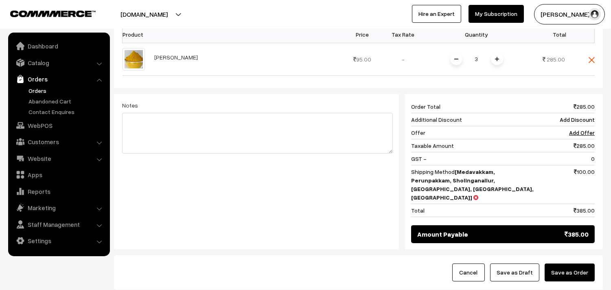
click at [583, 263] on button "Save as Order" at bounding box center [570, 272] width 50 height 18
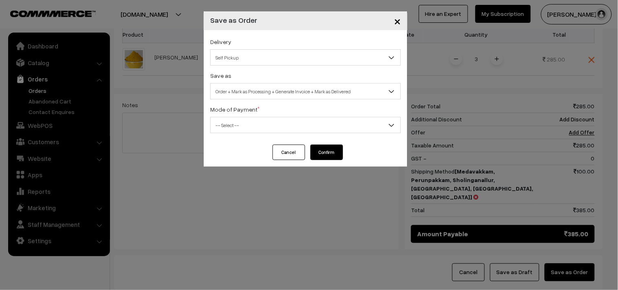
click at [286, 56] on span "Self Pickup" at bounding box center [305, 57] width 190 height 14
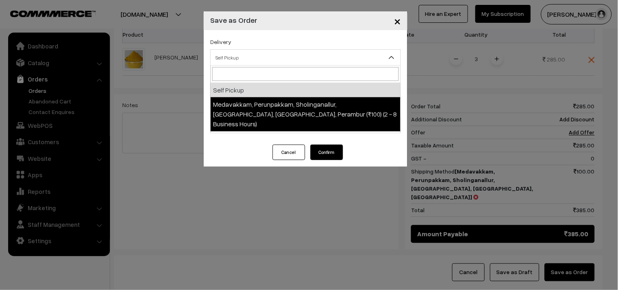
select select "LOB5"
select select "3"
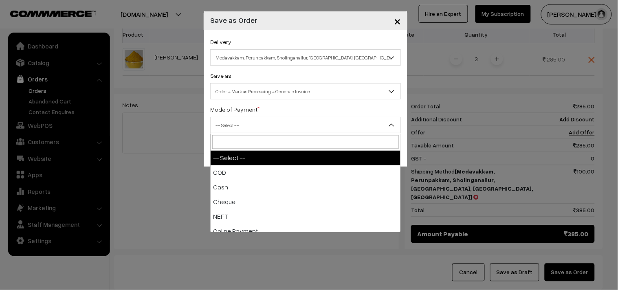
click at [287, 129] on span "-- Select --" at bounding box center [305, 125] width 190 height 14
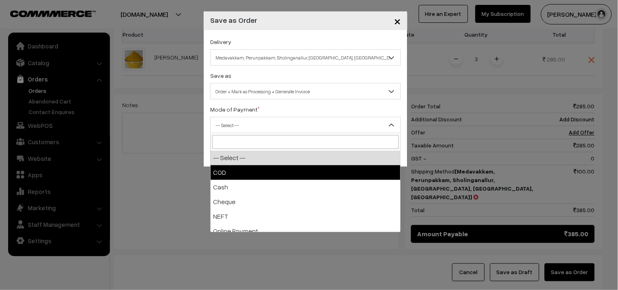
select select "1"
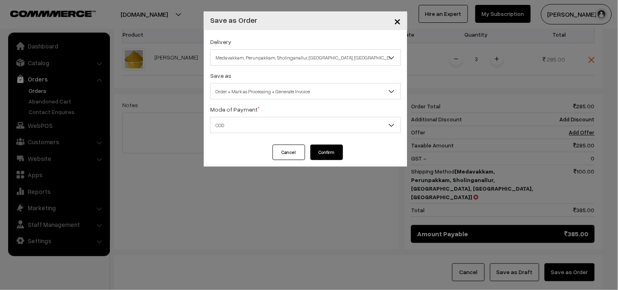
click at [323, 152] on button "Confirm" at bounding box center [326, 152] width 33 height 15
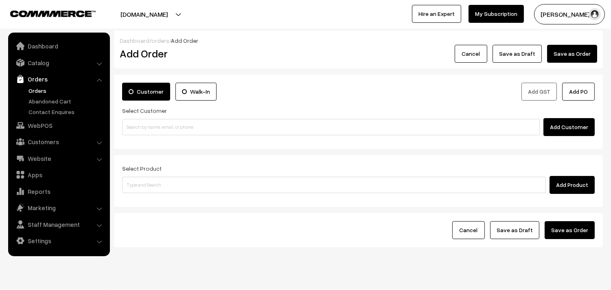
click at [39, 90] on link "Orders" at bounding box center [66, 90] width 81 height 9
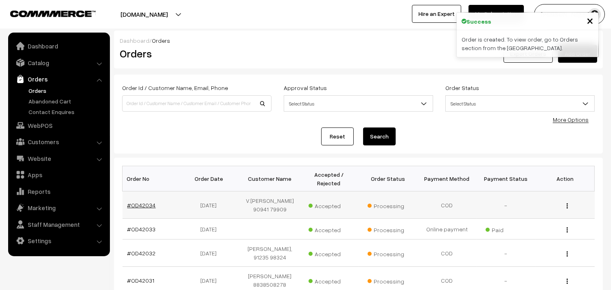
click at [140, 205] on link "#OD42034" at bounding box center [141, 205] width 28 height 7
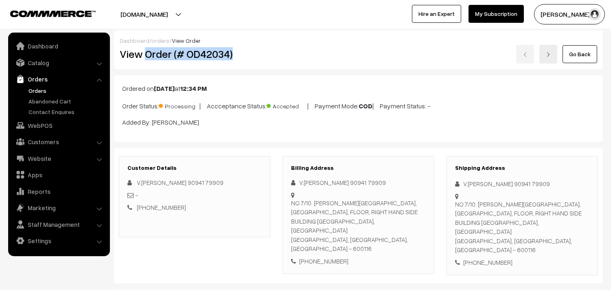
drag, startPoint x: 145, startPoint y: 55, endPoint x: 232, endPoint y: 60, distance: 87.6
click at [232, 60] on h2 "View Order (# OD42034)" at bounding box center [195, 54] width 151 height 13
copy h2 "Order (# OD42034)"
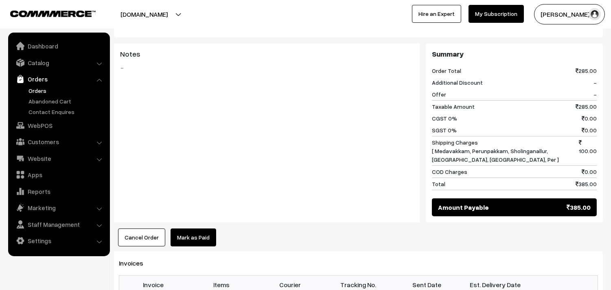
scroll to position [452, 0]
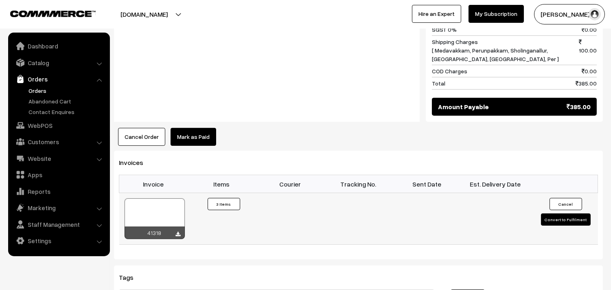
click at [175, 226] on div "41318" at bounding box center [155, 232] width 60 height 13
click at [177, 232] on icon at bounding box center [178, 234] width 5 height 5
click at [39, 128] on link "WebPOS" at bounding box center [58, 125] width 97 height 15
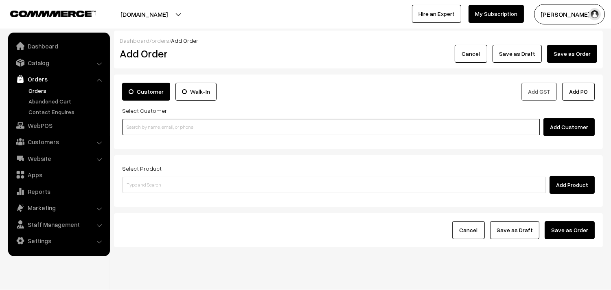
click at [183, 130] on input at bounding box center [331, 127] width 418 height 16
paste input "[PHONE_NUMBER]"
click at [149, 128] on input "[PHONE_NUMBER]" at bounding box center [331, 127] width 418 height 16
click at [134, 127] on input "[PHONE_NUMBER]" at bounding box center [331, 127] width 418 height 16
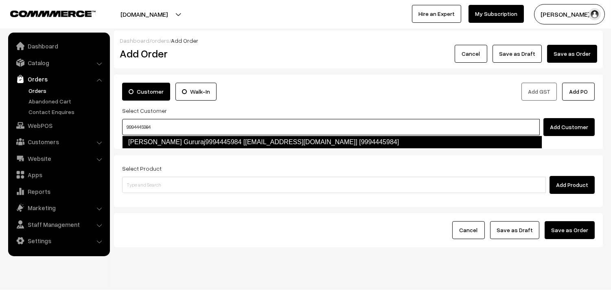
click at [151, 143] on link "[PERSON_NAME] Gururaj9994445984 [[EMAIL_ADDRESS][DOMAIN_NAME]] [9994445984]" at bounding box center [332, 142] width 420 height 13
type input "9994445984"
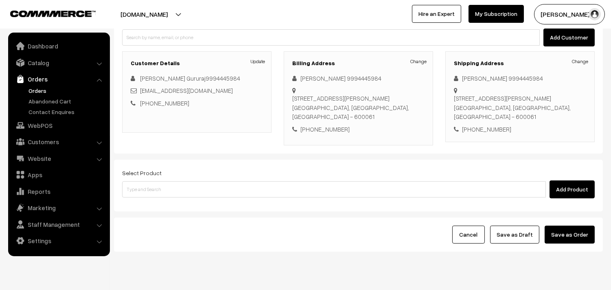
scroll to position [90, 0]
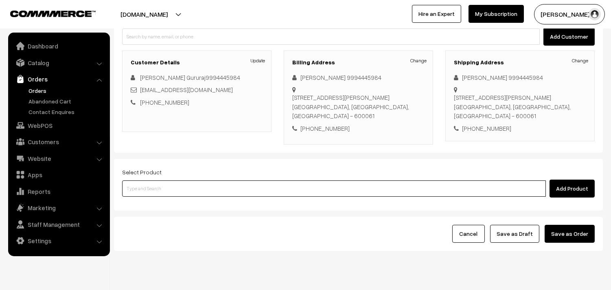
click at [194, 189] on input at bounding box center [334, 188] width 424 height 16
type input "cow"
click at [267, 186] on input at bounding box center [334, 188] width 424 height 16
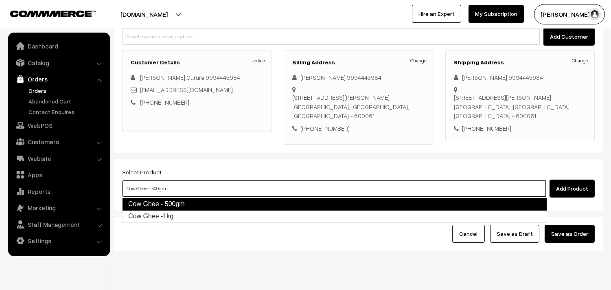
type input "Cow Ghee -1kg"
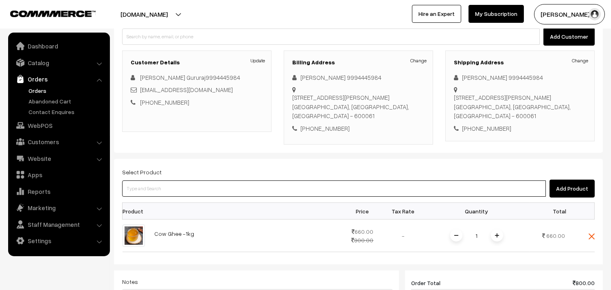
click at [355, 190] on input at bounding box center [334, 188] width 424 height 16
type input "Cow Ghee - 500gm"
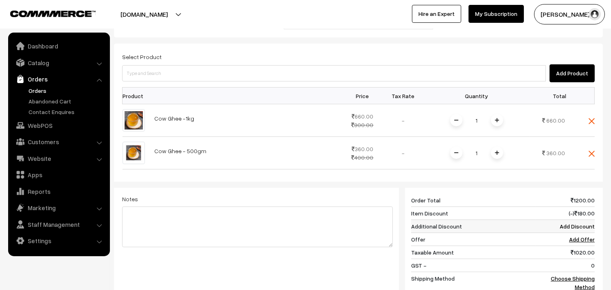
scroll to position [226, 0]
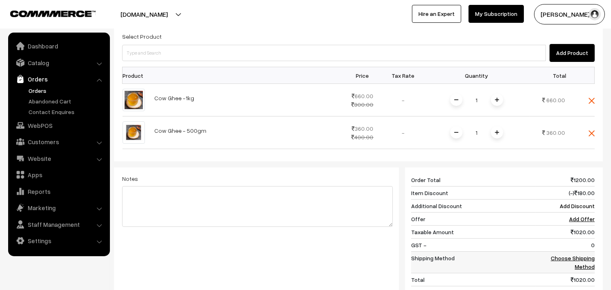
click at [571, 258] on link "Choose Shipping Method" at bounding box center [573, 261] width 44 height 15
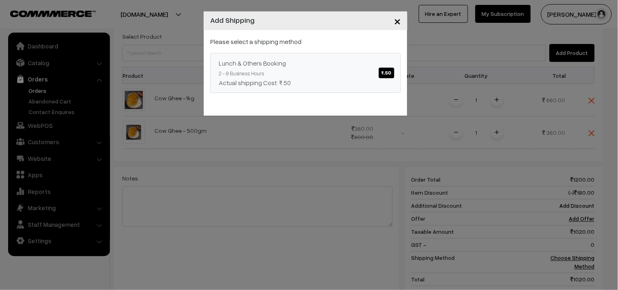
click at [386, 74] on span "₹.50" at bounding box center [386, 73] width 15 height 11
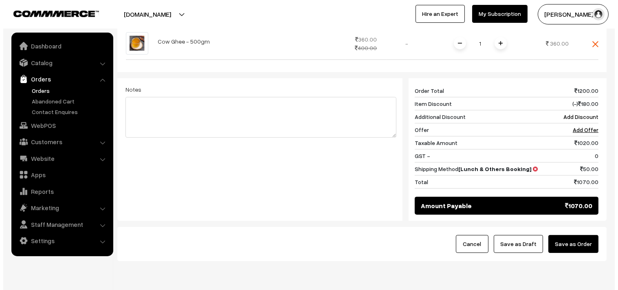
scroll to position [316, 0]
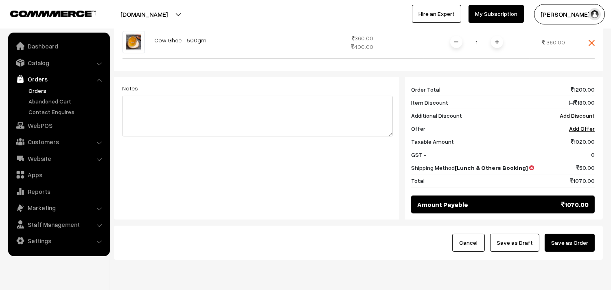
click at [577, 246] on button "Save as Order" at bounding box center [570, 243] width 50 height 18
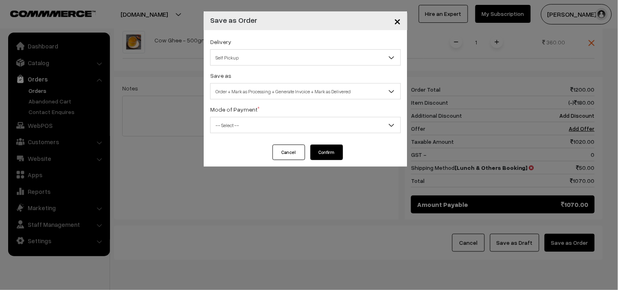
click at [332, 62] on span "Self Pickup" at bounding box center [305, 57] width 190 height 14
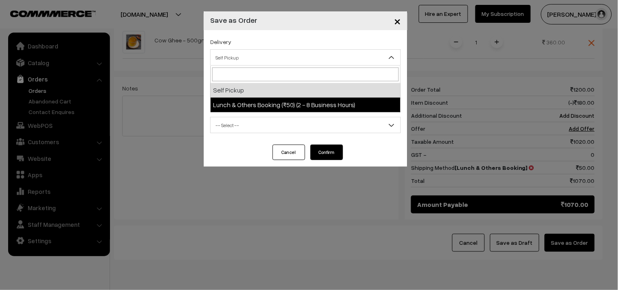
select select "LOB2"
select select "3"
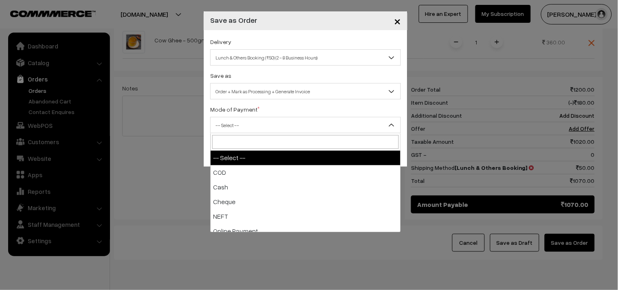
click at [324, 129] on span "-- Select --" at bounding box center [305, 125] width 190 height 14
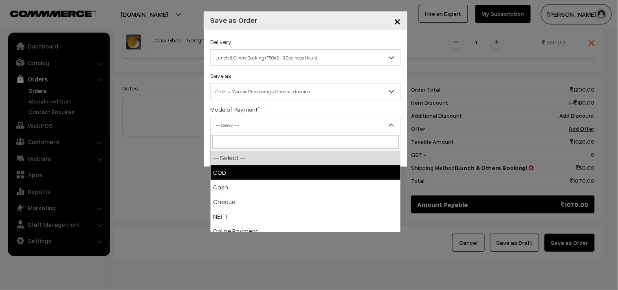
select select "1"
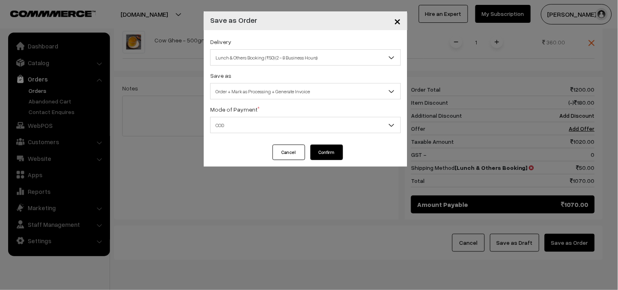
click at [318, 151] on button "Confirm" at bounding box center [326, 152] width 33 height 15
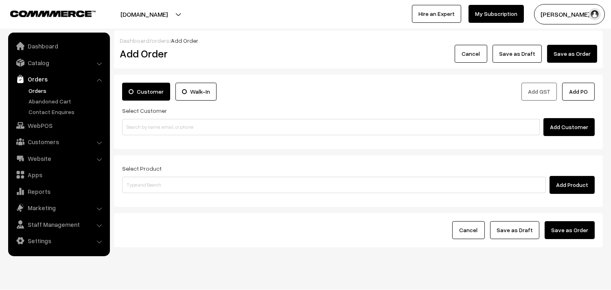
click at [34, 92] on link "Orders" at bounding box center [66, 90] width 81 height 9
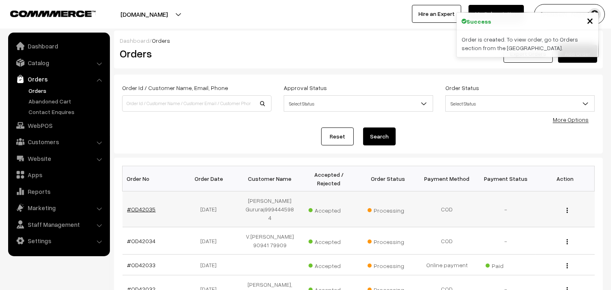
click at [142, 206] on link "#OD42035" at bounding box center [141, 209] width 28 height 7
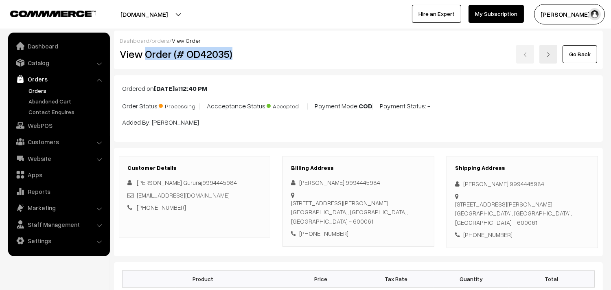
drag, startPoint x: 147, startPoint y: 53, endPoint x: 262, endPoint y: 57, distance: 115.3
click at [262, 57] on h2 "View Order (# OD42035)" at bounding box center [195, 54] width 151 height 13
copy h2 "Order (# OD42035)"
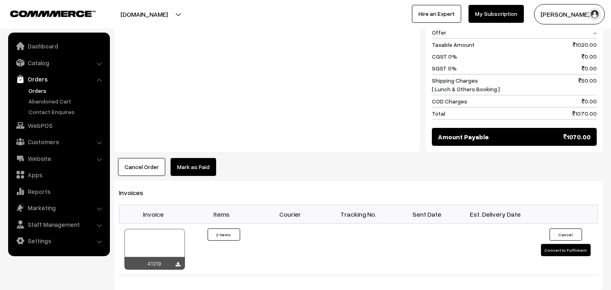
scroll to position [498, 0]
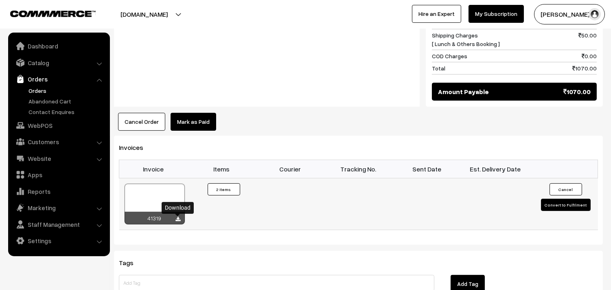
click at [180, 220] on icon at bounding box center [178, 219] width 5 height 5
click at [42, 127] on link "WebPOS" at bounding box center [58, 125] width 97 height 15
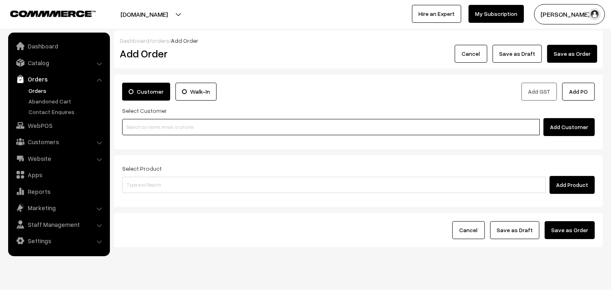
click at [145, 125] on input at bounding box center [331, 127] width 418 height 16
paste input "[PHONE_NUMBER]"
click at [148, 127] on input "[PHONE_NUMBER]" at bounding box center [331, 127] width 418 height 16
click at [135, 126] on input "[PHONE_NUMBER]" at bounding box center [331, 127] width 418 height 16
click at [139, 140] on link "[PERSON_NAME] 98405 25453 [9840525453]" at bounding box center [332, 142] width 419 height 12
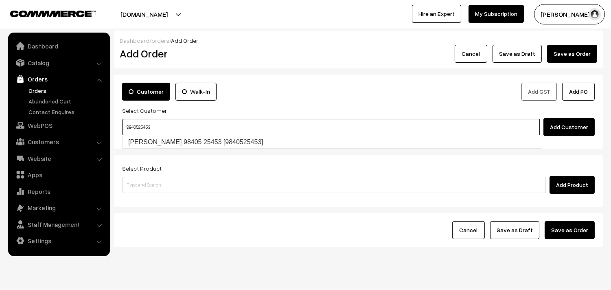
type input "9840525453"
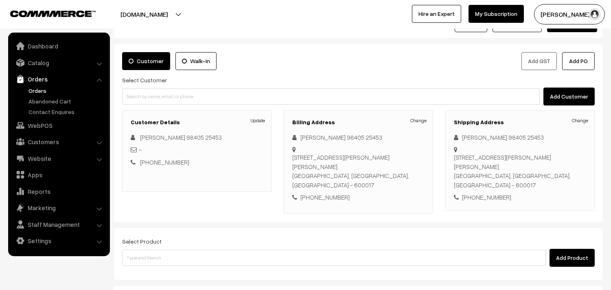
scroll to position [45, 0]
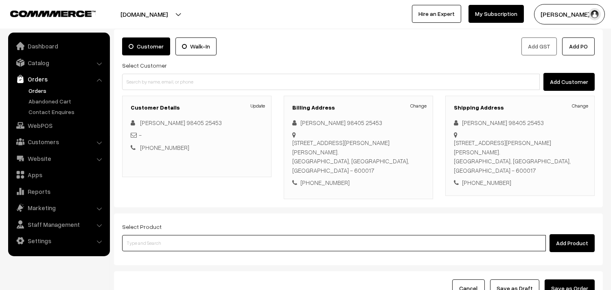
click at [280, 235] on input at bounding box center [334, 243] width 424 height 16
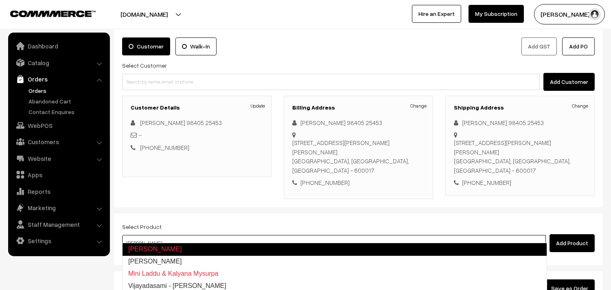
type input "[PERSON_NAME]"
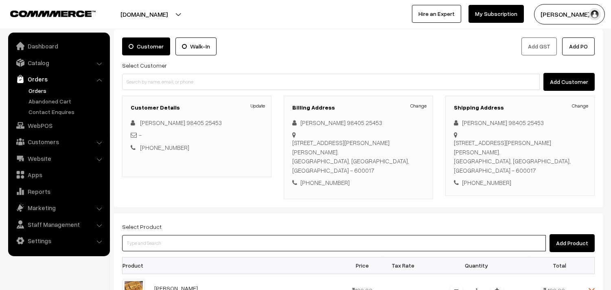
click at [196, 237] on input at bounding box center [334, 243] width 424 height 16
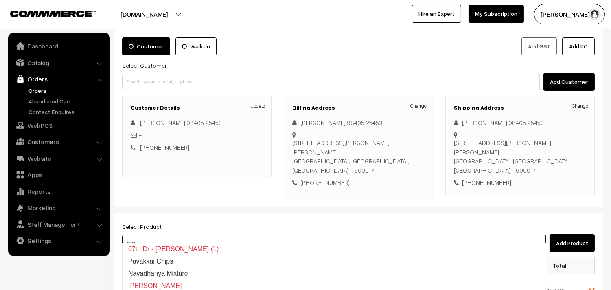
type input "aval"
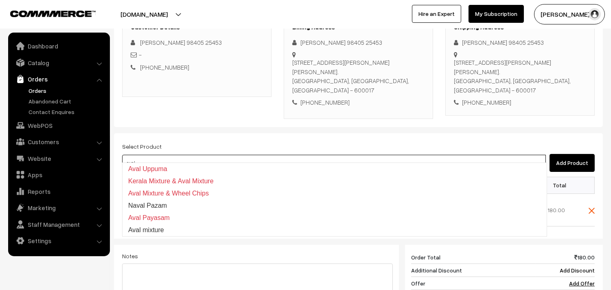
scroll to position [136, 0]
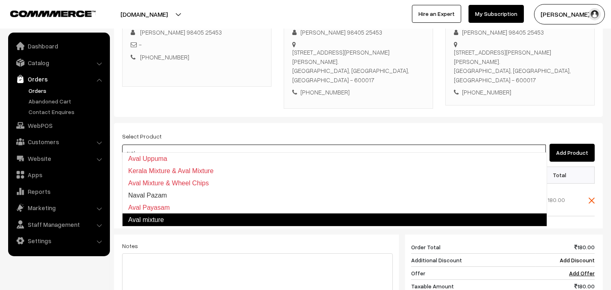
click at [164, 220] on link "Aval mixture" at bounding box center [334, 219] width 425 height 13
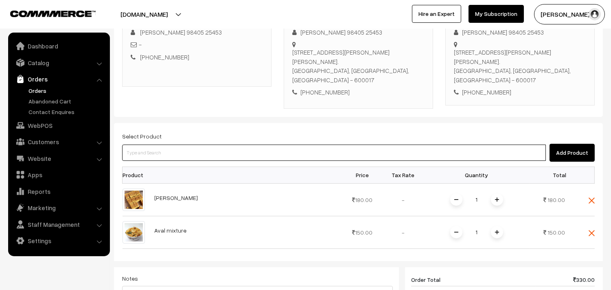
click at [206, 145] on input at bounding box center [334, 153] width 424 height 16
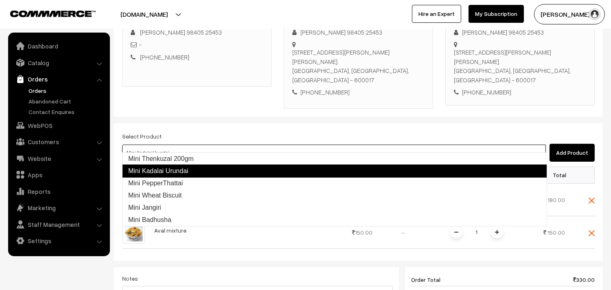
type input "Mini PepperThattai"
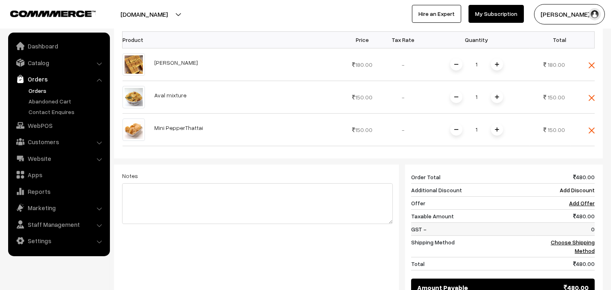
scroll to position [271, 0]
click at [583, 240] on link "Choose Shipping Method" at bounding box center [573, 245] width 44 height 15
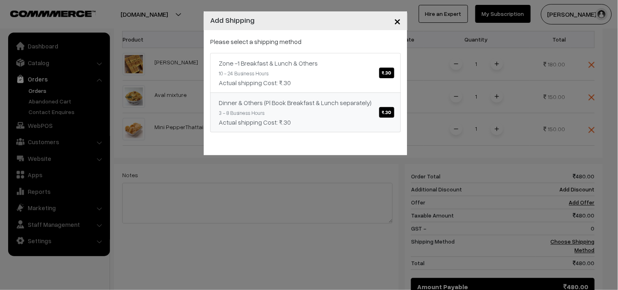
click at [389, 111] on span "₹.30" at bounding box center [386, 112] width 15 height 11
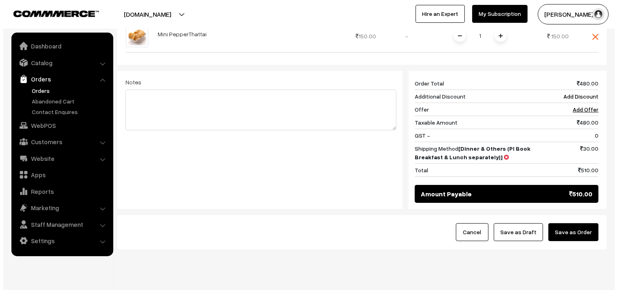
scroll to position [375, 0]
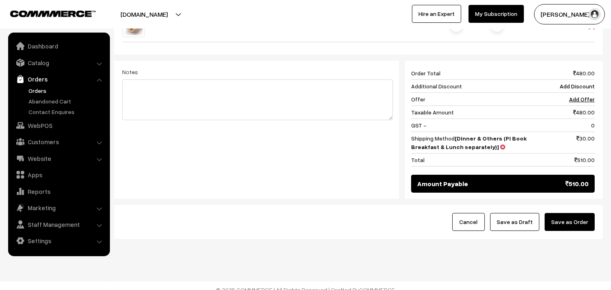
click at [563, 219] on button "Save as Order" at bounding box center [570, 222] width 50 height 18
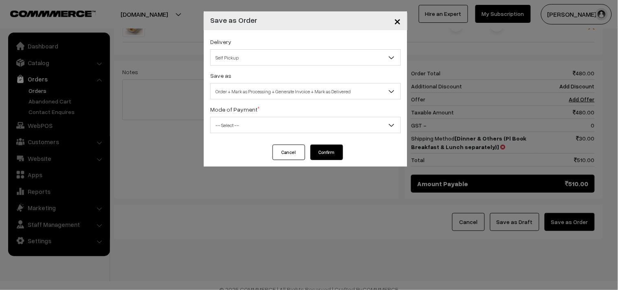
click at [309, 50] on span "Self Pickup" at bounding box center [305, 57] width 190 height 14
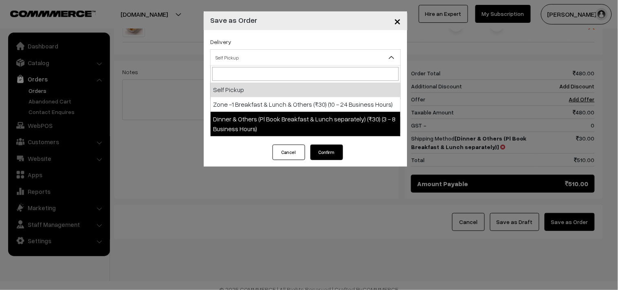
select select "DOP1"
select select "3"
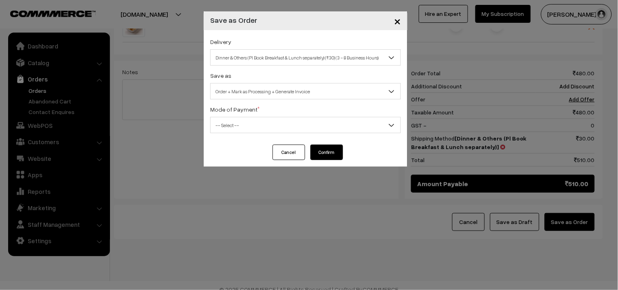
click at [270, 124] on span "-- Select --" at bounding box center [305, 125] width 190 height 14
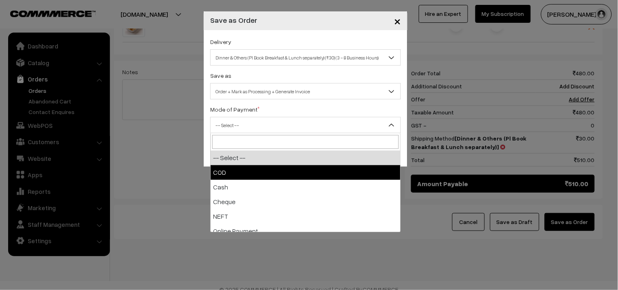
select select "1"
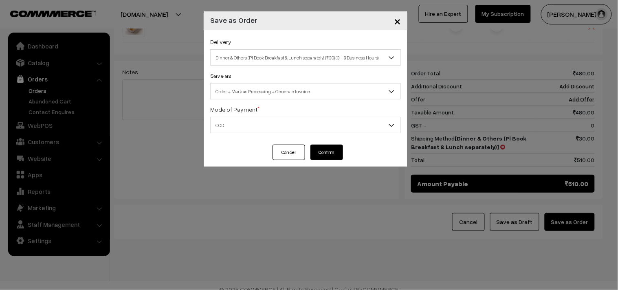
click at [313, 149] on button "Confirm" at bounding box center [326, 152] width 33 height 15
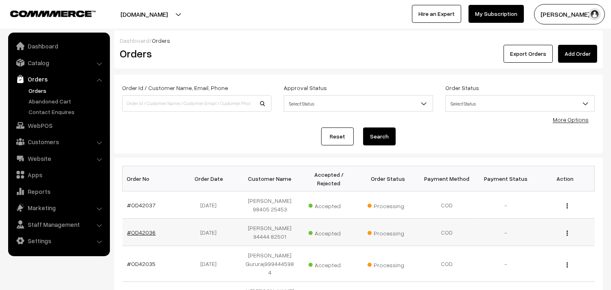
click at [134, 230] on link "#OD42036" at bounding box center [141, 232] width 28 height 7
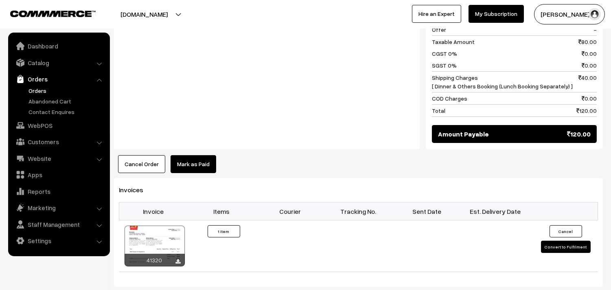
scroll to position [407, 0]
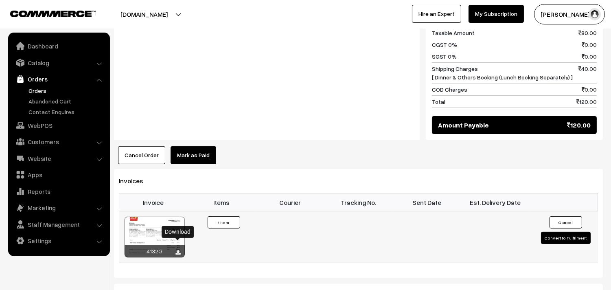
click at [177, 250] on icon at bounding box center [178, 252] width 5 height 5
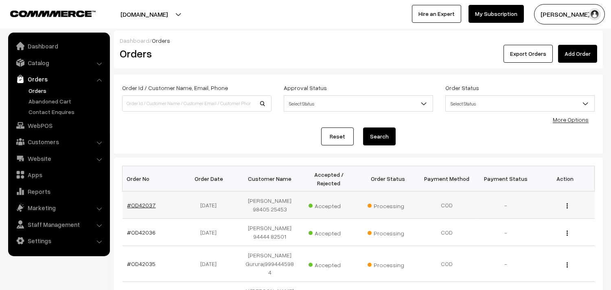
click at [151, 206] on link "#OD42037" at bounding box center [141, 205] width 28 height 7
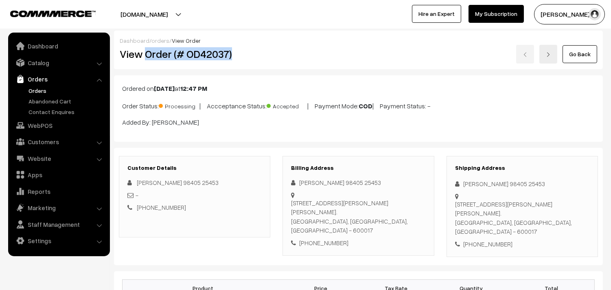
drag, startPoint x: 147, startPoint y: 55, endPoint x: 250, endPoint y: 66, distance: 104.1
click at [250, 66] on div "Dashboard / orders / View Order View Order (# OD42037) Go Back" at bounding box center [358, 50] width 489 height 39
copy h2 "Order (# OD42037)"
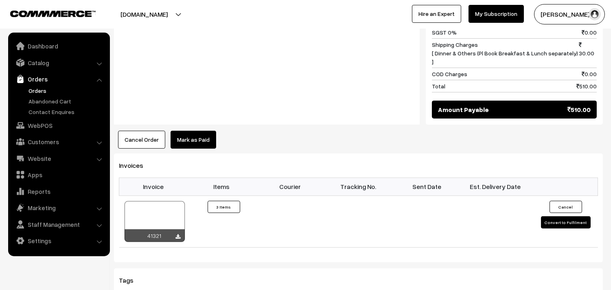
scroll to position [543, 0]
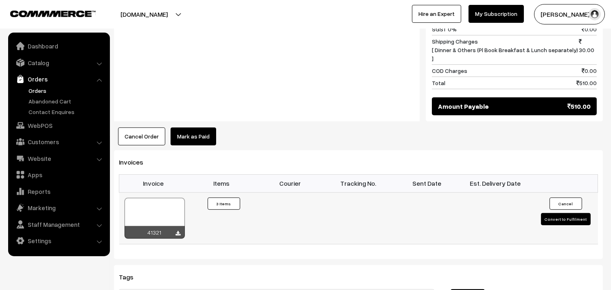
click at [174, 226] on div "41321" at bounding box center [155, 232] width 60 height 13
click at [178, 231] on icon at bounding box center [178, 233] width 5 height 5
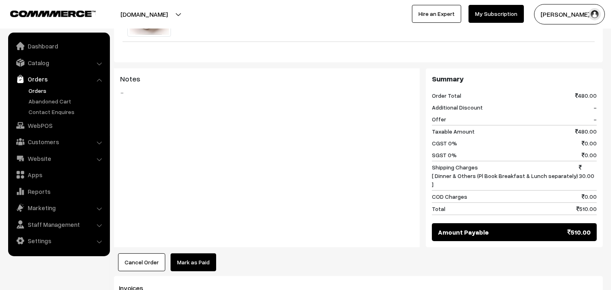
scroll to position [407, 0]
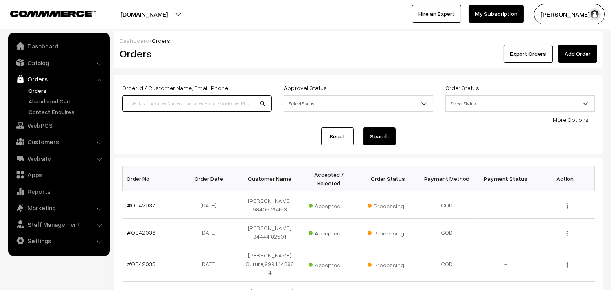
click at [171, 104] on input at bounding box center [196, 103] width 149 height 16
click at [39, 139] on link "Customers" at bounding box center [58, 141] width 97 height 15
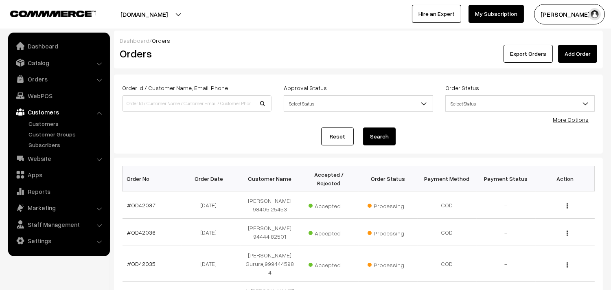
drag, startPoint x: 39, startPoint y: 121, endPoint x: 61, endPoint y: 114, distance: 22.7
click at [39, 122] on link "Customers" at bounding box center [66, 123] width 81 height 9
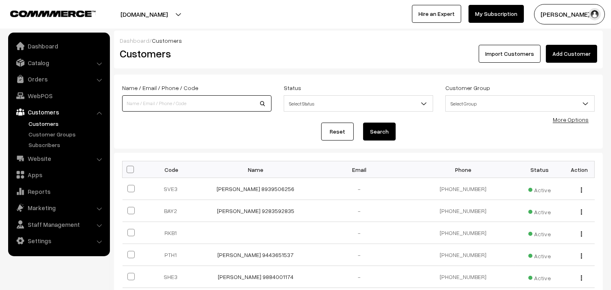
click at [166, 106] on input at bounding box center [196, 103] width 149 height 16
paste input "98411 93182"
click at [139, 103] on input "98411 93182" at bounding box center [196, 103] width 149 height 16
type input "9841193182"
click at [373, 130] on button "Search" at bounding box center [379, 132] width 33 height 18
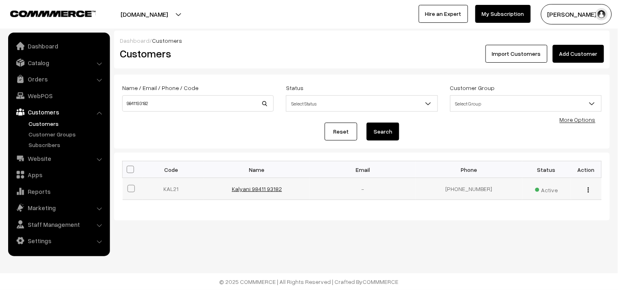
click at [243, 186] on link "Kalyani 98411 93182" at bounding box center [257, 188] width 50 height 7
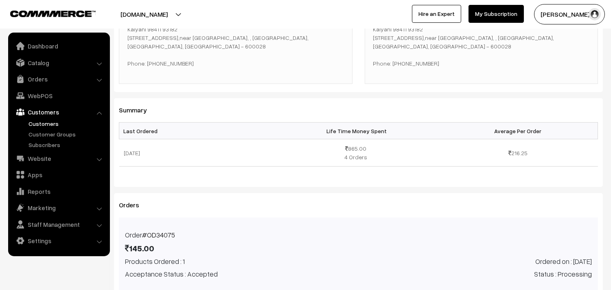
scroll to position [169, 0]
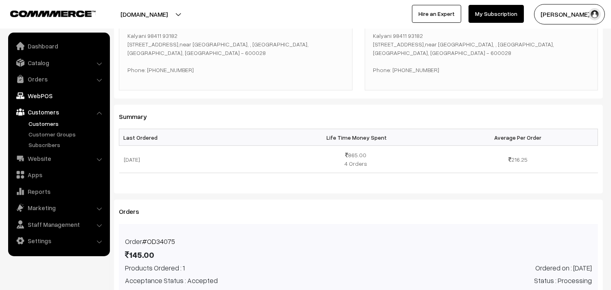
click at [37, 96] on link "WebPOS" at bounding box center [58, 95] width 97 height 15
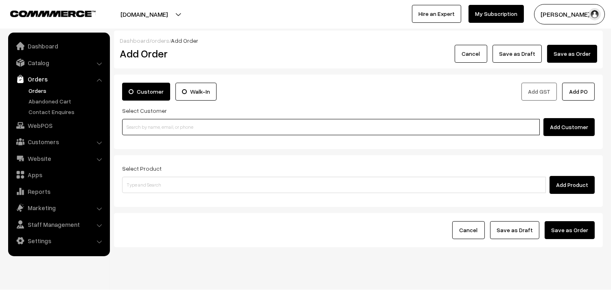
click at [136, 124] on input at bounding box center [331, 127] width 418 height 16
paste input "98411 93182"
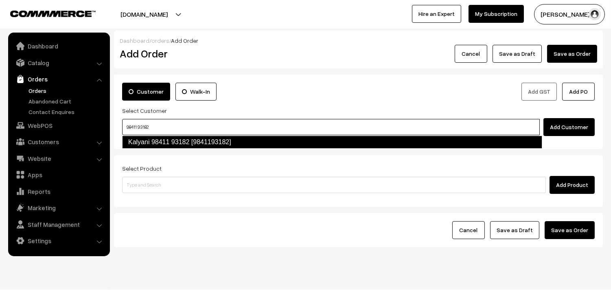
click at [152, 145] on link "Kalyani 98411 93182 [9841193182]" at bounding box center [332, 142] width 420 height 13
type input "98411 93182"
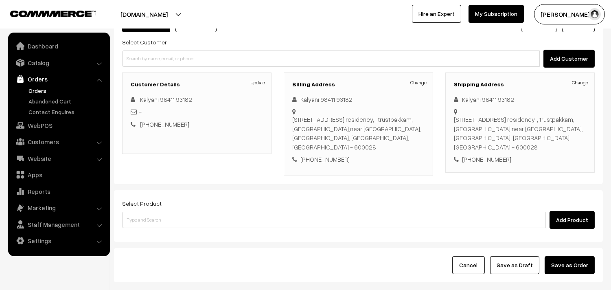
scroll to position [90, 0]
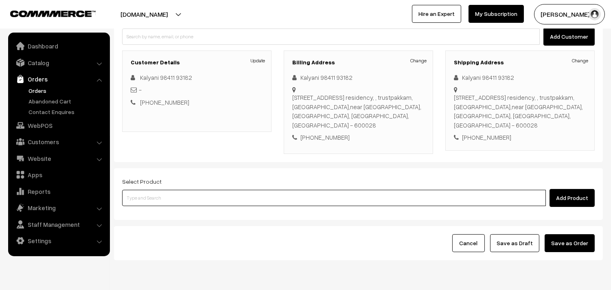
click at [204, 201] on input at bounding box center [334, 198] width 424 height 16
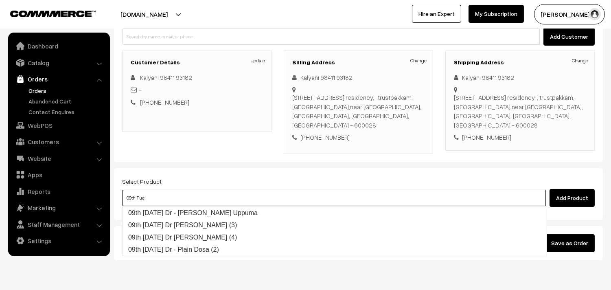
type input "09th Tuesday Dr - Wheat Rava Uppuma"
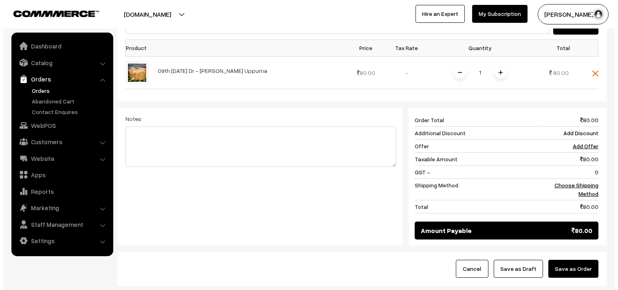
scroll to position [271, 0]
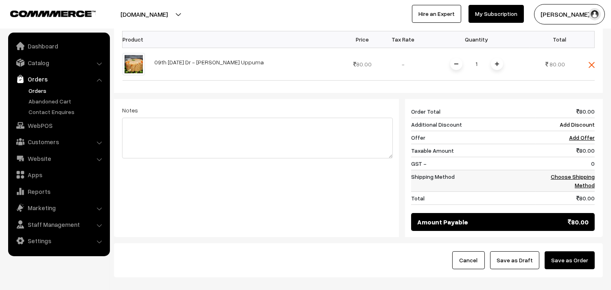
click at [590, 184] on link "Choose Shipping Method" at bounding box center [573, 180] width 44 height 15
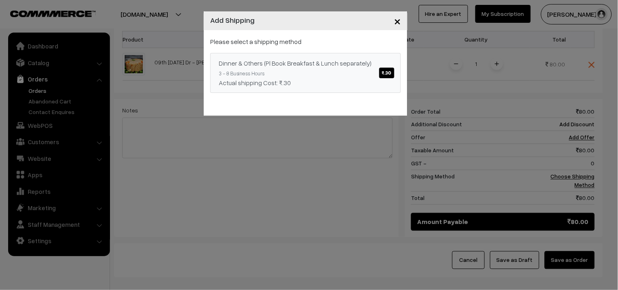
click at [387, 70] on span "₹.30" at bounding box center [386, 73] width 15 height 11
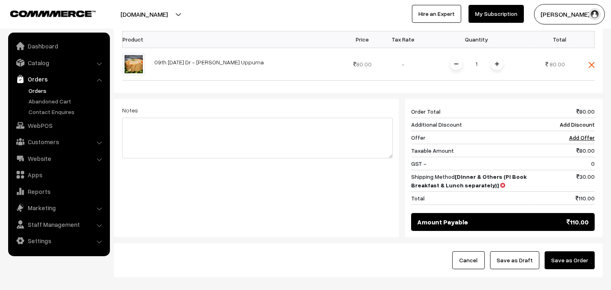
click at [568, 261] on button "Save as Order" at bounding box center [570, 260] width 50 height 18
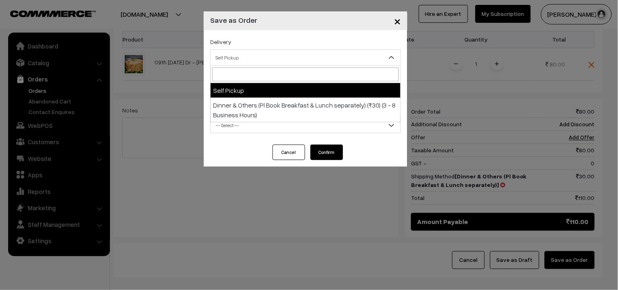
click at [300, 64] on span "Self Pickup" at bounding box center [305, 57] width 190 height 14
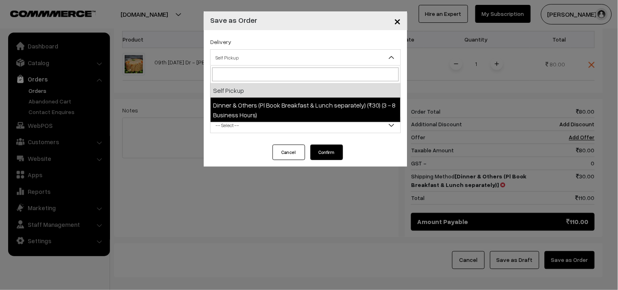
select select "DOP1"
select select "3"
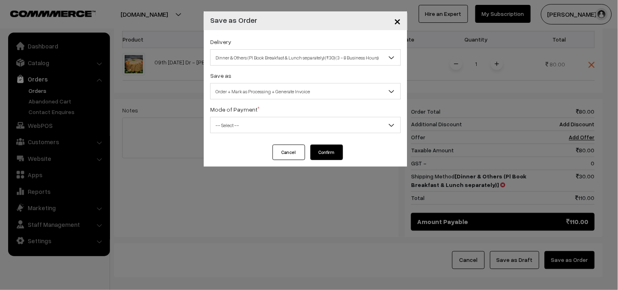
click at [275, 125] on span "-- Select --" at bounding box center [305, 125] width 190 height 14
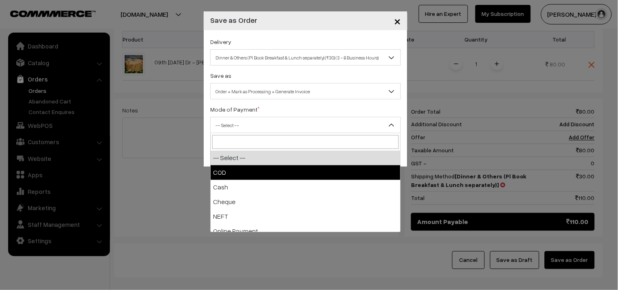
select select "1"
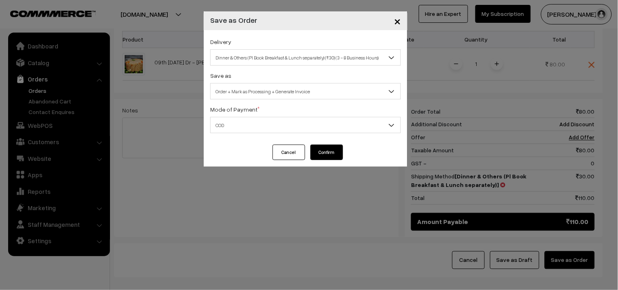
click at [327, 148] on button "Confirm" at bounding box center [326, 152] width 33 height 15
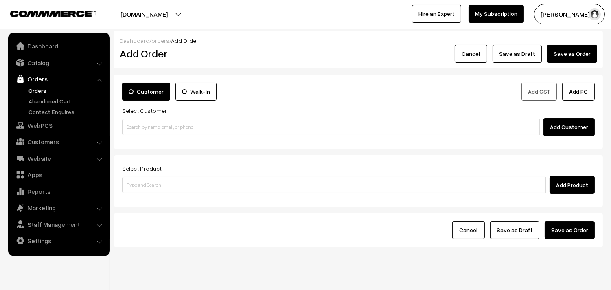
click at [34, 89] on link "Orders" at bounding box center [66, 90] width 81 height 9
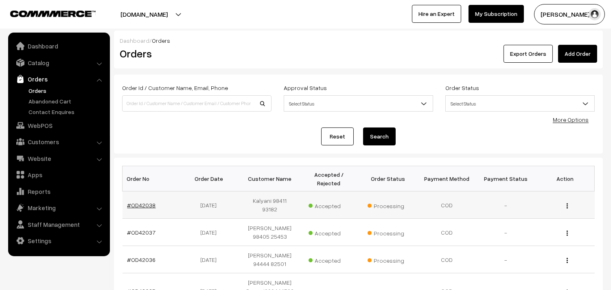
click at [131, 202] on link "#OD42038" at bounding box center [141, 205] width 28 height 7
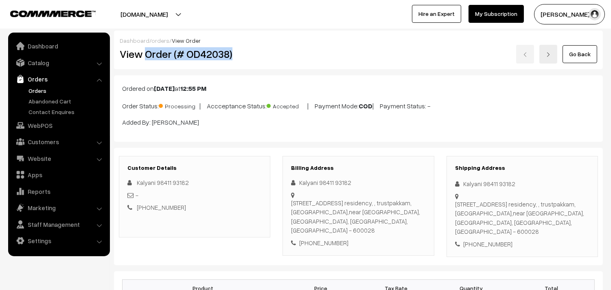
drag, startPoint x: 145, startPoint y: 56, endPoint x: 254, endPoint y: 59, distance: 109.6
click at [254, 59] on h2 "View Order (# OD42038)" at bounding box center [195, 54] width 151 height 13
copy h2 "Order (# OD42038)"
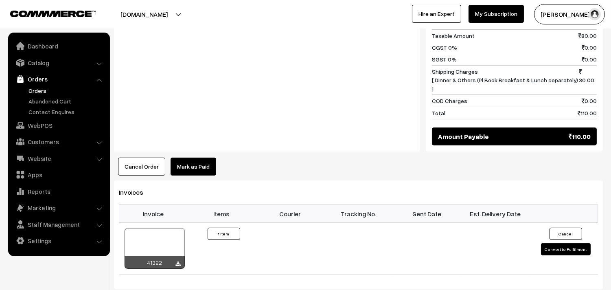
scroll to position [407, 0]
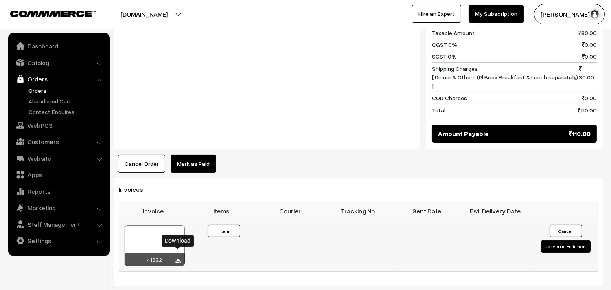
click at [180, 258] on link at bounding box center [178, 261] width 5 height 7
click at [49, 127] on link "WebPOS" at bounding box center [58, 125] width 97 height 15
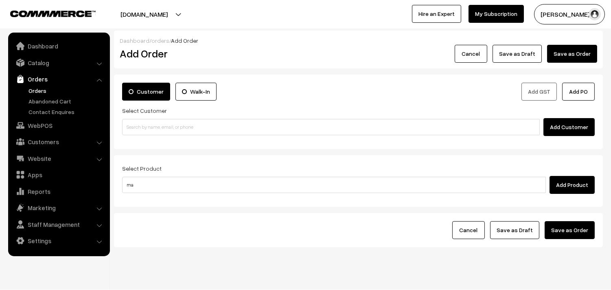
type input "m"
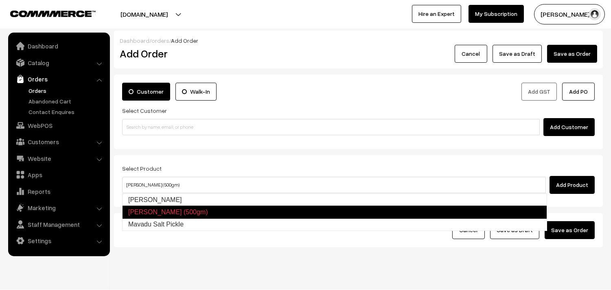
type input "[PERSON_NAME]"
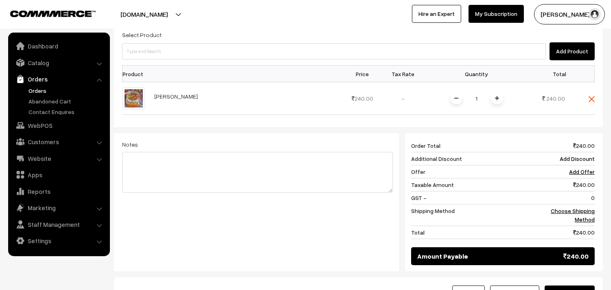
scroll to position [136, 0]
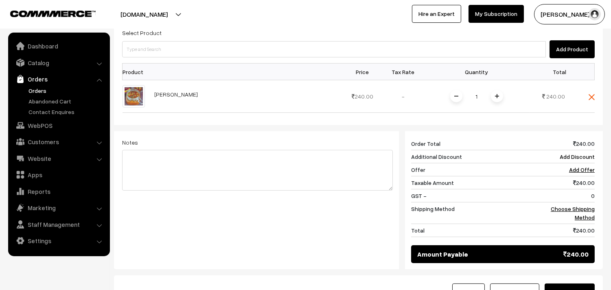
click at [42, 89] on link "Orders" at bounding box center [66, 90] width 81 height 9
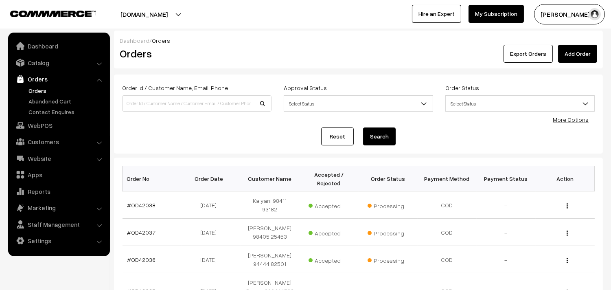
drag, startPoint x: 102, startPoint y: 21, endPoint x: 335, endPoint y: 37, distance: 234.3
click at [335, 37] on div "Dashboard / Orders" at bounding box center [359, 40] width 478 height 9
click at [35, 92] on link "Orders" at bounding box center [66, 90] width 81 height 9
click at [37, 92] on link "Orders" at bounding box center [66, 90] width 81 height 9
click at [35, 89] on link "Orders" at bounding box center [66, 90] width 81 height 9
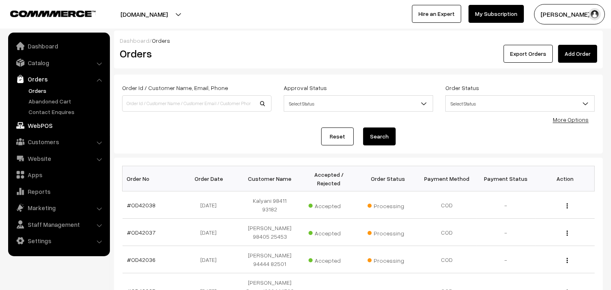
click at [39, 123] on link "WebPOS" at bounding box center [58, 125] width 97 height 15
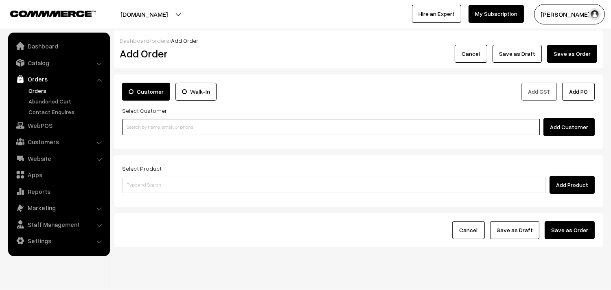
click at [155, 129] on input at bounding box center [331, 127] width 418 height 16
click at [156, 132] on input at bounding box center [331, 127] width 418 height 16
paste input "94441 34476"
click at [147, 124] on input "94441 34476" at bounding box center [331, 127] width 418 height 16
type input "[PERSON_NAME] 94441 34476 [9444134476]"
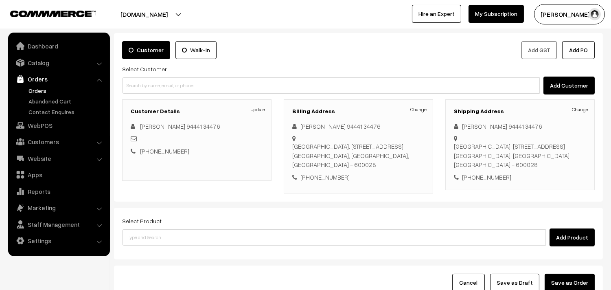
scroll to position [56, 0]
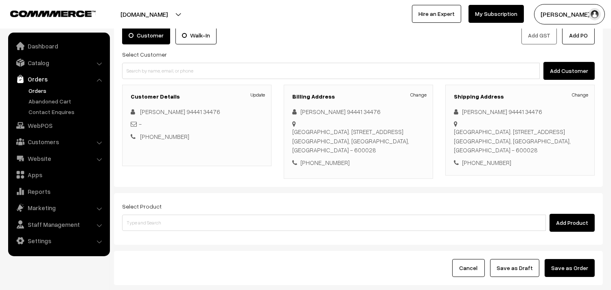
drag, startPoint x: 213, startPoint y: 226, endPoint x: 204, endPoint y: 215, distance: 14.4
click at [210, 226] on div "Select Product Add Product" at bounding box center [358, 219] width 489 height 52
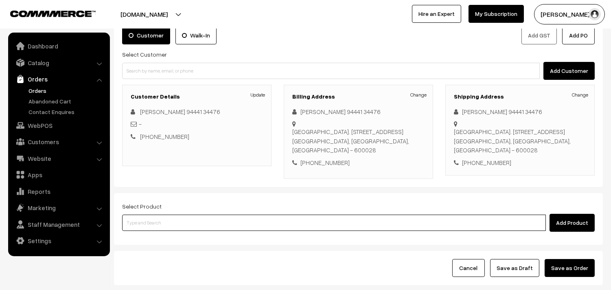
click at [204, 215] on input at bounding box center [334, 223] width 424 height 16
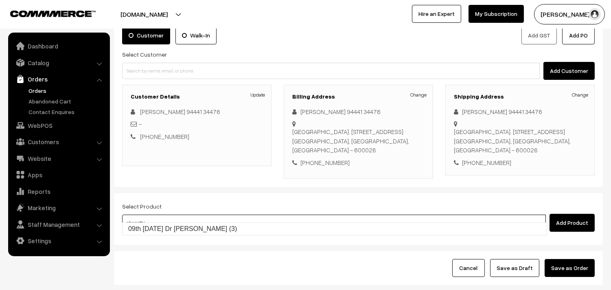
type input "09th [DATE] Dr [PERSON_NAME] (3)"
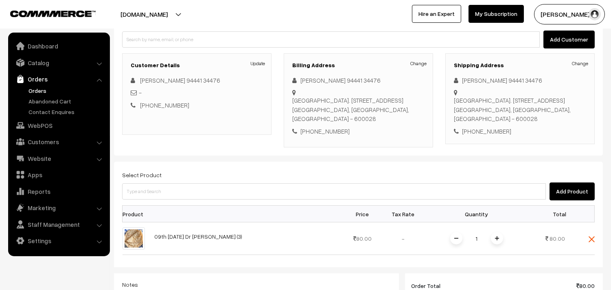
scroll to position [147, 0]
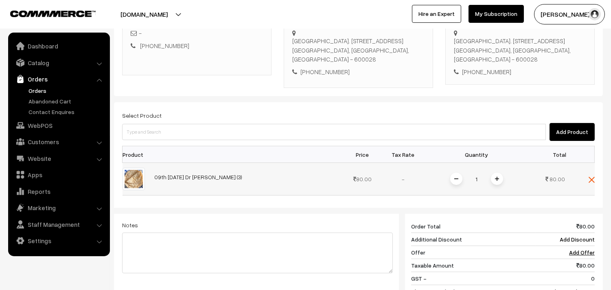
click at [498, 177] on img at bounding box center [497, 179] width 4 height 4
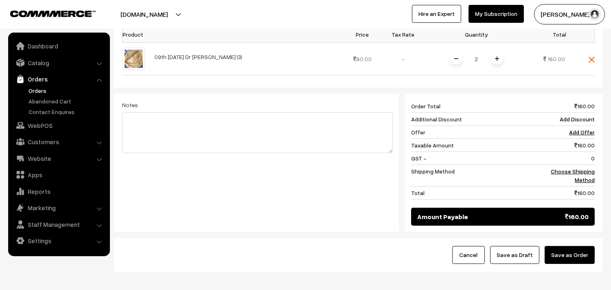
scroll to position [300, 0]
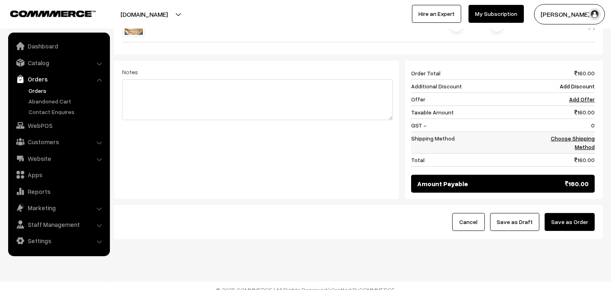
click at [594, 135] on link "Choose Shipping Method" at bounding box center [573, 142] width 44 height 15
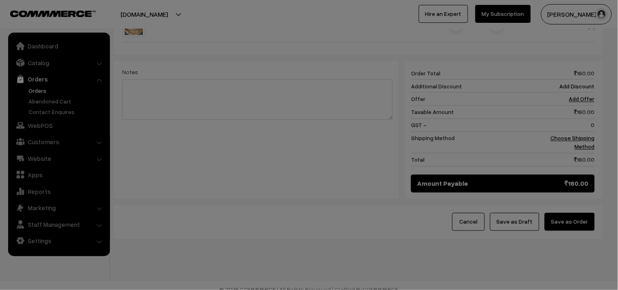
click at [0, 0] on div "× Add Shipping Please wait..." at bounding box center [0, 0] width 0 height 0
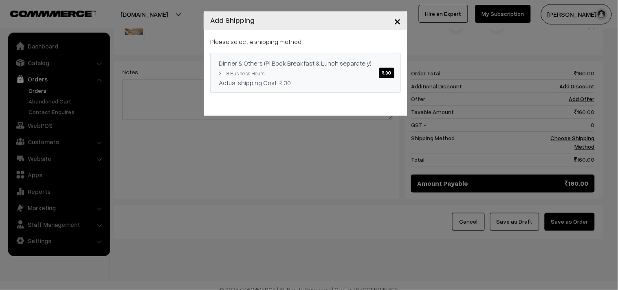
click at [320, 69] on link "Dinner & Others (Pl Book Breakfast & Lunch separately) ₹.30 3 - 8 Business Hour…" at bounding box center [305, 73] width 191 height 40
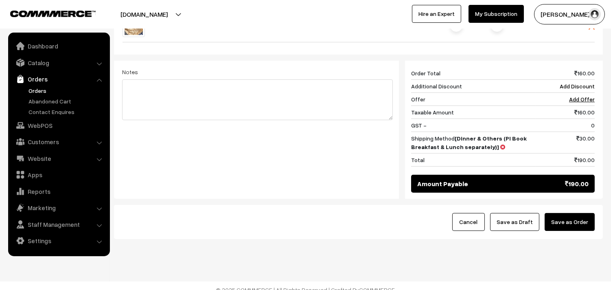
click at [570, 205] on div "Cancel Save as Draft Save as Order" at bounding box center [358, 222] width 489 height 34
drag, startPoint x: 573, startPoint y: 222, endPoint x: 577, endPoint y: 213, distance: 10.6
click at [574, 222] on button "Save as Order" at bounding box center [570, 222] width 50 height 18
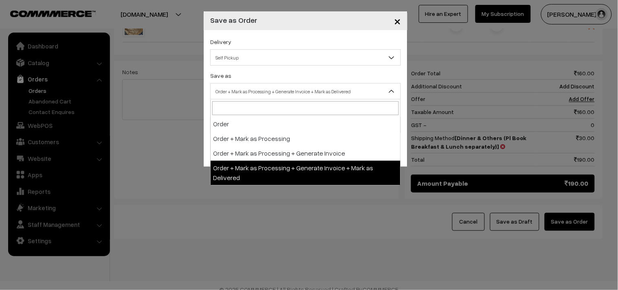
click at [257, 90] on span "Order + Mark as Processing + Generate Invoice + Mark as Delivered" at bounding box center [305, 91] width 190 height 14
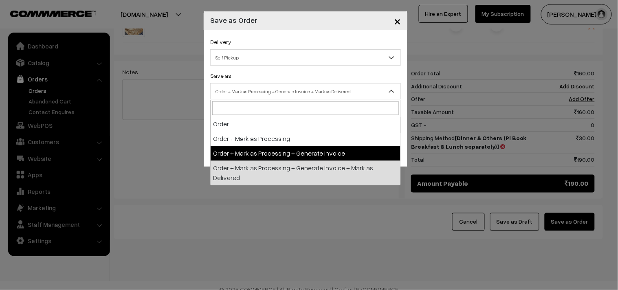
drag, startPoint x: 255, startPoint y: 151, endPoint x: 261, endPoint y: 149, distance: 6.6
select select "3"
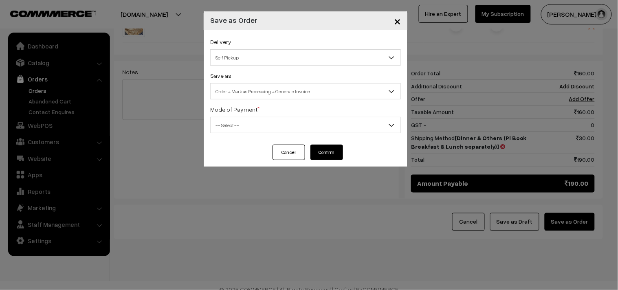
click at [257, 117] on span "-- Select --" at bounding box center [305, 125] width 191 height 16
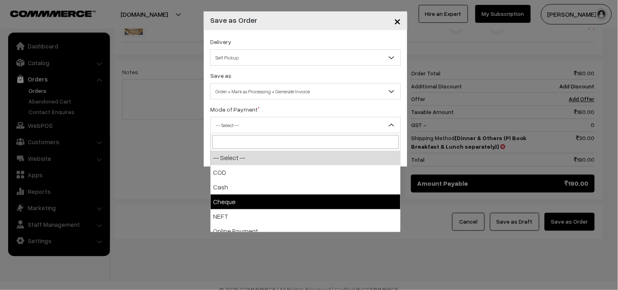
select select "2"
checkbox input "true"
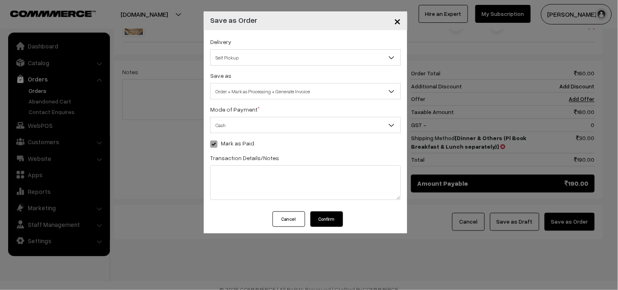
click at [248, 92] on span "Order + Mark as Processing + Generate Invoice" at bounding box center [305, 91] width 190 height 14
click at [246, 139] on label "Mark as Paid" at bounding box center [232, 143] width 44 height 9
click at [324, 217] on button "Confirm" at bounding box center [326, 218] width 33 height 15
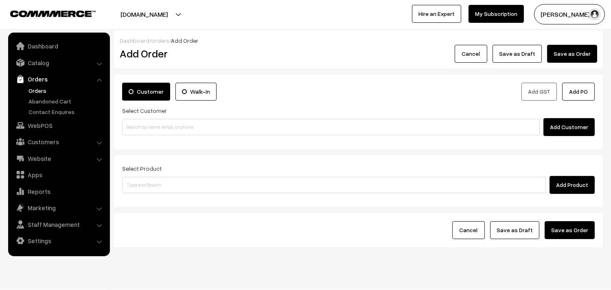
click at [40, 88] on link "Orders" at bounding box center [66, 90] width 81 height 9
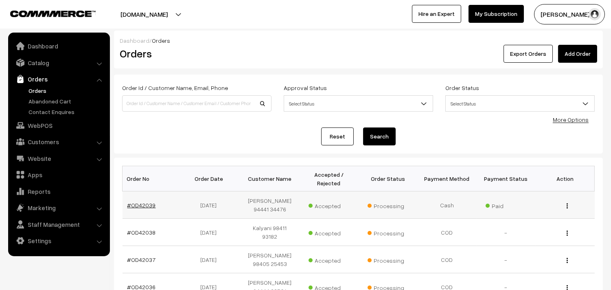
click at [145, 202] on link "#OD42039" at bounding box center [141, 205] width 28 height 7
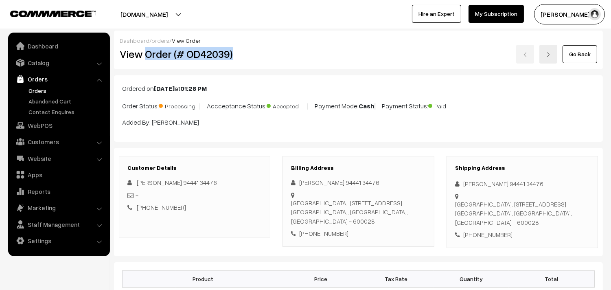
drag, startPoint x: 253, startPoint y: 48, endPoint x: 270, endPoint y: 45, distance: 17.3
click at [276, 48] on div "View Order (# OD42039)" at bounding box center [195, 54] width 163 height 19
copy h2 "Order (# OD42039)"
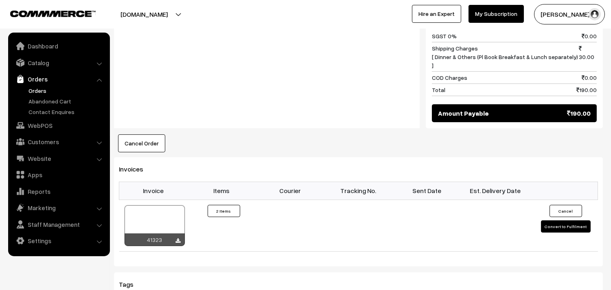
scroll to position [452, 0]
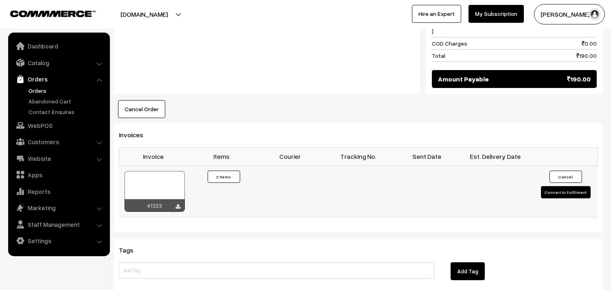
click at [168, 171] on div at bounding box center [155, 191] width 60 height 41
click at [44, 90] on link "Orders" at bounding box center [66, 90] width 81 height 9
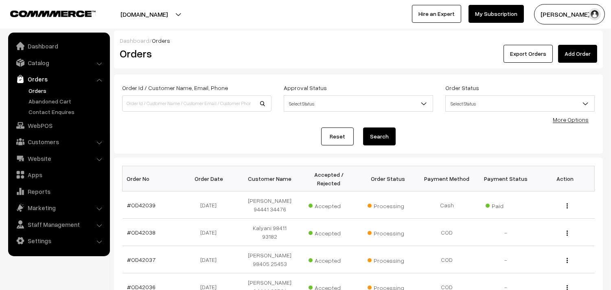
scroll to position [136, 0]
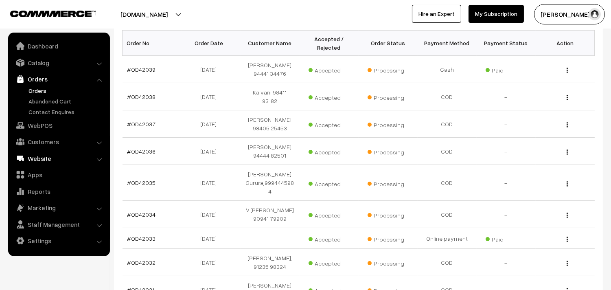
click at [35, 122] on link "WebPOS" at bounding box center [58, 125] width 97 height 15
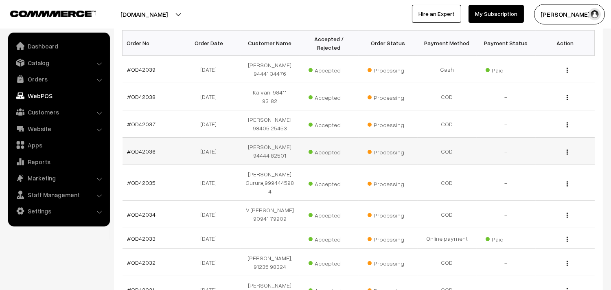
click at [159, 145] on td "#OD42036" at bounding box center [152, 151] width 59 height 27
click at [153, 138] on td "#OD42036" at bounding box center [152, 151] width 59 height 27
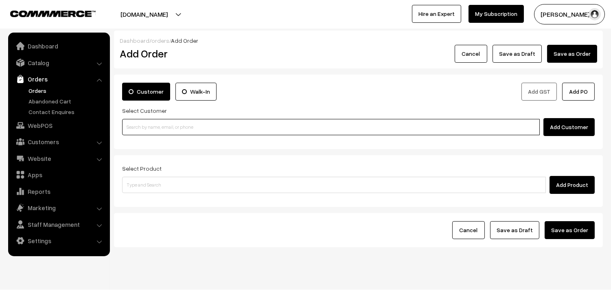
click at [156, 125] on input at bounding box center [331, 127] width 418 height 16
paste input "98849 44081"
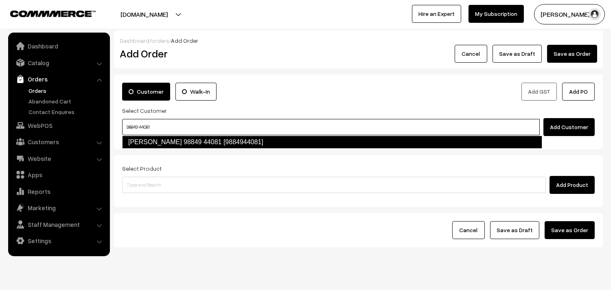
click at [147, 136] on link "Viji 98849 44081 [9884944081]" at bounding box center [332, 142] width 420 height 13
type input "98849 44081"
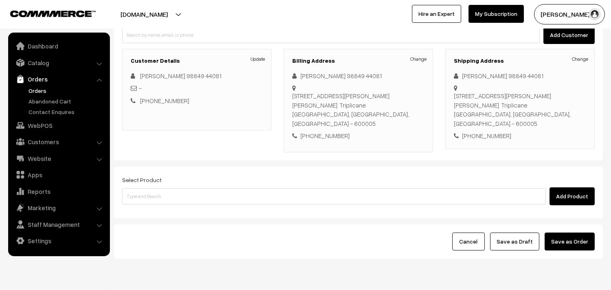
scroll to position [111, 0]
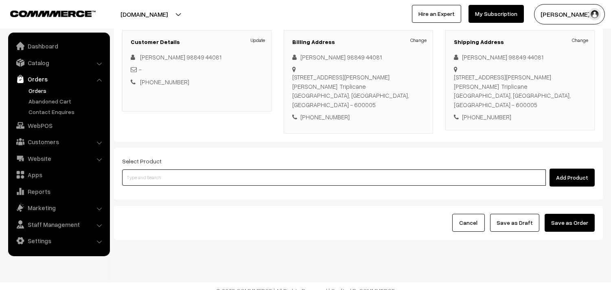
click at [233, 172] on input at bounding box center [334, 177] width 424 height 16
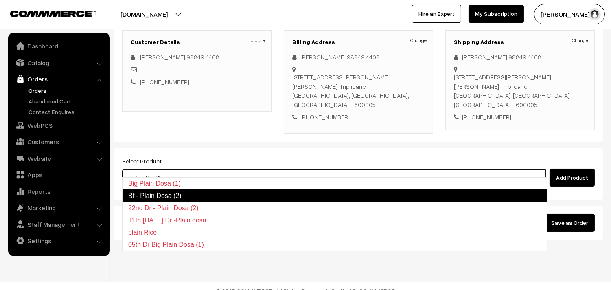
type input "Bf - Plain Dosa (2)"
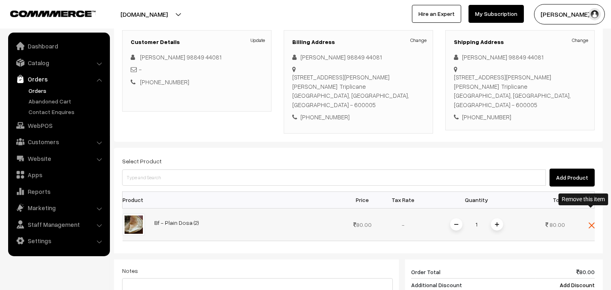
click at [593, 222] on img at bounding box center [592, 225] width 6 height 6
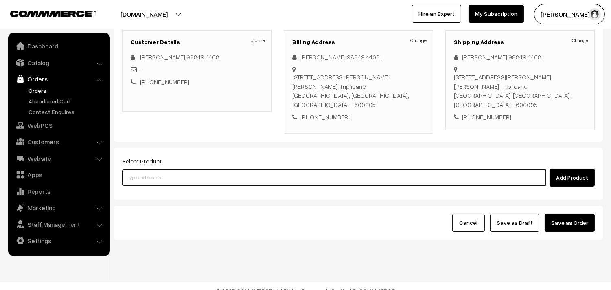
click at [389, 169] on input at bounding box center [334, 177] width 424 height 16
click at [150, 169] on input at bounding box center [334, 177] width 424 height 16
paste input "09th Tuesday Dr - Plain Dosa (2)"
type input "09th Tuesday Dr - Plain Dosa (2)"
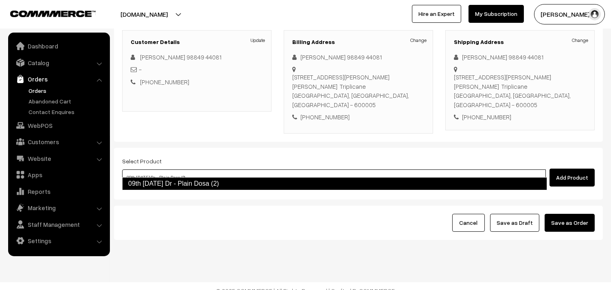
drag, startPoint x: 145, startPoint y: 178, endPoint x: 149, endPoint y: 178, distance: 4.2
click at [146, 178] on link "09th Tuesday Dr - Plain Dosa (2)" at bounding box center [334, 183] width 425 height 13
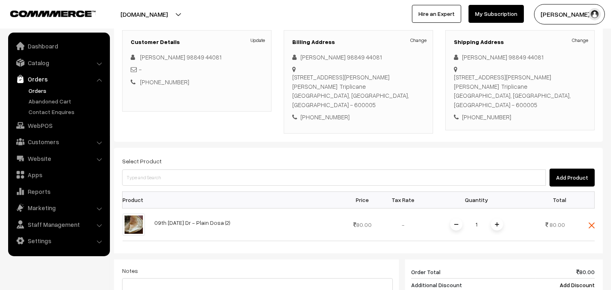
scroll to position [292, 0]
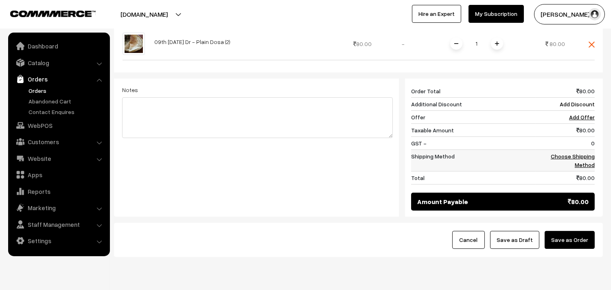
click at [571, 151] on td "Choose Shipping Method" at bounding box center [565, 160] width 59 height 22
click at [577, 153] on link "Choose Shipping Method" at bounding box center [573, 160] width 44 height 15
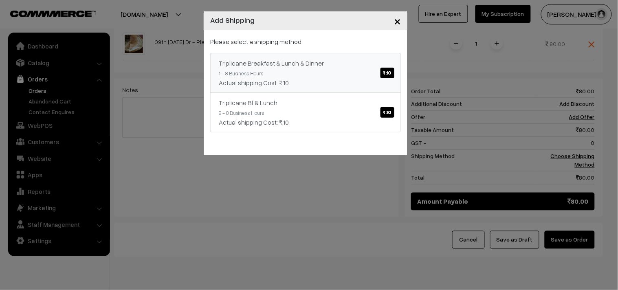
click at [340, 68] on link "Triplicane Breakfast & Lunch & Dinner ₹.10 1 - 8 Business Hours Actual shipping…" at bounding box center [305, 73] width 191 height 40
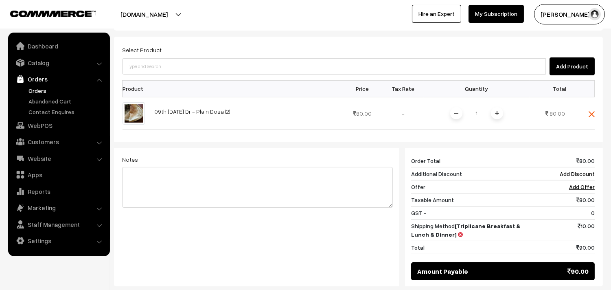
scroll to position [156, 0]
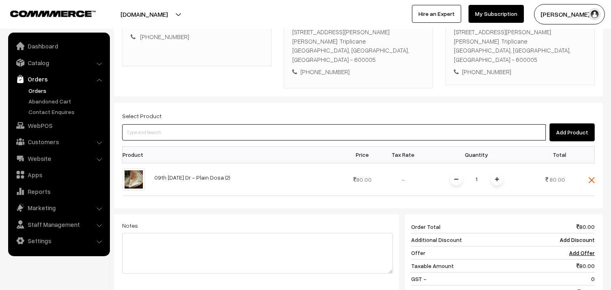
drag, startPoint x: 217, startPoint y: 123, endPoint x: 208, endPoint y: 121, distance: 8.4
click at [211, 124] on input at bounding box center [334, 132] width 424 height 16
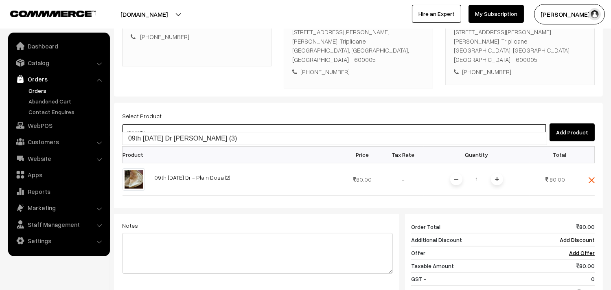
type input "09th Tuesday Dr Chapathi (3)"
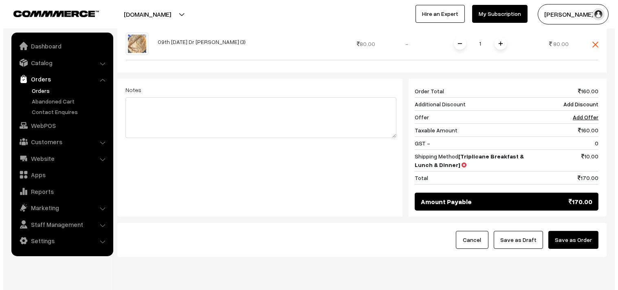
scroll to position [342, 0]
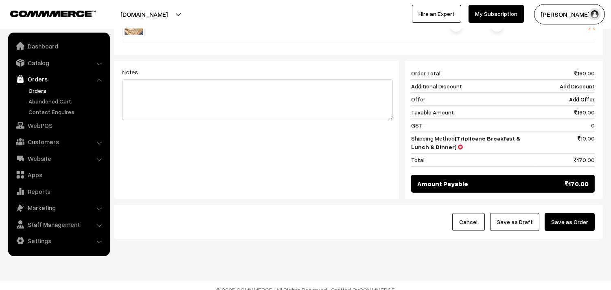
click at [576, 213] on button "Save as Order" at bounding box center [570, 222] width 50 height 18
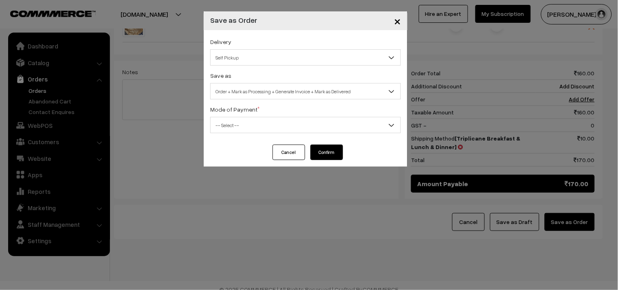
click at [286, 88] on span "Order + Mark as Processing + Generate Invoice + Mark as Delivered" at bounding box center [305, 91] width 190 height 14
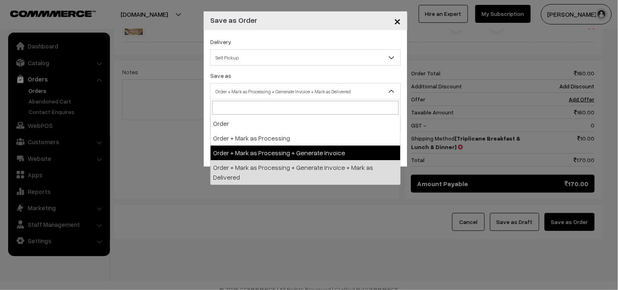
select select "3"
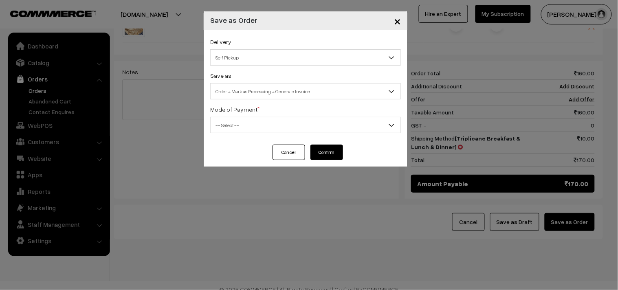
click at [254, 132] on span "-- Select --" at bounding box center [305, 125] width 190 height 14
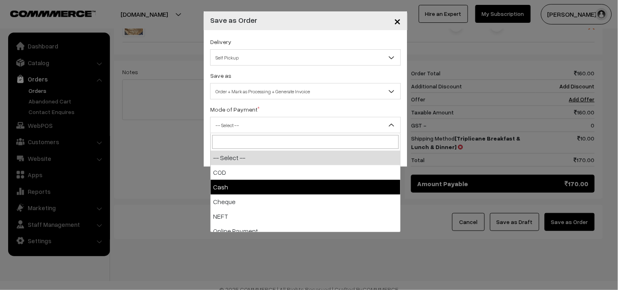
select select "2"
checkbox input "true"
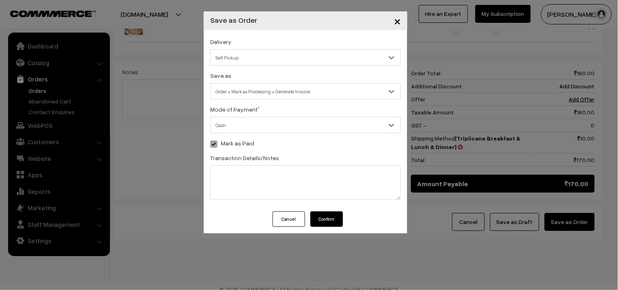
click at [318, 218] on button "Confirm" at bounding box center [326, 218] width 33 height 15
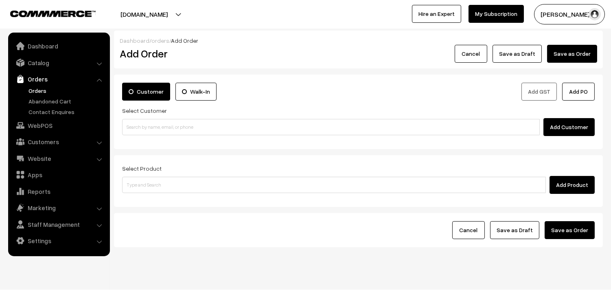
click at [27, 88] on link "Orders" at bounding box center [66, 90] width 81 height 9
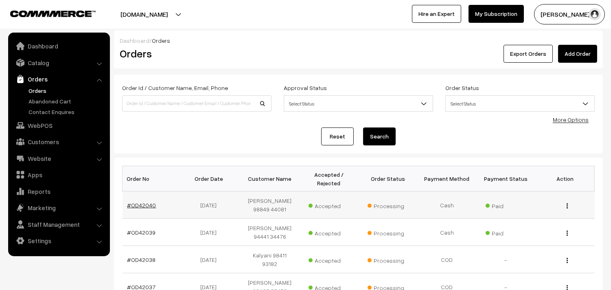
click at [140, 204] on link "#OD42040" at bounding box center [141, 205] width 29 height 7
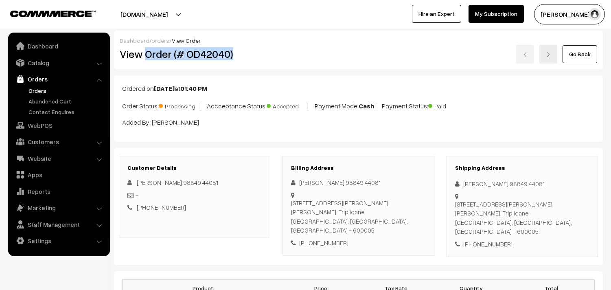
drag, startPoint x: 147, startPoint y: 55, endPoint x: 234, endPoint y: 49, distance: 86.9
click at [234, 49] on h2 "View Order (# OD42040)" at bounding box center [195, 54] width 151 height 13
copy h2 "Order (# OD42040)"
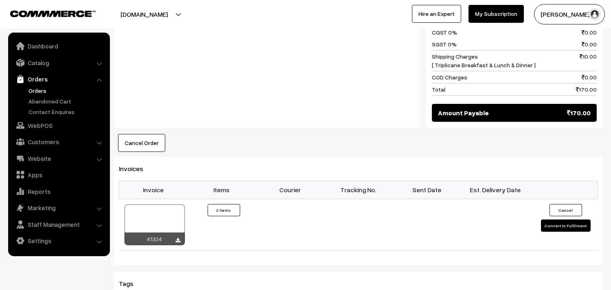
scroll to position [452, 0]
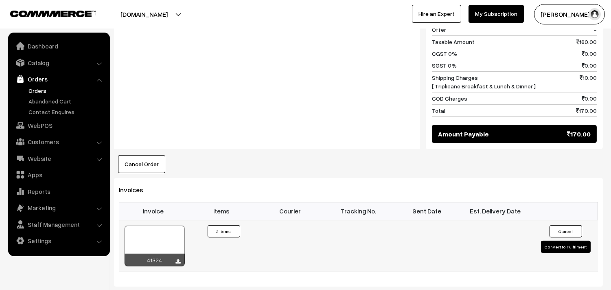
click at [168, 226] on div at bounding box center [155, 246] width 60 height 41
click at [39, 88] on link "Orders" at bounding box center [66, 90] width 81 height 9
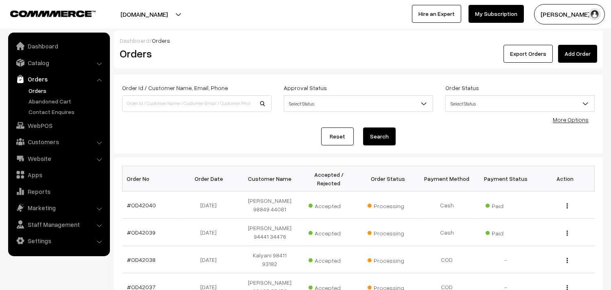
click at [47, 85] on link "Orders" at bounding box center [58, 79] width 97 height 15
click at [41, 90] on link "Orders" at bounding box center [66, 90] width 81 height 9
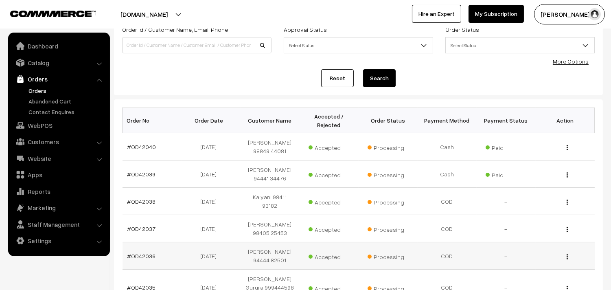
scroll to position [258, 0]
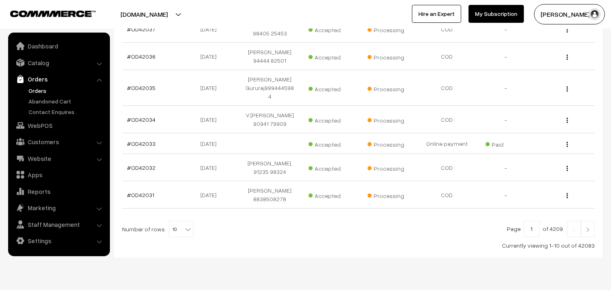
drag, startPoint x: 182, startPoint y: 221, endPoint x: 185, endPoint y: 213, distance: 9.0
click at [183, 241] on div "Currently viewing 1-10 out of 42083" at bounding box center [358, 245] width 473 height 9
click at [184, 225] on b at bounding box center [188, 229] width 8 height 8
select select "100"
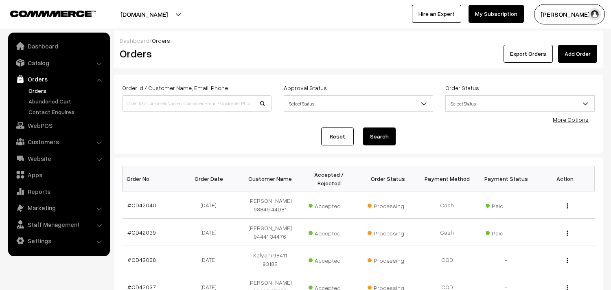
scroll to position [859, 0]
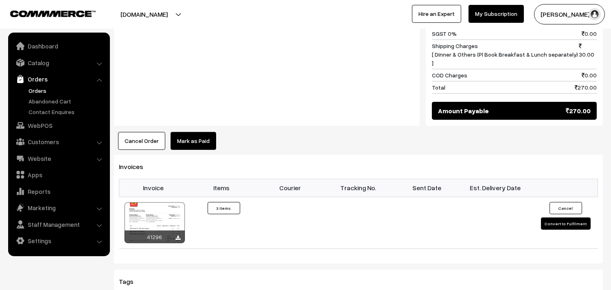
scroll to position [543, 0]
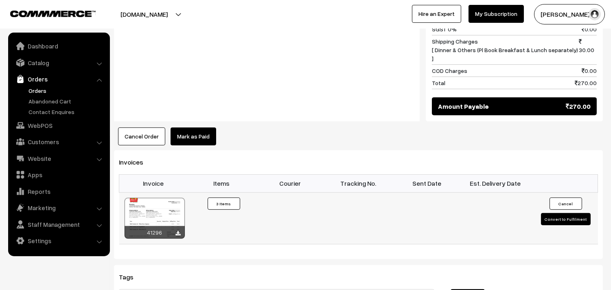
click at [160, 198] on div at bounding box center [155, 218] width 60 height 41
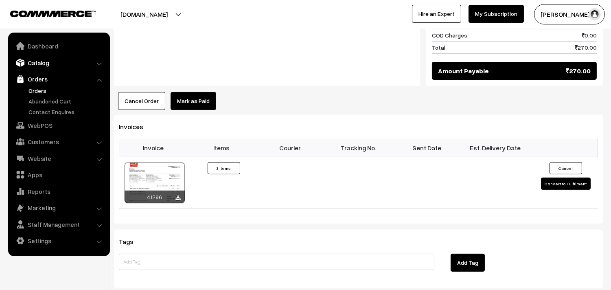
click at [37, 62] on link "Catalog" at bounding box center [58, 62] width 97 height 15
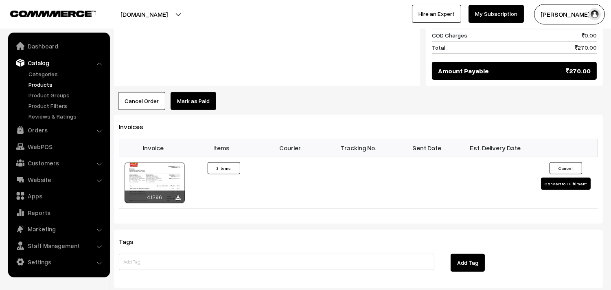
click at [45, 84] on link "Products" at bounding box center [66, 84] width 81 height 9
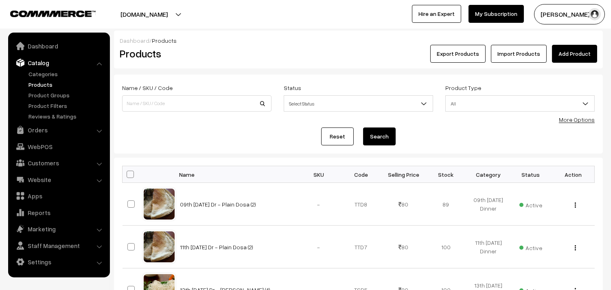
click at [574, 121] on link "More Options" at bounding box center [577, 119] width 36 height 7
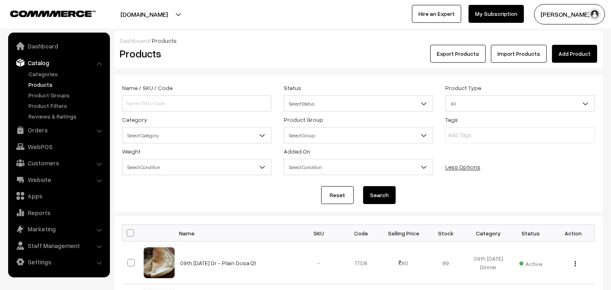
click at [204, 131] on span "Select Category" at bounding box center [197, 135] width 149 height 14
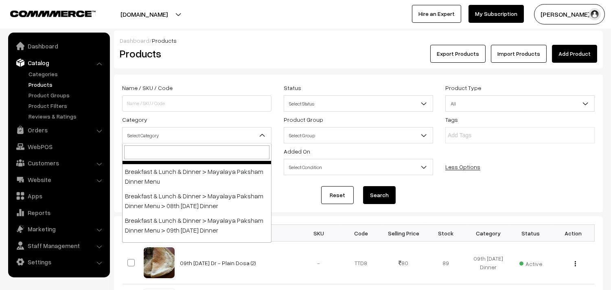
scroll to position [90, 0]
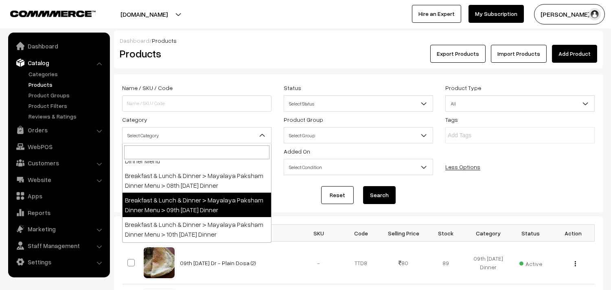
select select "68"
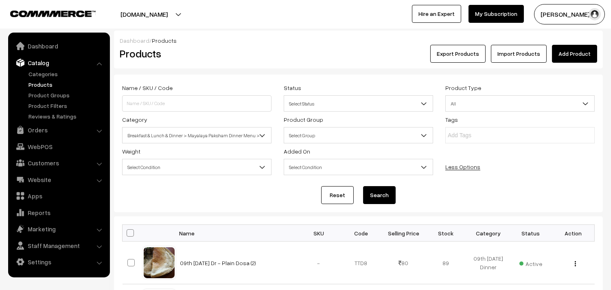
click at [376, 196] on button "Search" at bounding box center [379, 195] width 33 height 18
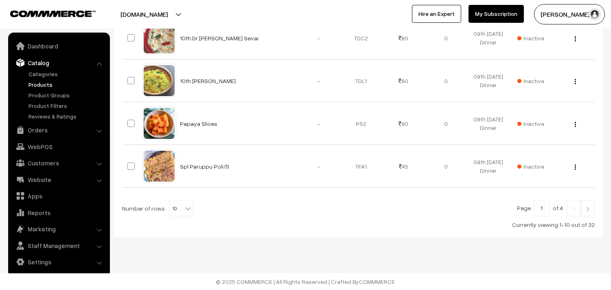
click at [176, 206] on span "10" at bounding box center [181, 208] width 24 height 16
select select "100"
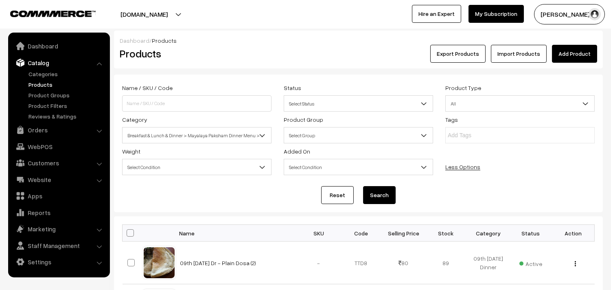
click at [130, 233] on span at bounding box center [130, 232] width 7 height 7
click at [128, 233] on input "checkbox" at bounding box center [125, 232] width 5 height 5
checkbox input "true"
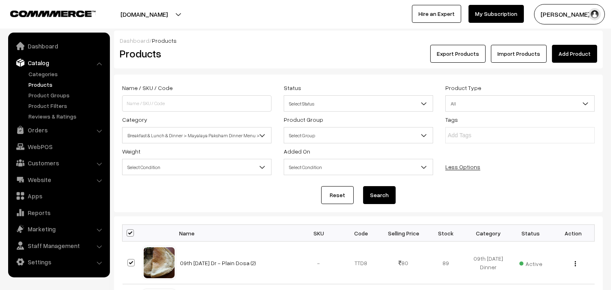
checkbox input "true"
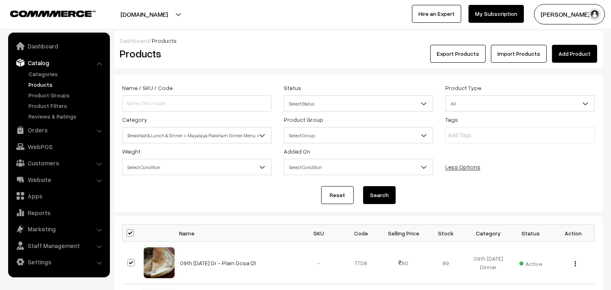
checkbox input "true"
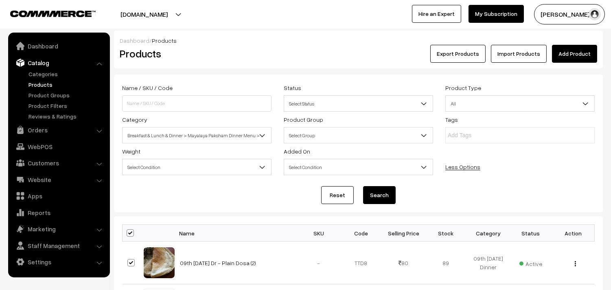
checkbox input "true"
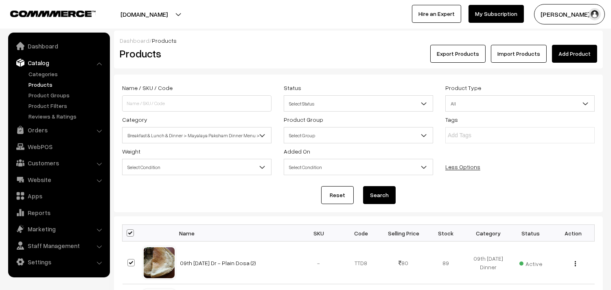
checkbox input "true"
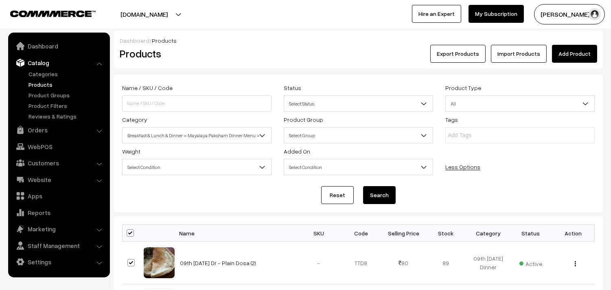
checkbox input "true"
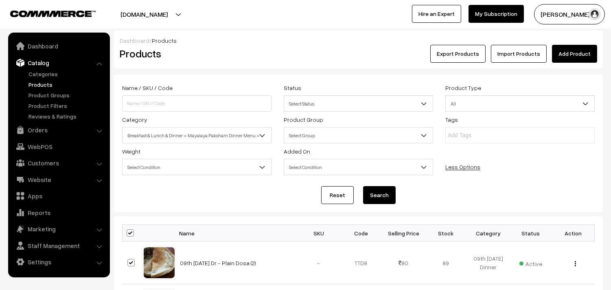
checkbox input "true"
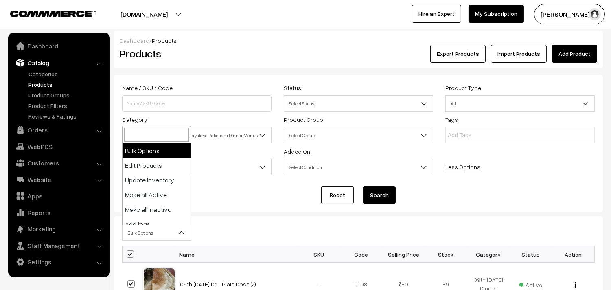
click at [132, 228] on span "Bulk Options" at bounding box center [157, 233] width 68 height 14
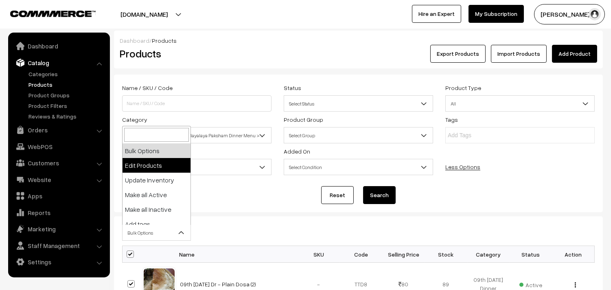
select select "editProduct"
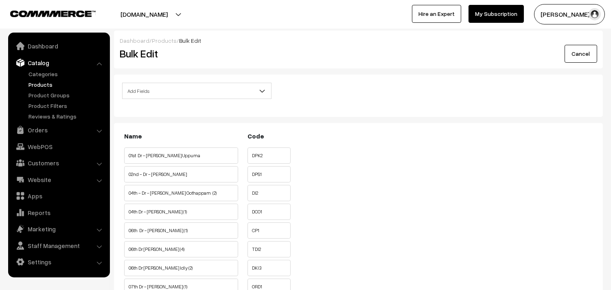
click at [159, 86] on span "Add Fields" at bounding box center [197, 91] width 149 height 14
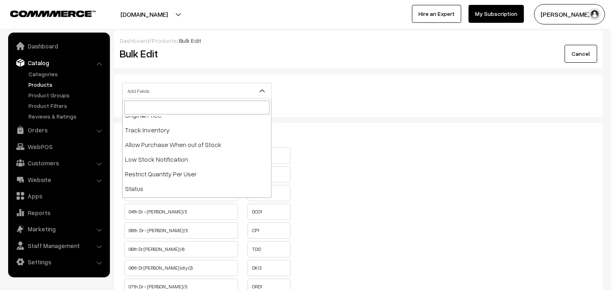
scroll to position [136, 0]
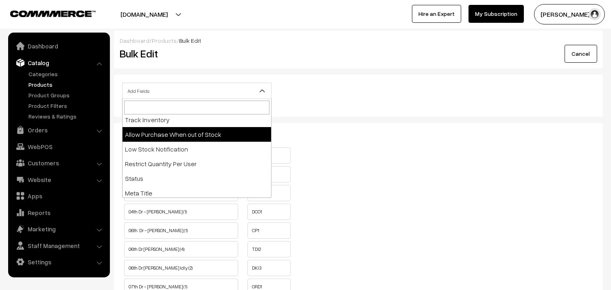
select select "allow-purchase"
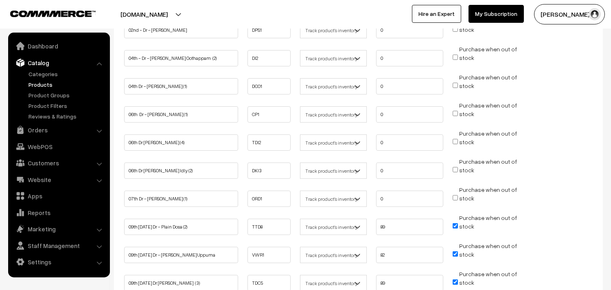
scroll to position [226, 0]
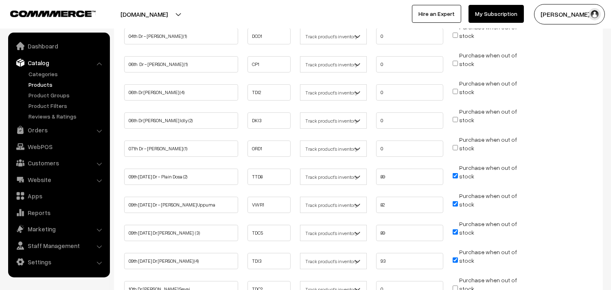
click at [458, 173] on input "Purchase when out of stock" at bounding box center [455, 175] width 5 height 5
checkbox input "false"
drag, startPoint x: 402, startPoint y: 178, endPoint x: 321, endPoint y: 184, distance: 81.2
type input "0"
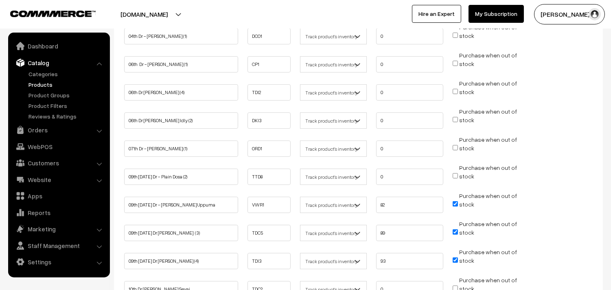
click at [454, 197] on li "Purchase when out of stock" at bounding box center [486, 201] width 71 height 20
click at [455, 203] on input "Purchase when out of stock" at bounding box center [455, 203] width 5 height 5
checkbox input "false"
click at [456, 229] on input "Purchase when out of stock" at bounding box center [455, 231] width 5 height 5
checkbox input "false"
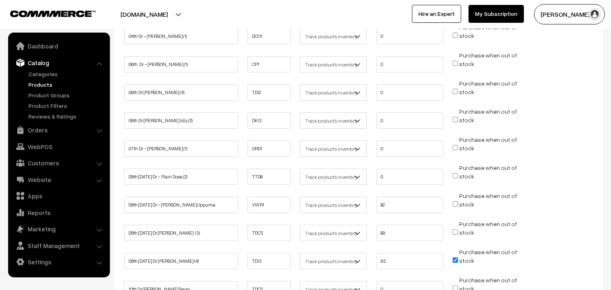
click at [457, 257] on input "Purchase when out of stock" at bounding box center [455, 259] width 5 height 5
checkbox input "false"
drag, startPoint x: 356, startPoint y: 201, endPoint x: 322, endPoint y: 202, distance: 34.2
click at [322, 202] on ul "09th Tuesday Dr - Wheat Rava Uppuma VWR1 Don't track inventory 82" at bounding box center [358, 202] width 473 height 22
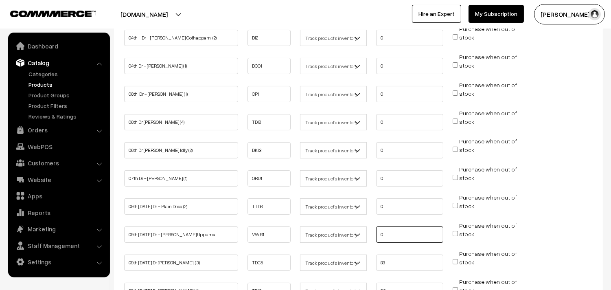
scroll to position [181, 0]
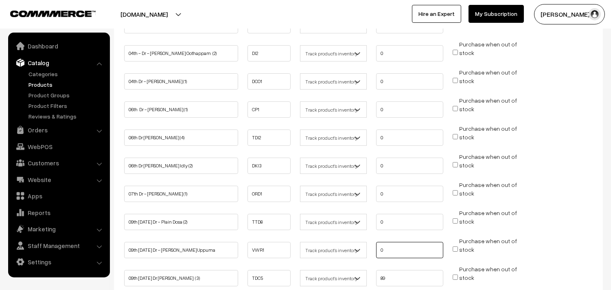
type input "0"
drag, startPoint x: 412, startPoint y: 276, endPoint x: 339, endPoint y: 267, distance: 73.8
click at [339, 267] on ul "09th Tuesday Dr Chapathi (3) TDC5 Don't track inventory 89 stock" at bounding box center [358, 276] width 473 height 22
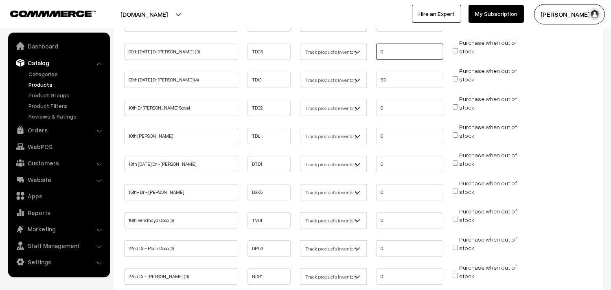
type input "0"
drag, startPoint x: 345, startPoint y: 80, endPoint x: 339, endPoint y: 83, distance: 7.0
click at [339, 83] on ul "09th Tuesday Dr Idly (4) TDI3 Don't track inventory 93 stock" at bounding box center [358, 77] width 473 height 22
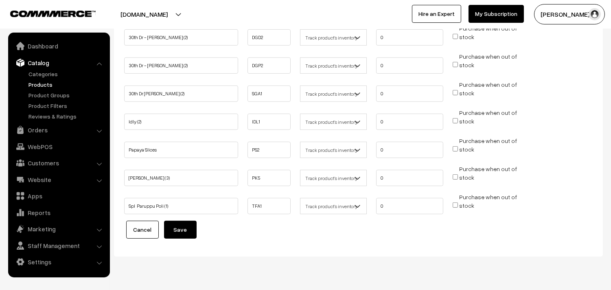
scroll to position [856, 0]
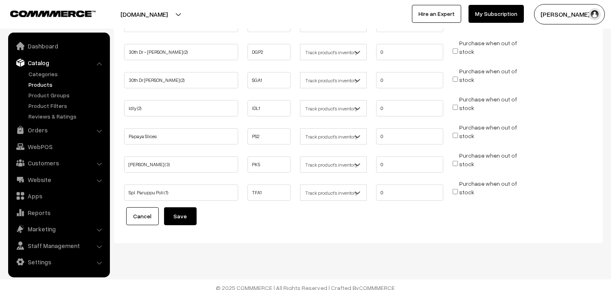
type input "0"
click at [178, 211] on button "Save" at bounding box center [180, 216] width 33 height 18
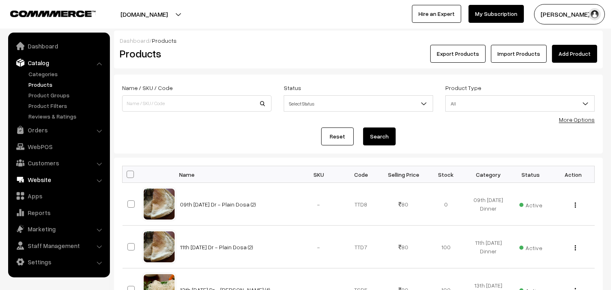
click at [55, 162] on link "Customers" at bounding box center [58, 163] width 97 height 15
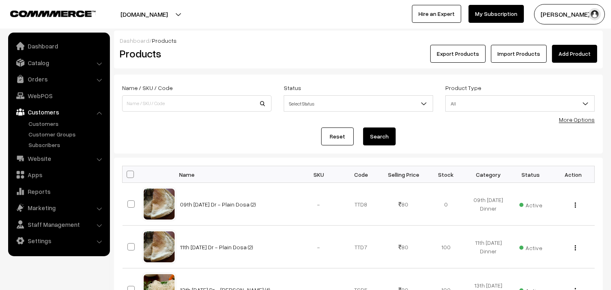
click at [59, 117] on link "Customers" at bounding box center [58, 112] width 97 height 15
click at [56, 124] on link "Customers" at bounding box center [66, 123] width 81 height 9
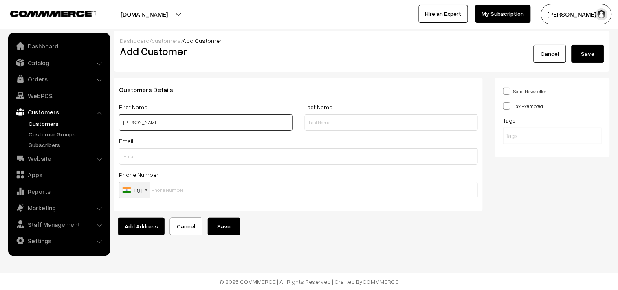
paste input "[STREET_ADDRESS]"
paste input "98844 73334"
type input "[PERSON_NAME] 98844 73334"
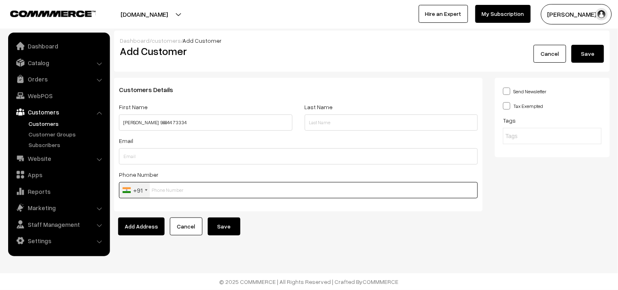
click at [177, 189] on input "text" at bounding box center [298, 190] width 359 height 16
paste input "98844 7333"
click at [174, 188] on input "98844 7333" at bounding box center [298, 190] width 359 height 16
type input "9884473334"
drag, startPoint x: 224, startPoint y: 224, endPoint x: 217, endPoint y: 220, distance: 8.0
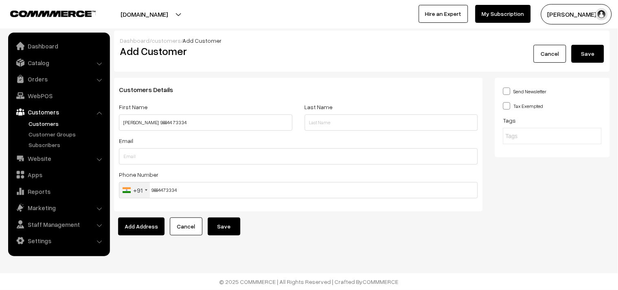
click at [222, 223] on button "Save" at bounding box center [224, 226] width 33 height 18
